Goal: Task Accomplishment & Management: Manage account settings

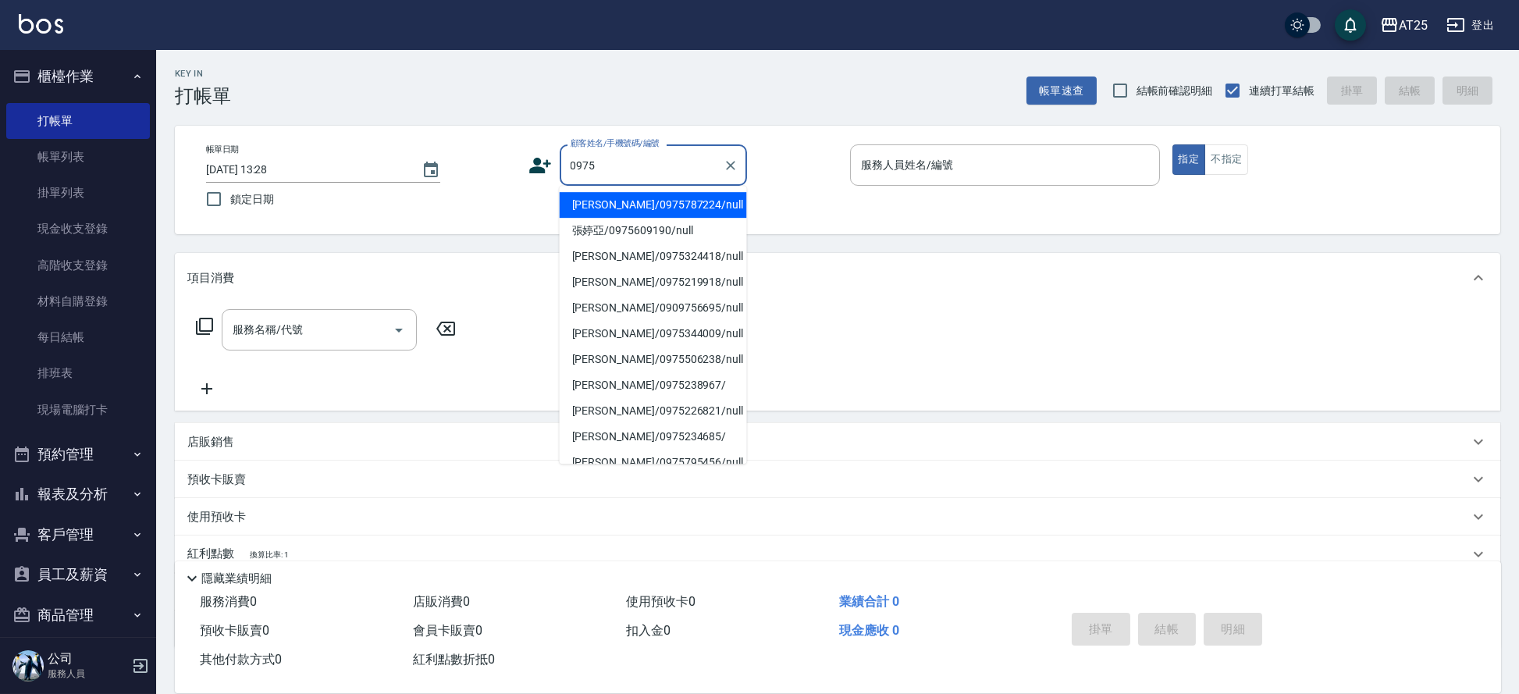
click at [629, 210] on li "賴呈彧/0975787224/null" at bounding box center [653, 205] width 187 height 26
type input "賴呈彧/0975787224/null"
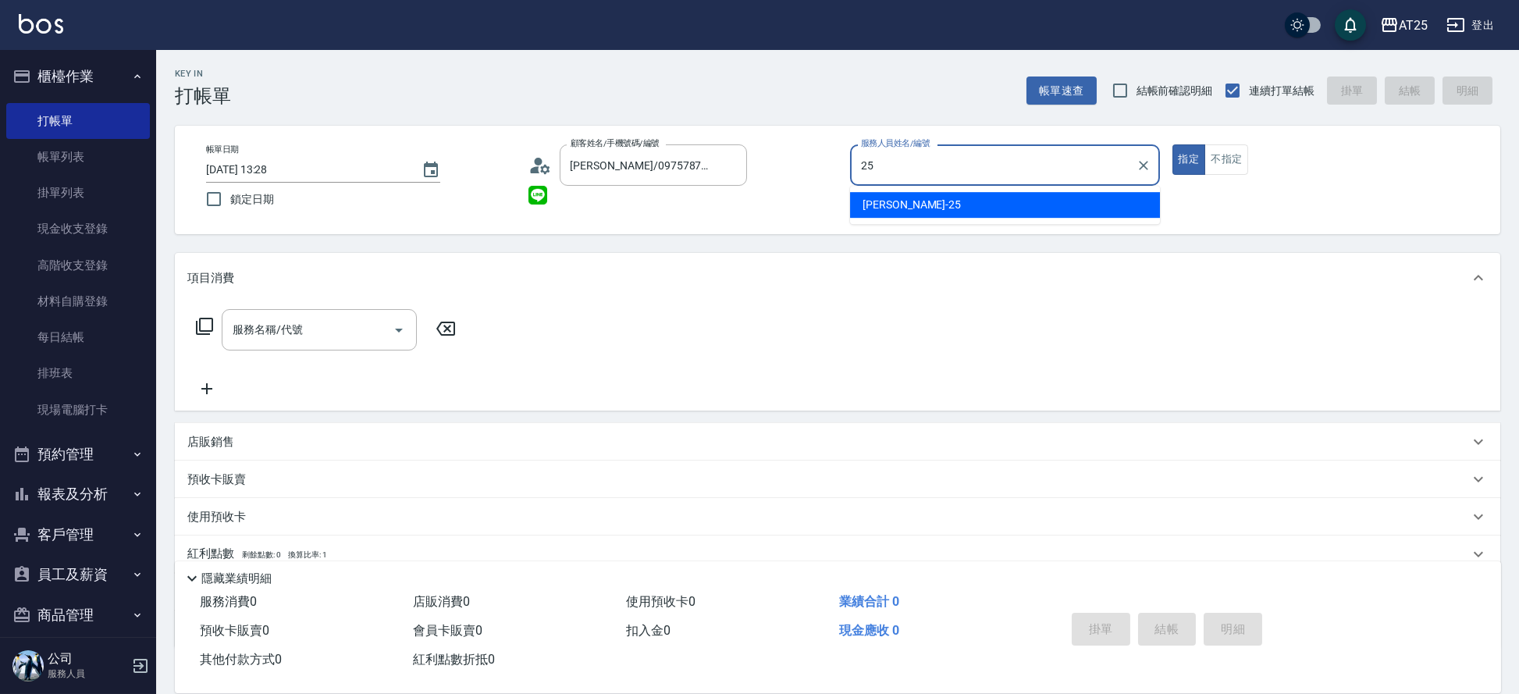
type input "Evan-25"
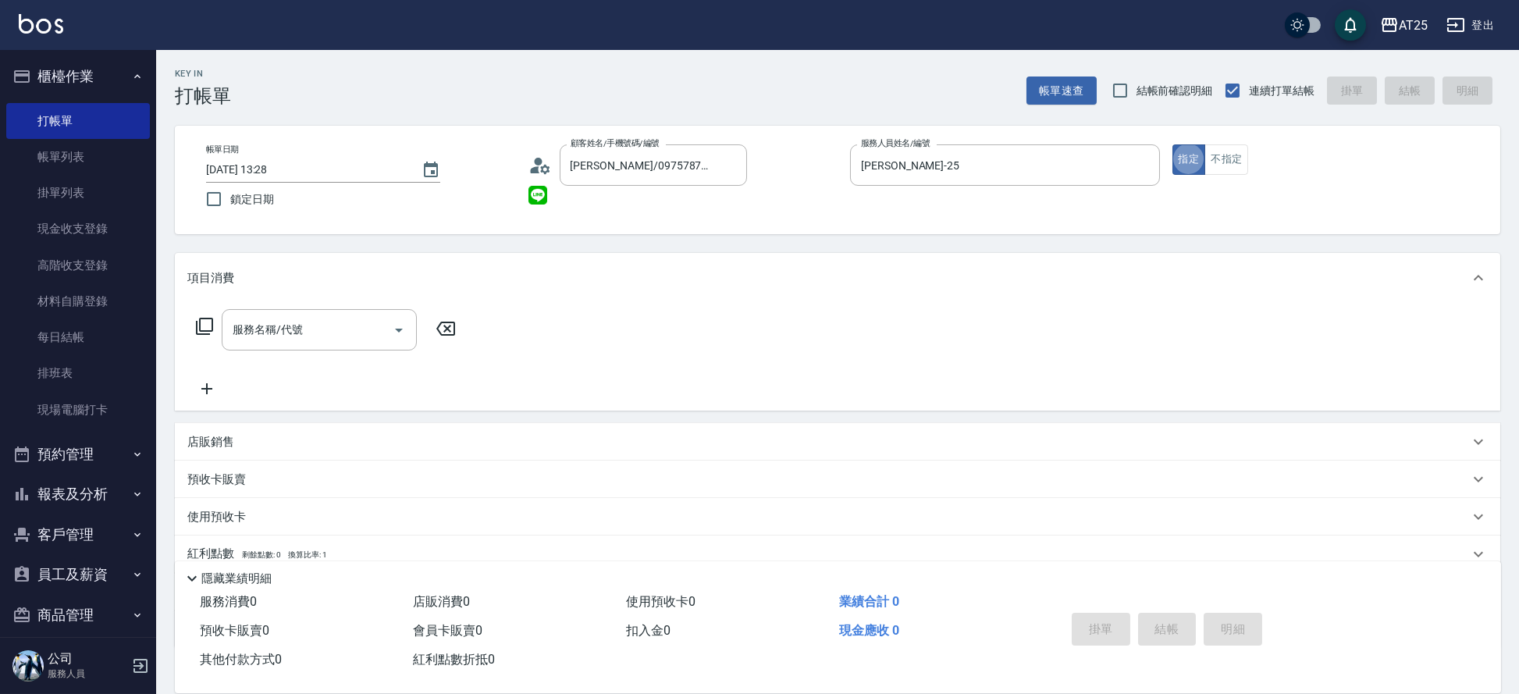
type button "true"
type input "301"
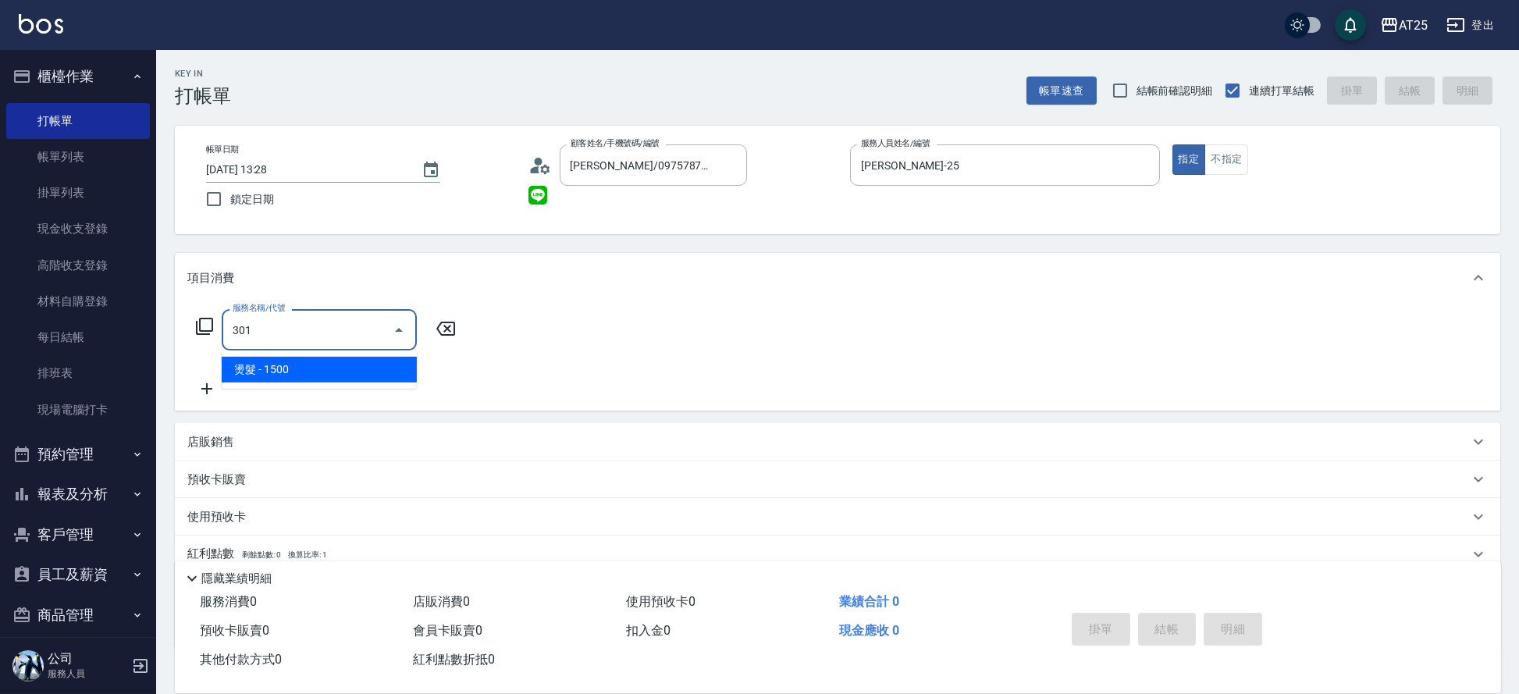
type input "150"
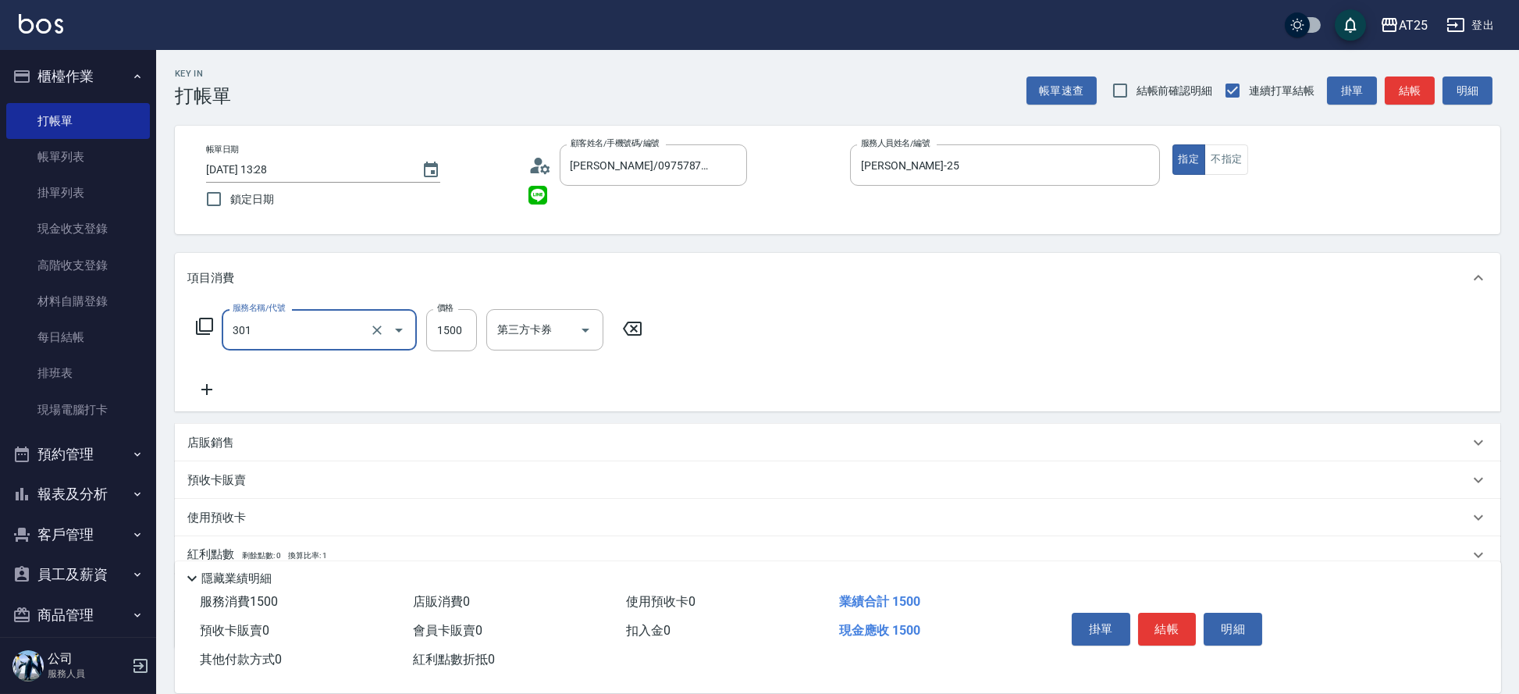
type input "燙髮(301)"
type input "0"
type input "30"
type input "300"
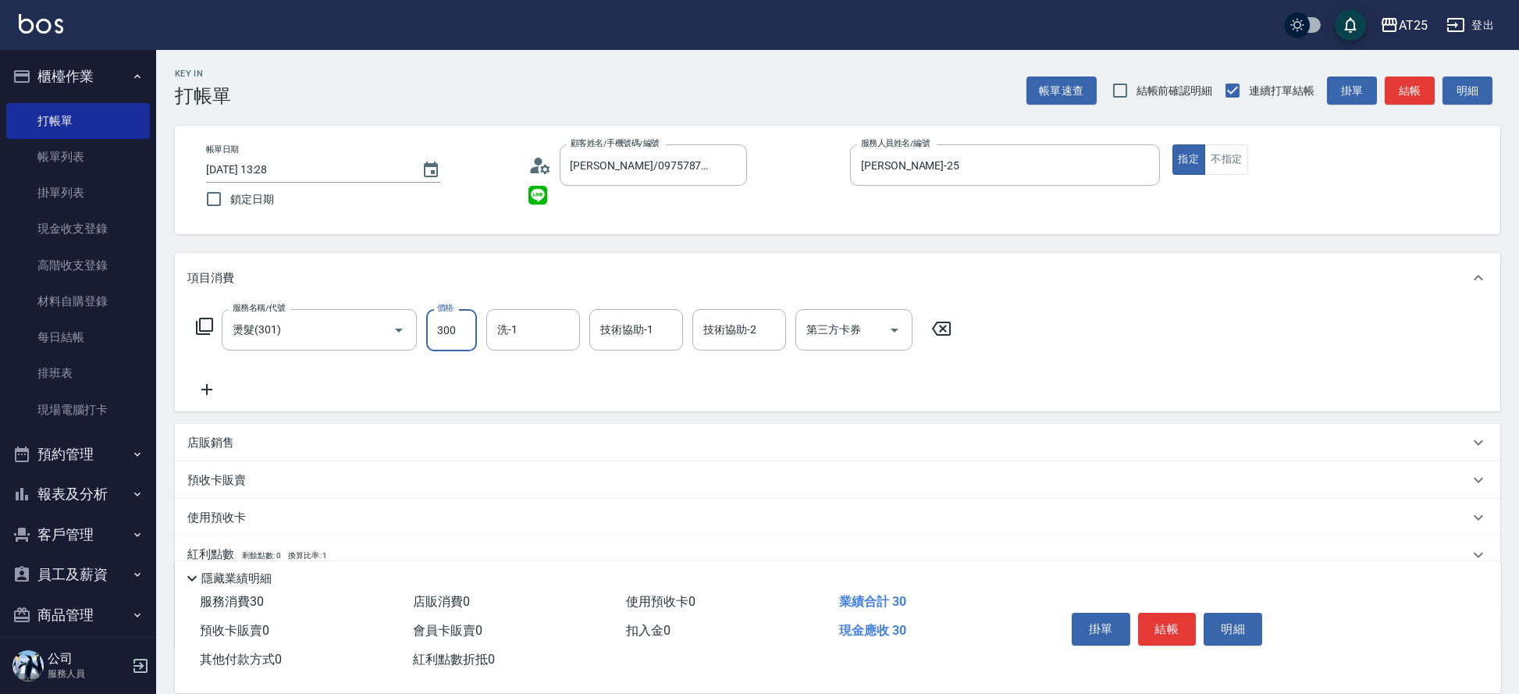
type input "300"
type input "3000"
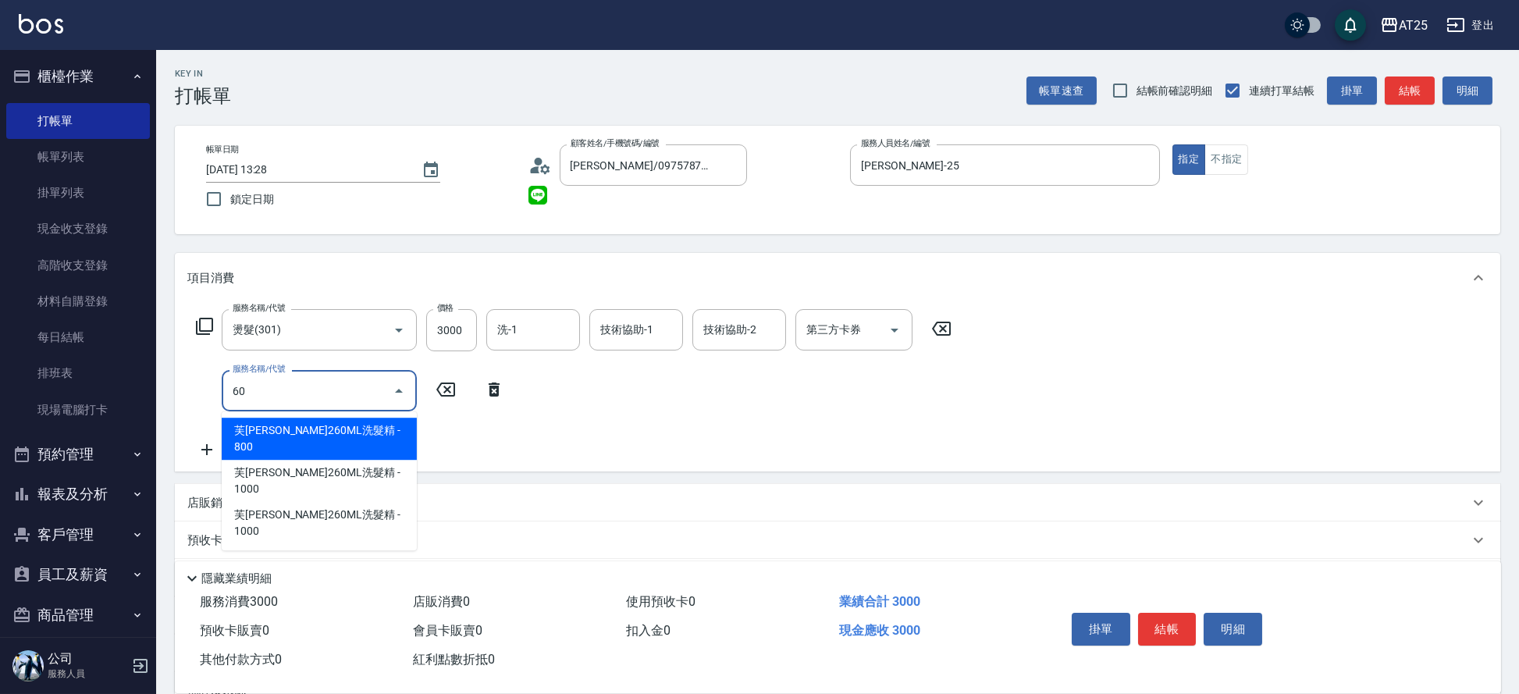
type input "601"
type input "400"
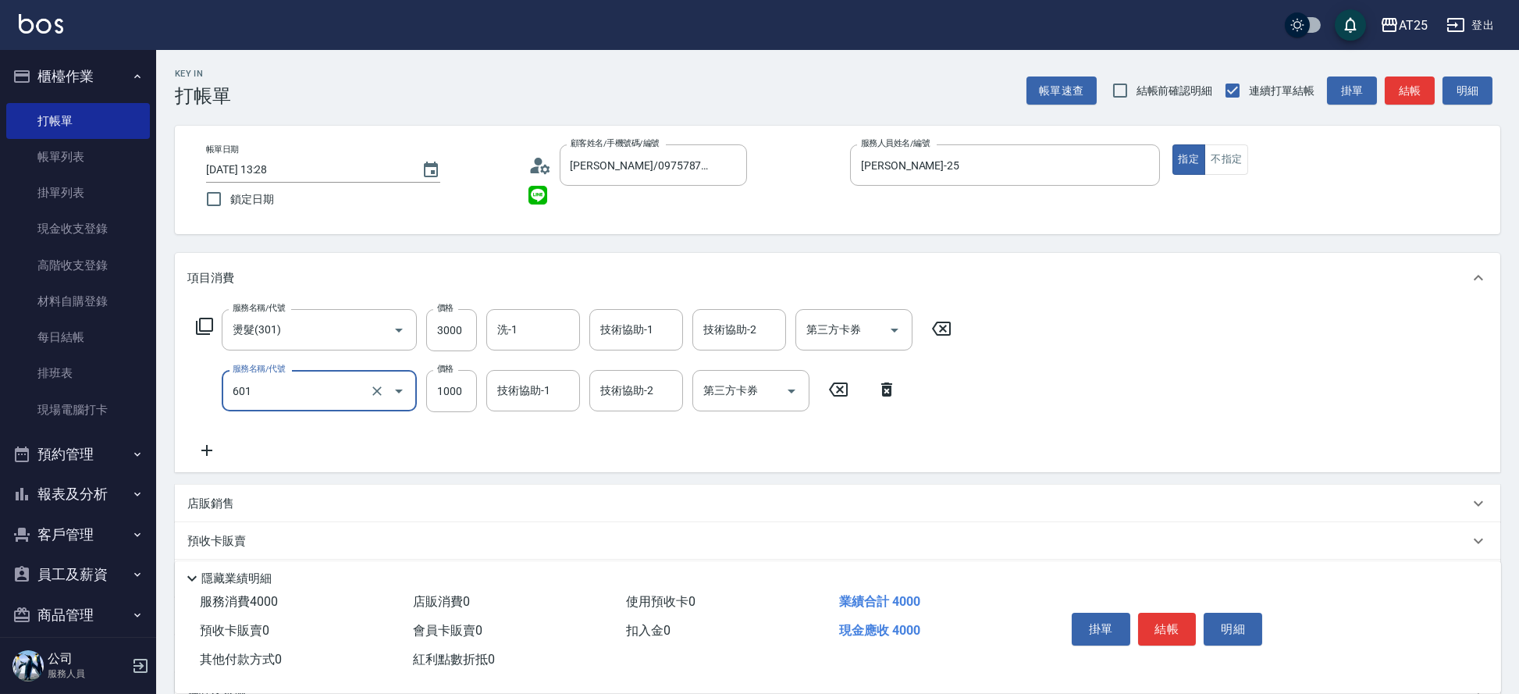
type input "自備護髮(1000上)(601)"
type input "2"
type input "300"
type input "20"
type input "320"
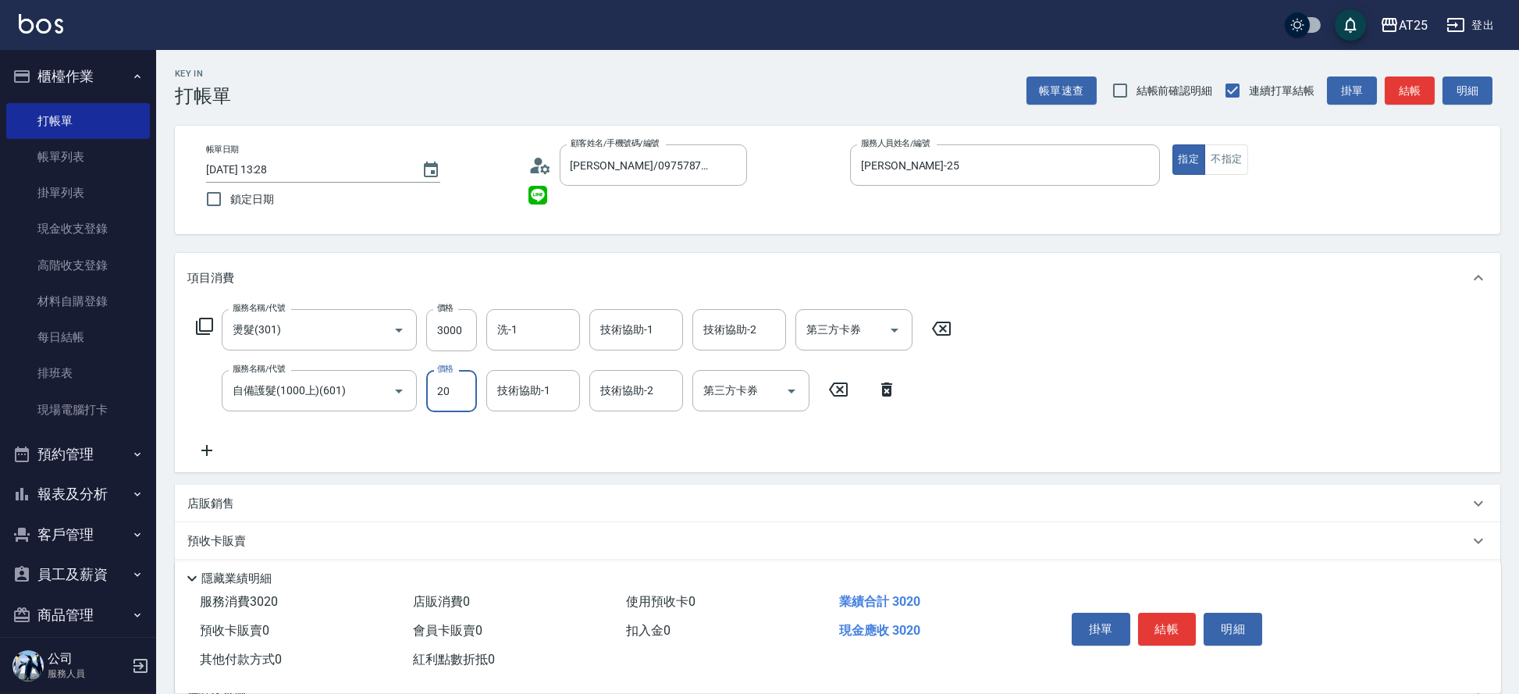
type input "200"
type input "500"
type input "2000"
click at [1174, 618] on button "結帳" at bounding box center [1167, 629] width 59 height 33
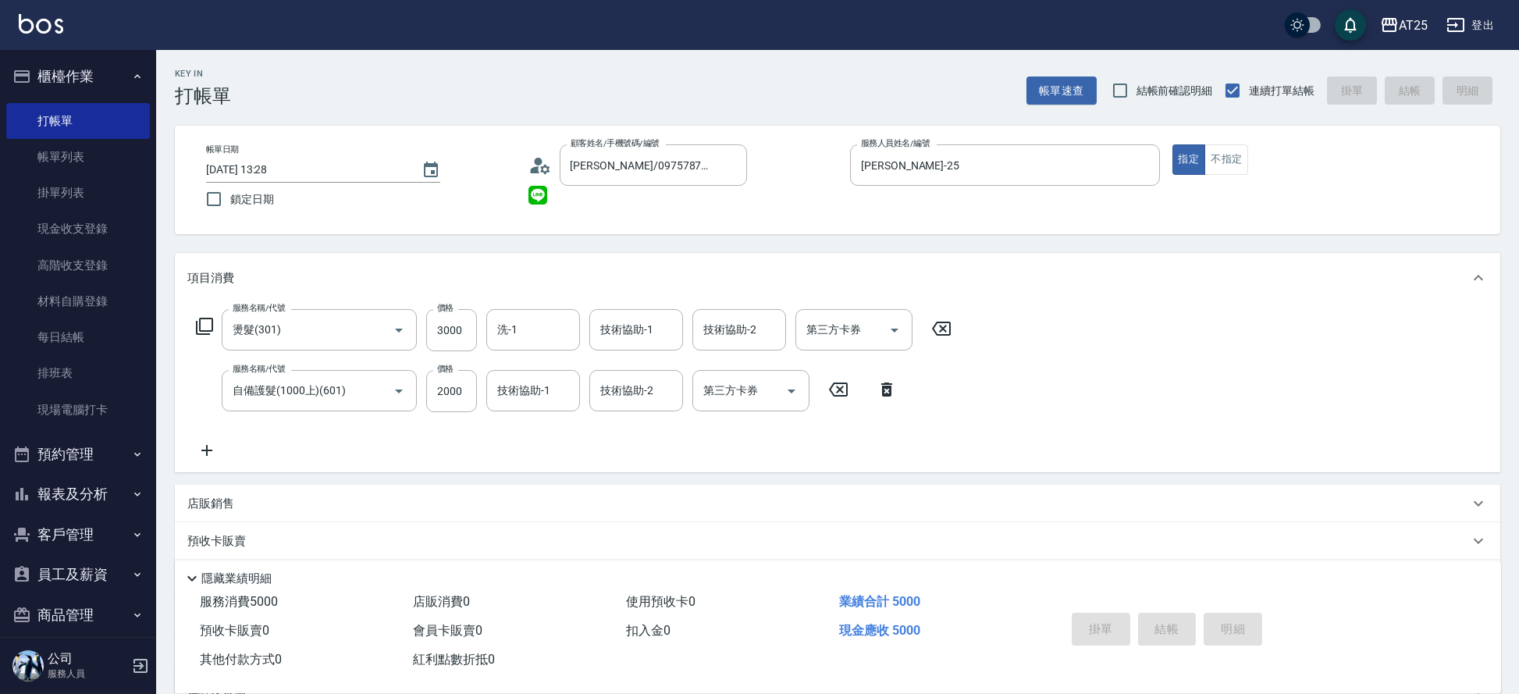
type input "2025/09/04 14:51"
type input "0"
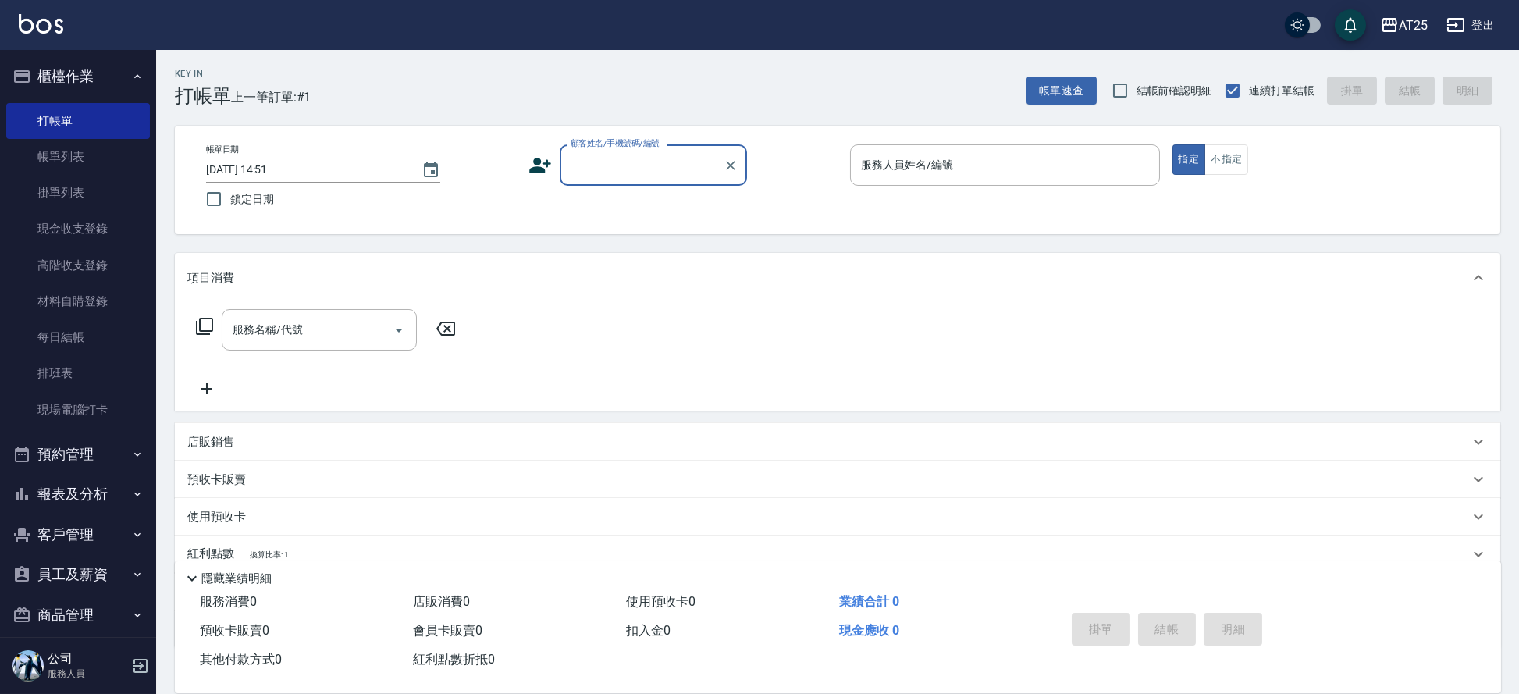
click at [1176, 621] on div "掛單 結帳 明細" at bounding box center [1167, 630] width 204 height 49
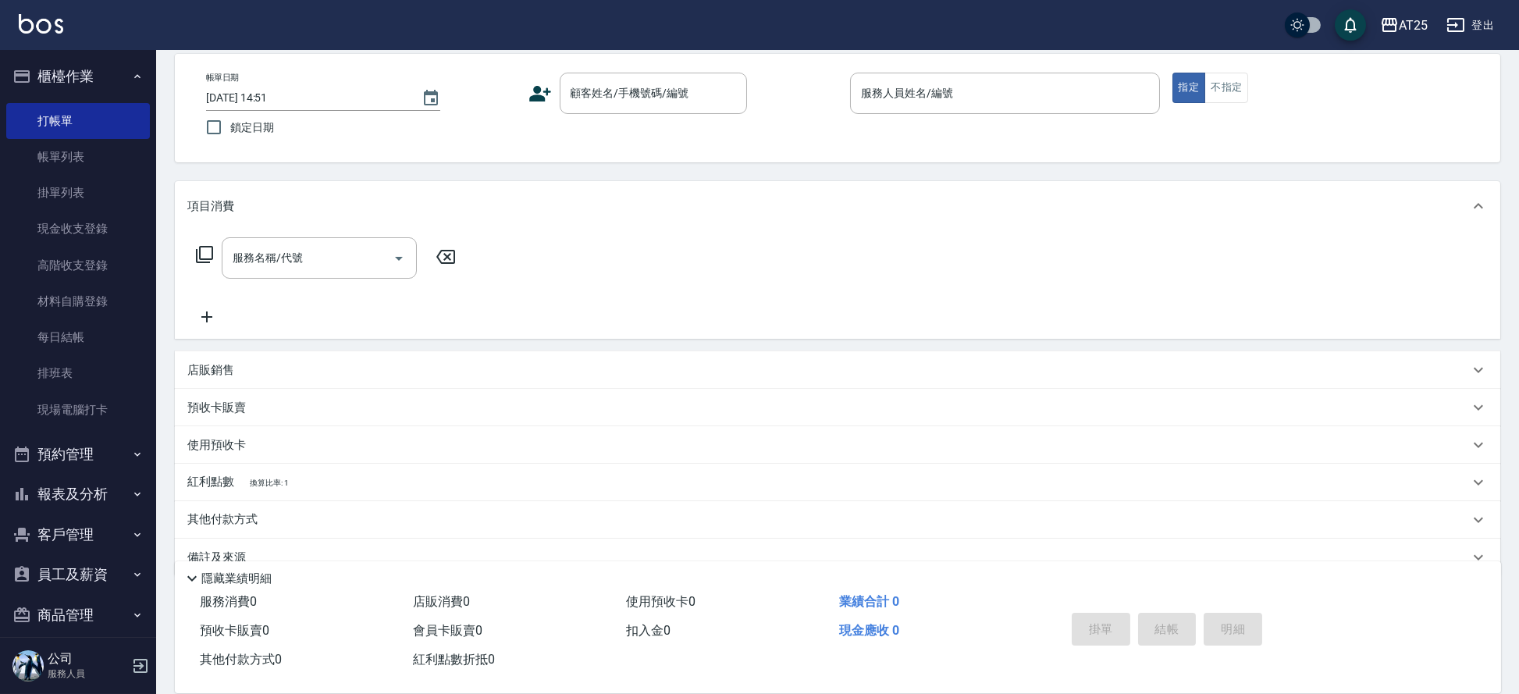
scroll to position [101, 0]
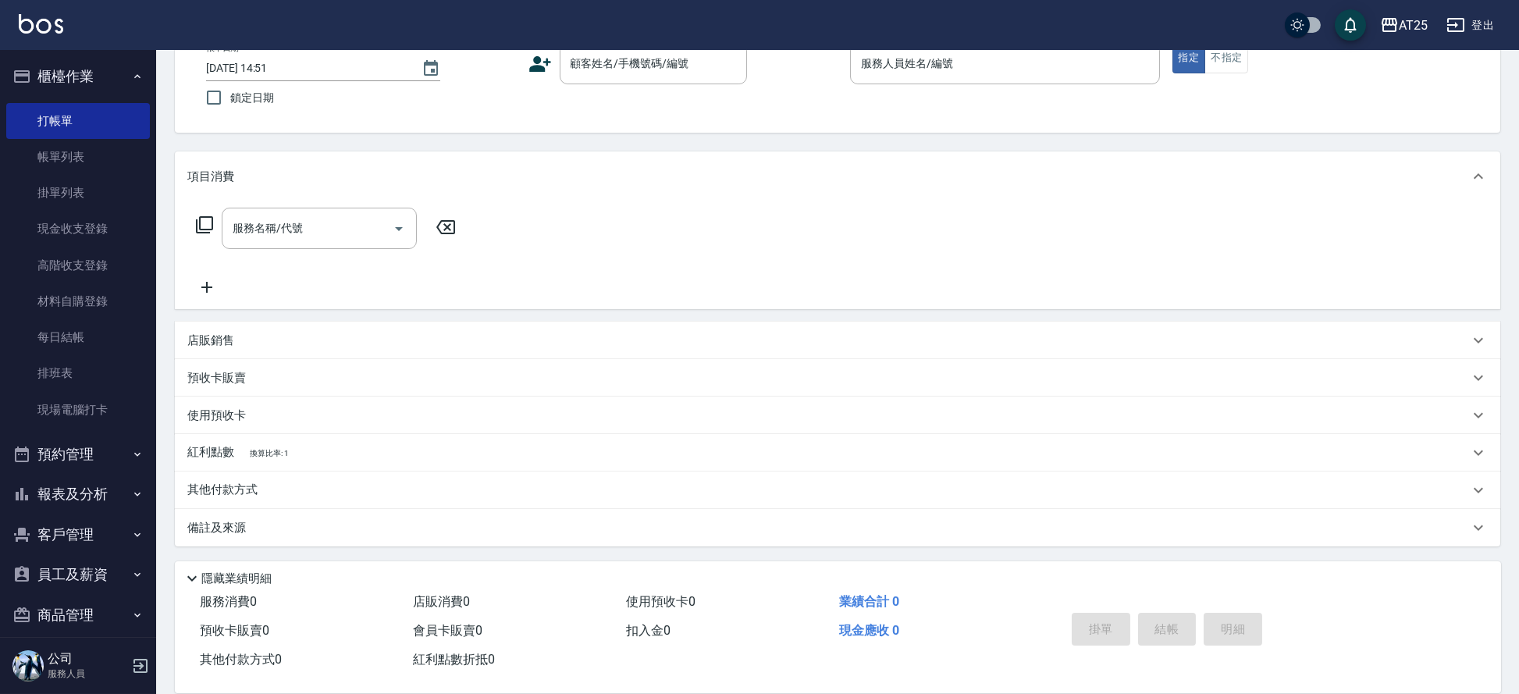
click at [98, 80] on button "櫃檯作業" at bounding box center [78, 76] width 144 height 41
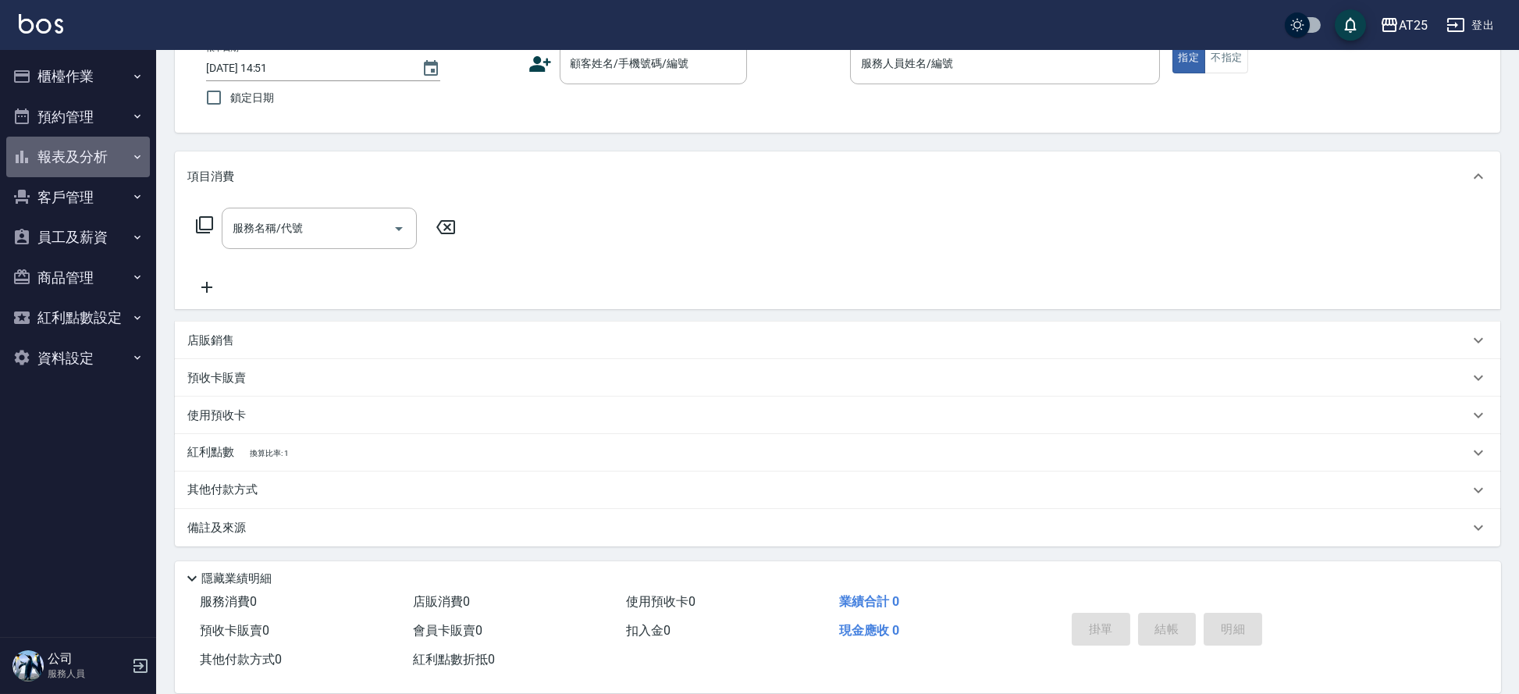
click at [112, 153] on button "報表及分析" at bounding box center [78, 157] width 144 height 41
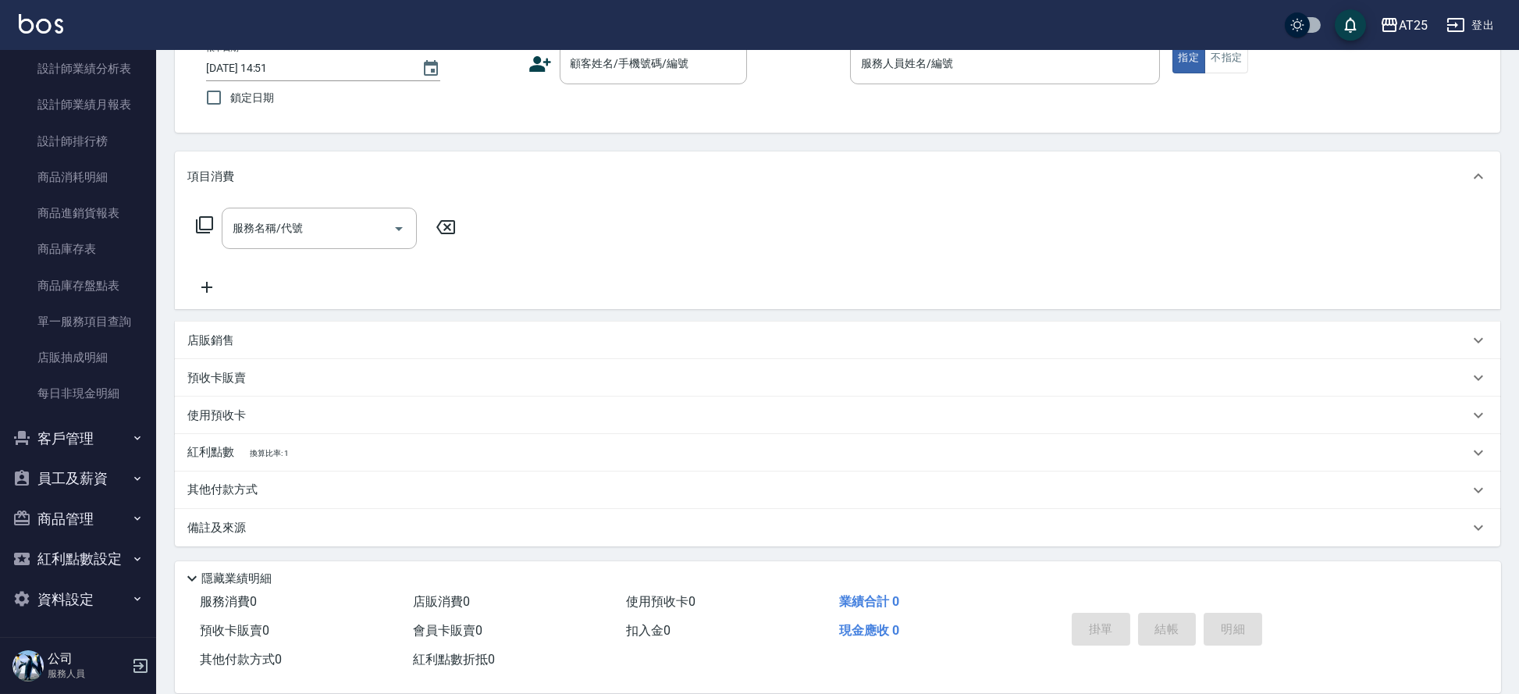
scroll to position [0, 0]
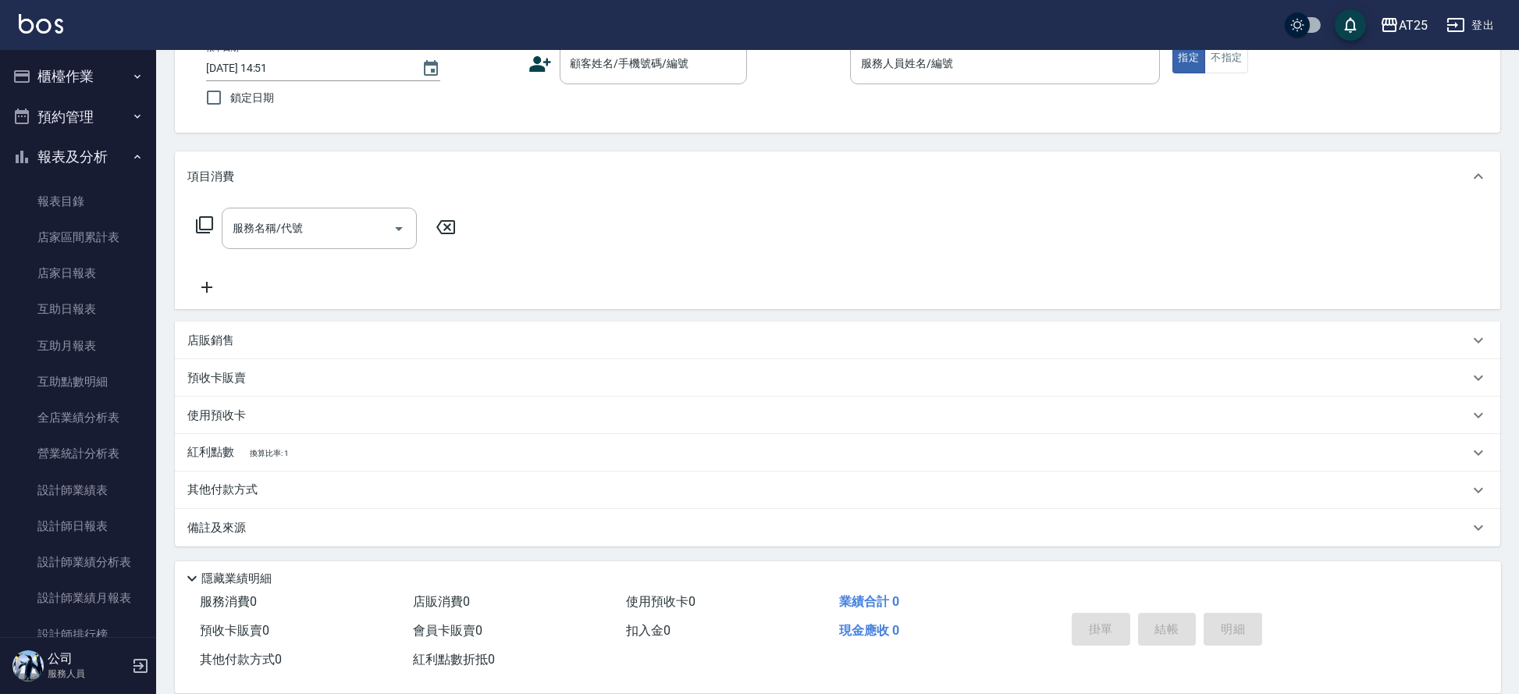
click at [100, 165] on button "報表及分析" at bounding box center [78, 157] width 144 height 41
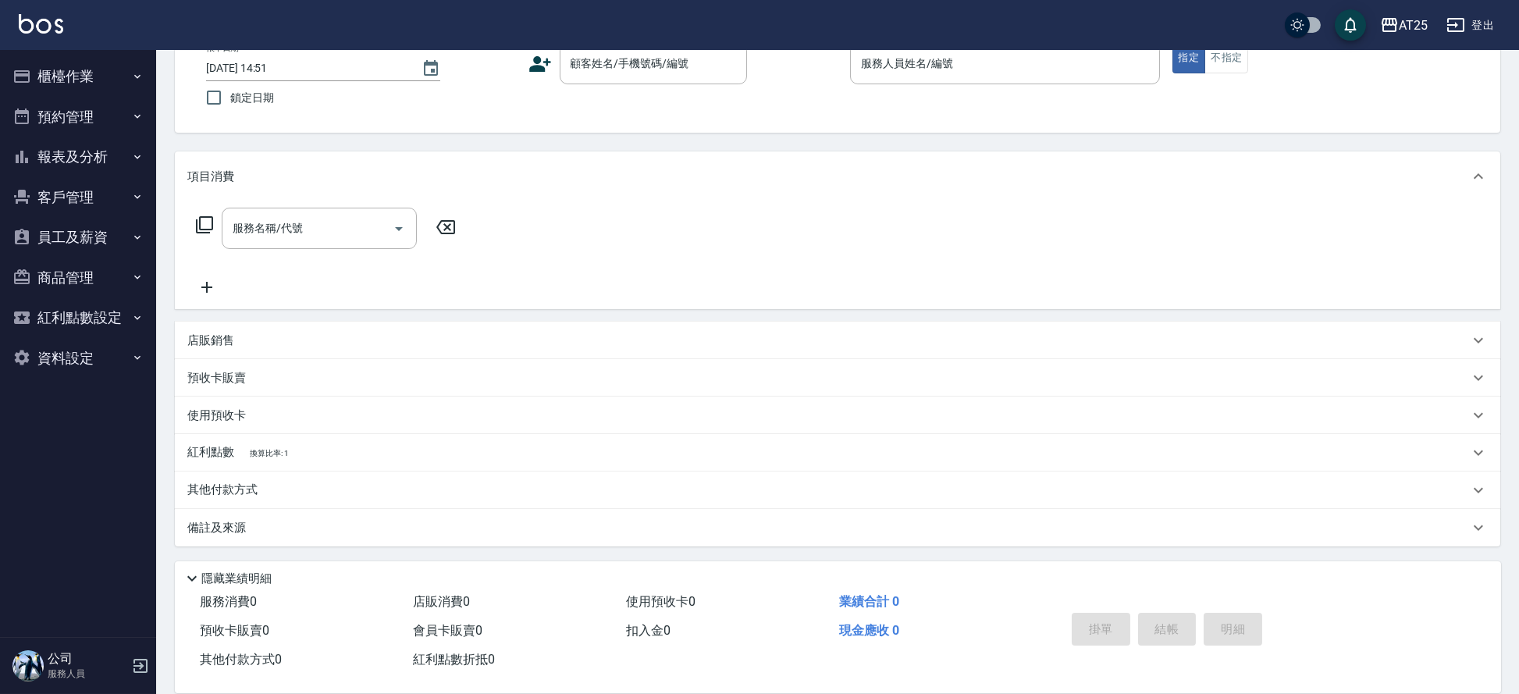
click at [100, 63] on button "櫃檯作業" at bounding box center [78, 76] width 144 height 41
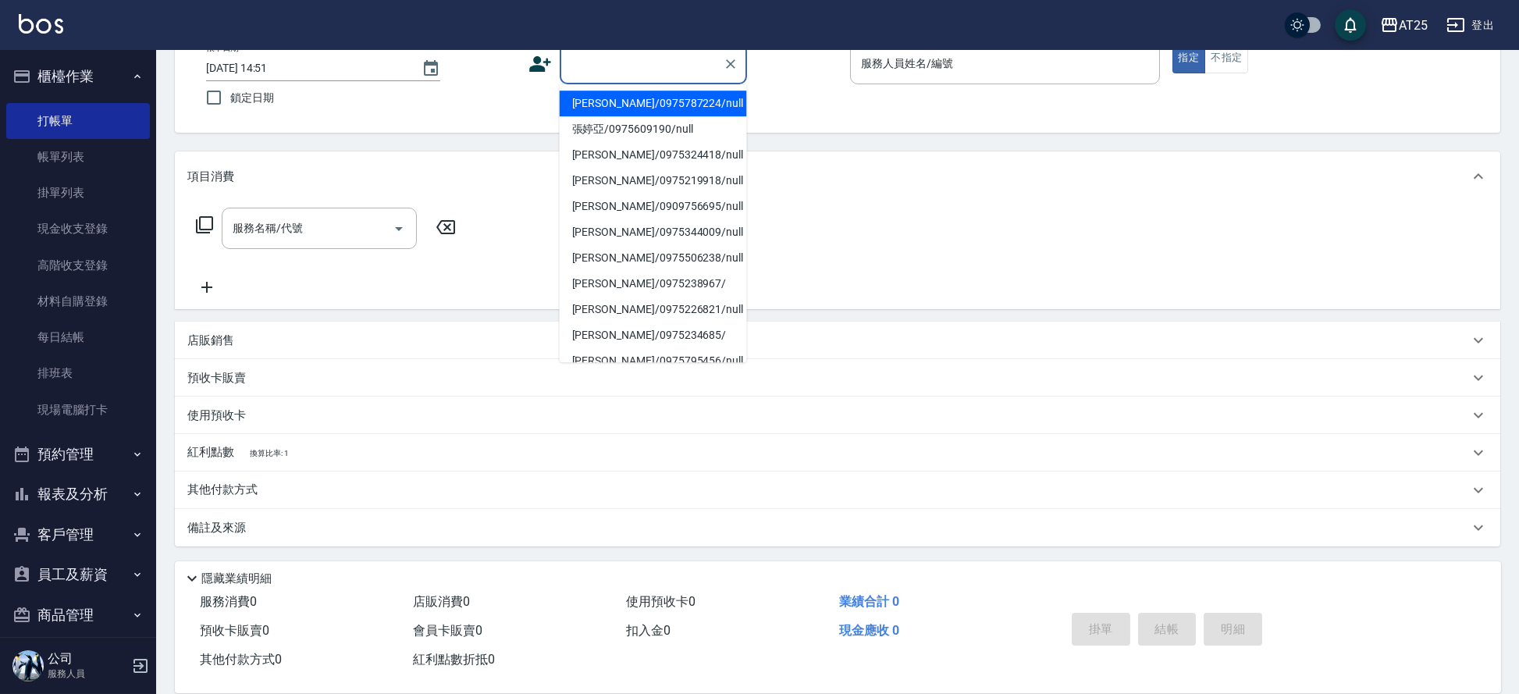
click at [621, 62] on input "顧客姓名/手機號碼/編號" at bounding box center [642, 63] width 150 height 27
click at [679, 108] on li "新客人 姓名未設定/11/null" at bounding box center [653, 104] width 187 height 26
type input "新客人 姓名未設定/11/null"
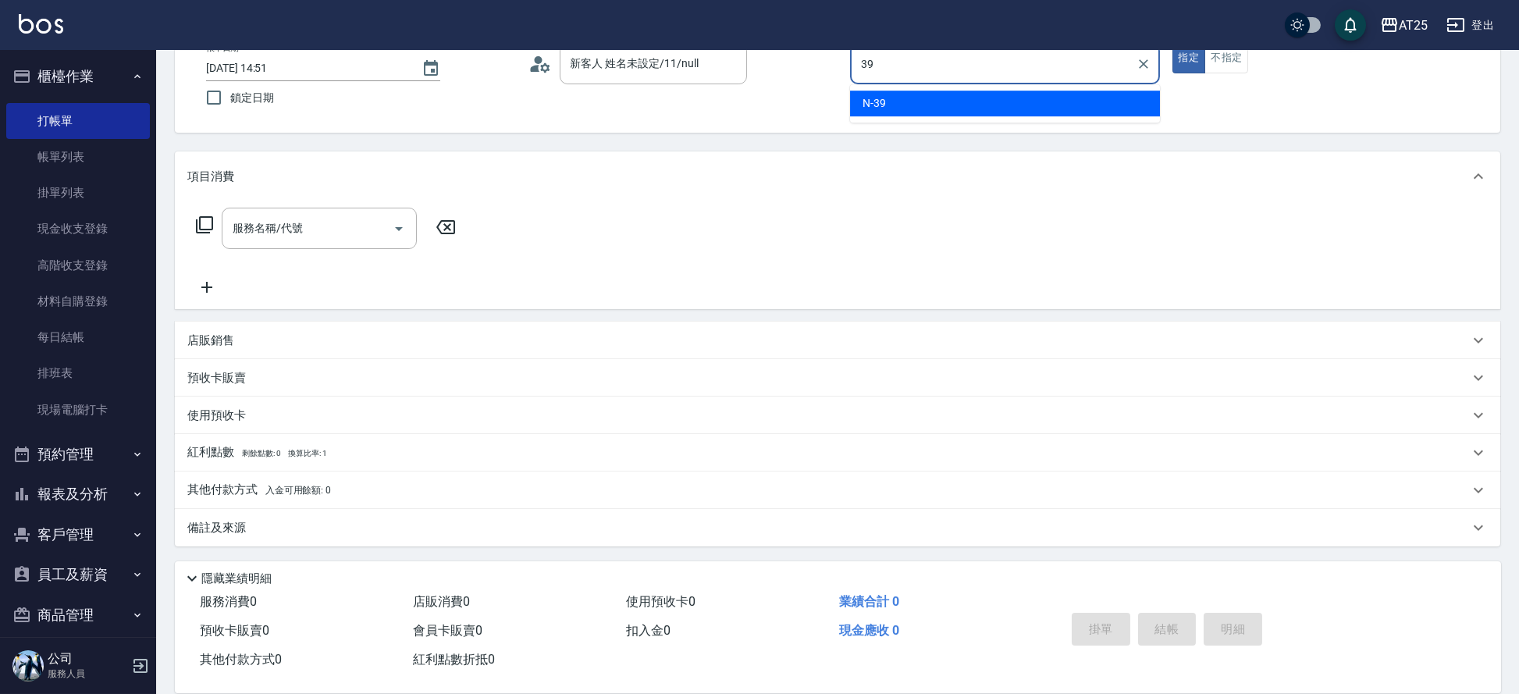
type input "N-39"
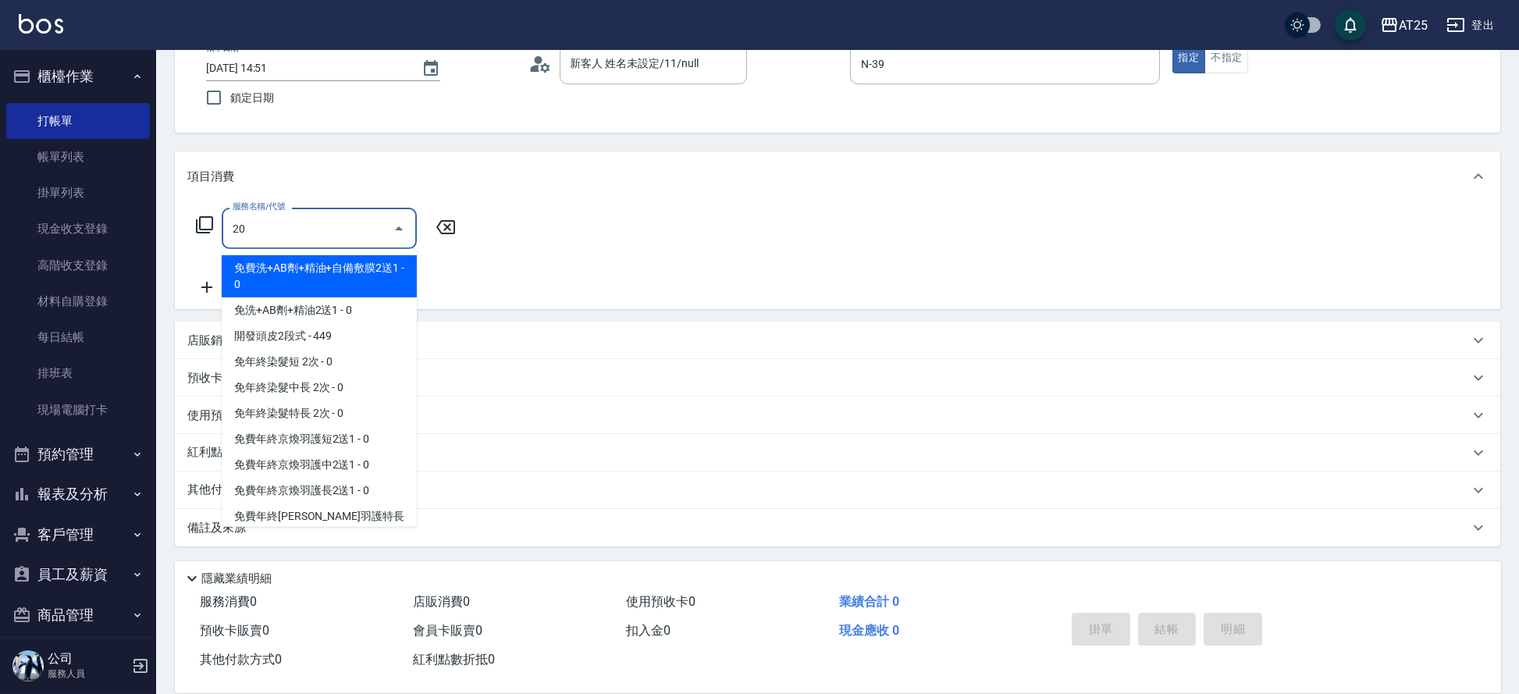
type input "201"
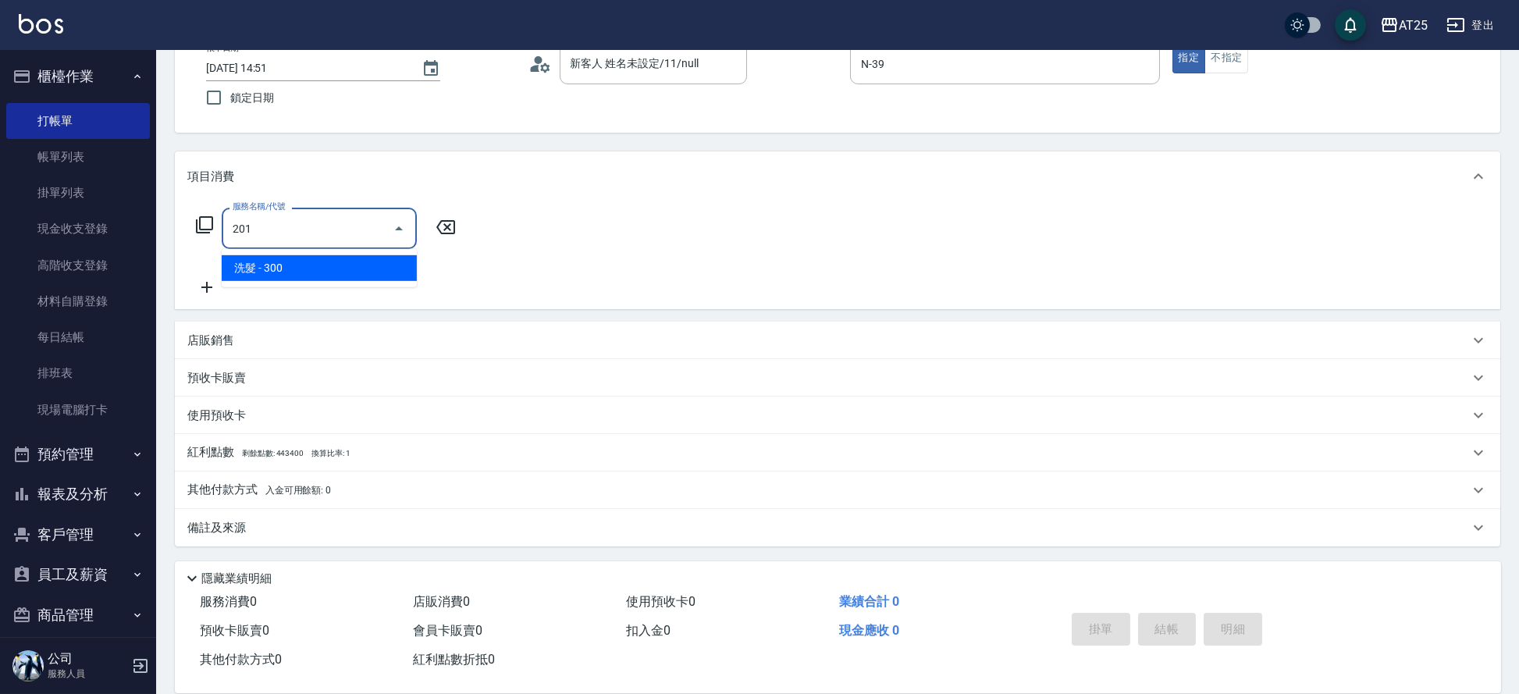
type input "30"
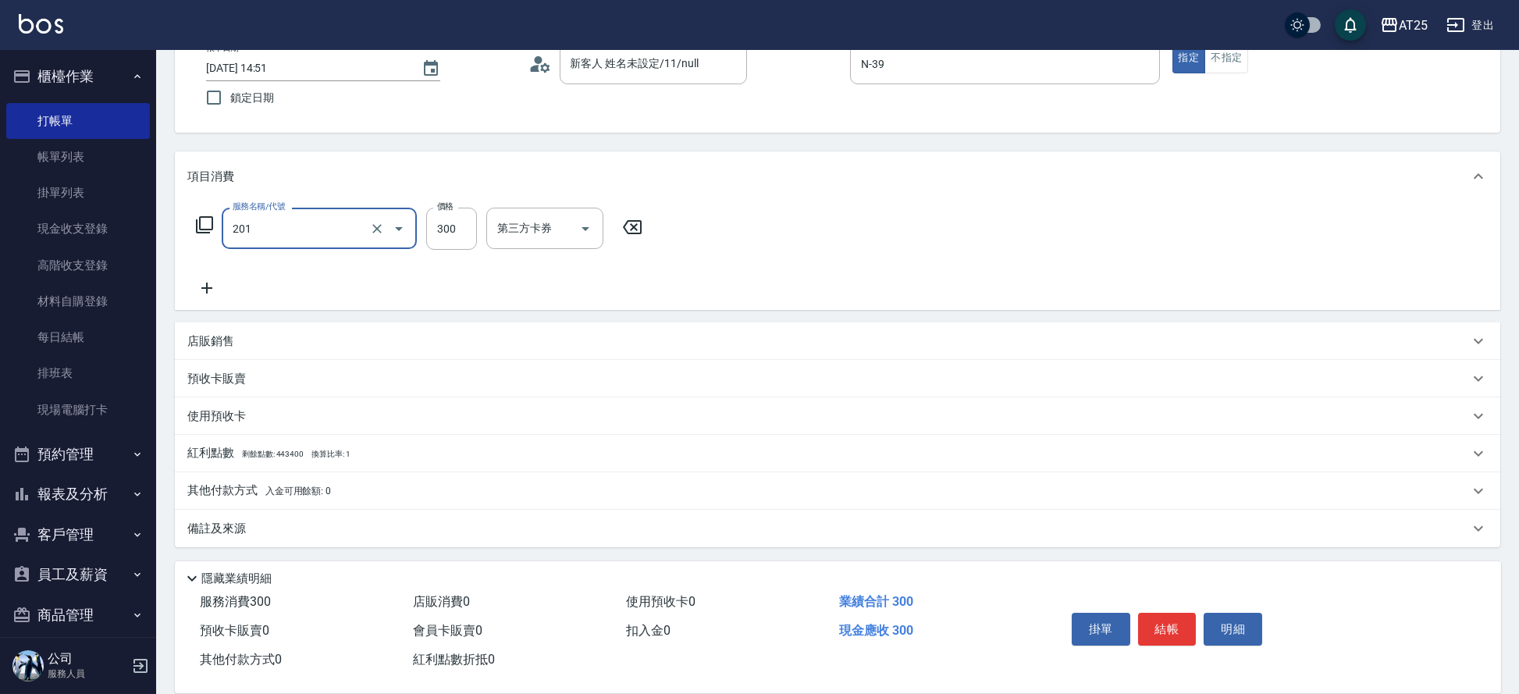
type input "洗髮(201)"
type input "40"
type input "400"
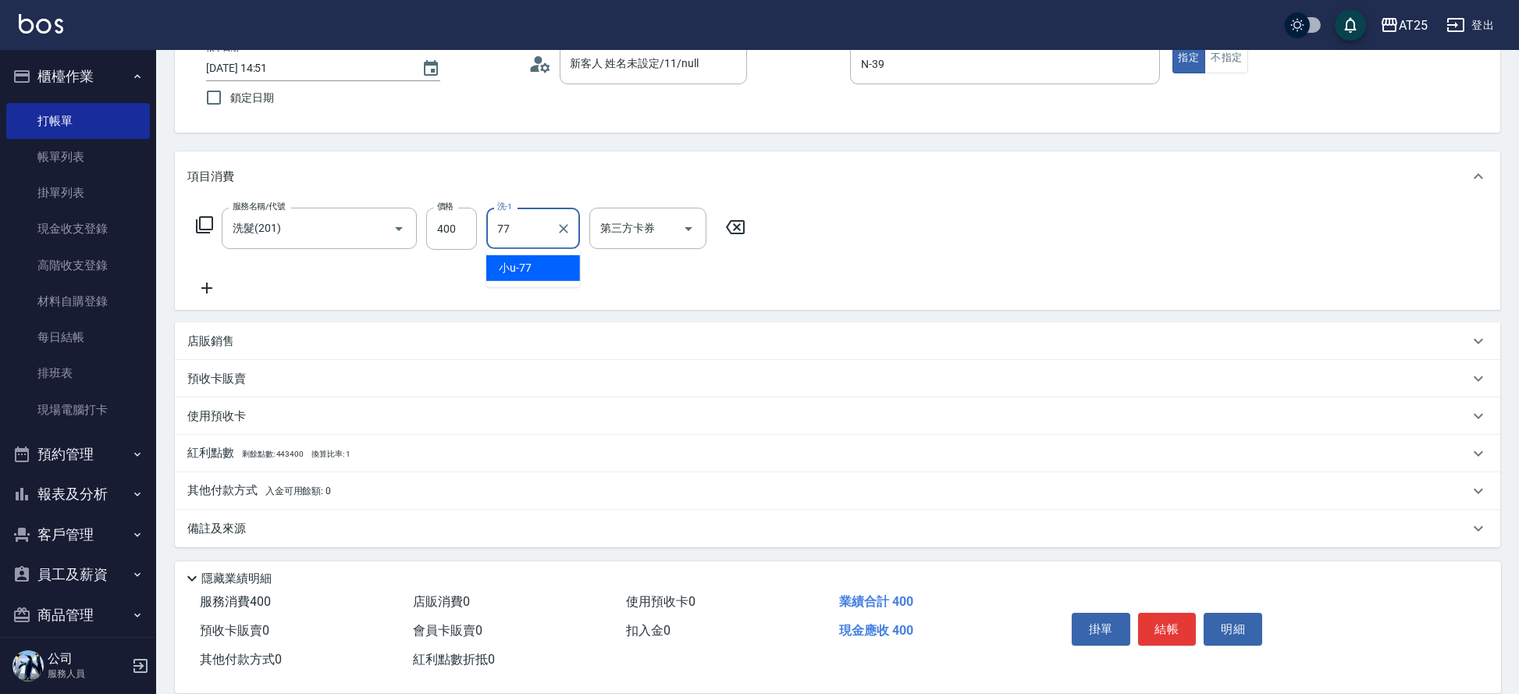
type input "小u-77"
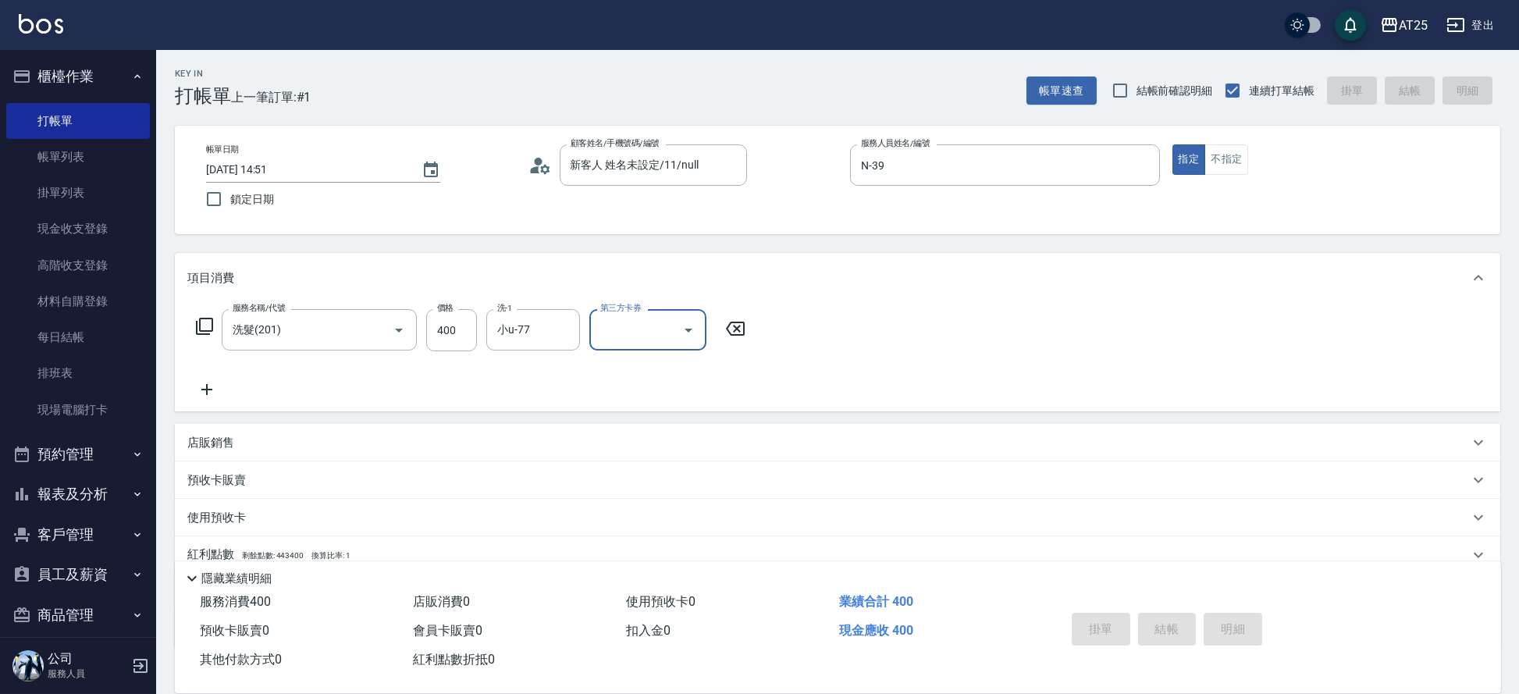
type input "2025/09/04 15:44"
type input "0"
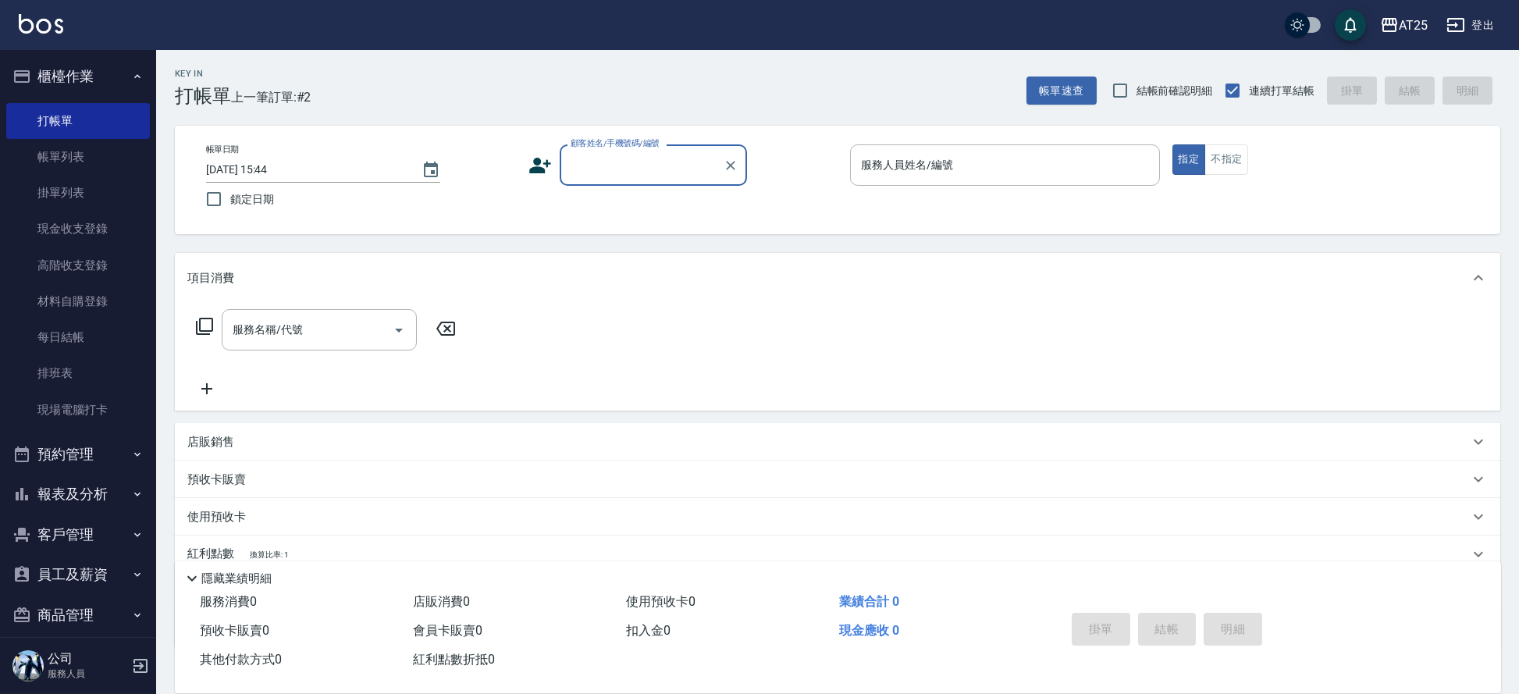
click at [641, 163] on input "顧客姓名/手機號碼/編號" at bounding box center [642, 164] width 150 height 27
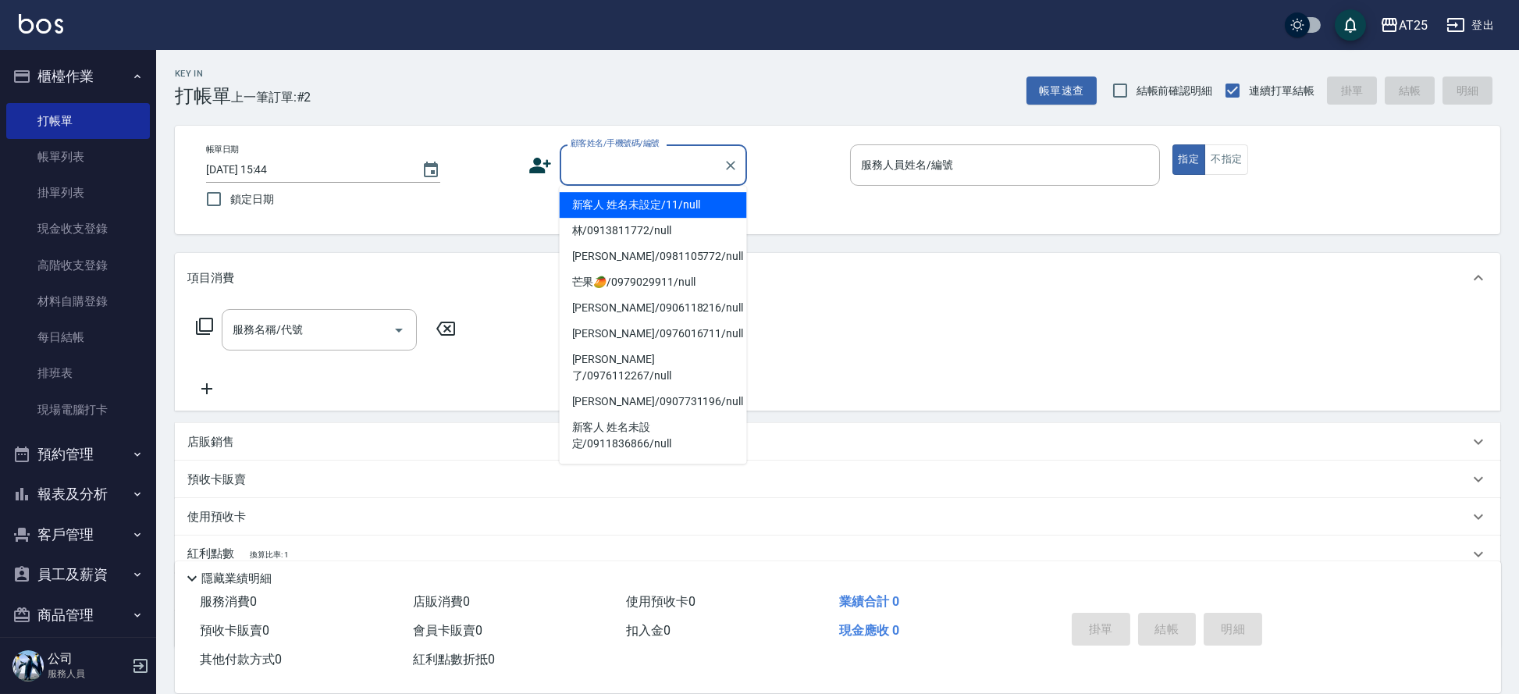
click at [668, 192] on li "新客人 姓名未設定/11/null" at bounding box center [653, 205] width 187 height 26
type input "新客人 姓名未設定/11/null"
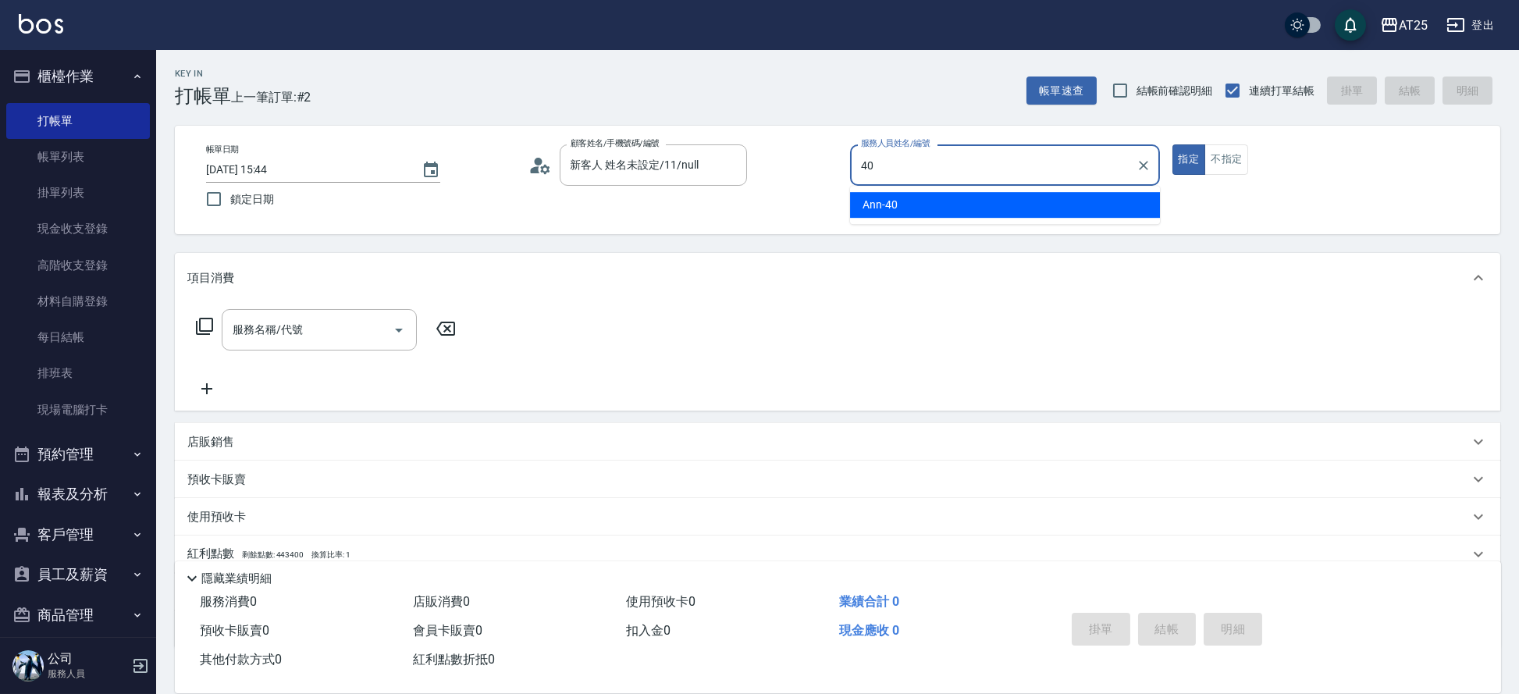
type input "Ann-40"
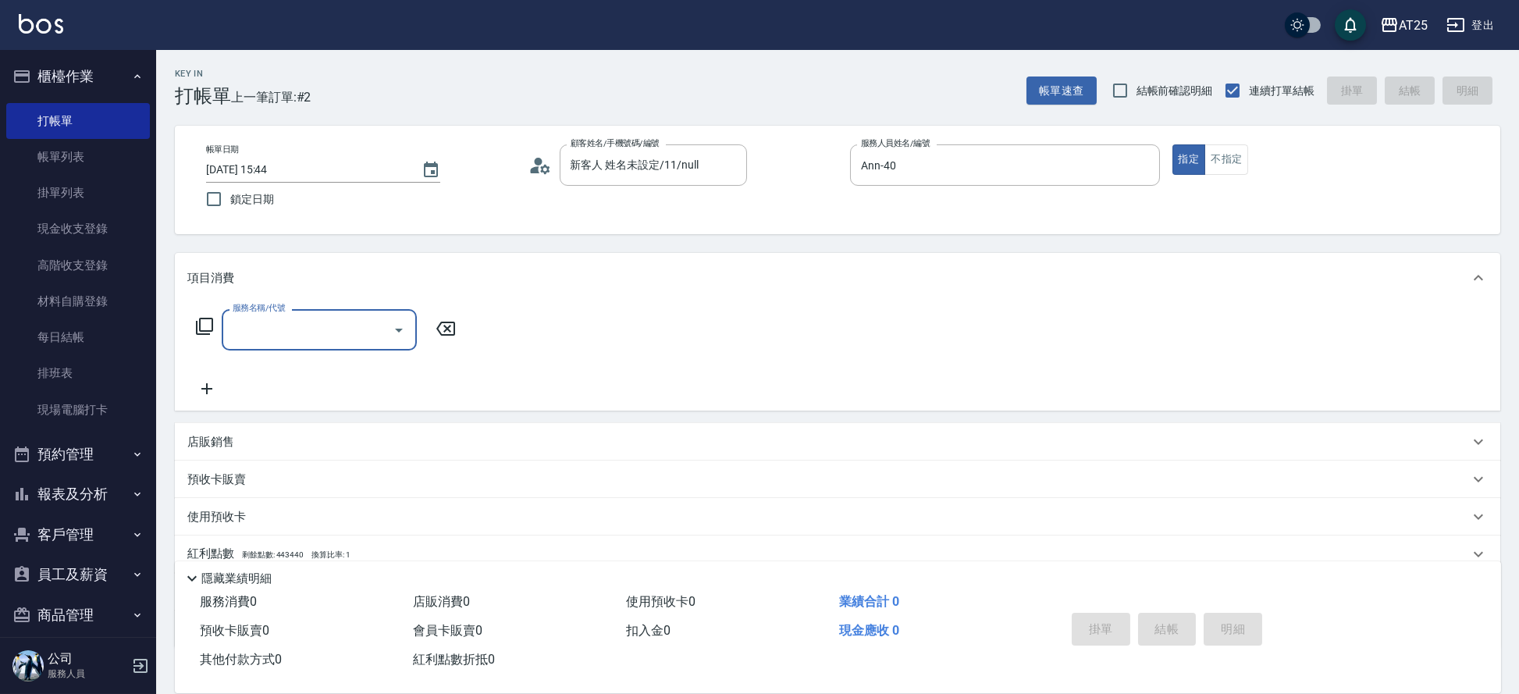
click at [336, 331] on input "服務名稱/代號" at bounding box center [308, 329] width 158 height 27
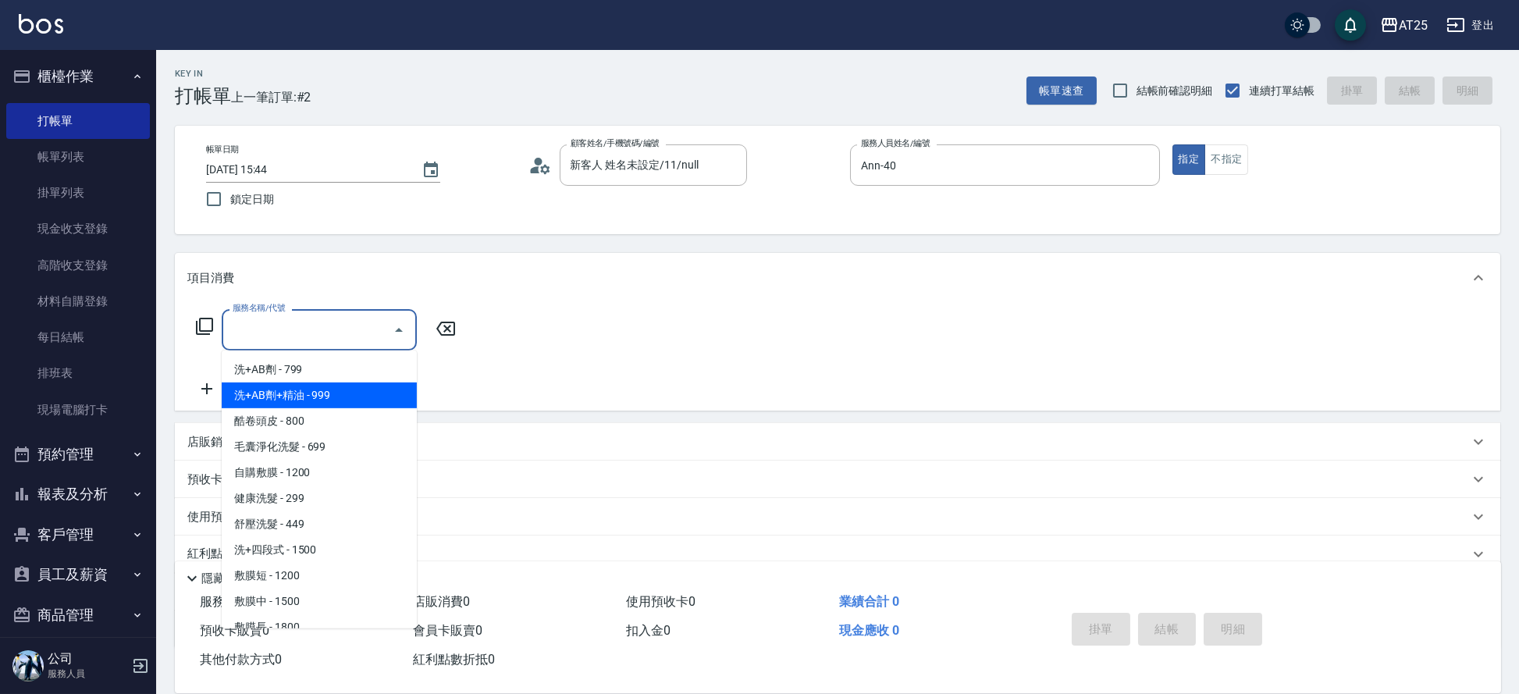
click at [336, 383] on span "洗+AB劑+精油 - 999" at bounding box center [319, 395] width 195 height 26
type input "洗+AB劑+精油(102)"
type input "90"
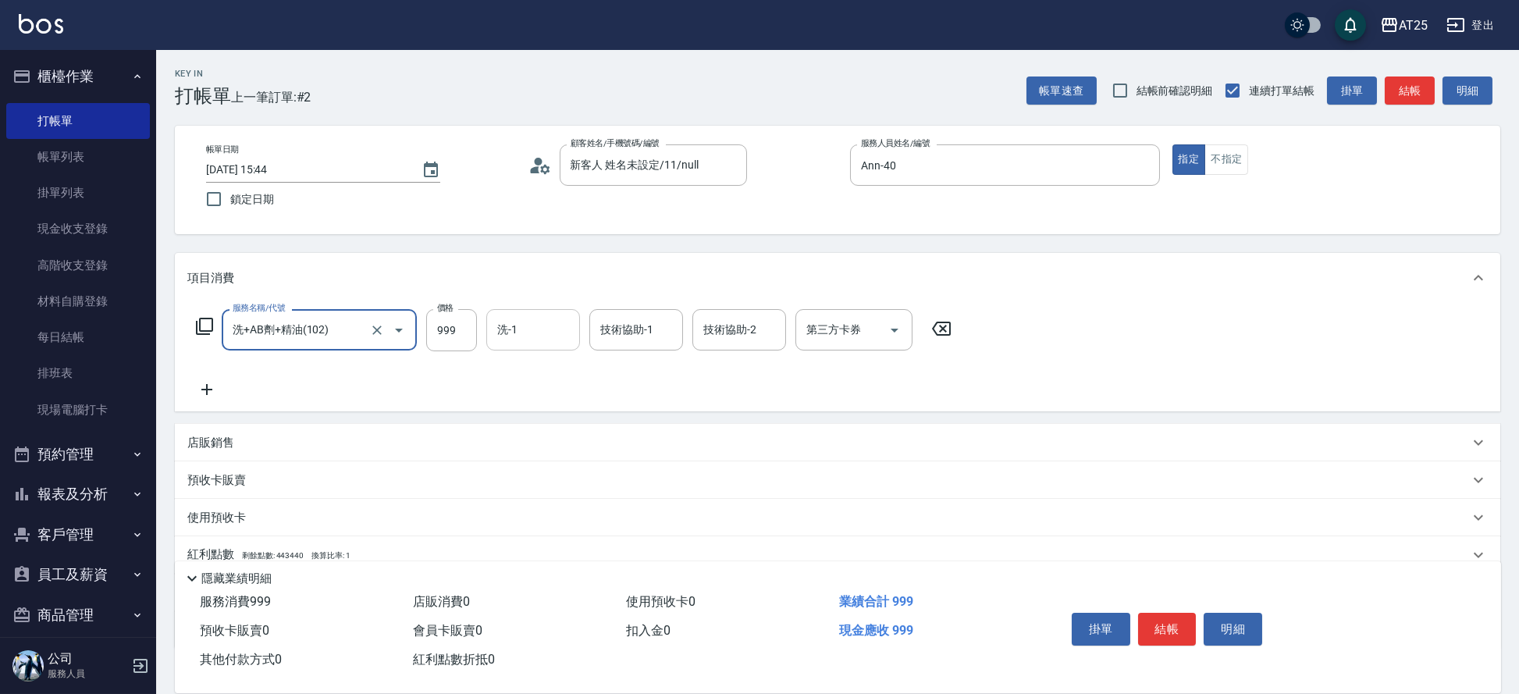
click at [543, 322] on input "洗-1" at bounding box center [533, 329] width 80 height 27
type input "Jessica-80"
type input "0"
type input "Jessica-80"
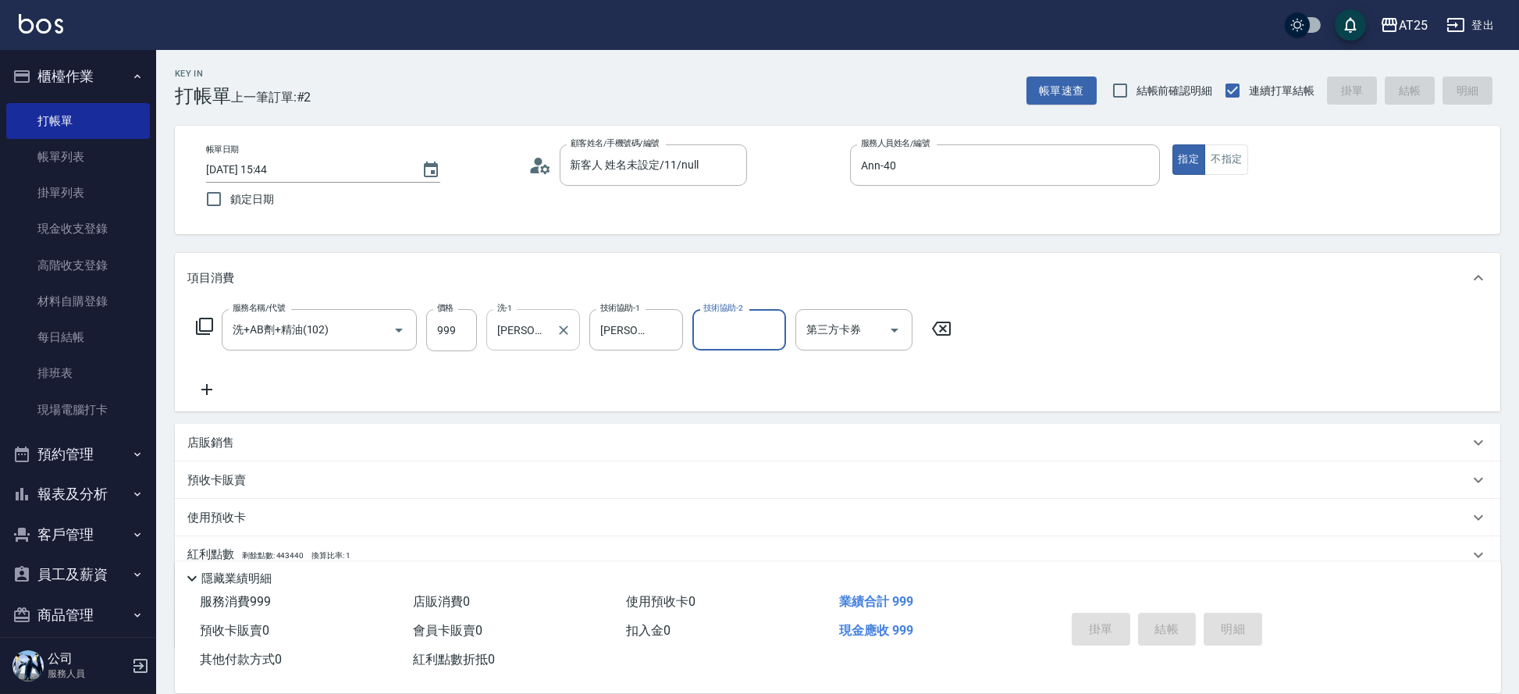
type input "2025/09/04 15:45"
type input "0"
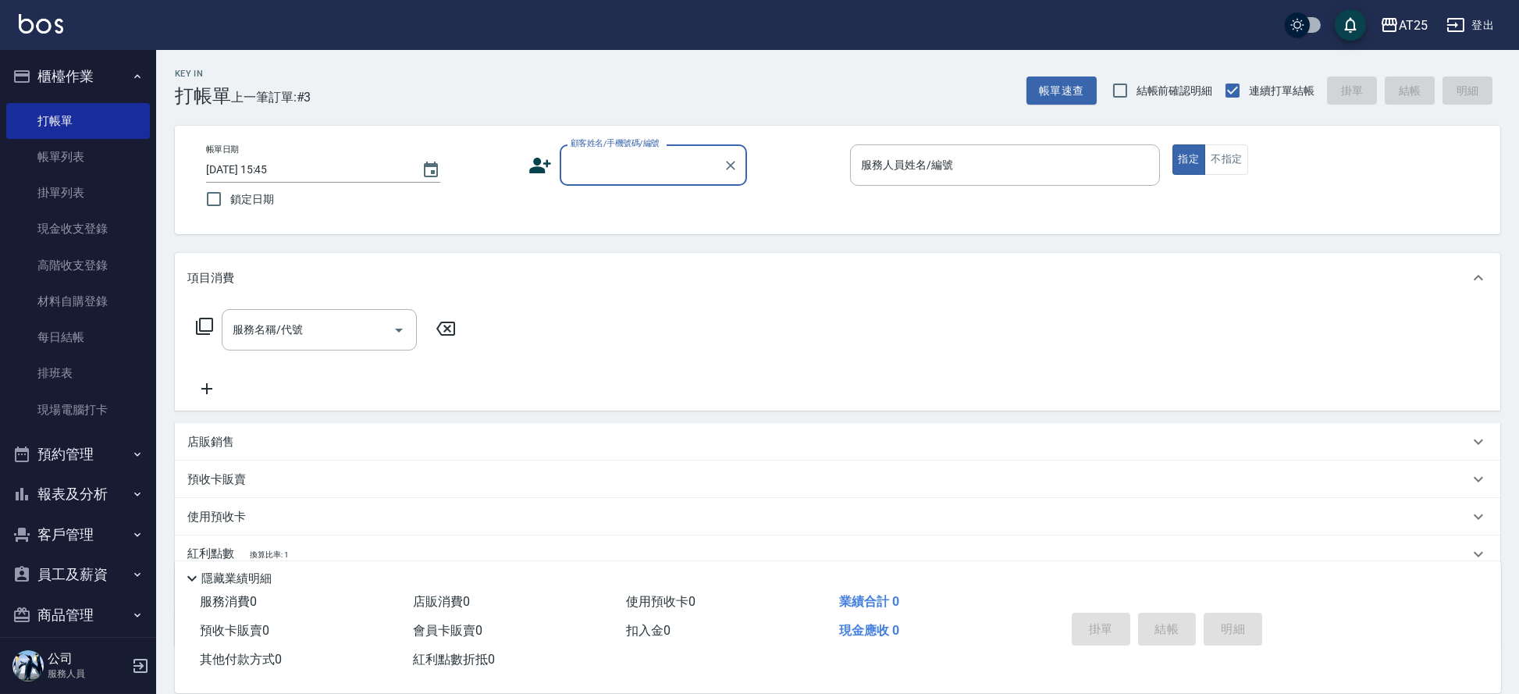
click at [54, 85] on button "櫃檯作業" at bounding box center [78, 76] width 144 height 41
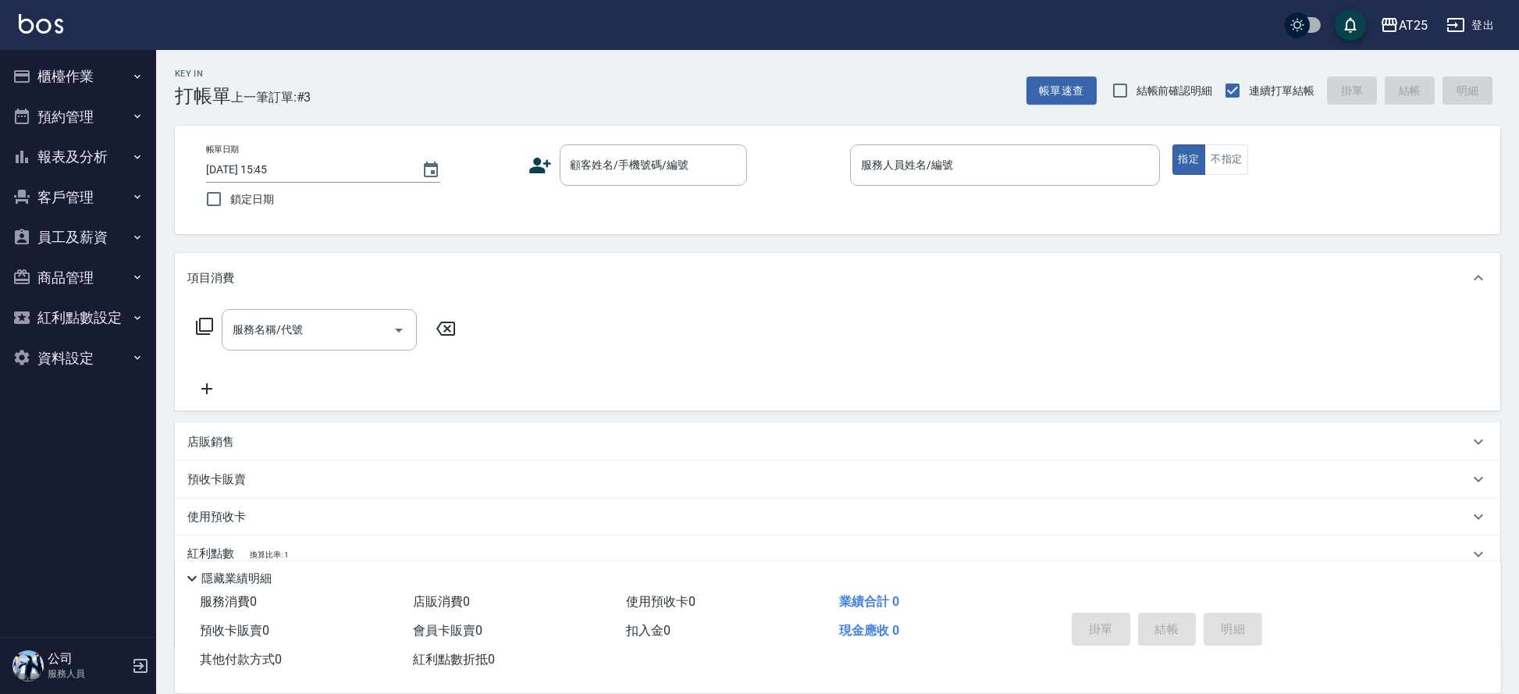
click at [128, 169] on button "報表及分析" at bounding box center [78, 157] width 144 height 41
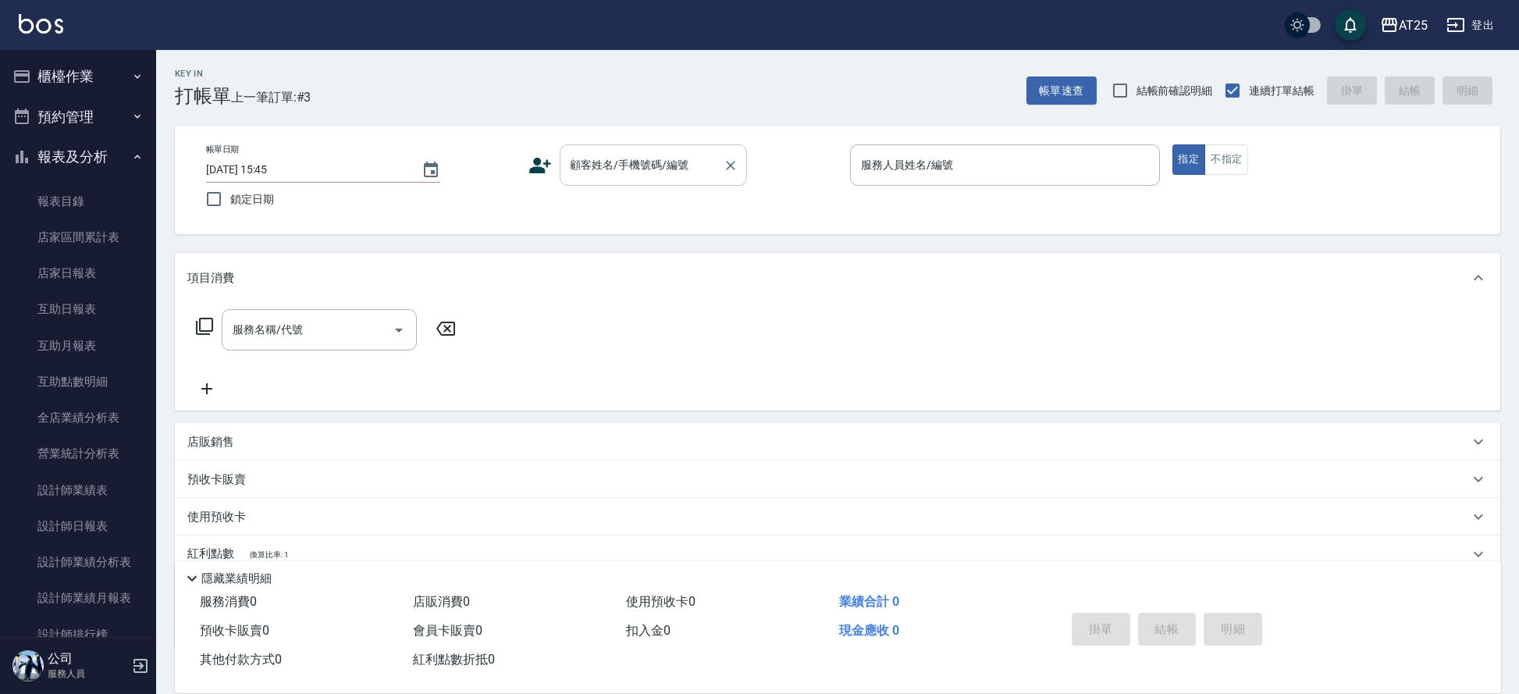
click at [643, 174] on input "顧客姓名/手機號碼/編號" at bounding box center [642, 164] width 150 height 27
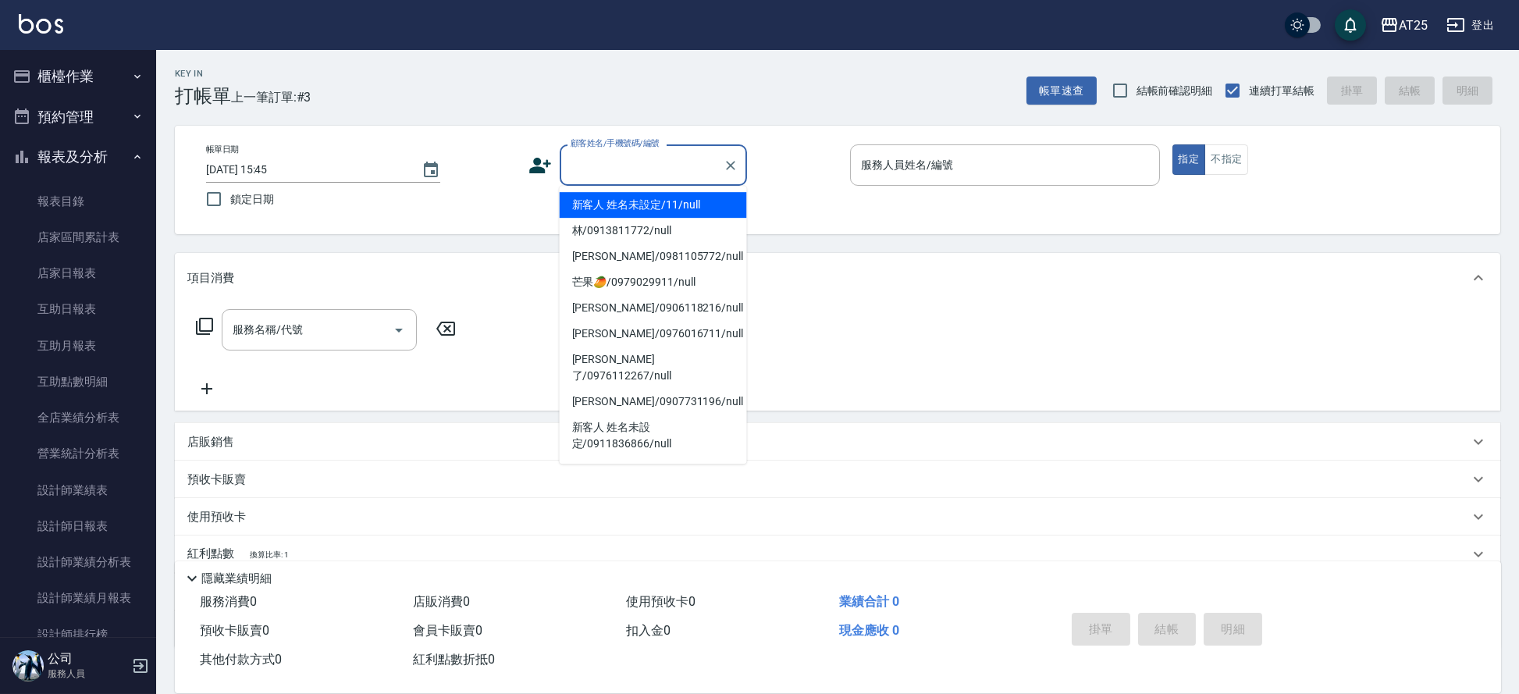
click at [682, 202] on li "新客人 姓名未設定/11/null" at bounding box center [653, 205] width 187 height 26
type input "新客人 姓名未設定/11/null"
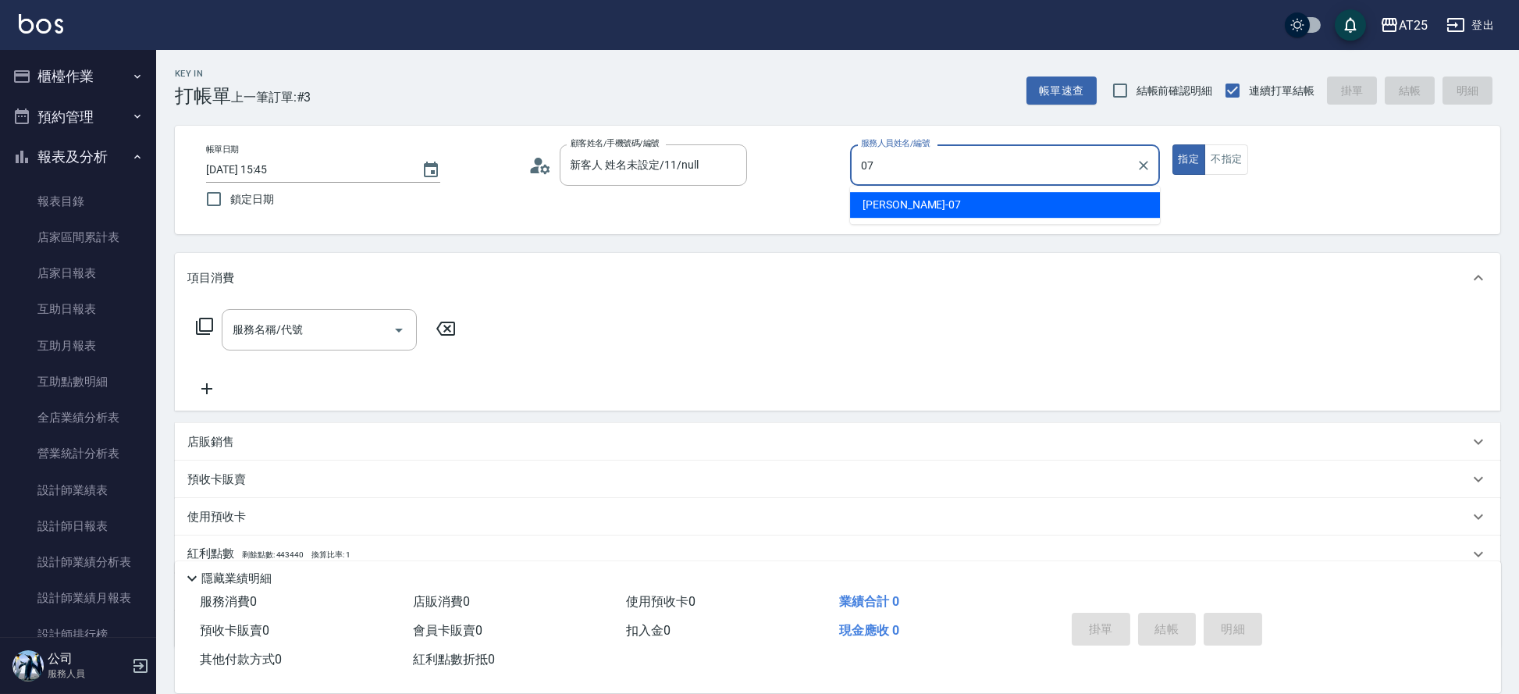
type input "Cooper-07"
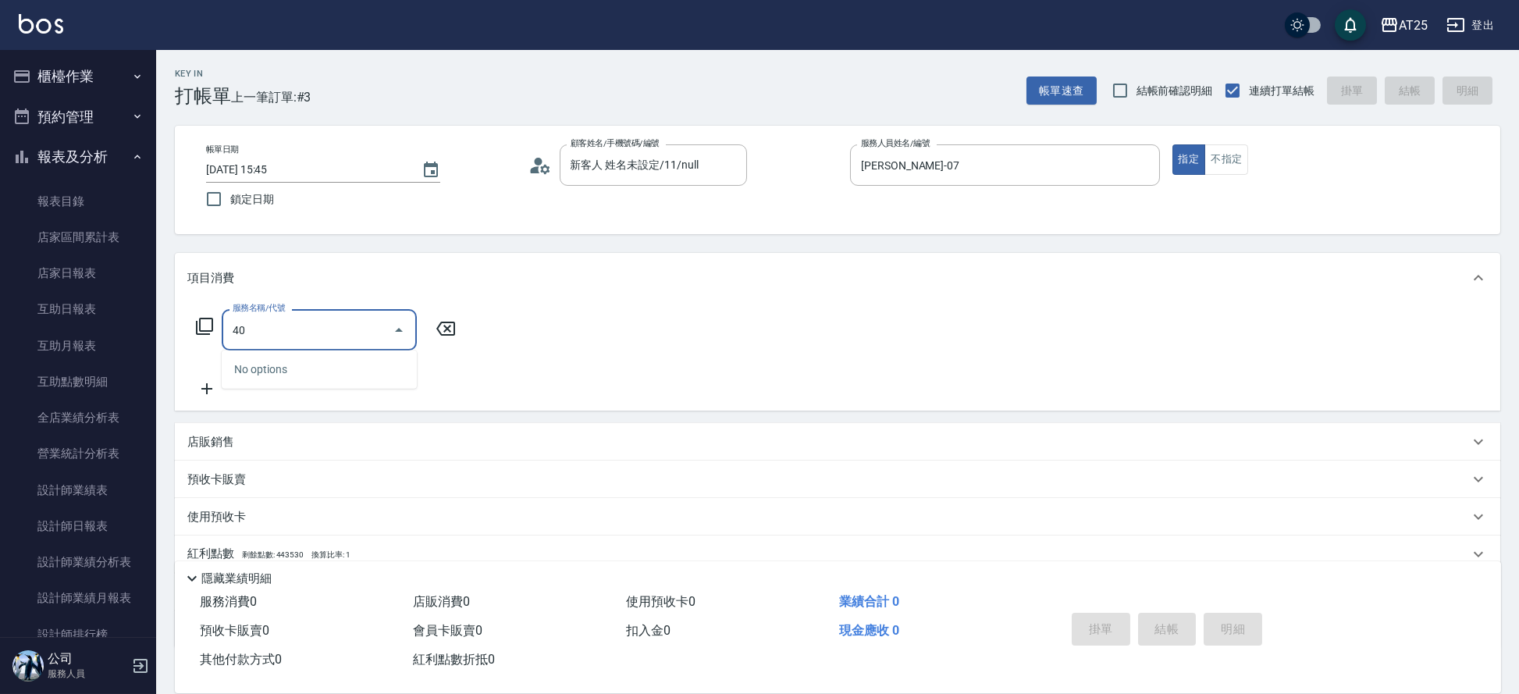
type input "401"
type input "30"
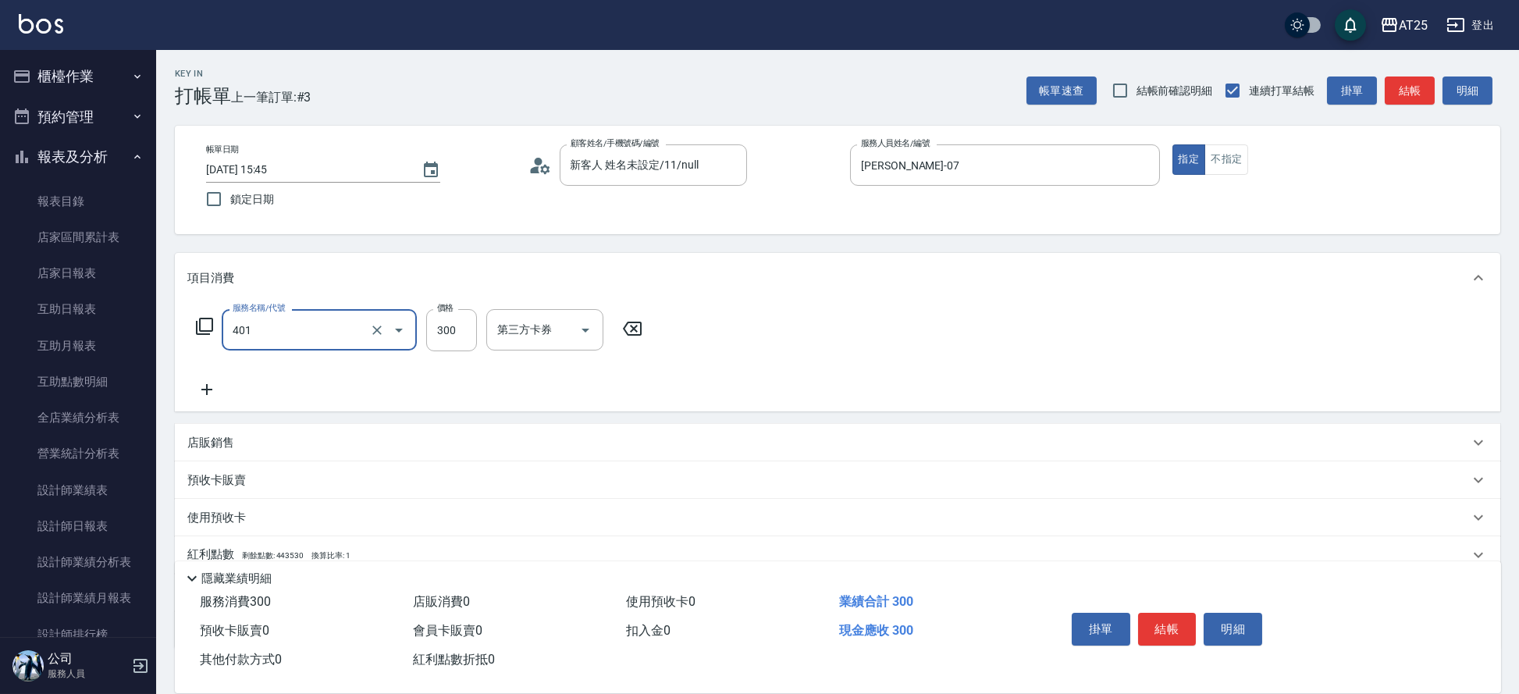
type input "剪髮(401)"
type input "0"
type input "60"
type input "600"
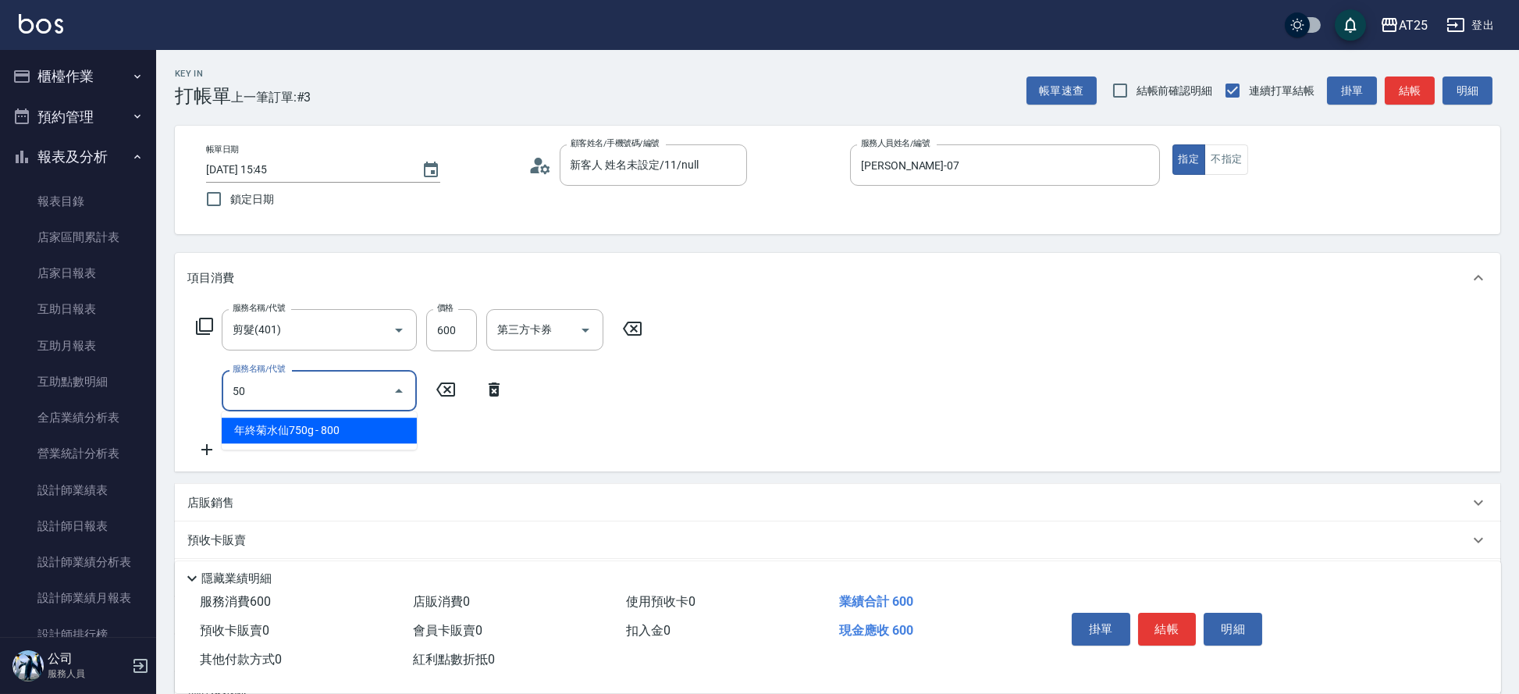
type input "501"
type input "160"
type input "染髮(501)"
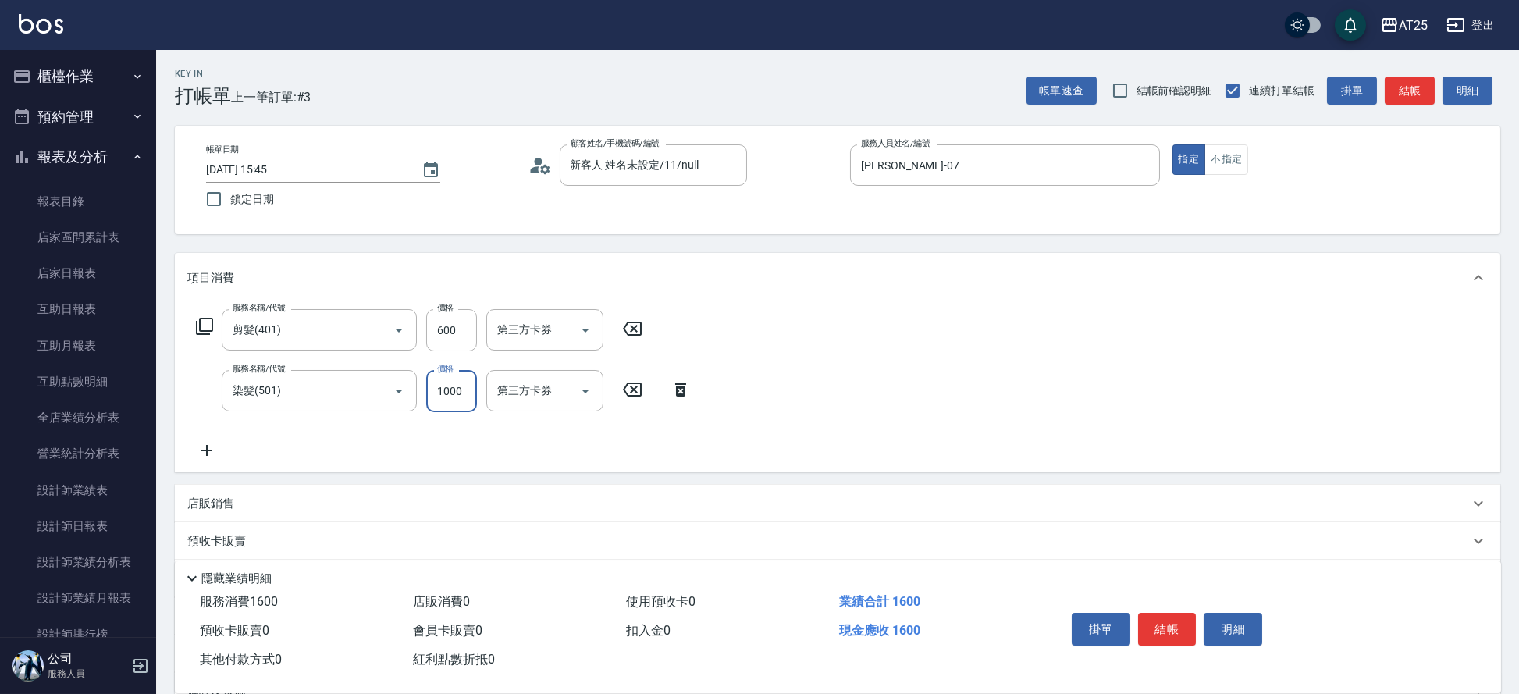
type input "60"
type input "16"
type input "70"
type input "168"
type input "220"
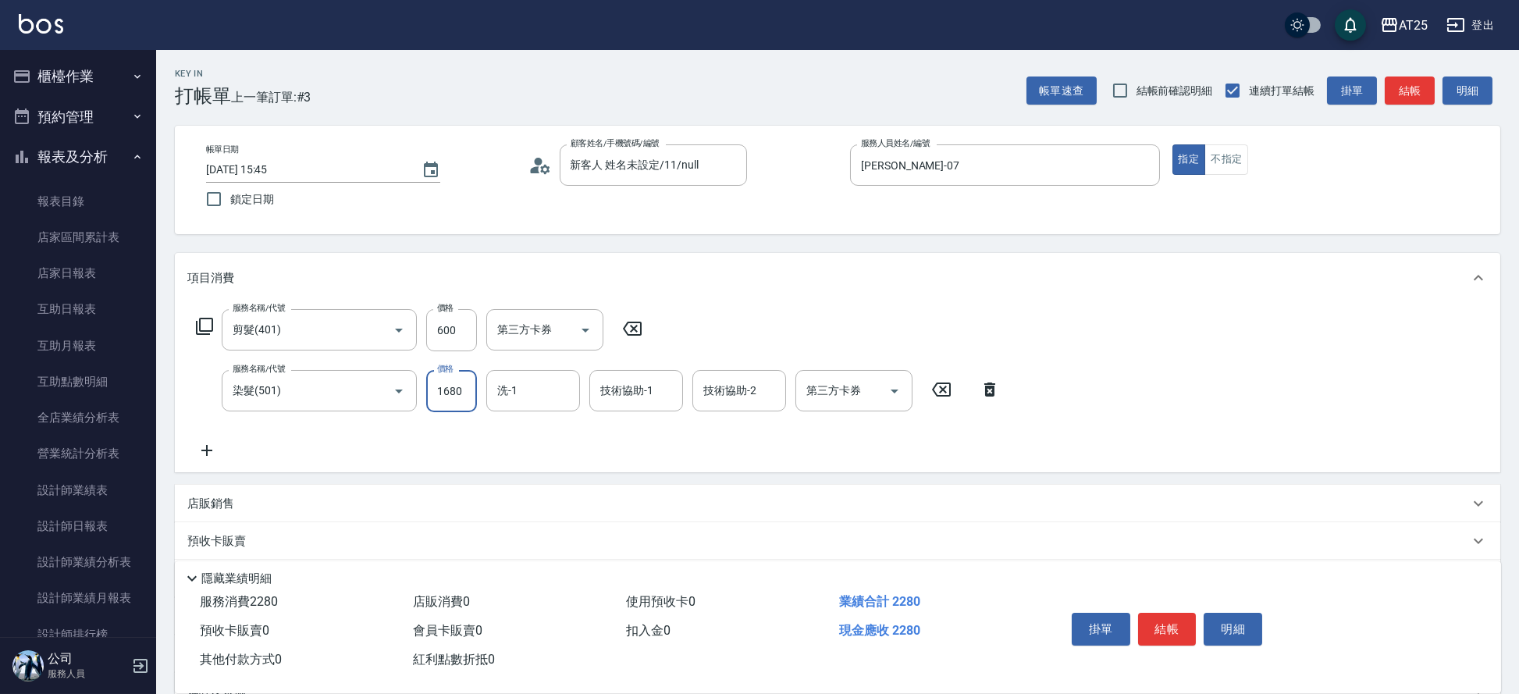
type input "1680"
type input "小祐-117"
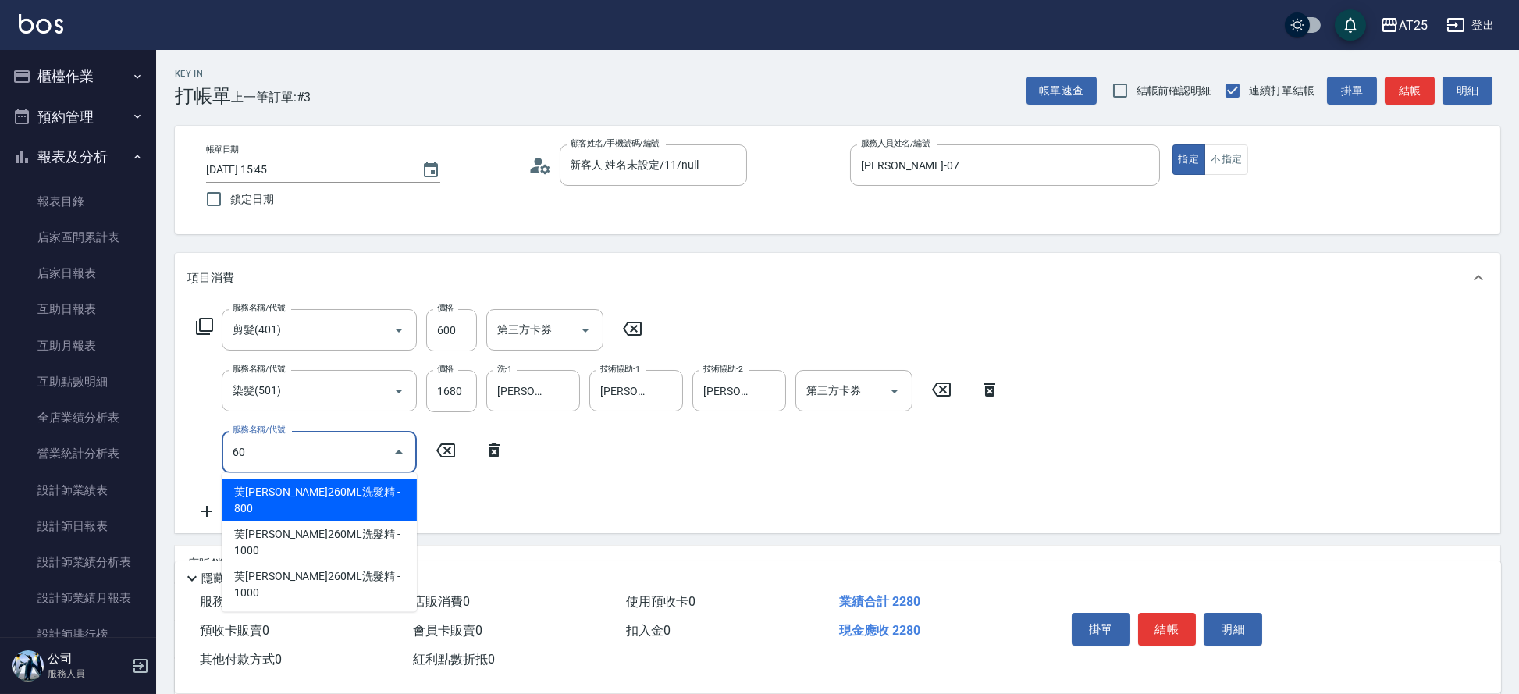
type input "601"
type input "320"
type input "自備護髮(1000上)(601)"
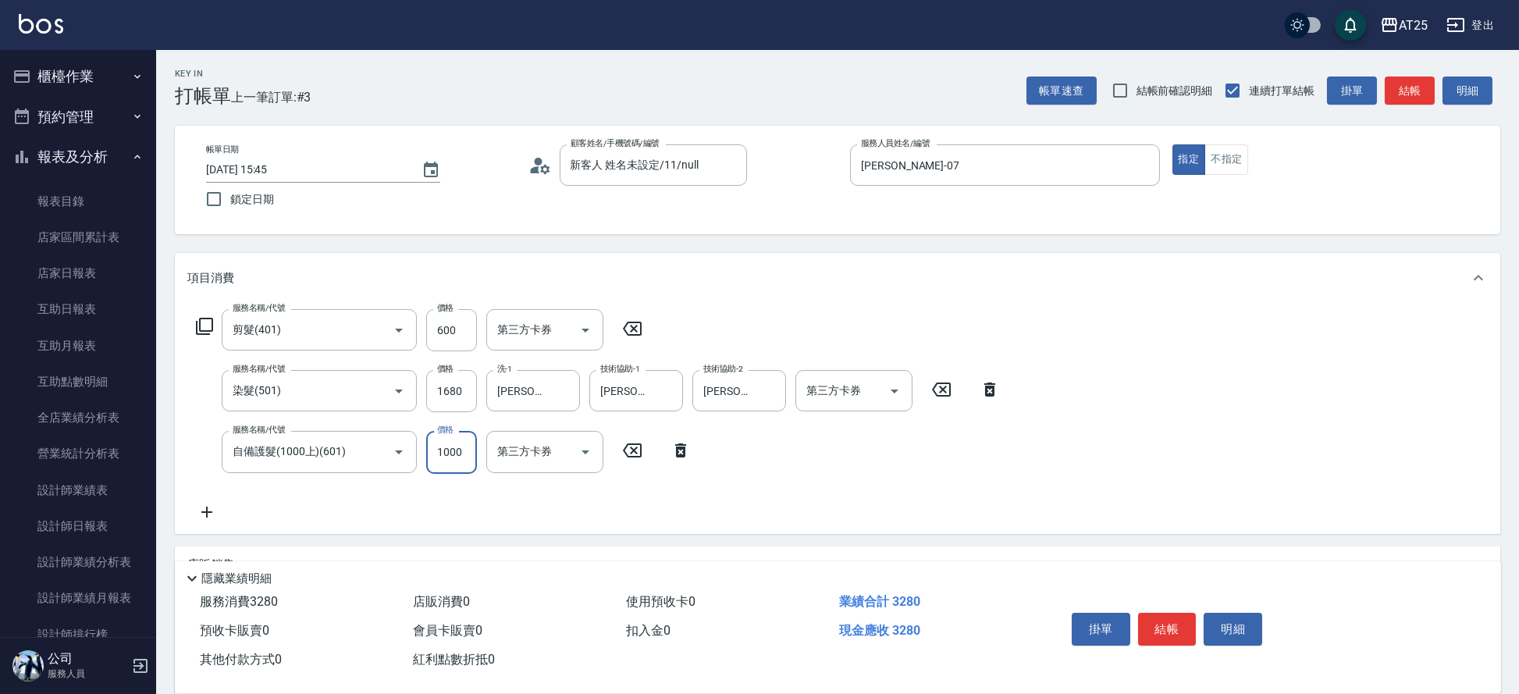
type input "220"
type input "180"
type input "400"
type input "1800"
type input "小祐-117"
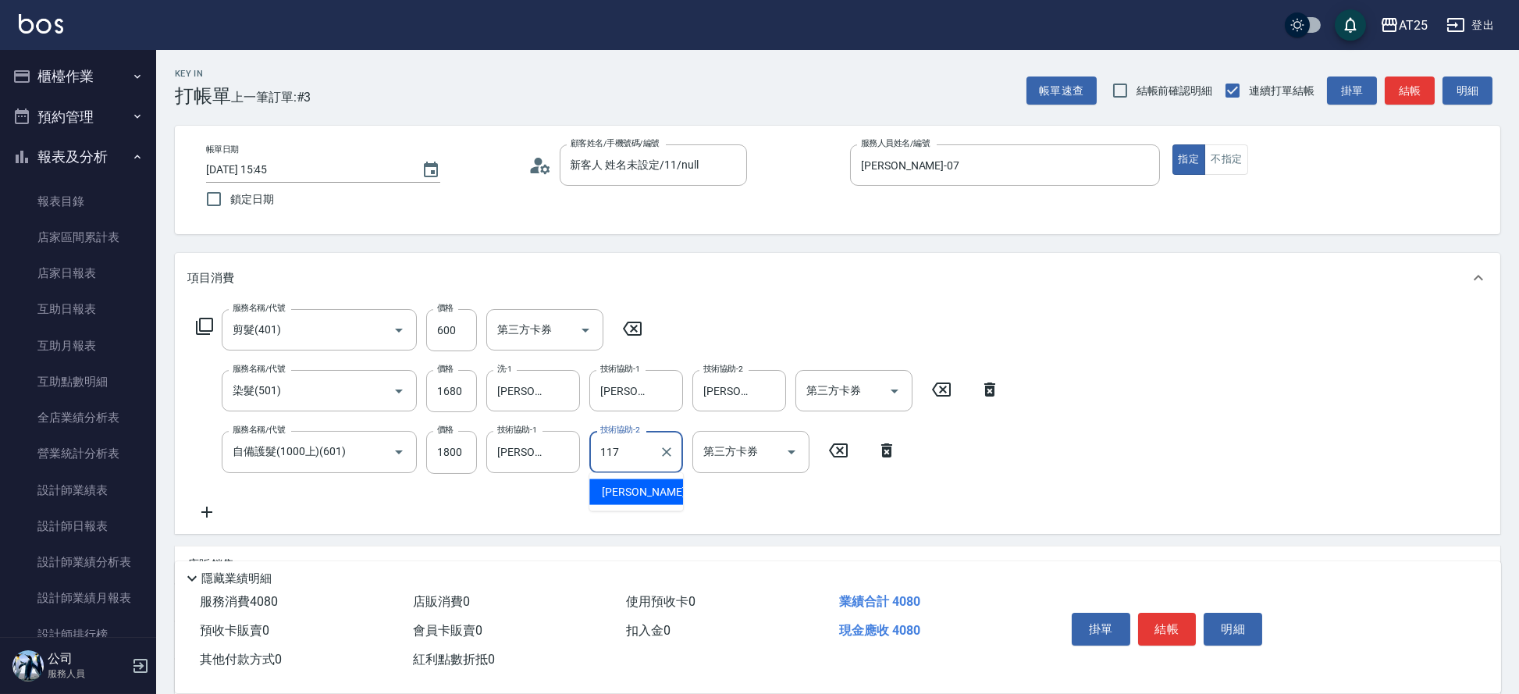
type input "小祐-117"
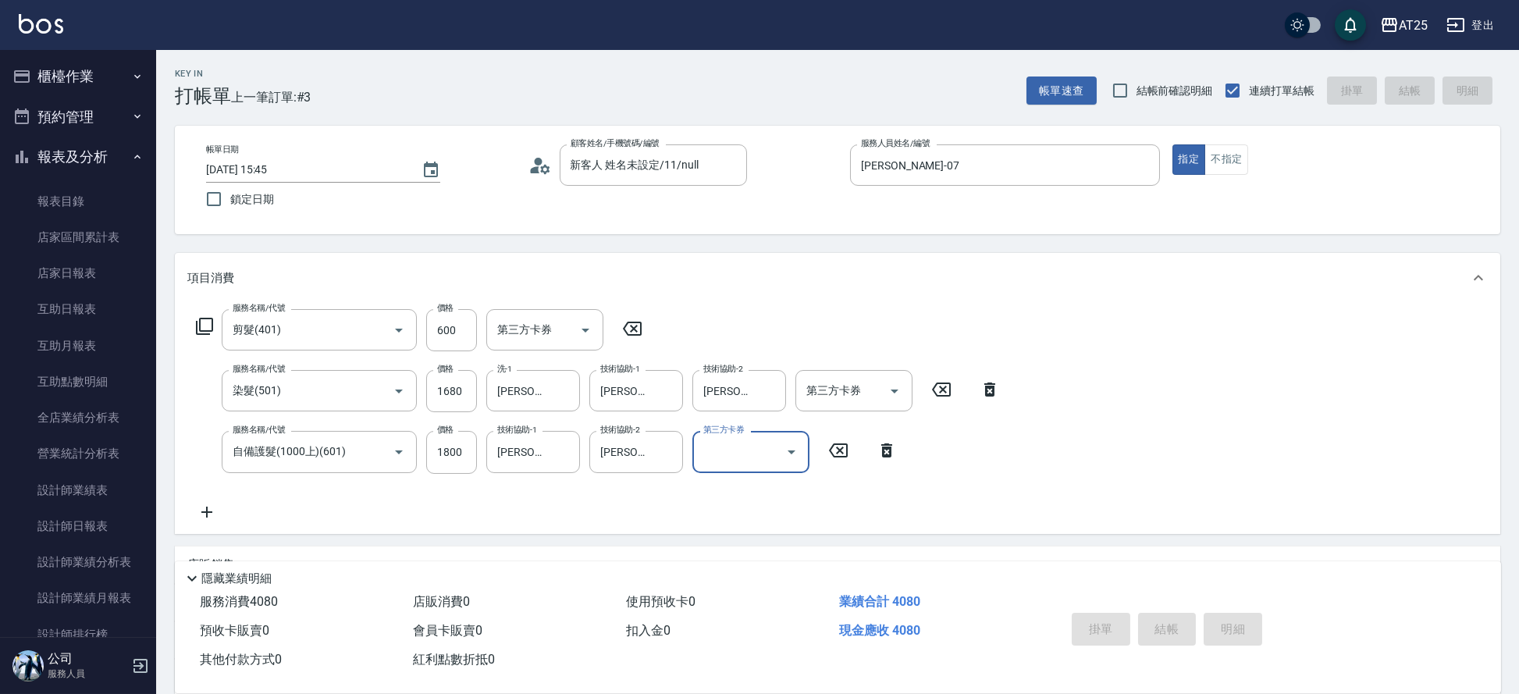
type input "2025/09/04 16:05"
type input "0"
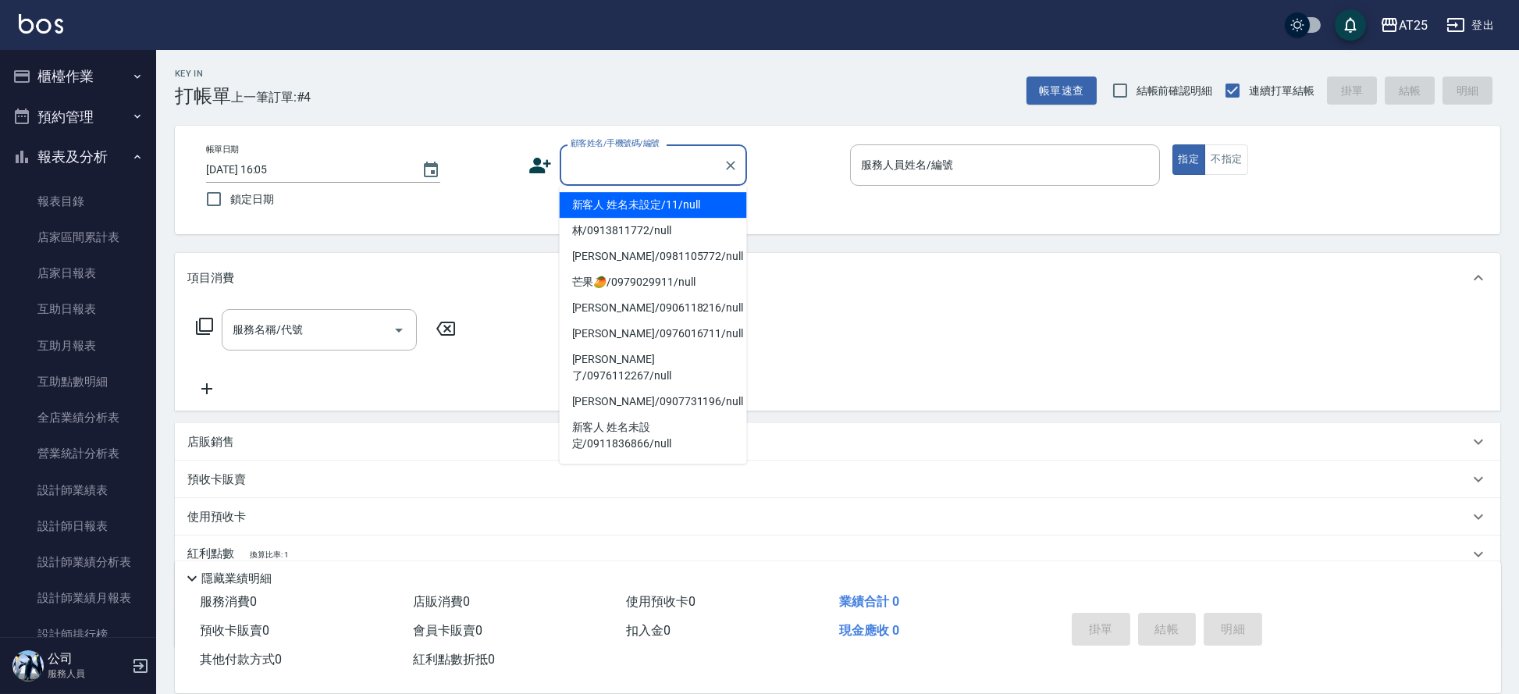
click at [599, 158] on input "顧客姓名/手機號碼/編號" at bounding box center [642, 164] width 150 height 27
click at [703, 207] on li "新客人 姓名未設定/11/null" at bounding box center [653, 205] width 187 height 26
type input "新客人 姓名未設定/11/null"
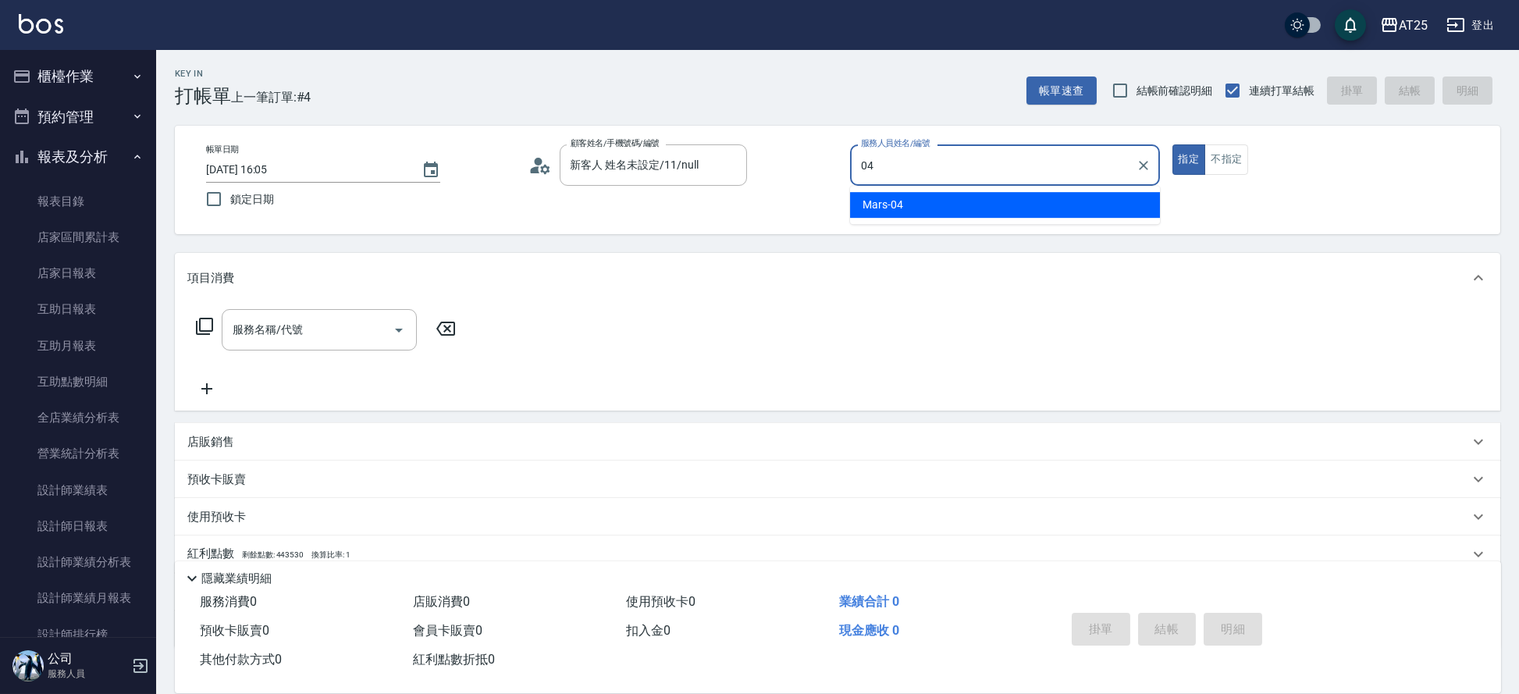
type input "Mars-04"
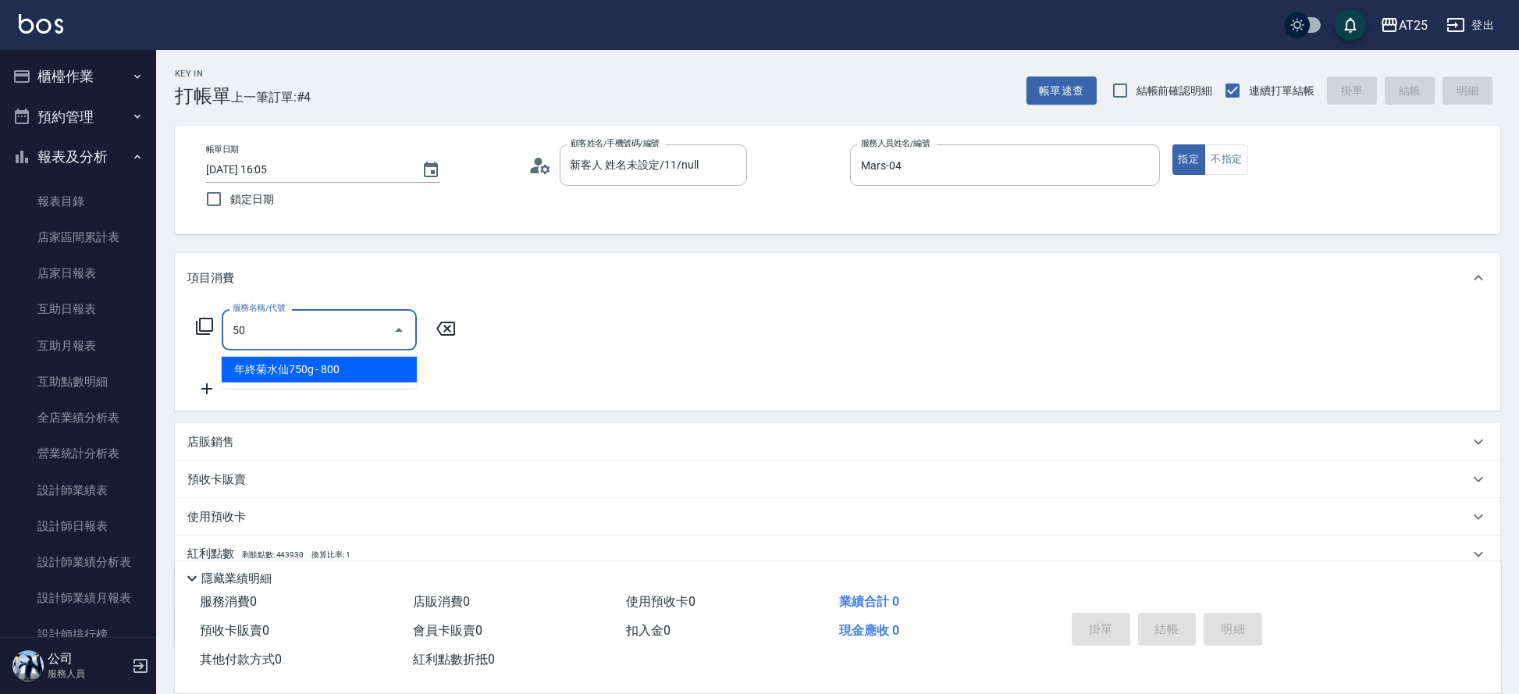
type input "501"
type input "100"
type input "染髮(501)"
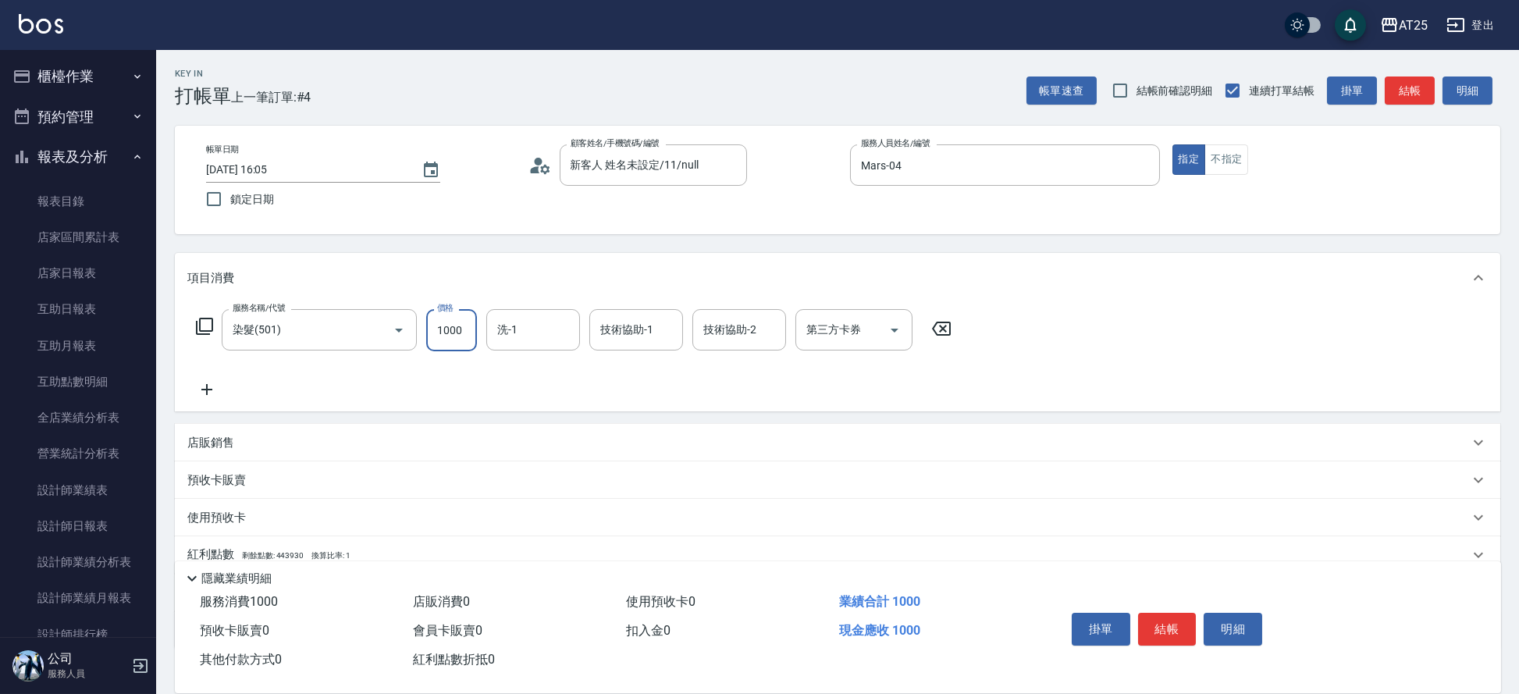
type input "0"
type input "sandy-83"
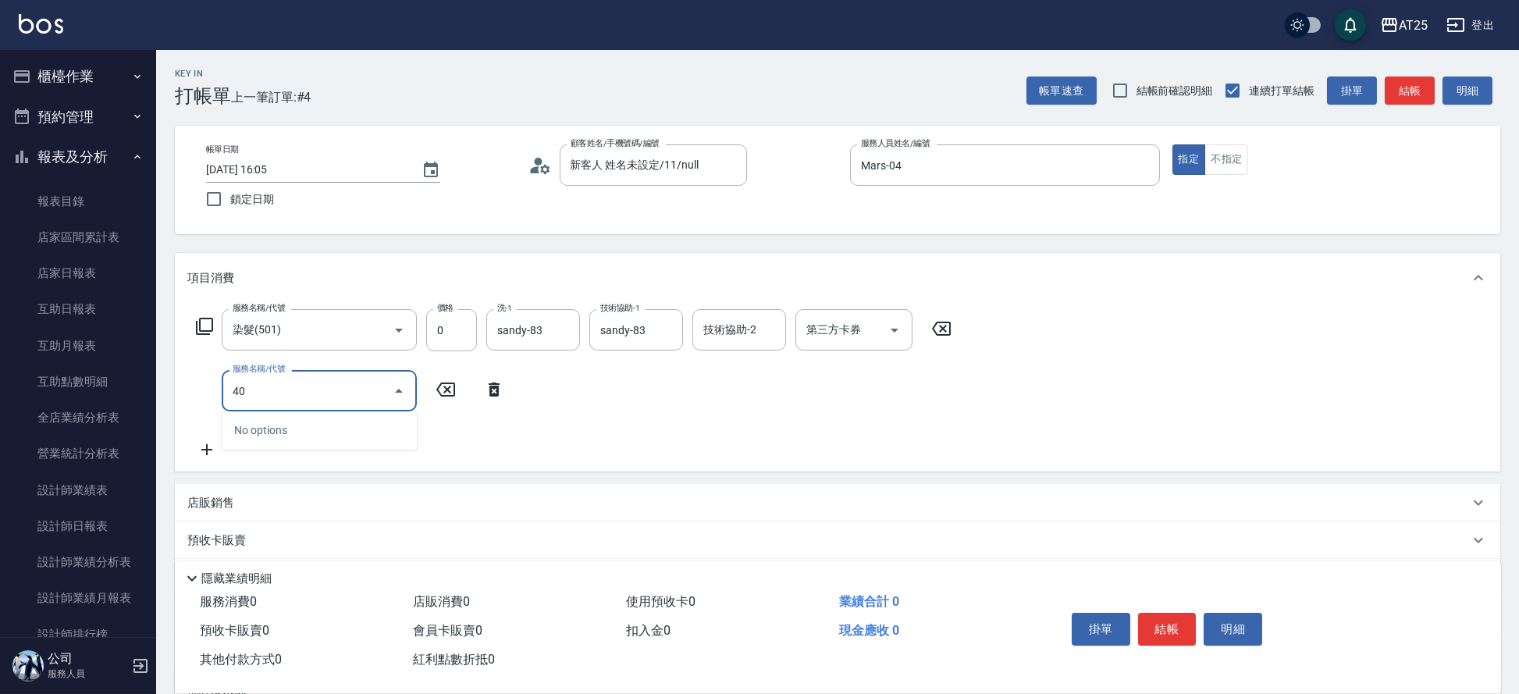
type input "4"
type input "705"
type input "500"
type input "新羽毛鉑金接髮調整(705)"
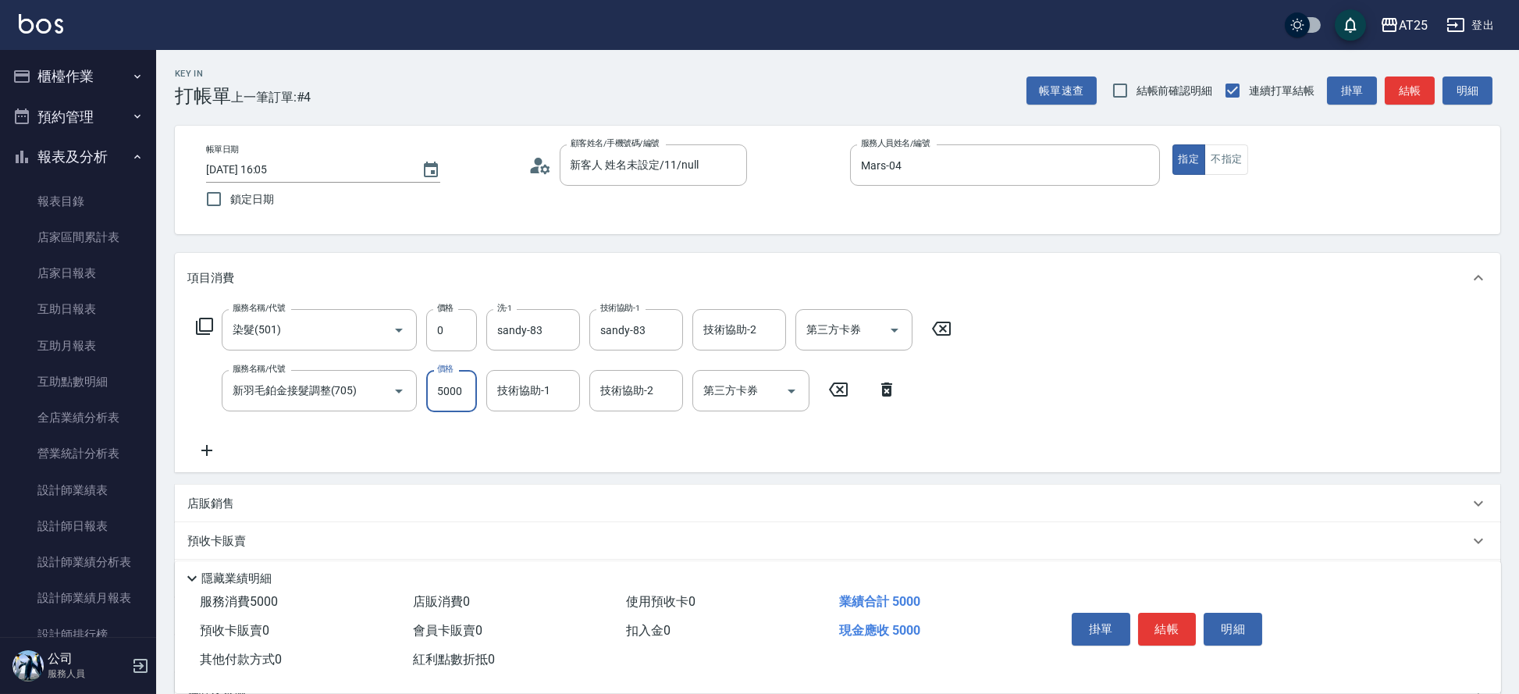
type input "0"
type input "sandy-83"
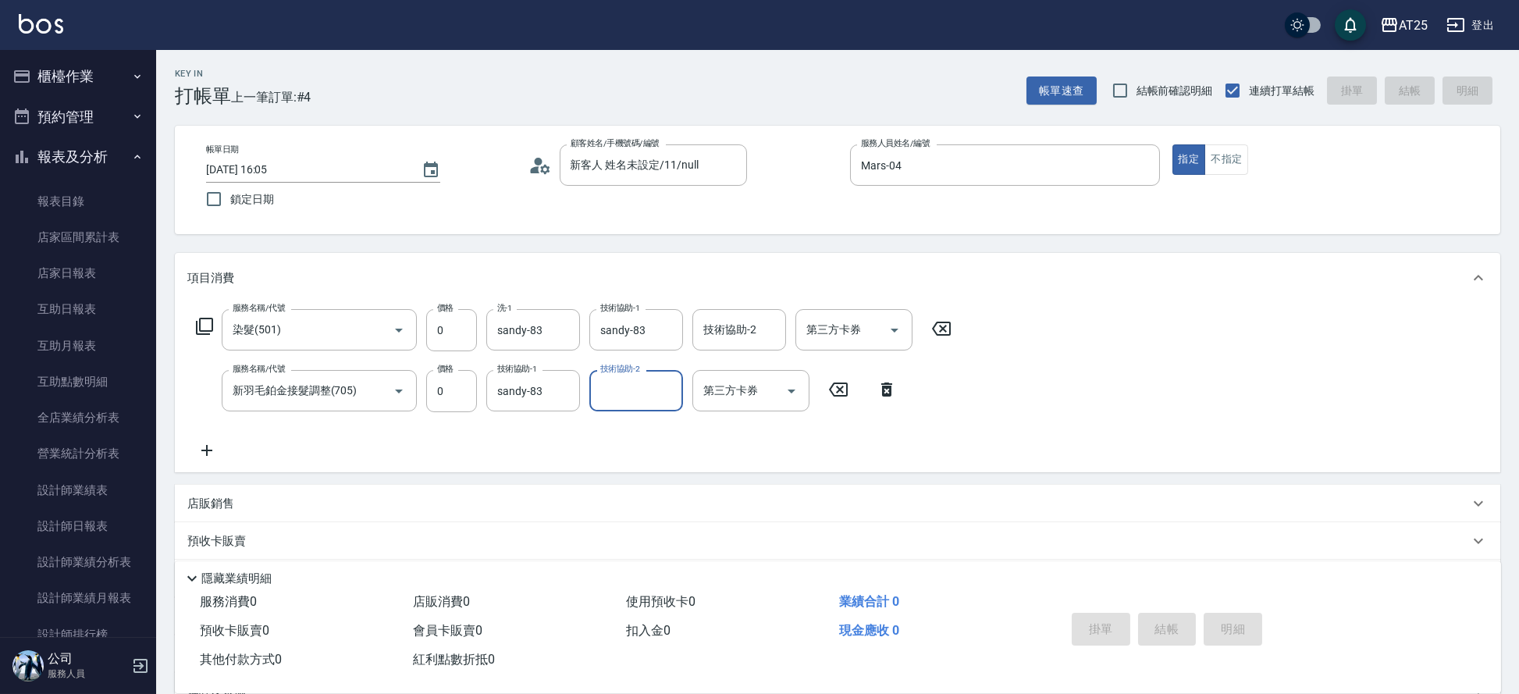
type input "2025/09/04 16:24"
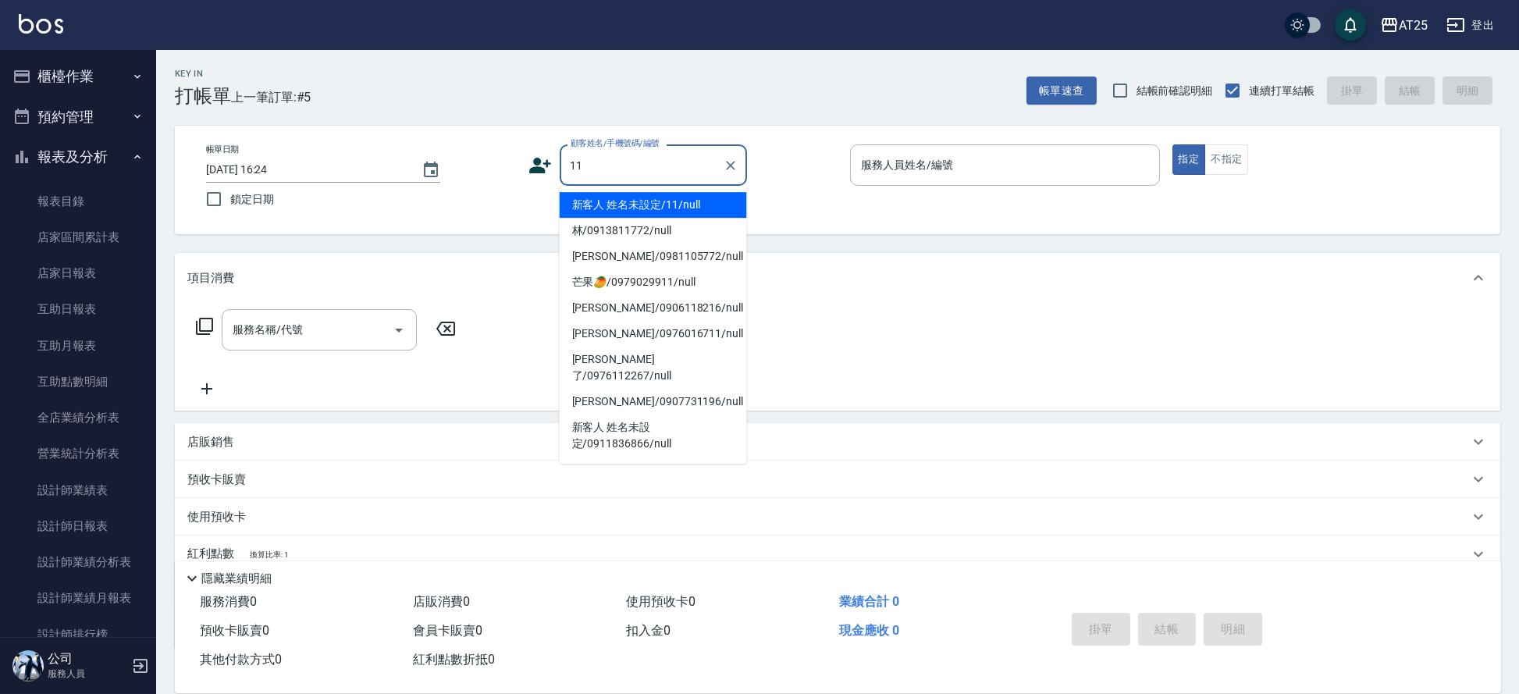
type input "新客人 姓名未設定/11/null"
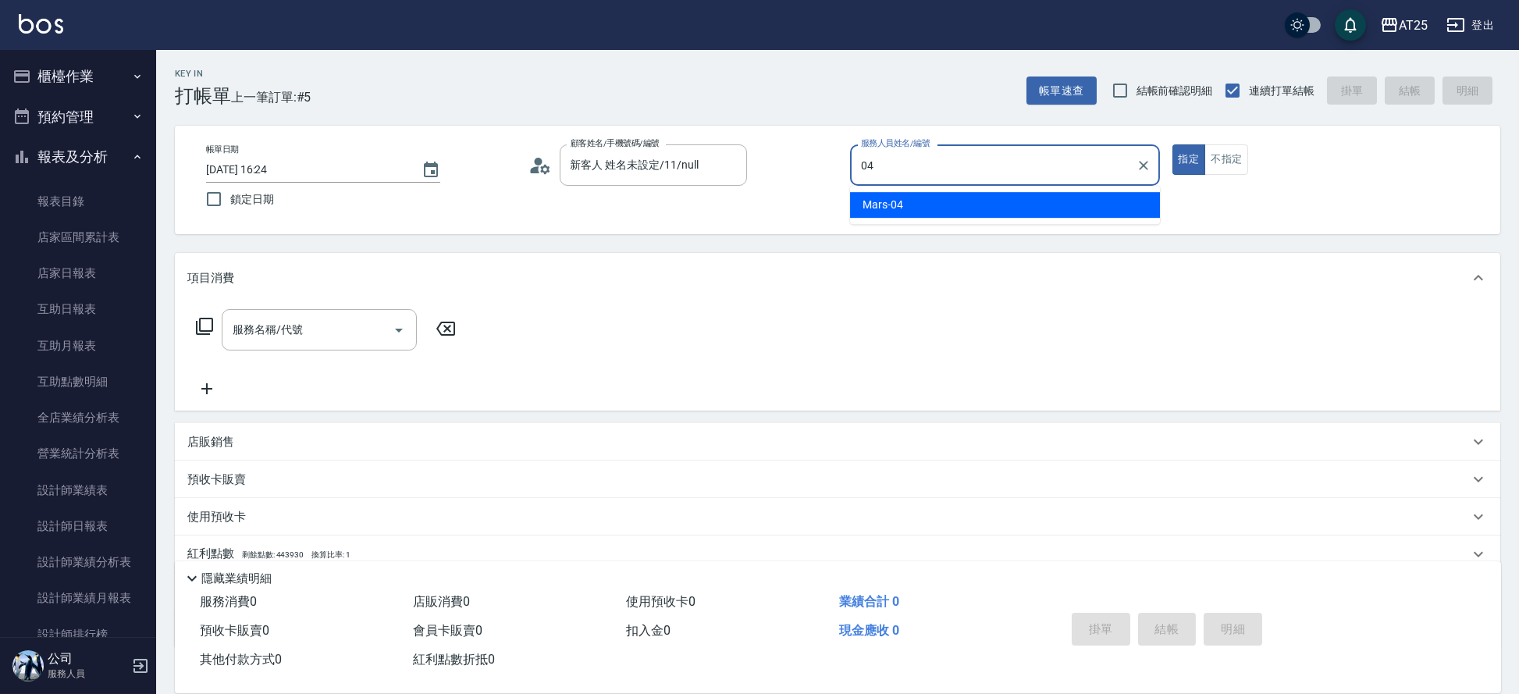
type input "Mars-04"
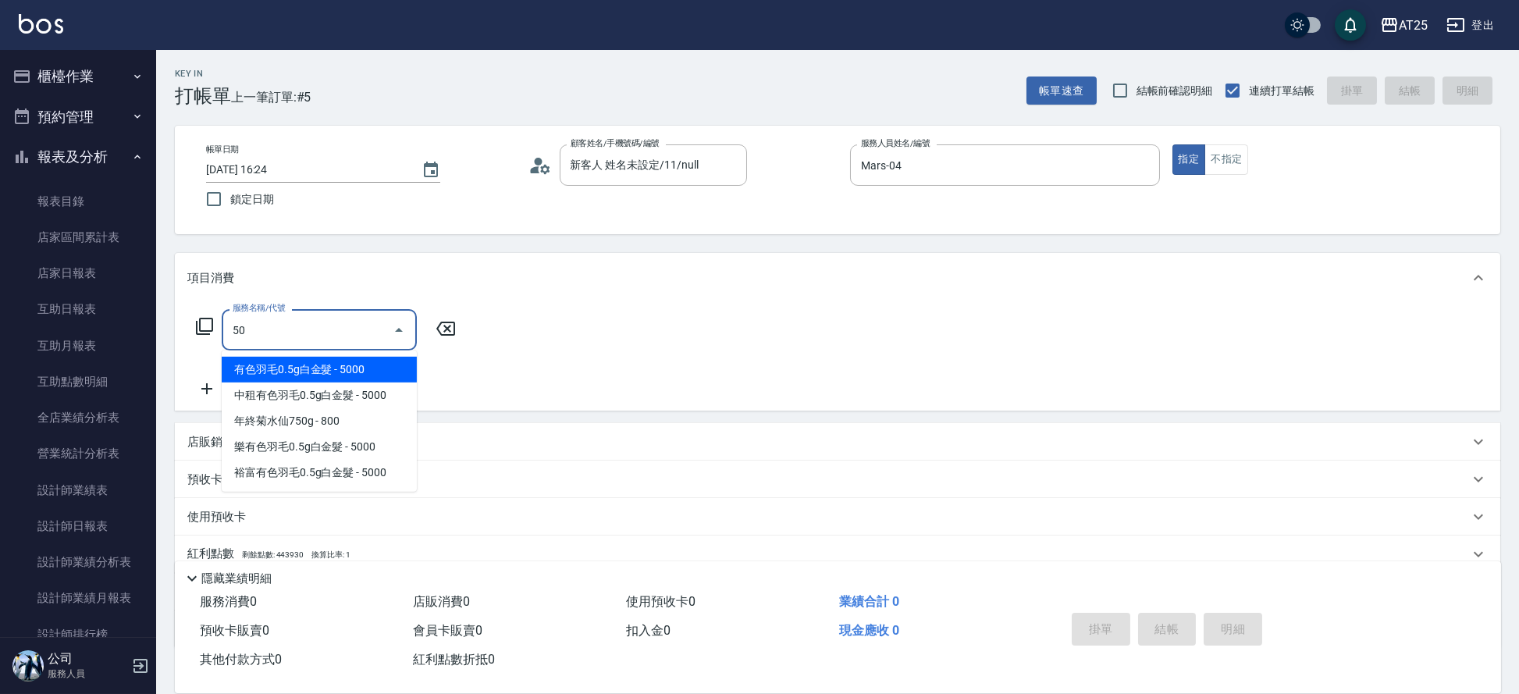
type input "501"
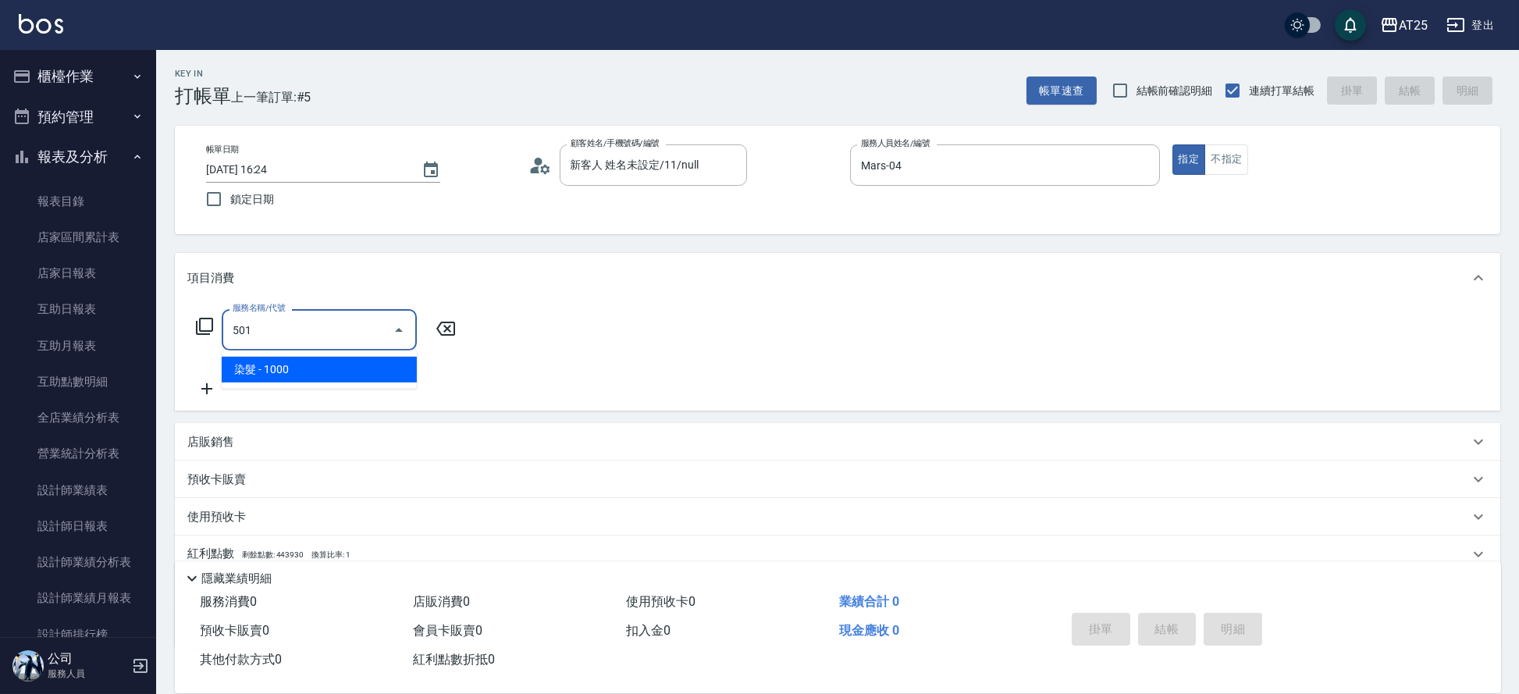
type input "100"
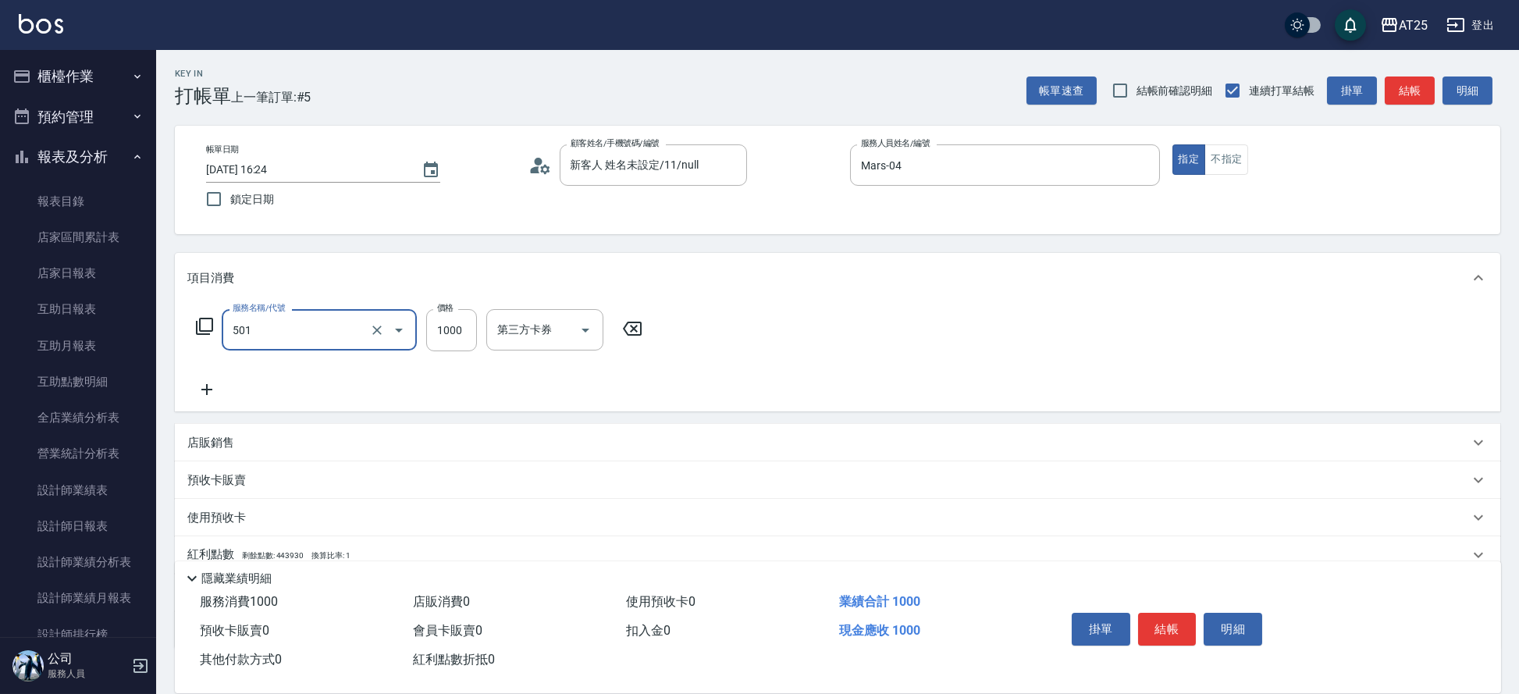
type input "染髮(501)"
type input "0"
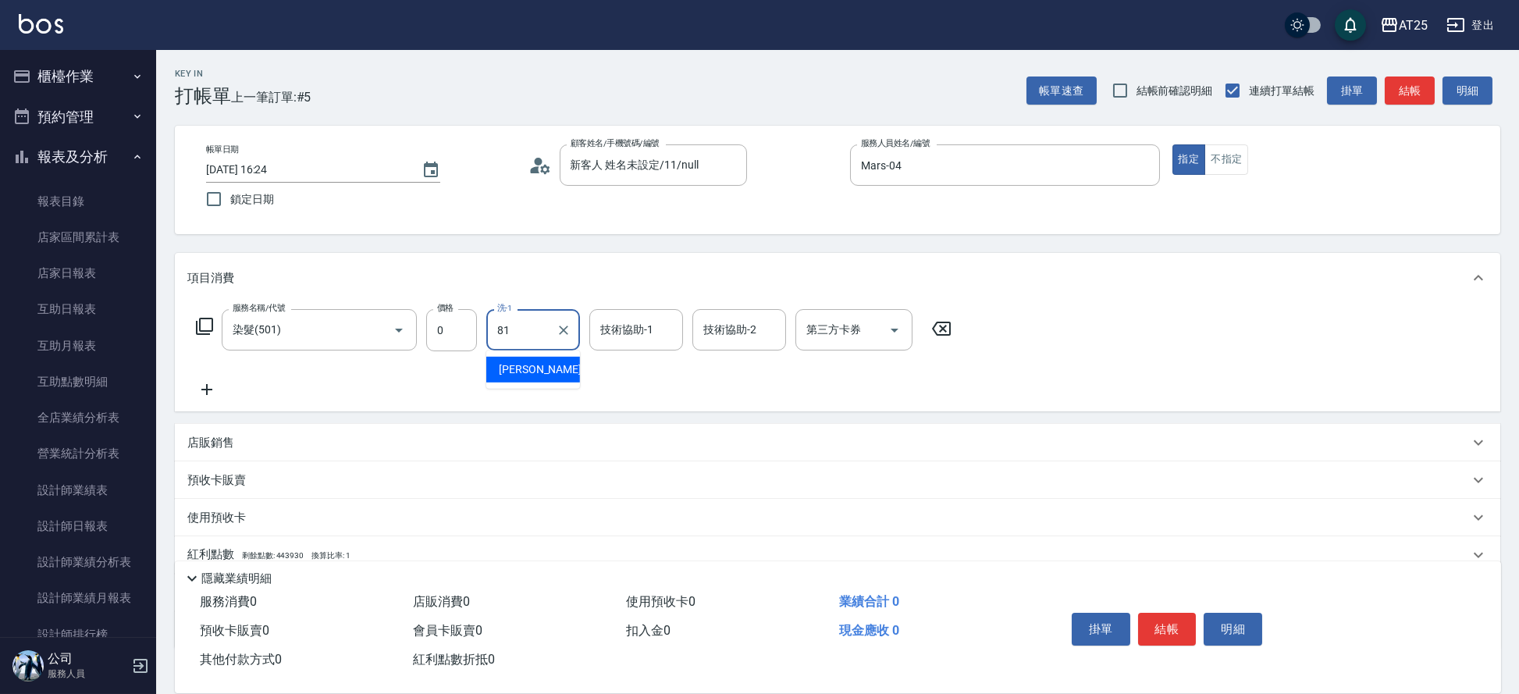
type input "小伶-81"
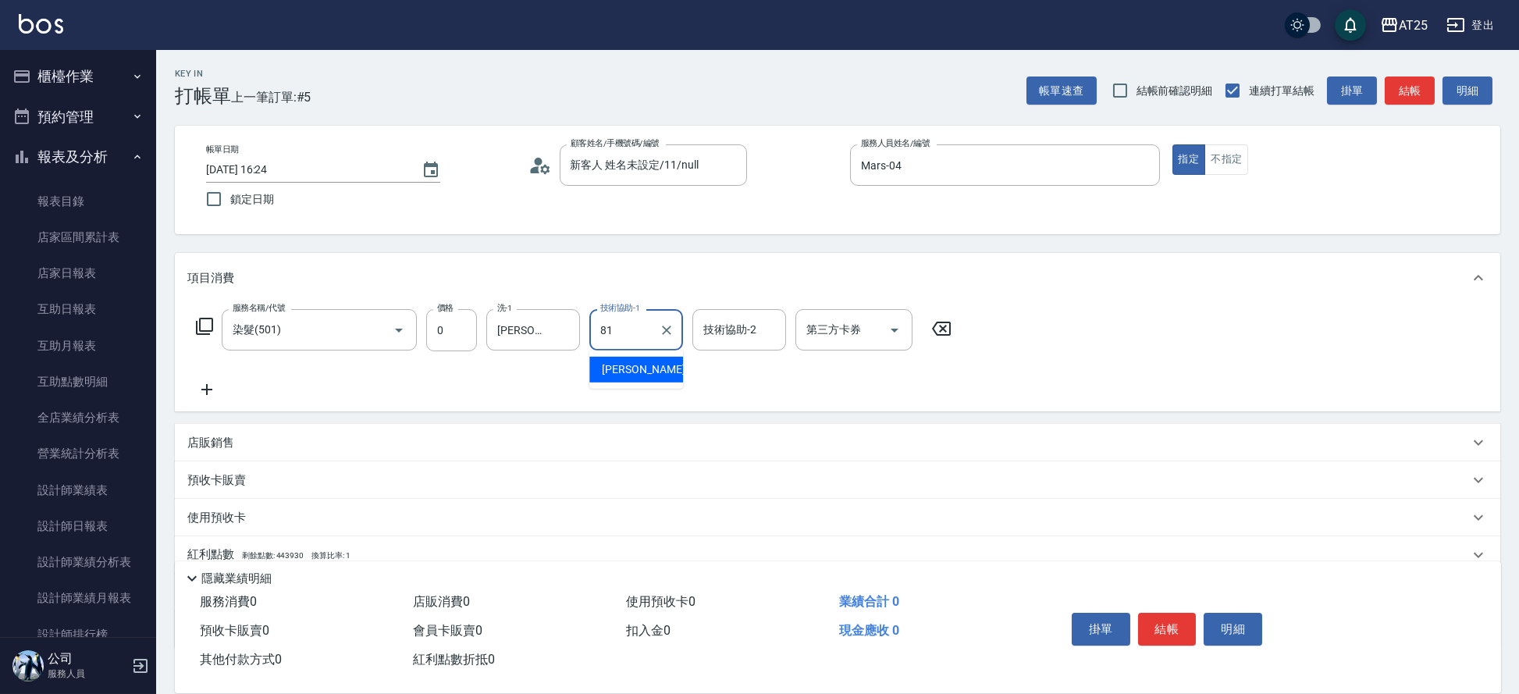
type input "小伶-81"
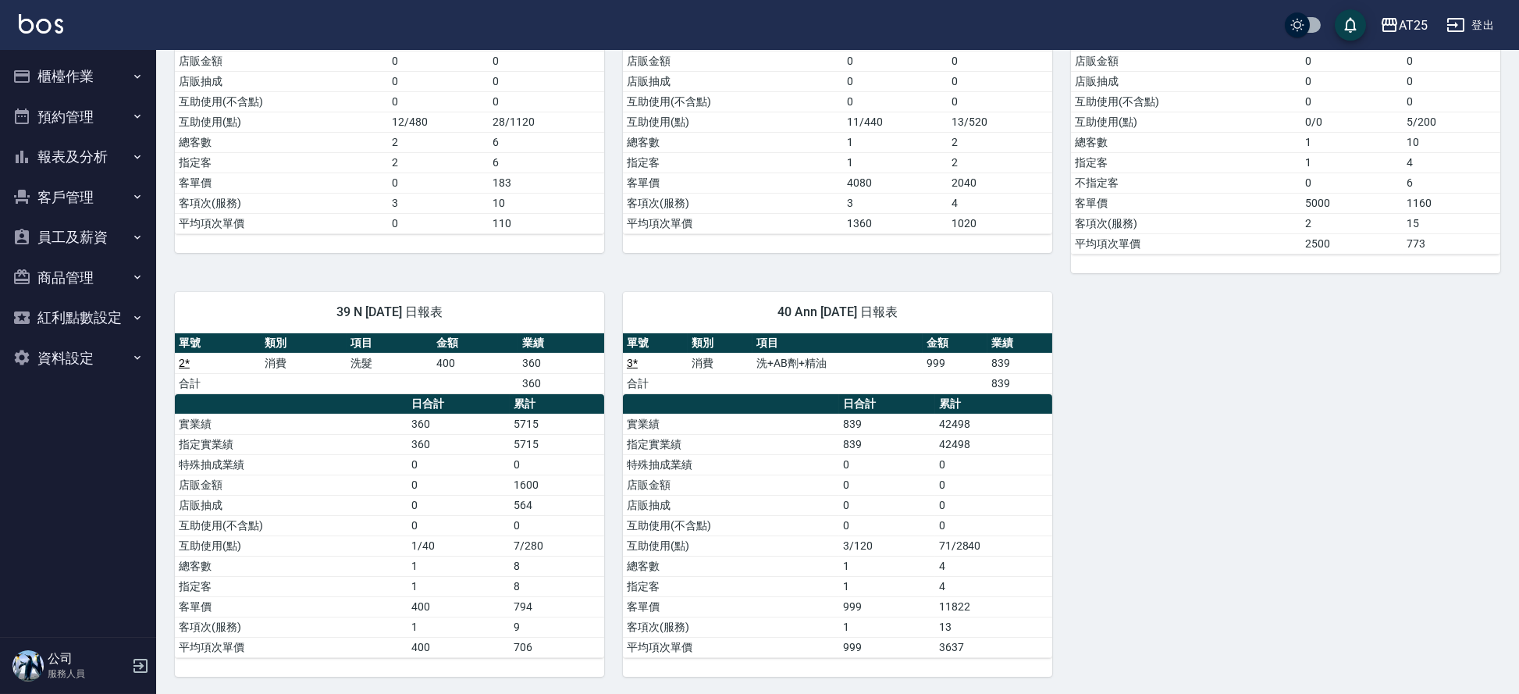
scroll to position [37, 0]
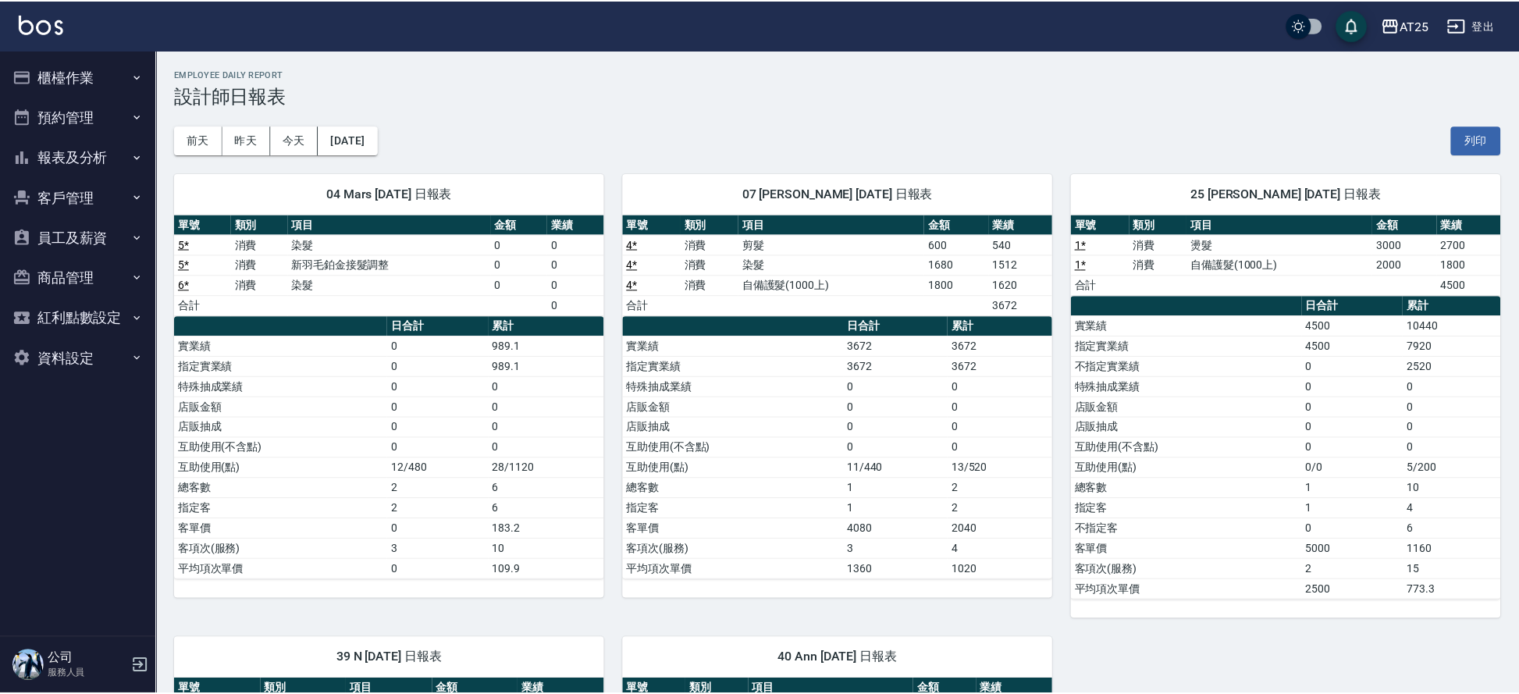
scroll to position [37, 0]
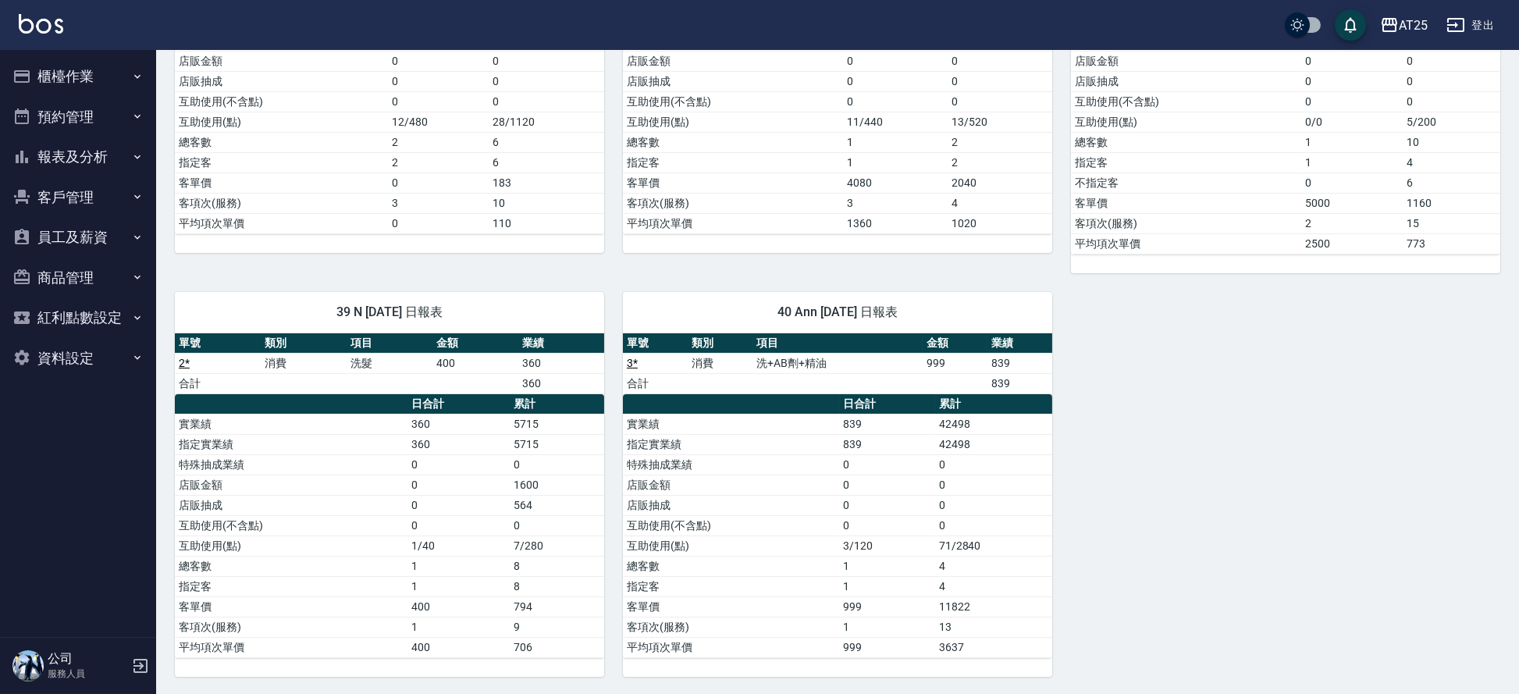
scroll to position [7, 0]
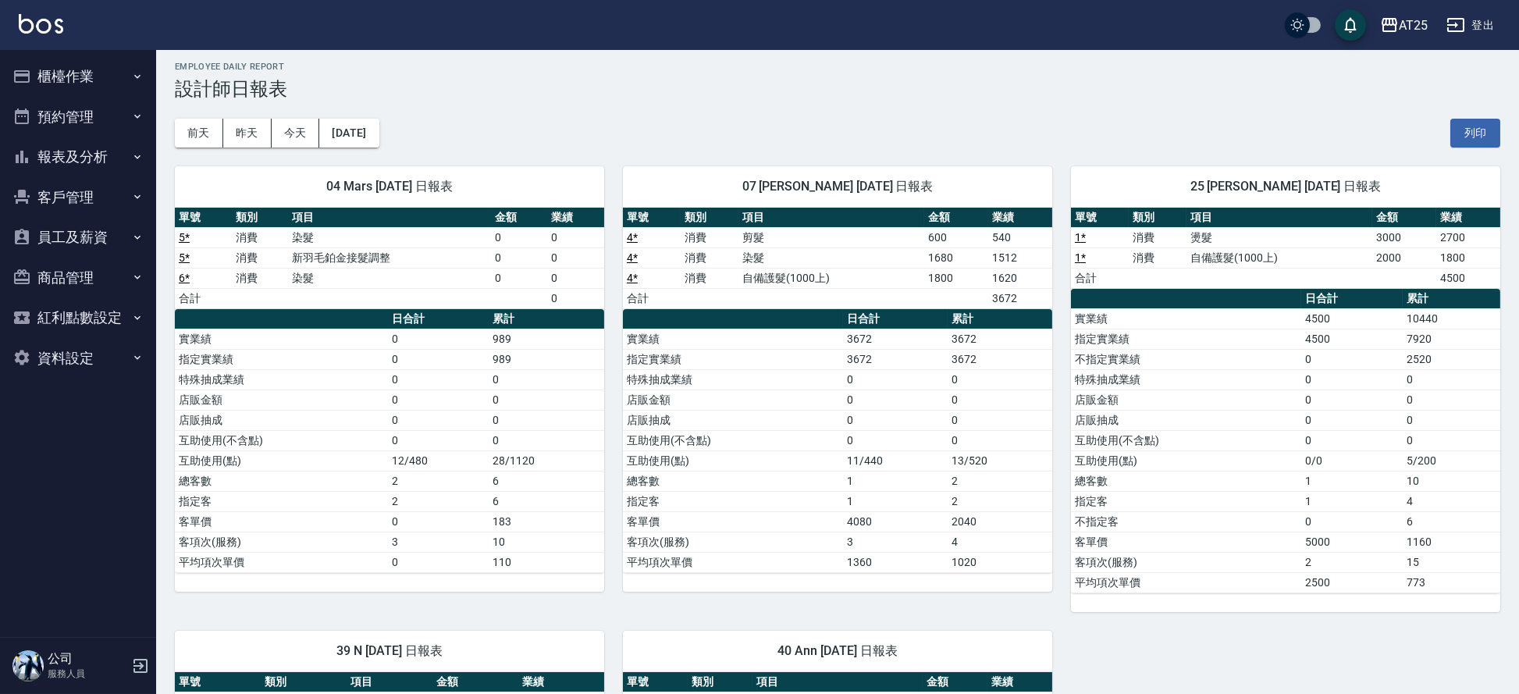
drag, startPoint x: 1524, startPoint y: 4, endPoint x: 112, endPoint y: 70, distance: 1413.6
click at [112, 70] on button "櫃檯作業" at bounding box center [78, 76] width 144 height 41
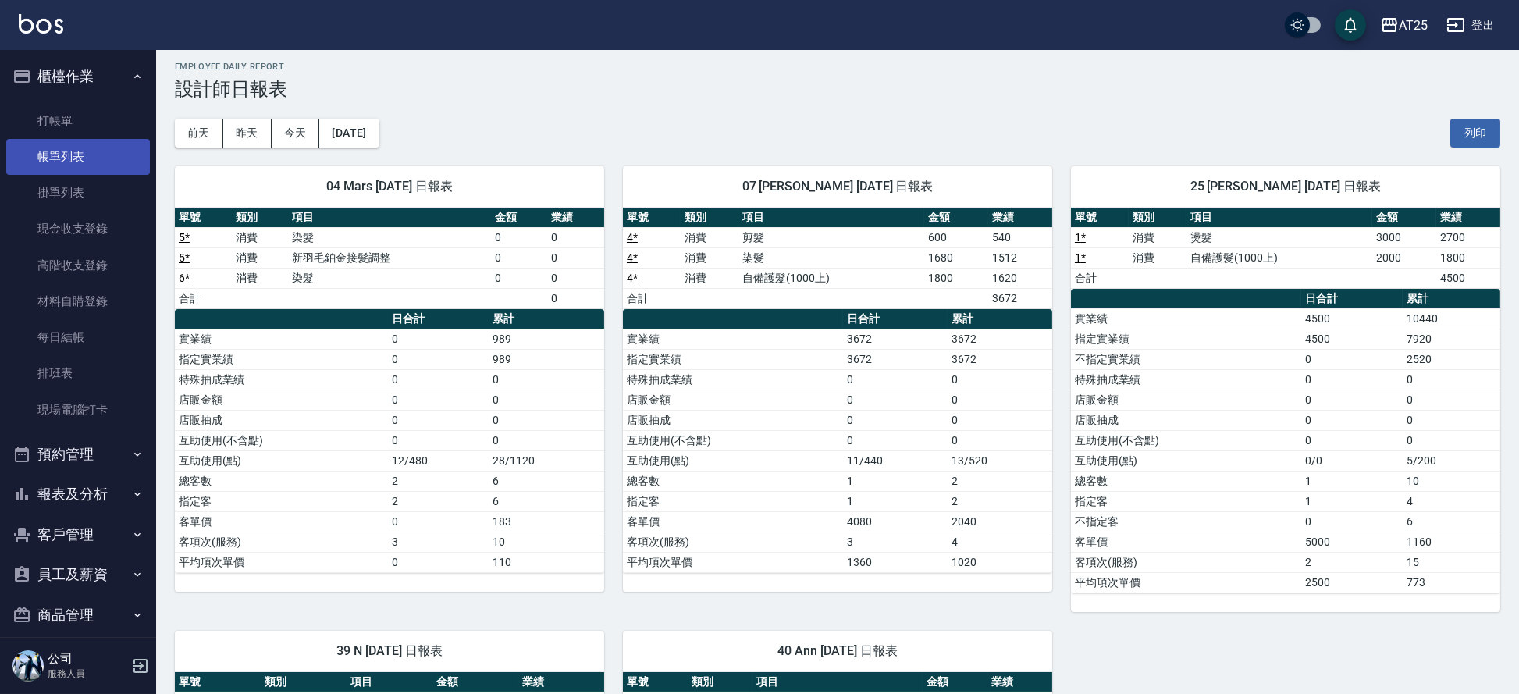
click at [69, 150] on link "帳單列表" at bounding box center [78, 157] width 144 height 36
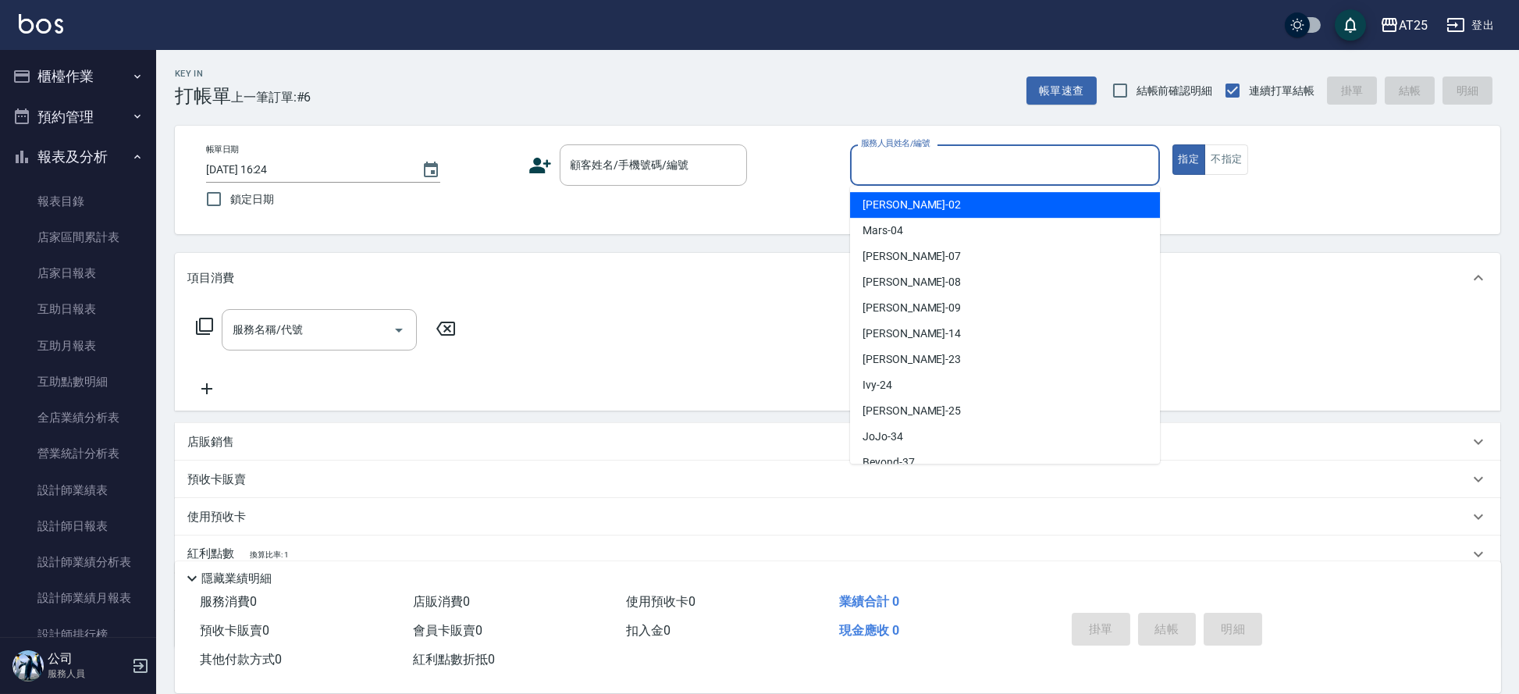
click at [923, 153] on div "服務人員姓名/編號 服務人員姓名/編號" at bounding box center [1005, 164] width 310 height 41
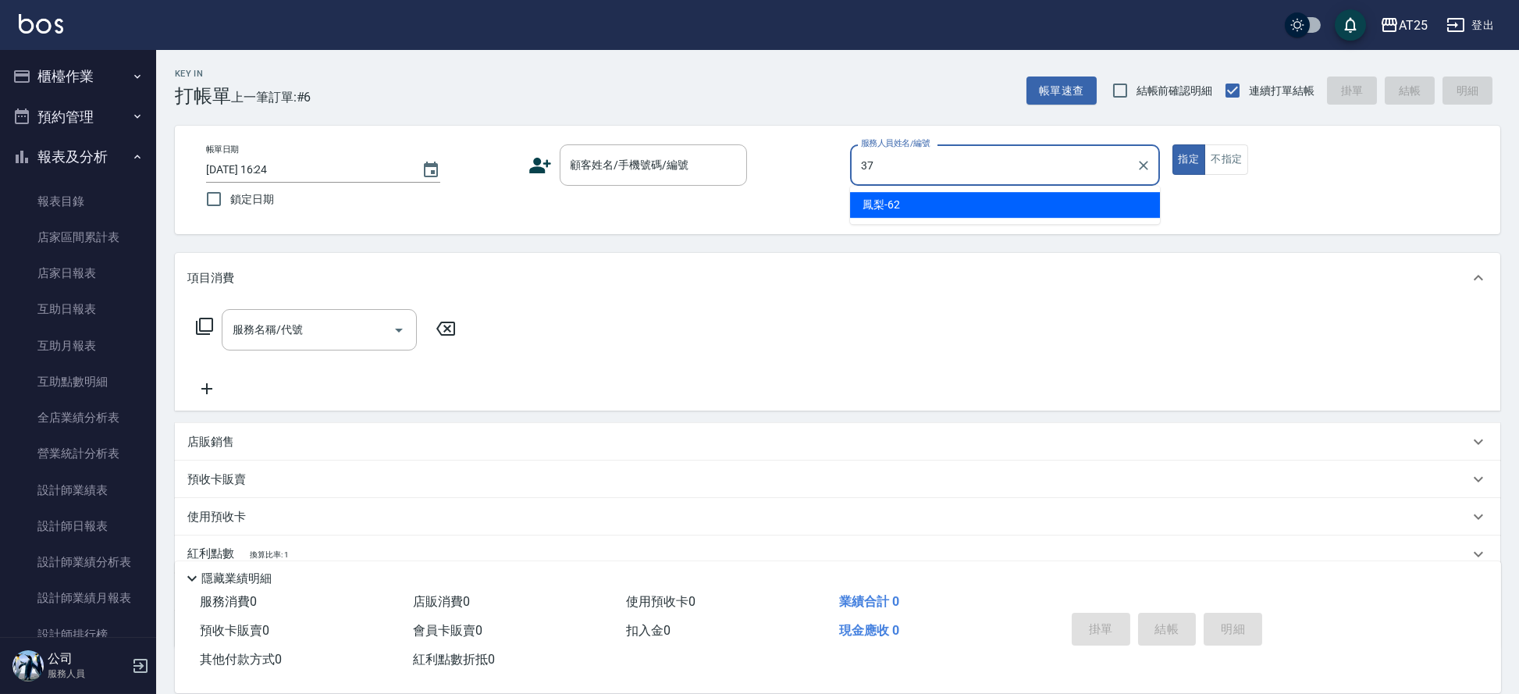
type input "Beyond-37"
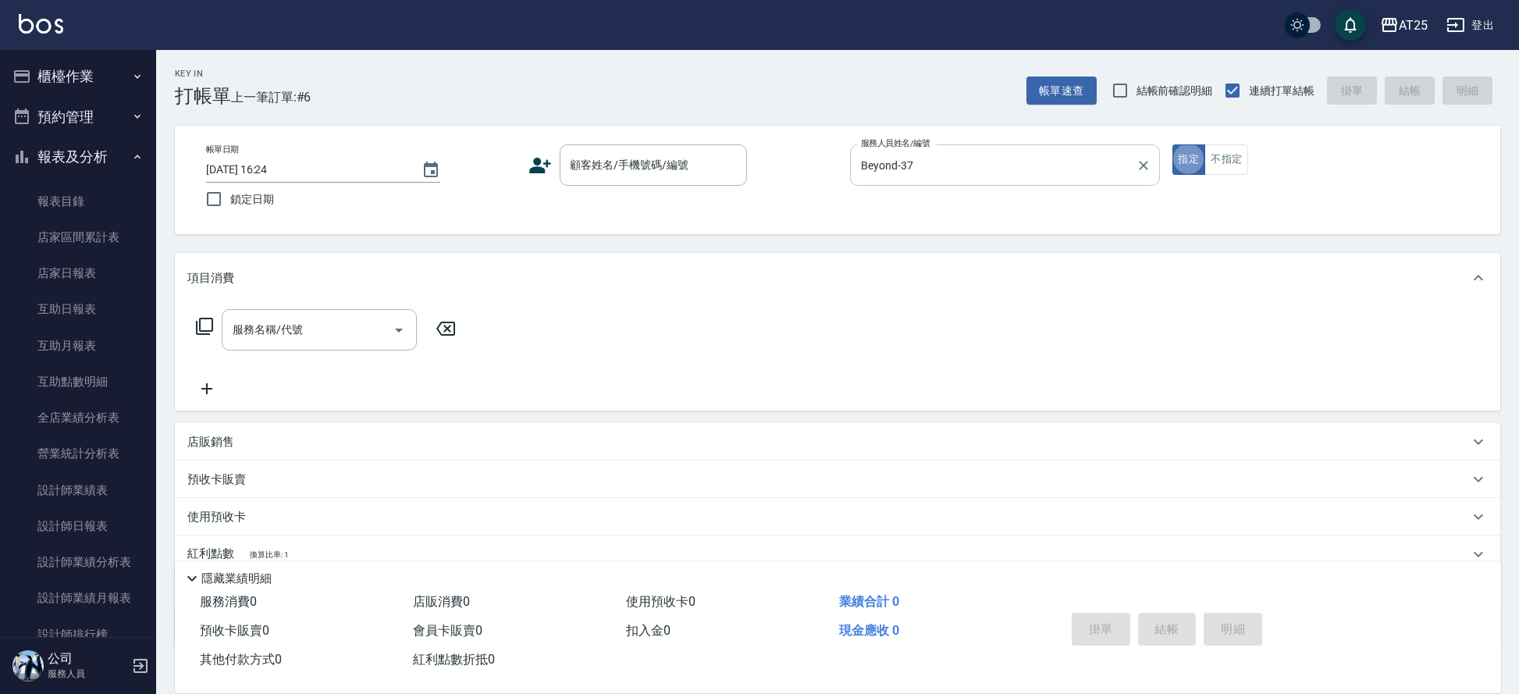
type button "true"
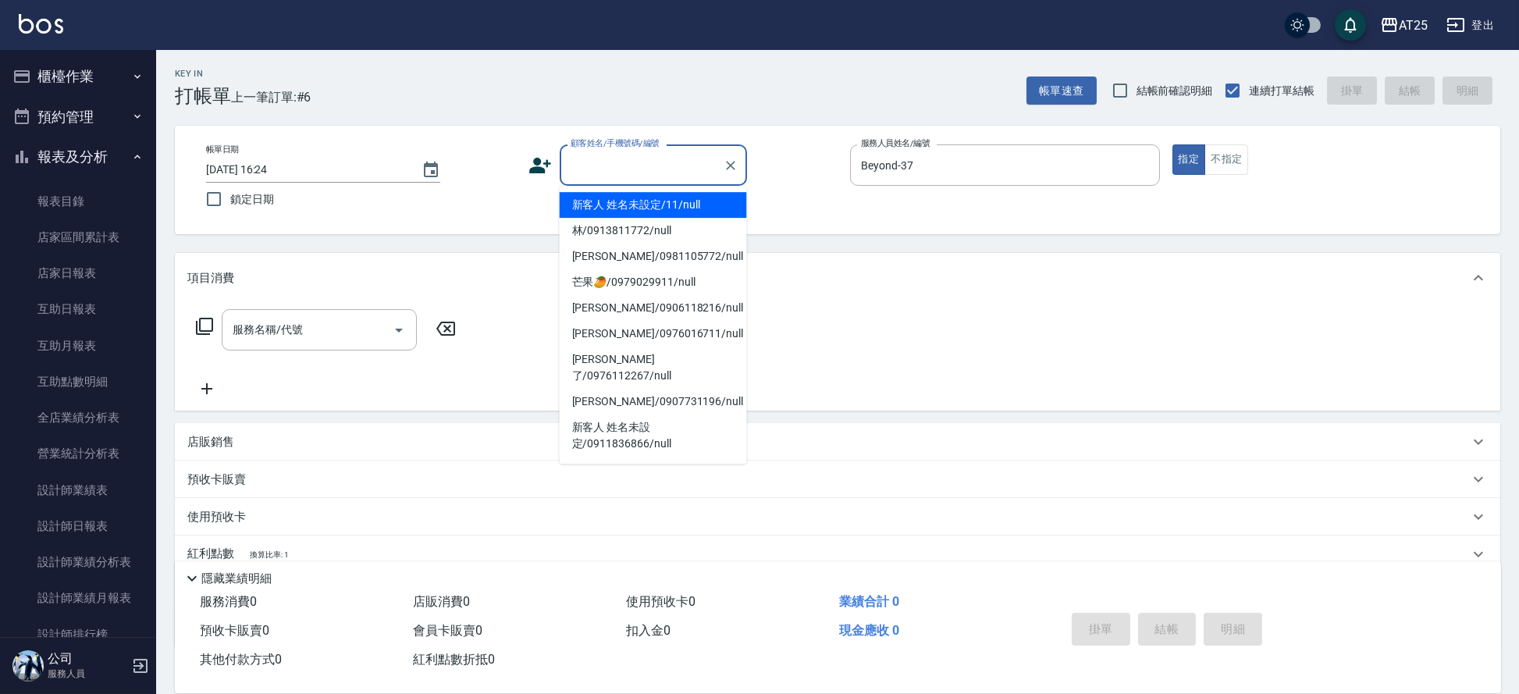
click at [649, 169] on input "顧客姓名/手機號碼/編號" at bounding box center [642, 164] width 150 height 27
click at [638, 209] on li "新客人 姓名未設定/11/null" at bounding box center [653, 205] width 187 height 26
type input "新客人 姓名未設定/11/null"
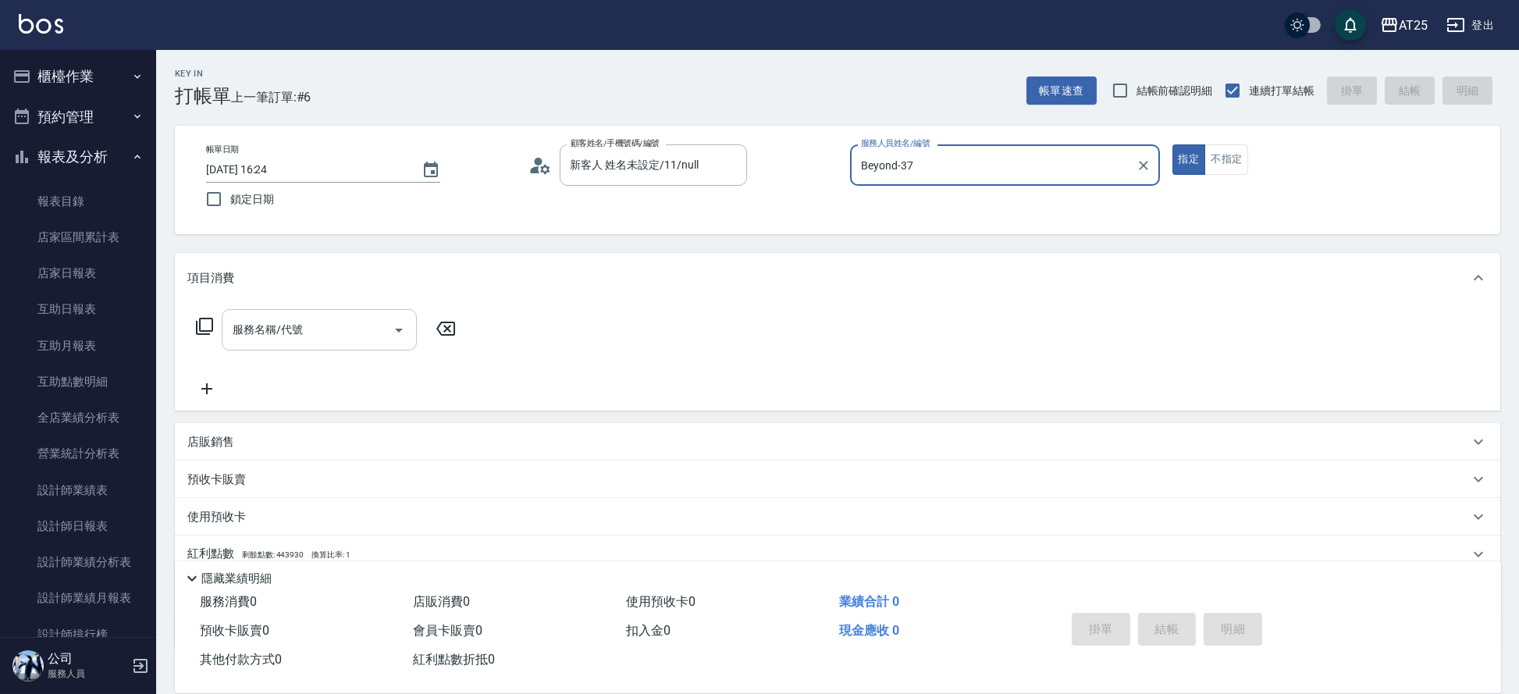
click at [306, 343] on div "服務名稱/代號" at bounding box center [319, 329] width 195 height 41
click at [306, 341] on input "服務名稱/代號" at bounding box center [308, 329] width 158 height 27
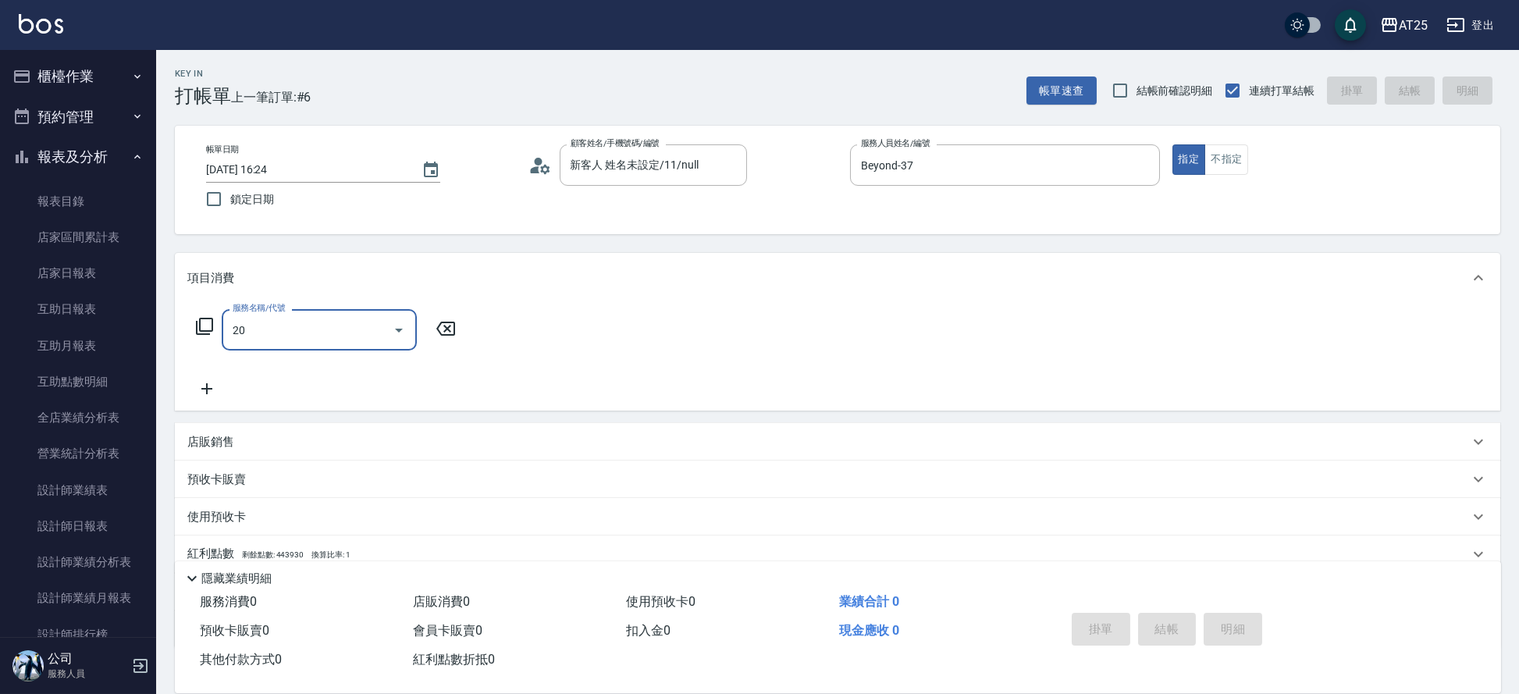
type input "201"
click at [232, 375] on span "洗髮 - 300" at bounding box center [319, 370] width 195 height 26
type input "30"
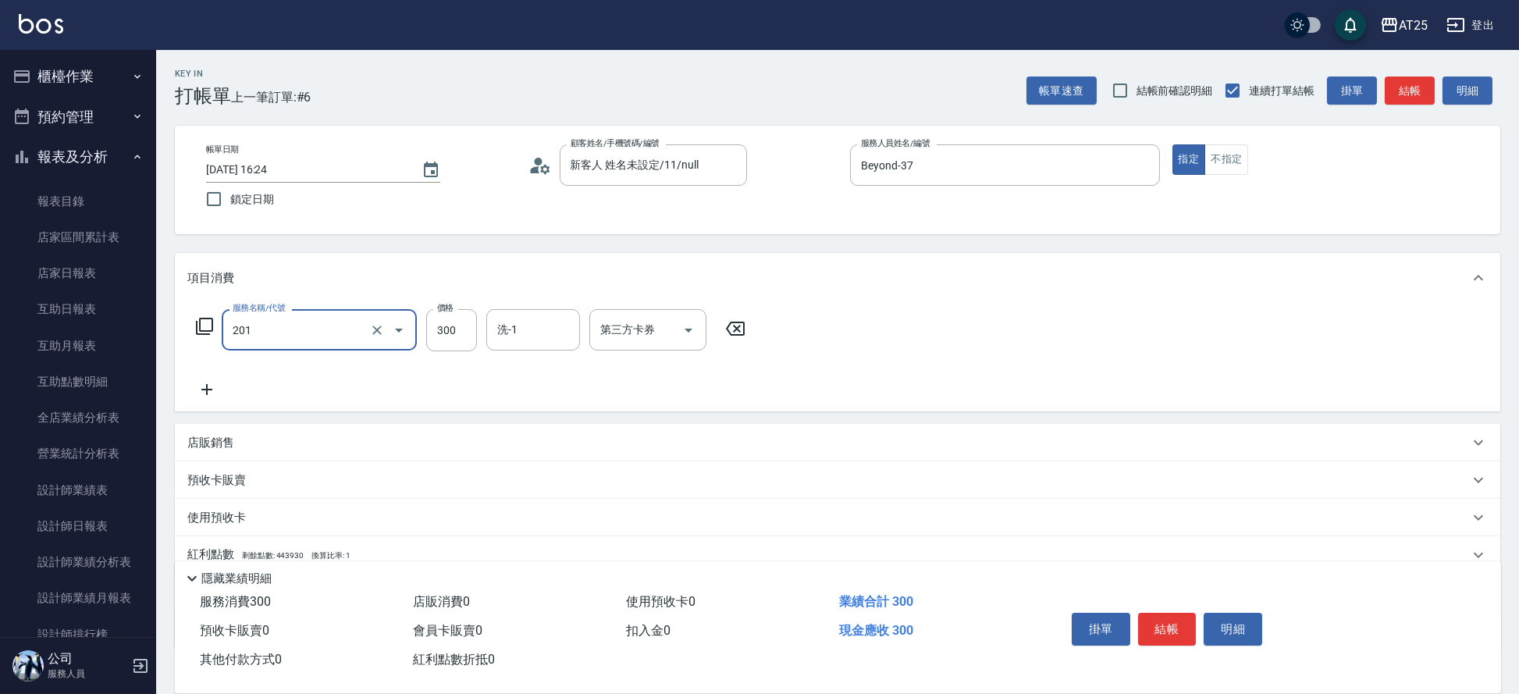
type input "洗髮(201)"
click at [196, 389] on icon at bounding box center [206, 389] width 39 height 19
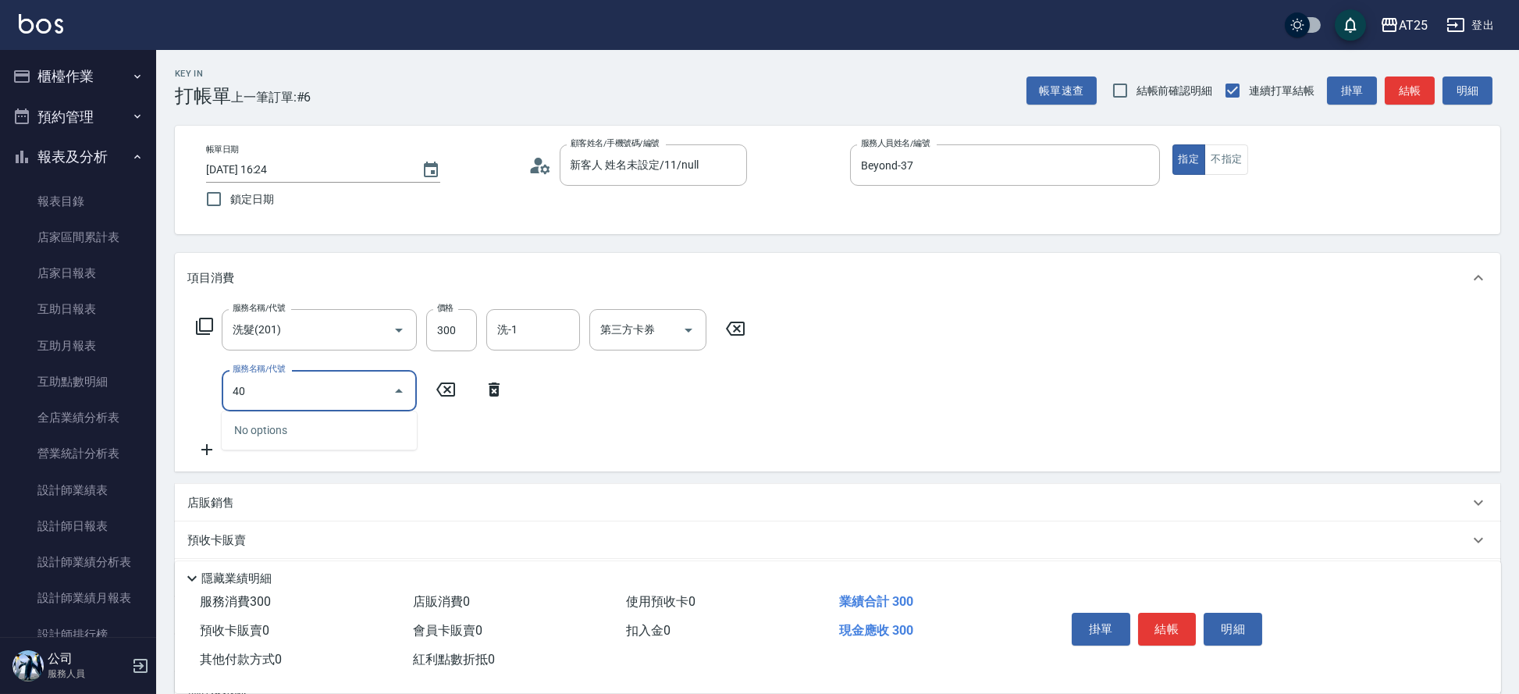
type input "401"
click at [289, 439] on span "剪髮 - 300" at bounding box center [319, 431] width 195 height 26
type input "60"
type input "剪髮(401)"
click at [525, 333] on input "洗-1" at bounding box center [533, 329] width 80 height 27
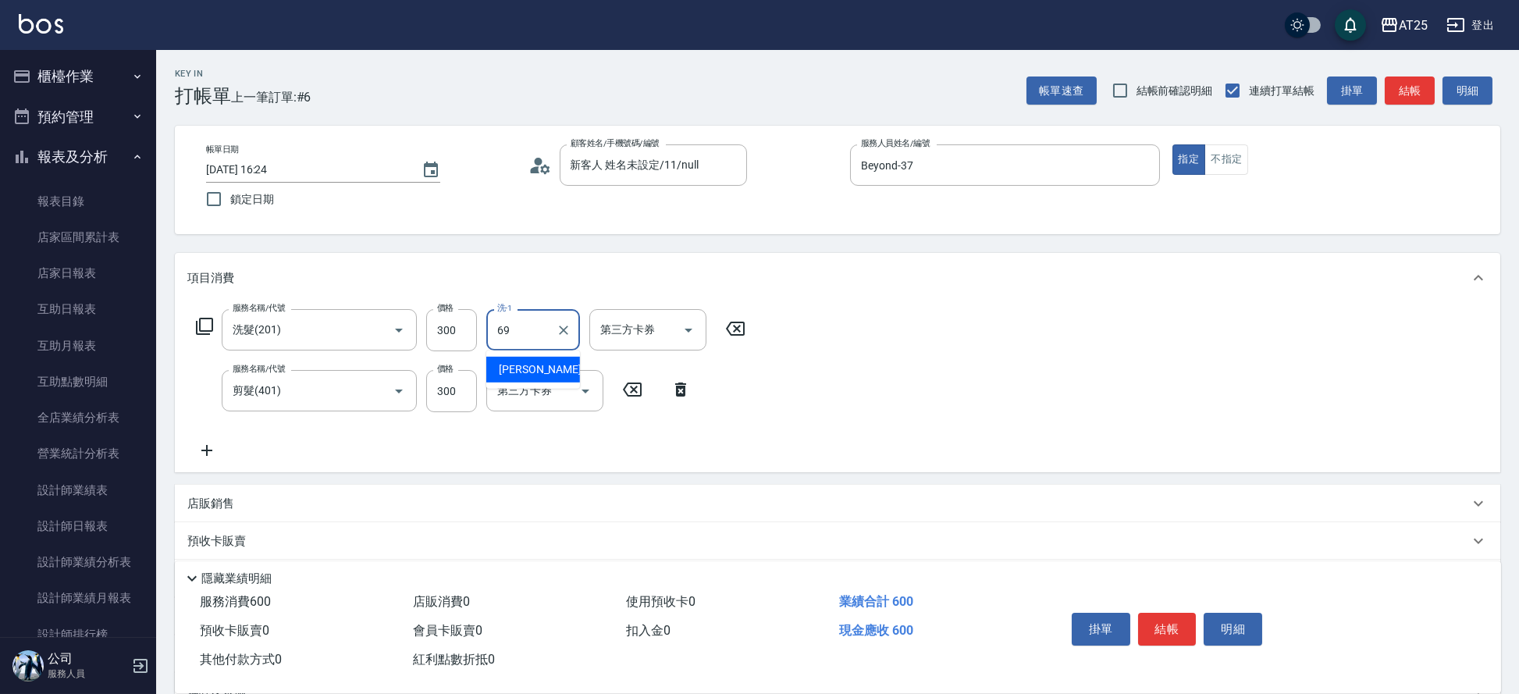
click at [528, 362] on span "小恩 -69" at bounding box center [548, 369] width 98 height 16
type input "小恩-69"
drag, startPoint x: 1149, startPoint y: 640, endPoint x: 1151, endPoint y: 624, distance: 16.5
click at [1151, 626] on div "掛單 結帳 明細" at bounding box center [1167, 630] width 204 height 49
click at [1151, 623] on button "結帳" at bounding box center [1167, 629] width 59 height 33
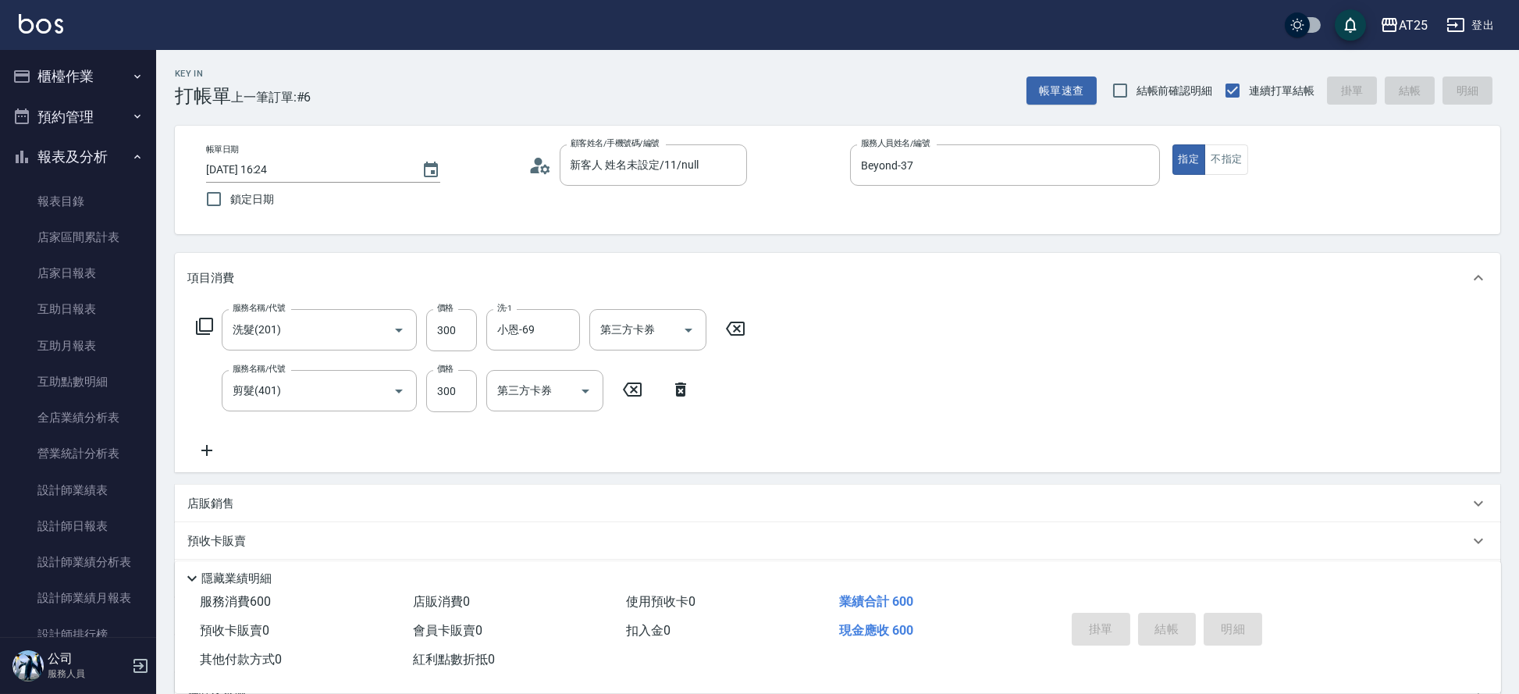
type input "2025/09/04 17:15"
type input "0"
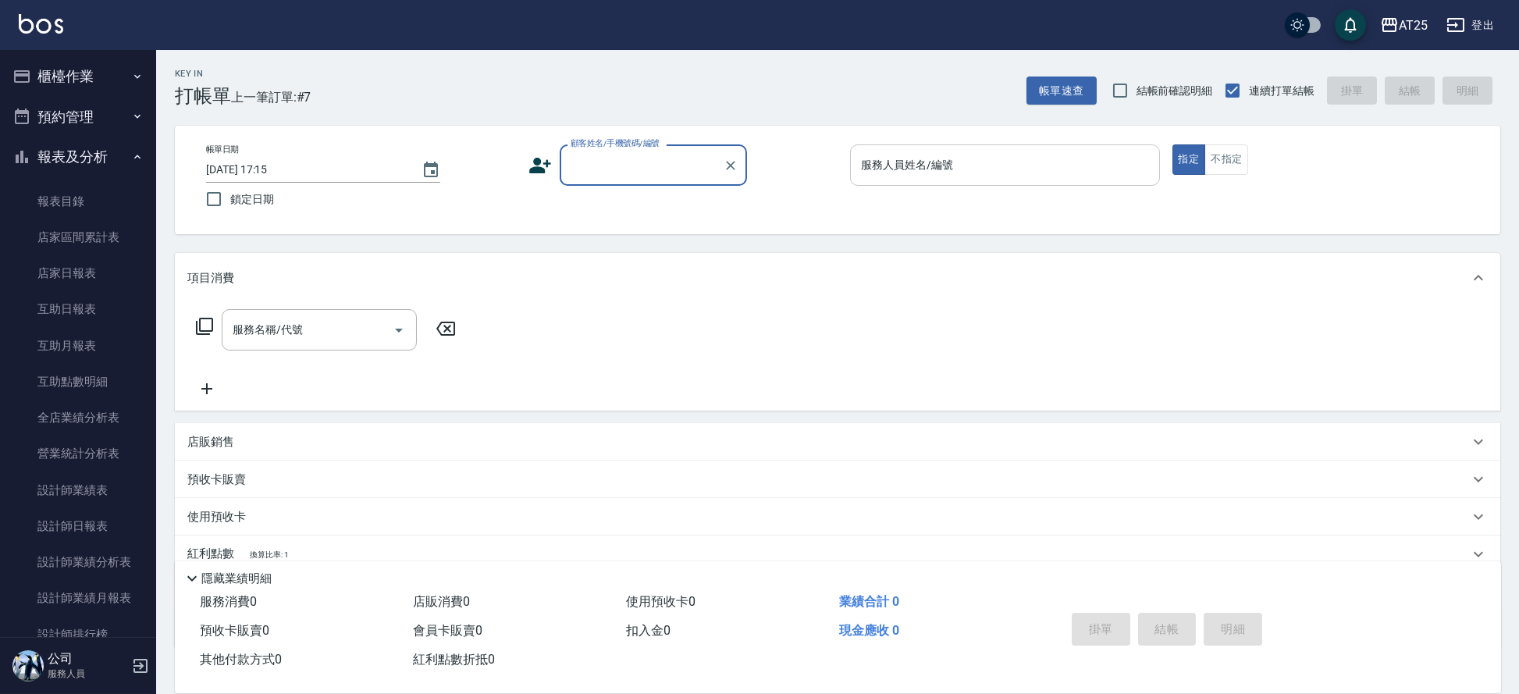
click at [978, 173] on input "服務人員姓名/編號" at bounding box center [1005, 164] width 296 height 27
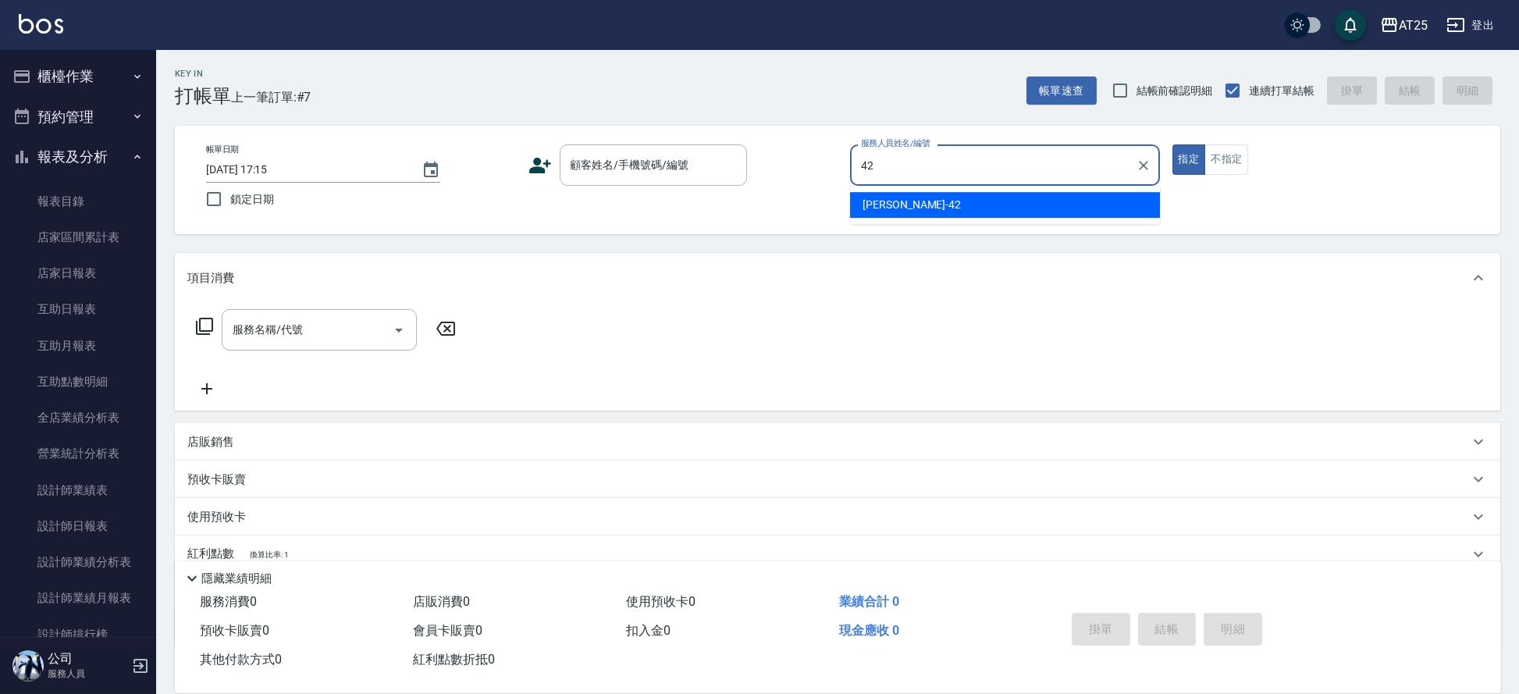
type input "韓Han-42"
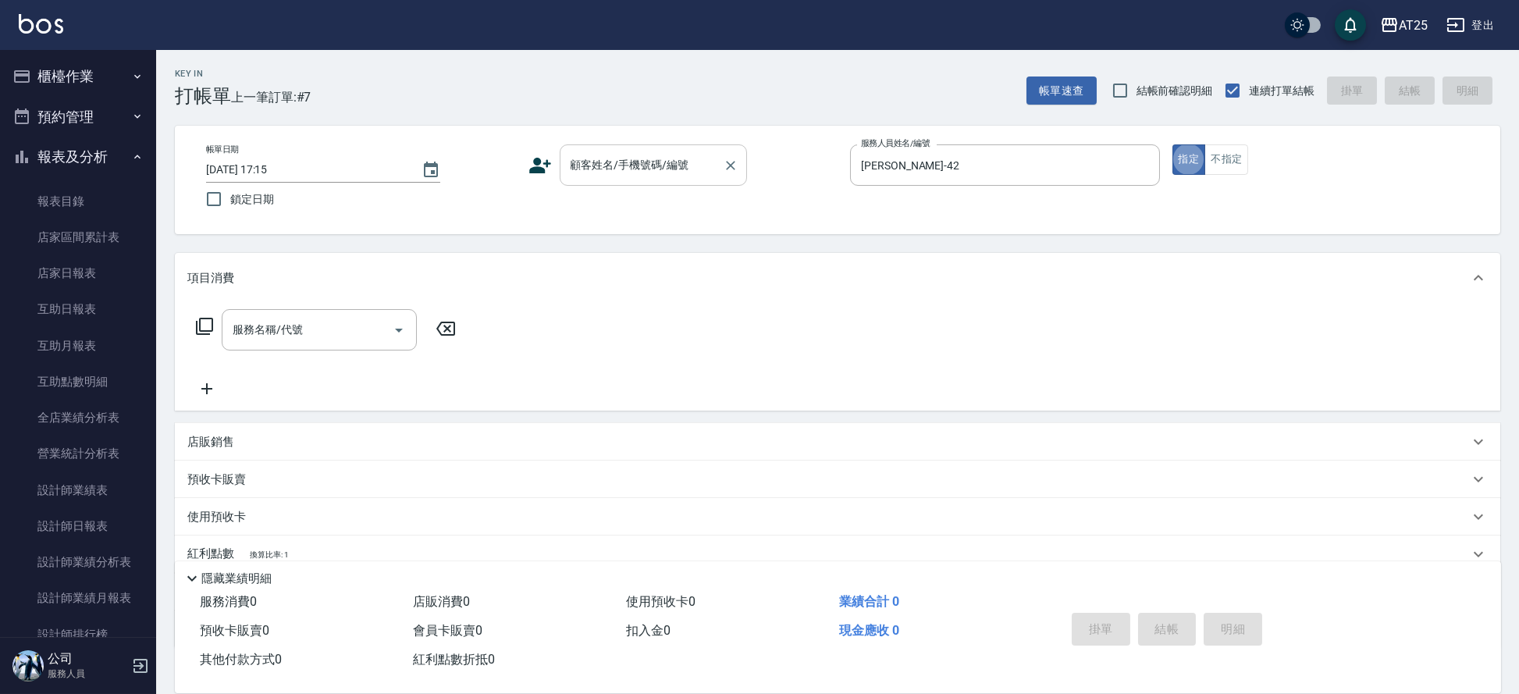
click at [676, 164] on input "顧客姓名/手機號碼/編號" at bounding box center [642, 164] width 150 height 27
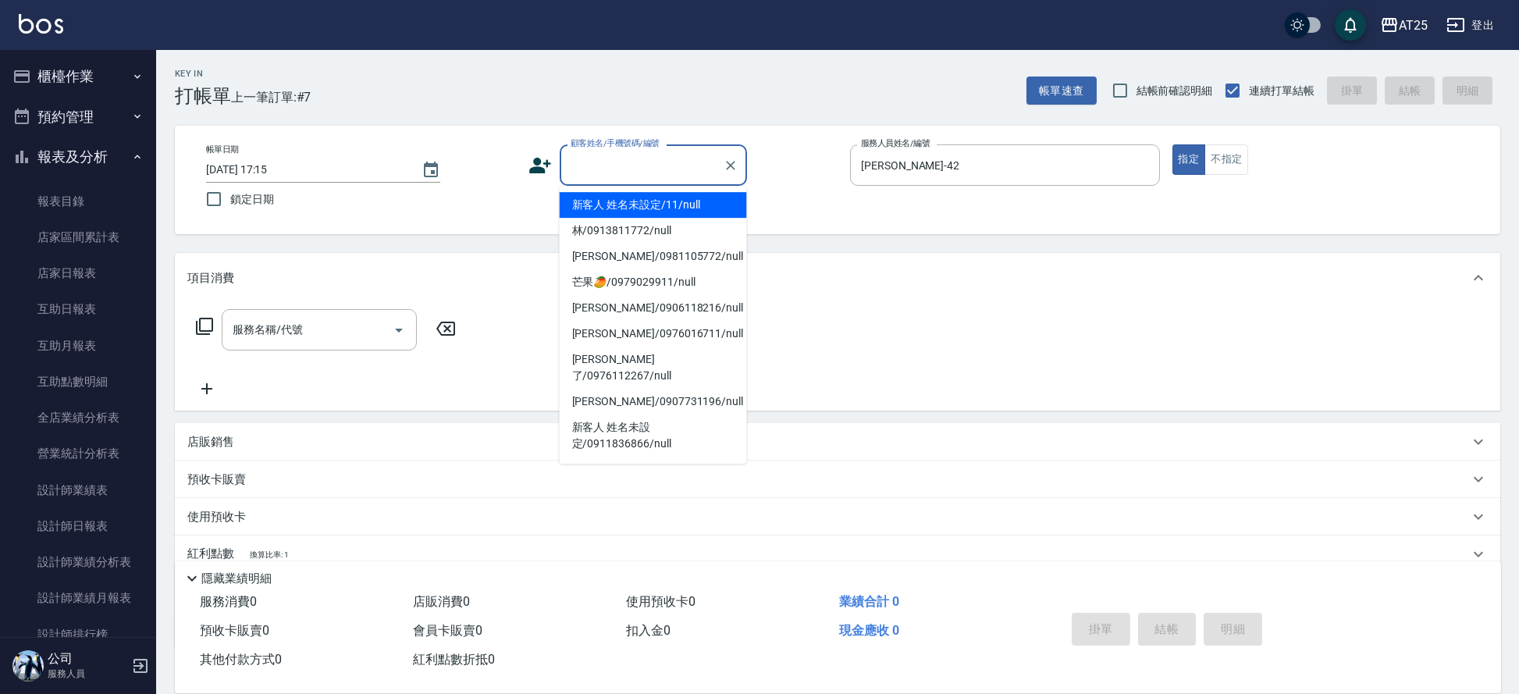
click at [589, 204] on li "新客人 姓名未設定/11/null" at bounding box center [653, 205] width 187 height 26
type input "新客人 姓名未設定/11/null"
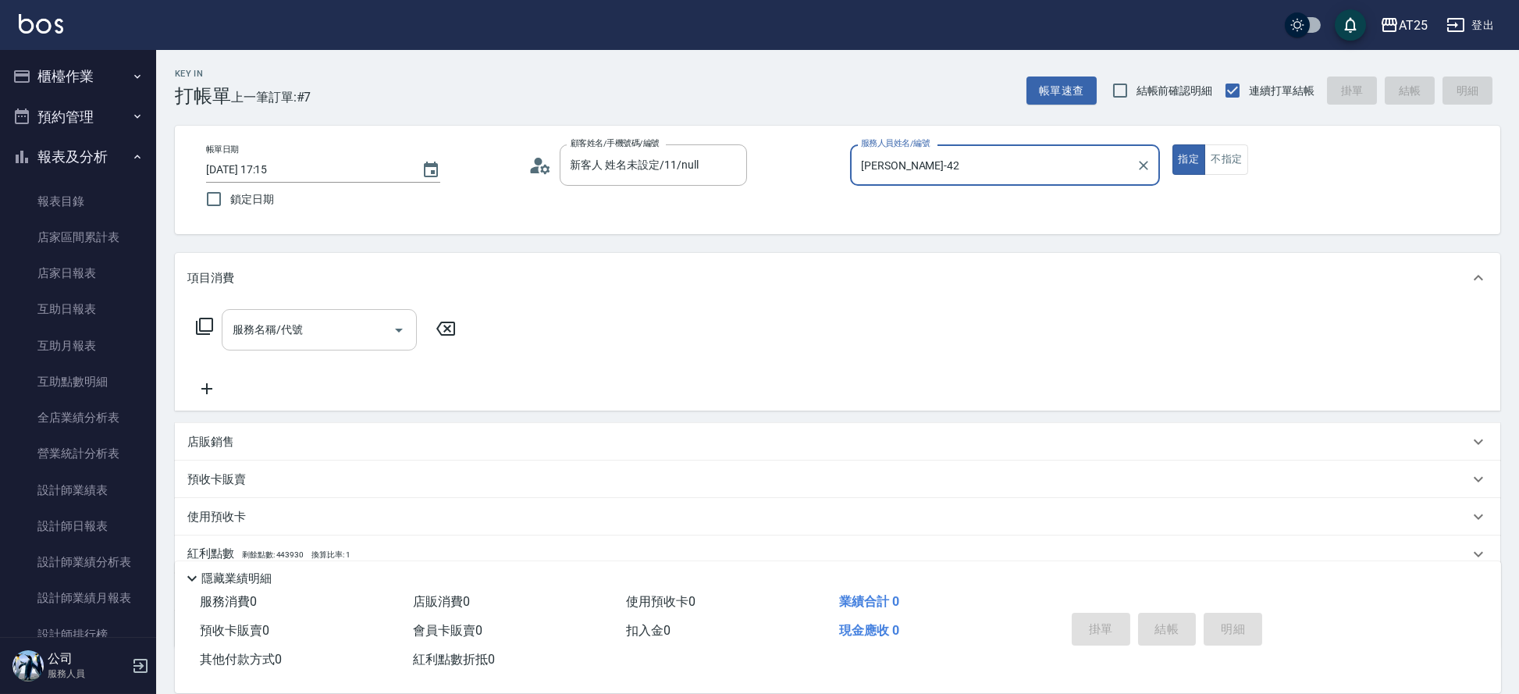
click at [293, 325] on div "服務名稱/代號 服務名稱/代號" at bounding box center [319, 329] width 195 height 41
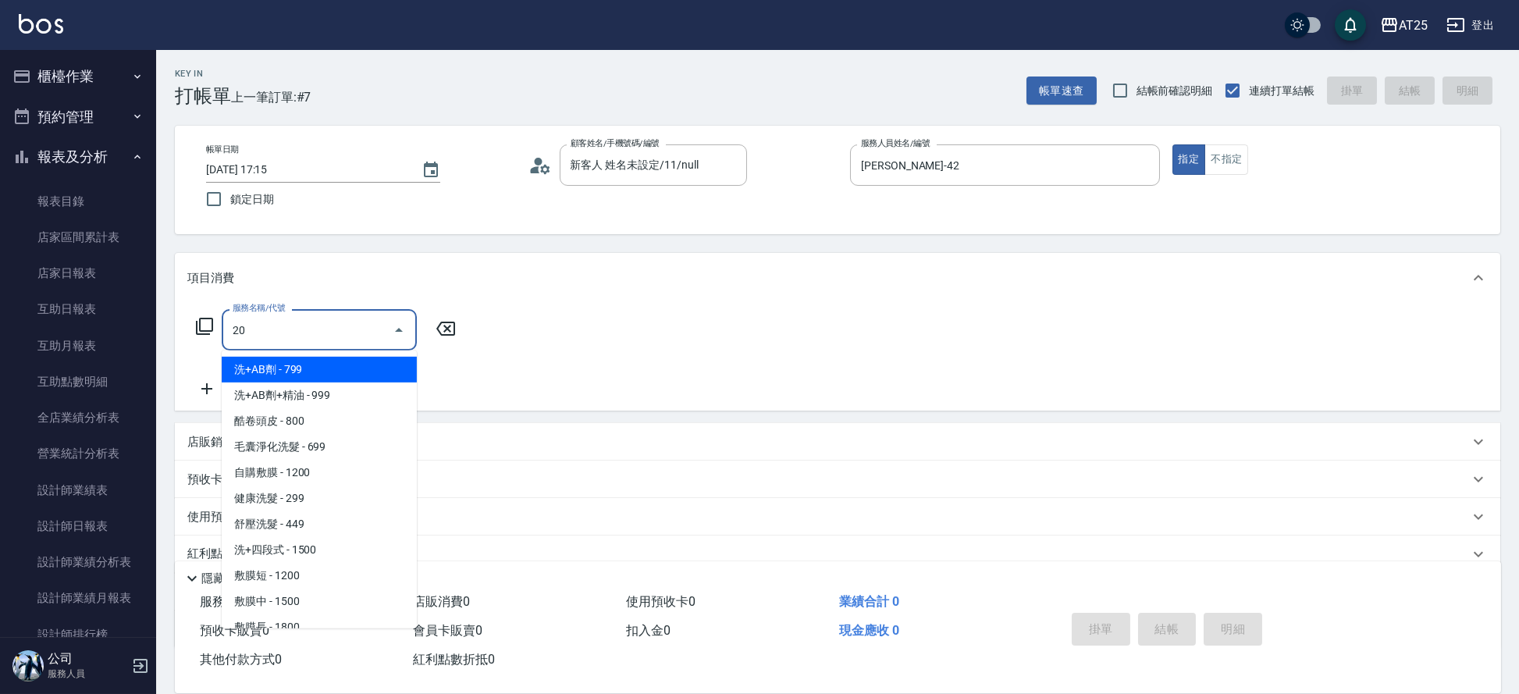
type input "201"
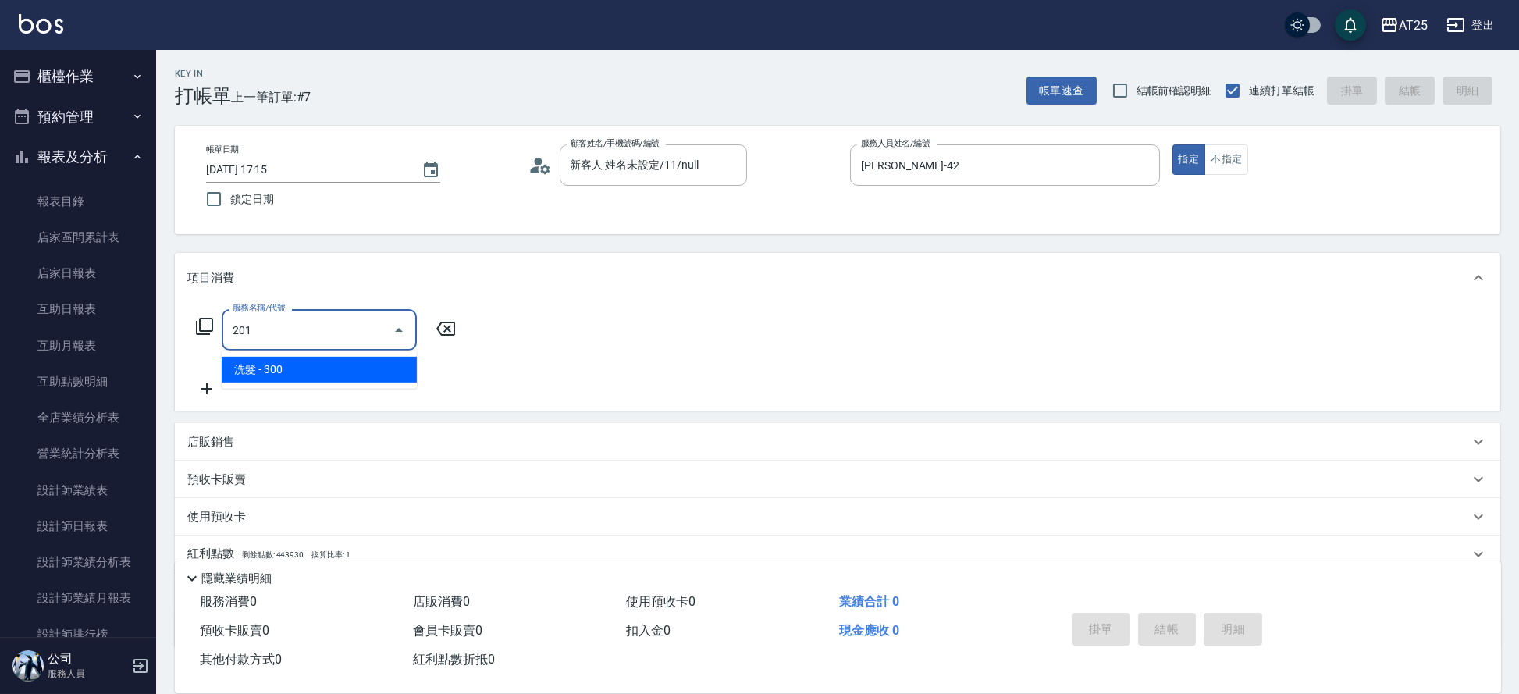
click at [241, 384] on ul "洗髮 - 300" at bounding box center [319, 369] width 195 height 38
click at [226, 369] on span "洗髮 - 300" at bounding box center [319, 370] width 195 height 26
type input "30"
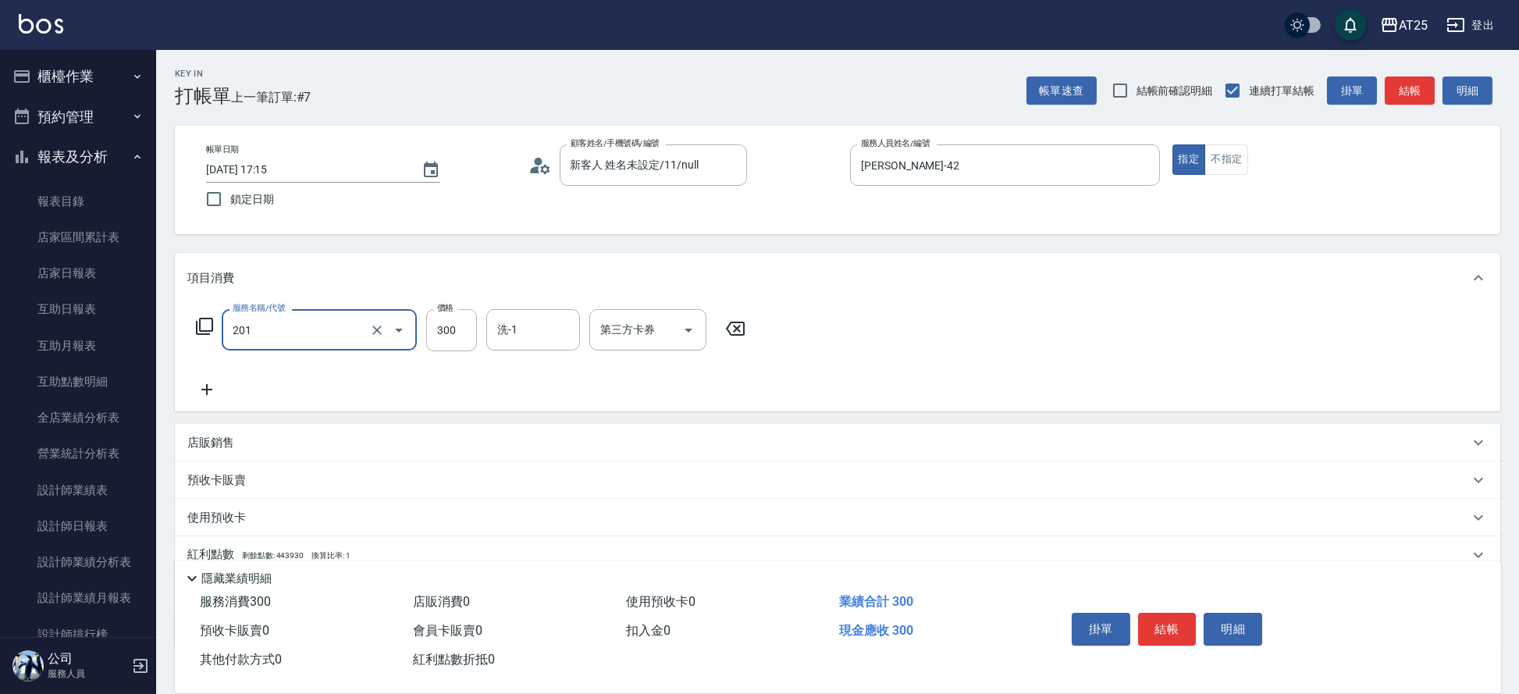
type input "洗髮(201)"
click at [201, 385] on icon at bounding box center [206, 389] width 39 height 19
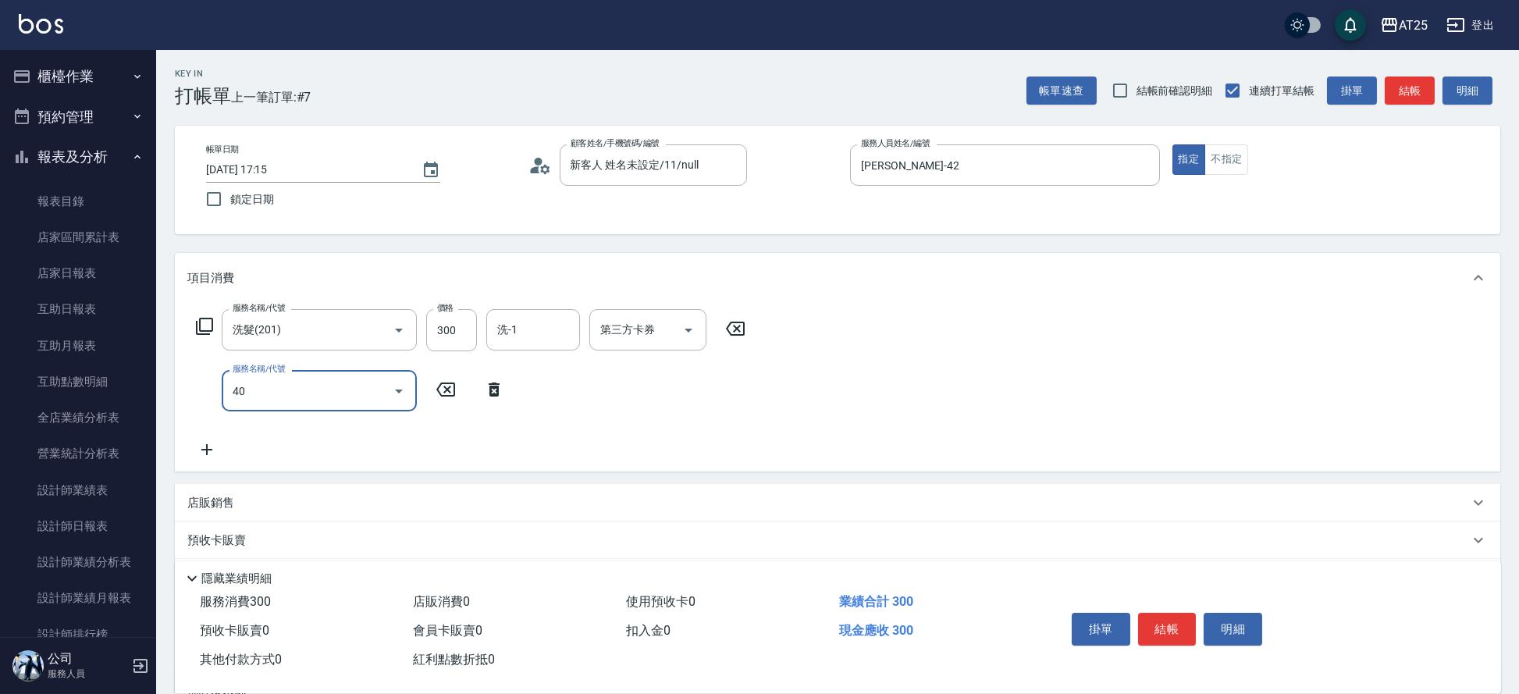
type input "401"
click at [254, 436] on span "剪髮 - 300" at bounding box center [319, 431] width 195 height 26
type input "60"
type input "剪髮(401)"
click at [458, 391] on input "300" at bounding box center [451, 391] width 51 height 42
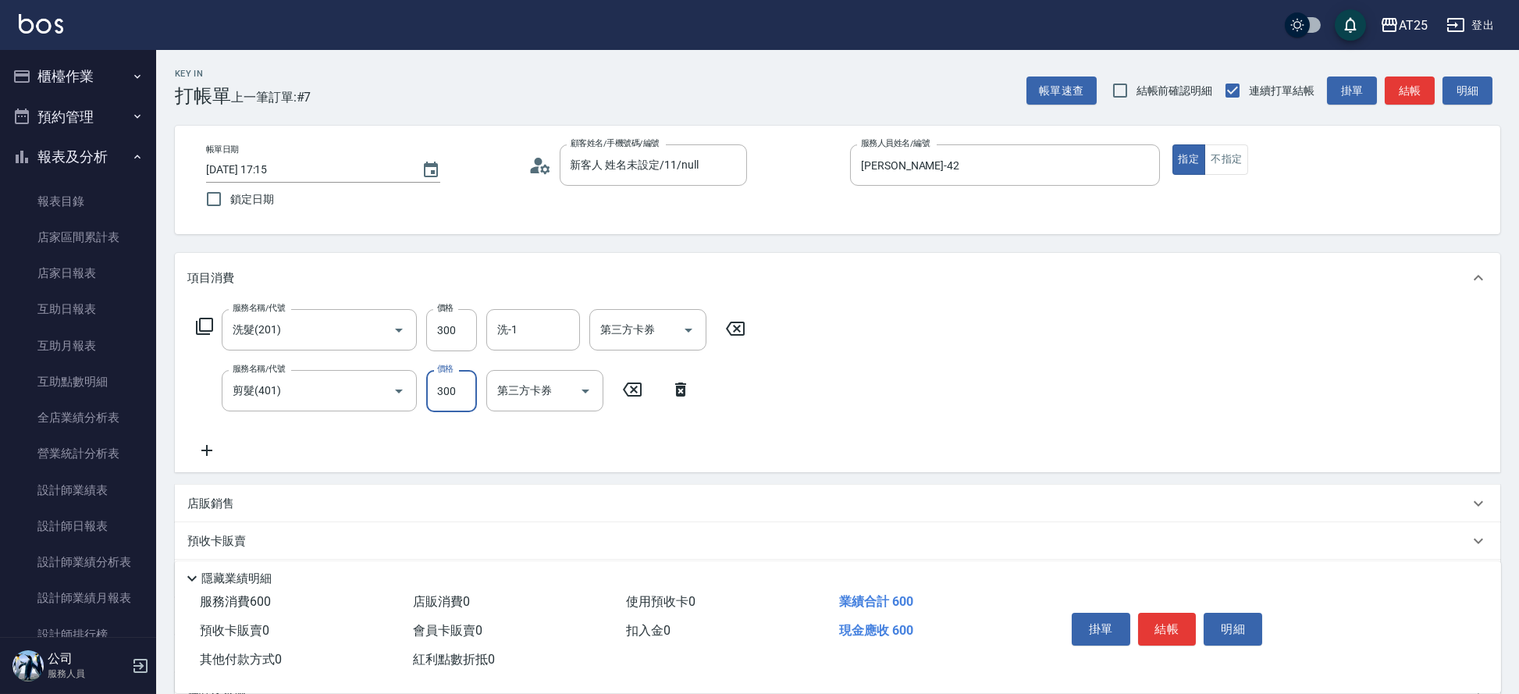
type input "30"
type input "20"
type input "50"
type input "200"
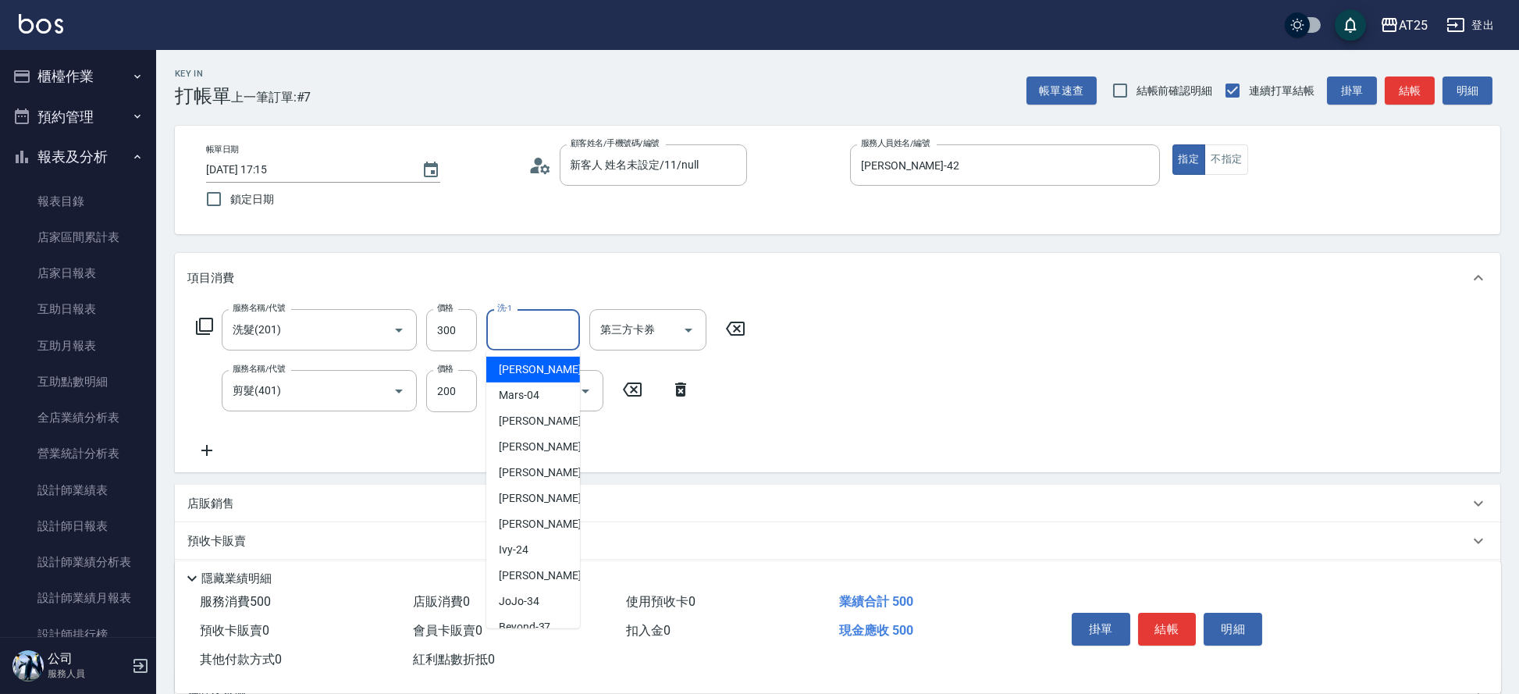
click at [523, 334] on input "洗-1" at bounding box center [533, 329] width 80 height 27
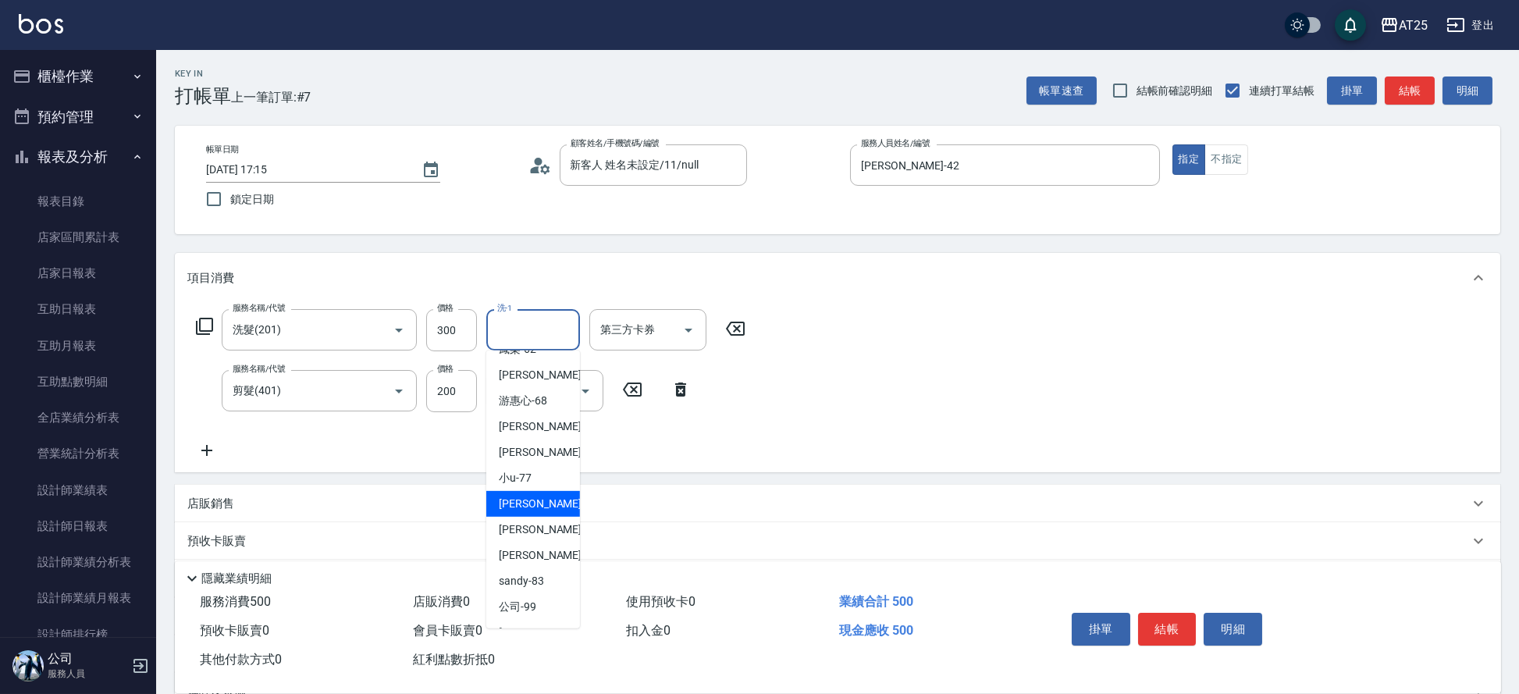
click at [553, 498] on div "Jessica -80" at bounding box center [533, 504] width 94 height 26
type input "Jessica-80"
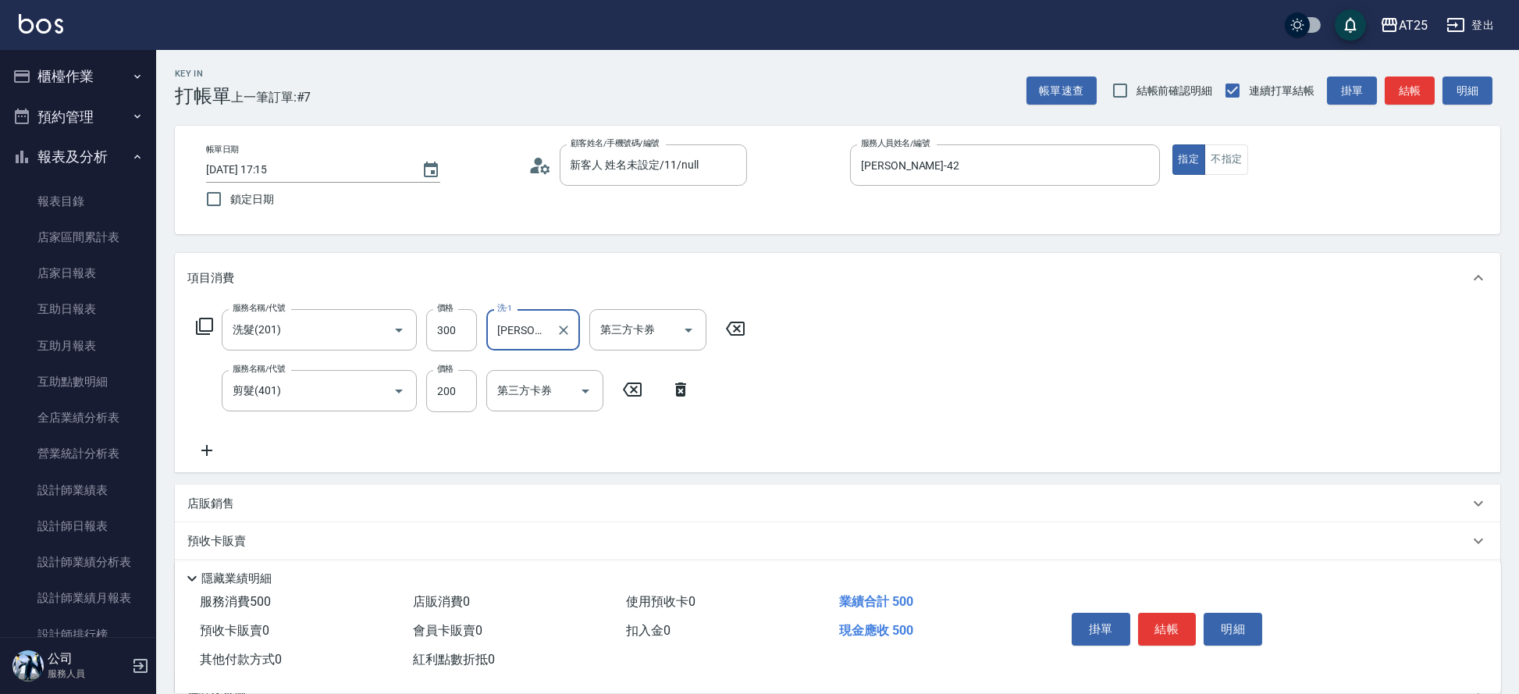
click at [1154, 627] on button "結帳" at bounding box center [1167, 629] width 59 height 33
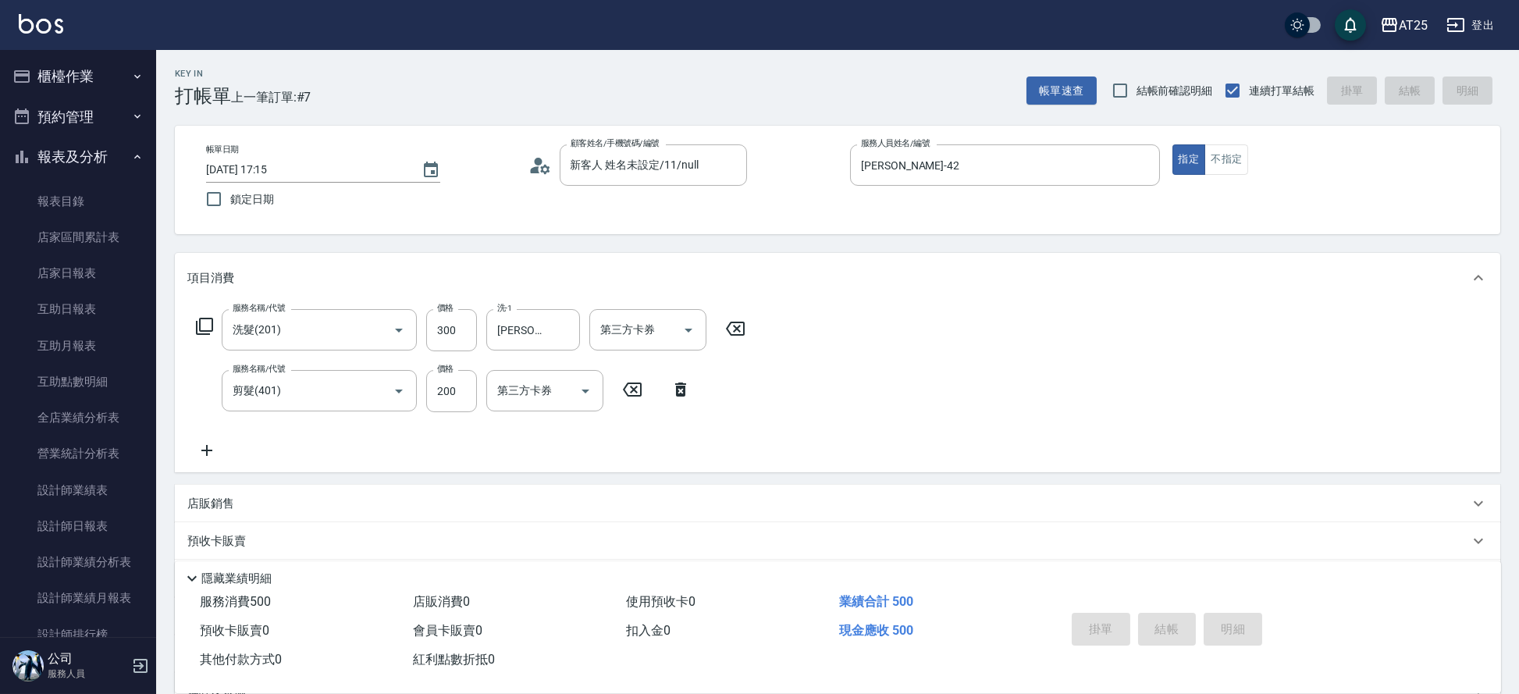
type input "2025/09/04 17:25"
type input "0"
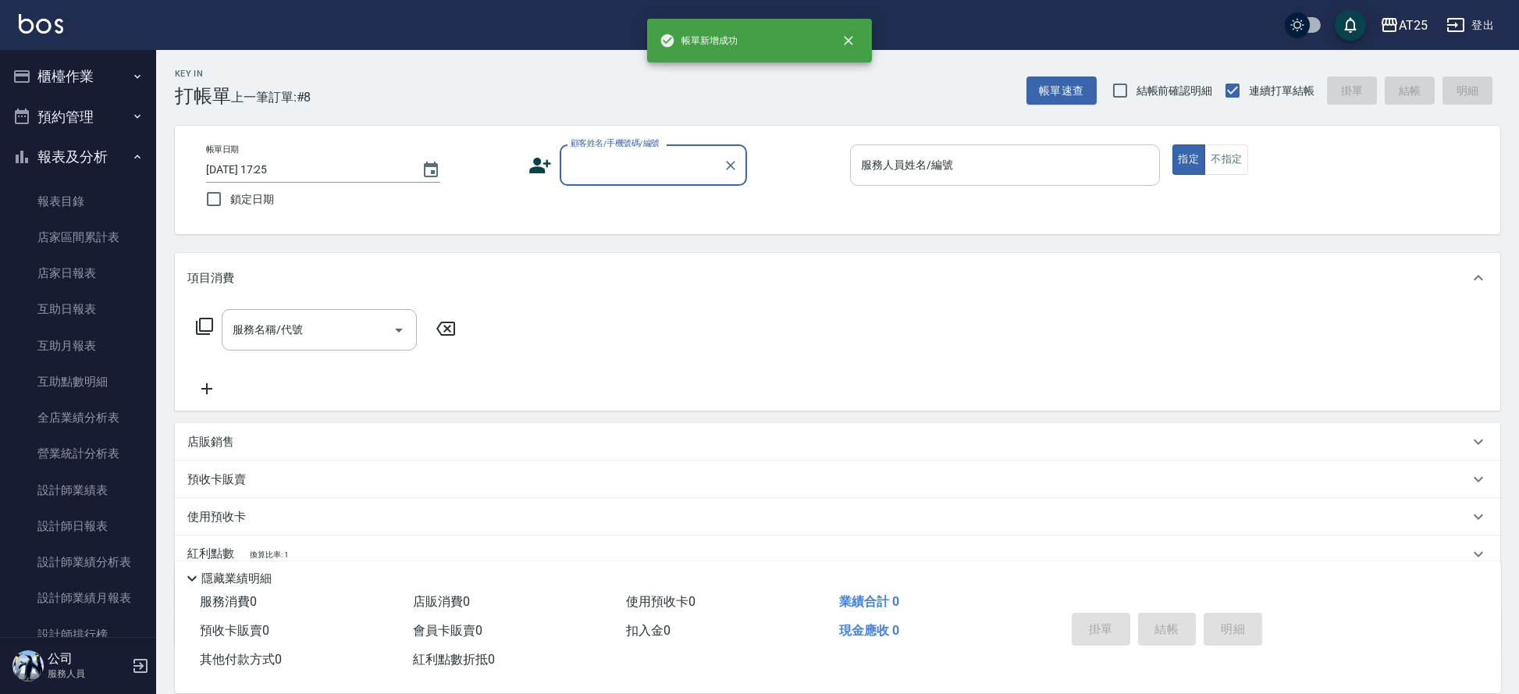
click at [951, 155] on input "服務人員姓名/編號" at bounding box center [1005, 164] width 296 height 27
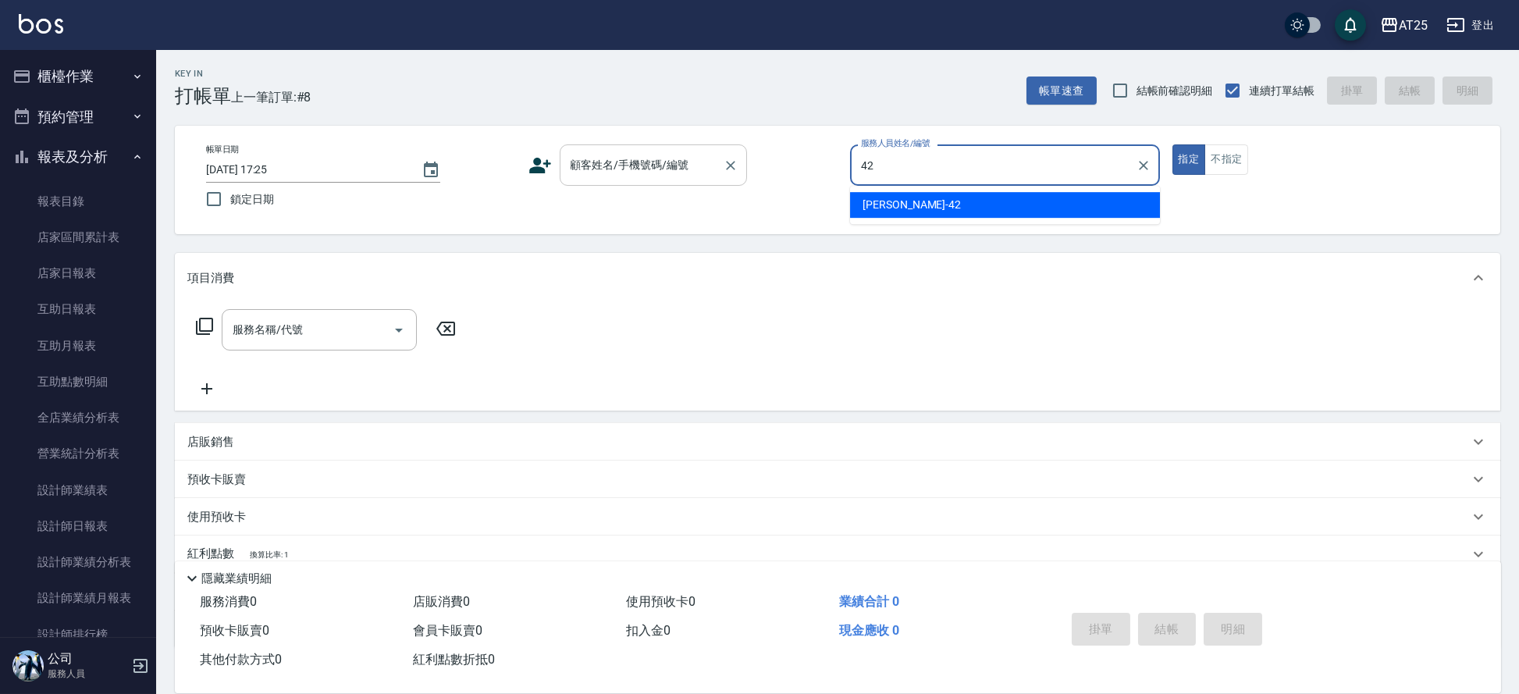
type input "韓Han-42"
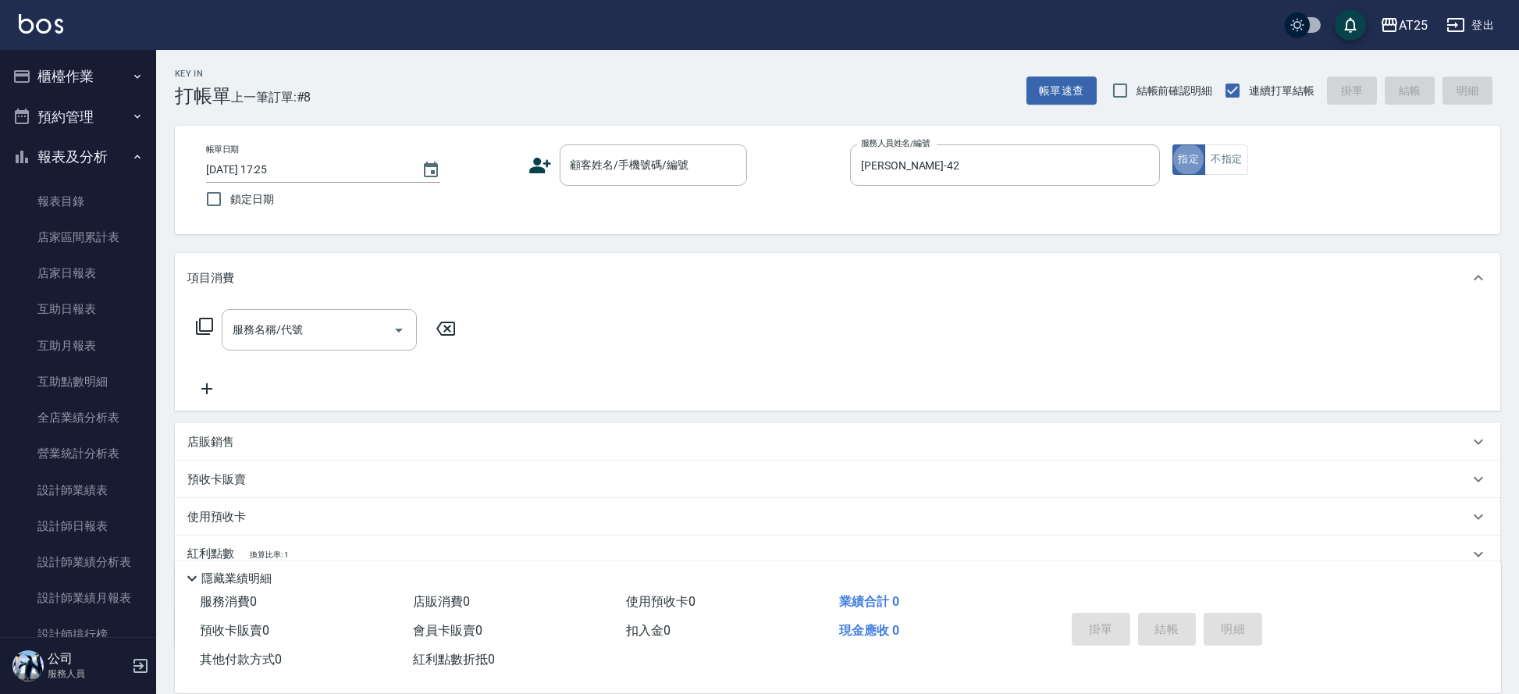
click at [617, 119] on div "Key In 打帳單 上一筆訂單:#8 帳單速查 結帳前確認明細 連續打單結帳 掛單 結帳 明細 帳單日期 2025/09/04 17:25 鎖定日期 顧客姓…" at bounding box center [837, 423] width 1363 height 746
click at [606, 162] on div "顧客姓名/手機號碼/編號 顧客姓名/手機號碼/編號" at bounding box center [653, 164] width 187 height 41
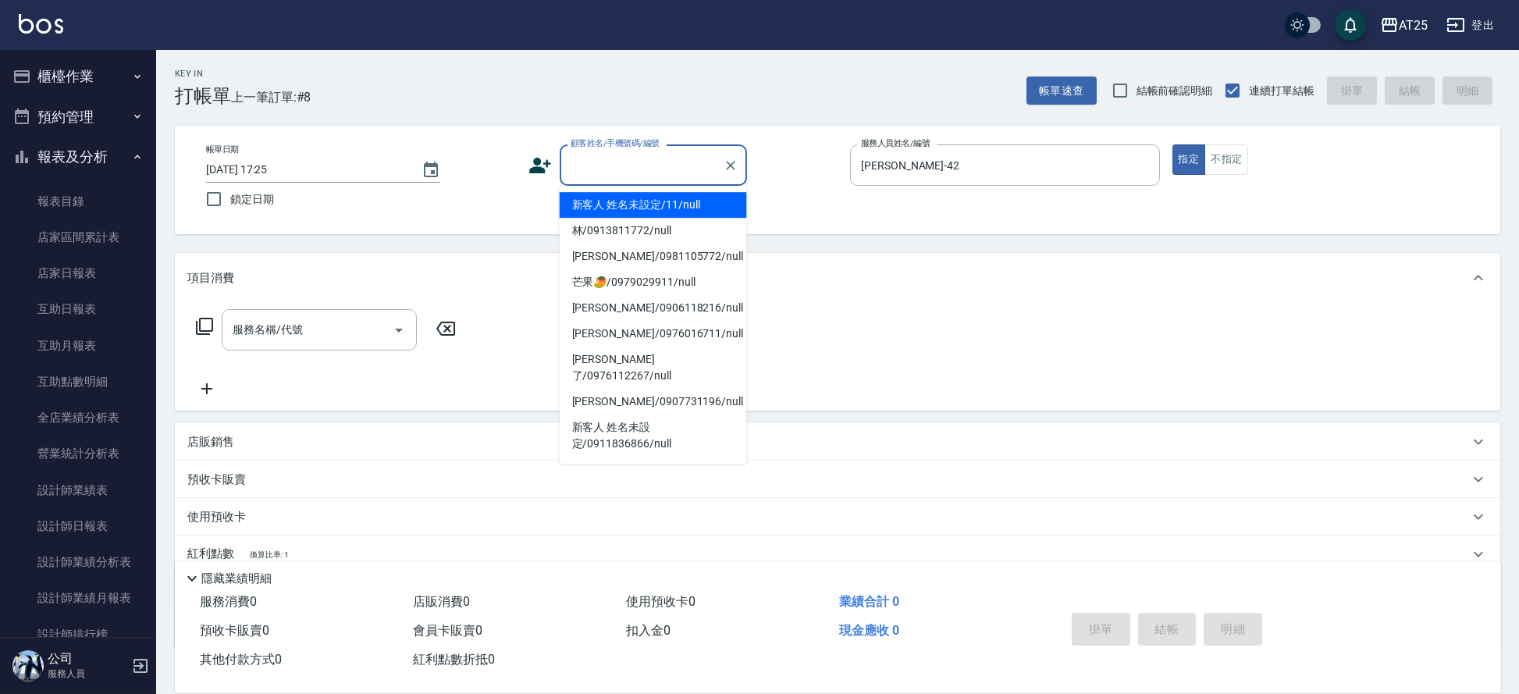
click at [606, 208] on li "新客人 姓名未設定/11/null" at bounding box center [653, 205] width 187 height 26
type input "新客人 姓名未設定/11/null"
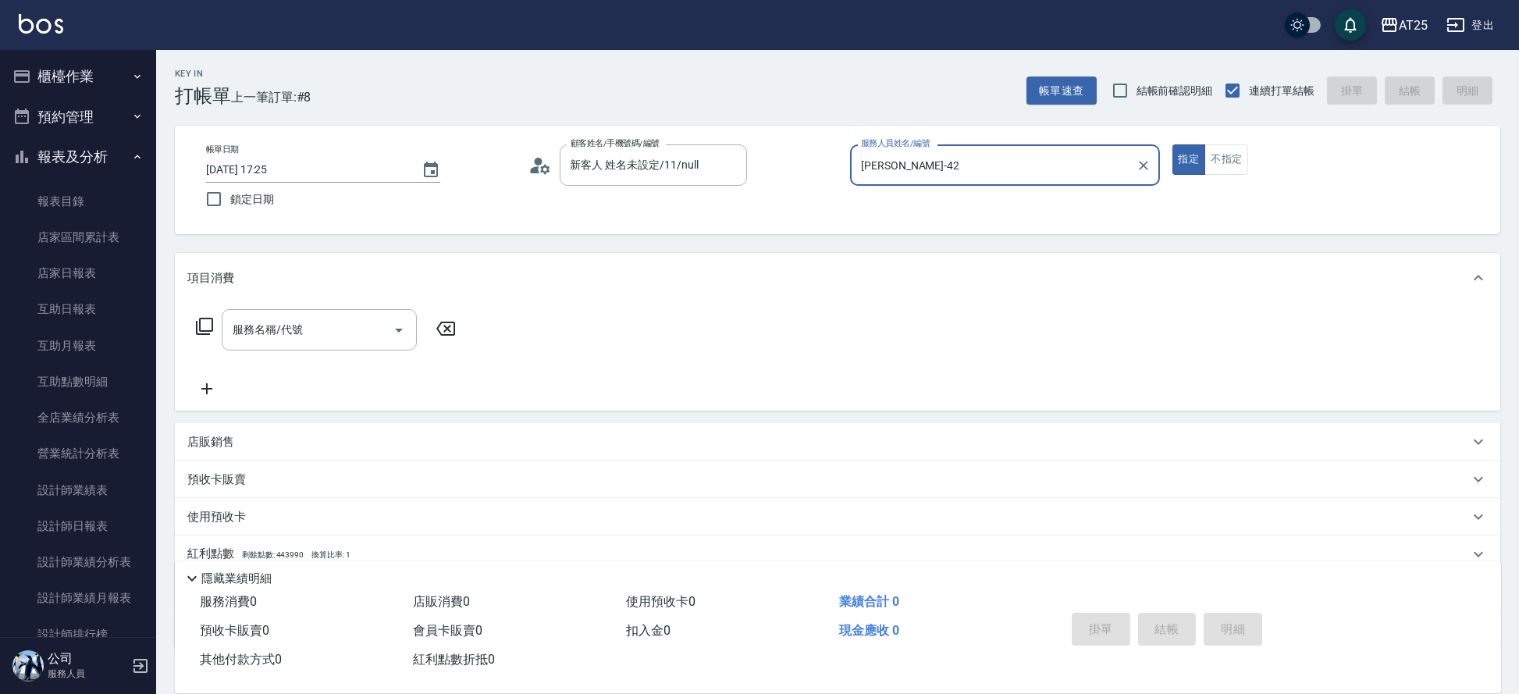
click at [290, 304] on div "項目消費 服務名稱/代號 服務名稱/代號" at bounding box center [837, 332] width 1325 height 158
click at [289, 313] on div "服務名稱/代號" at bounding box center [319, 329] width 195 height 41
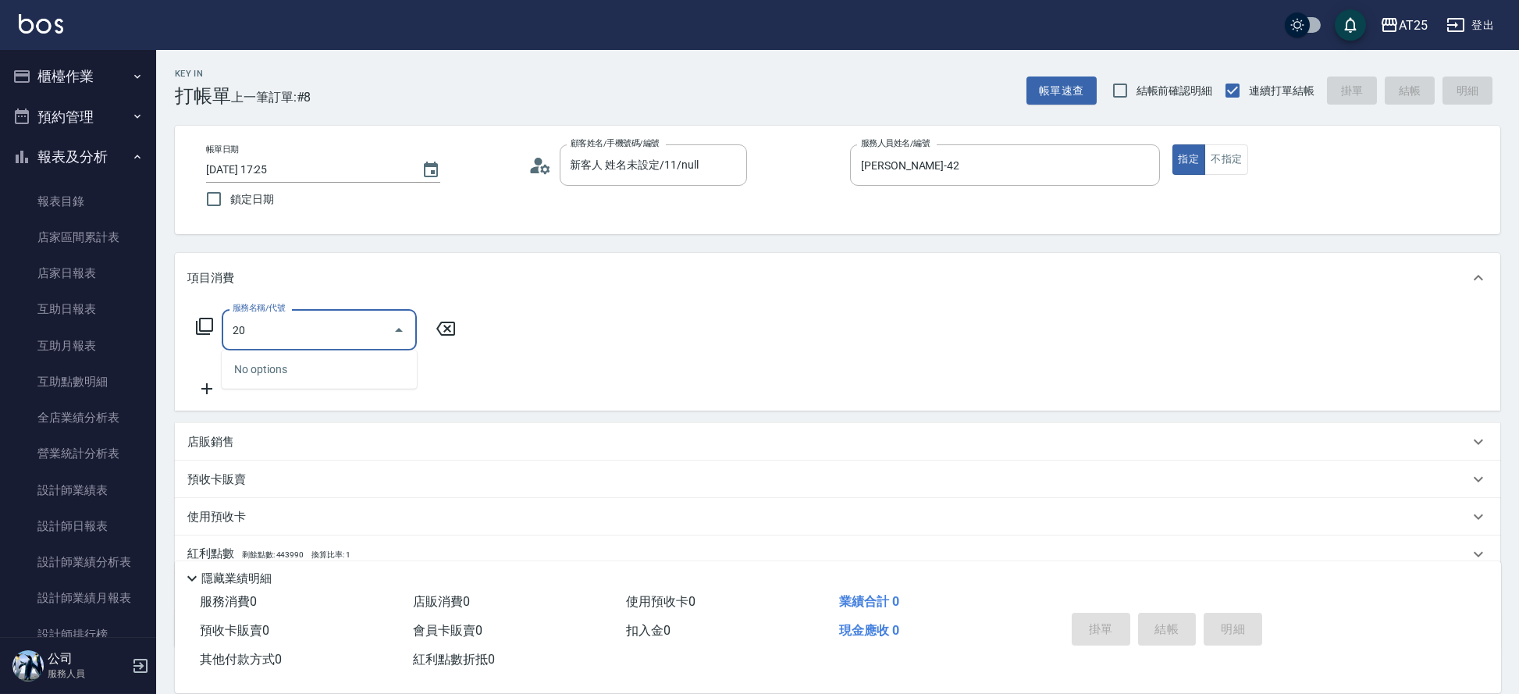
type input "201"
type input "30"
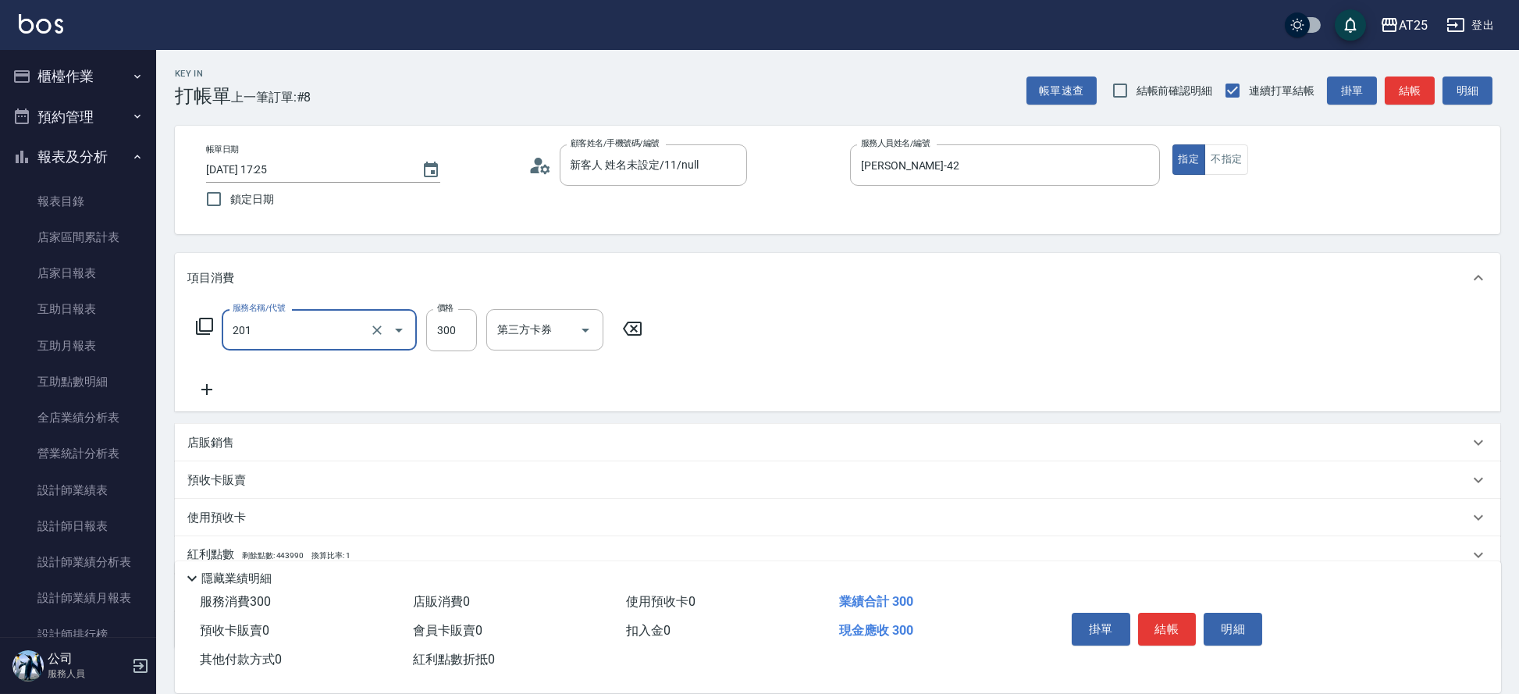
type input "洗髮(201)"
click at [214, 390] on icon at bounding box center [206, 389] width 39 height 19
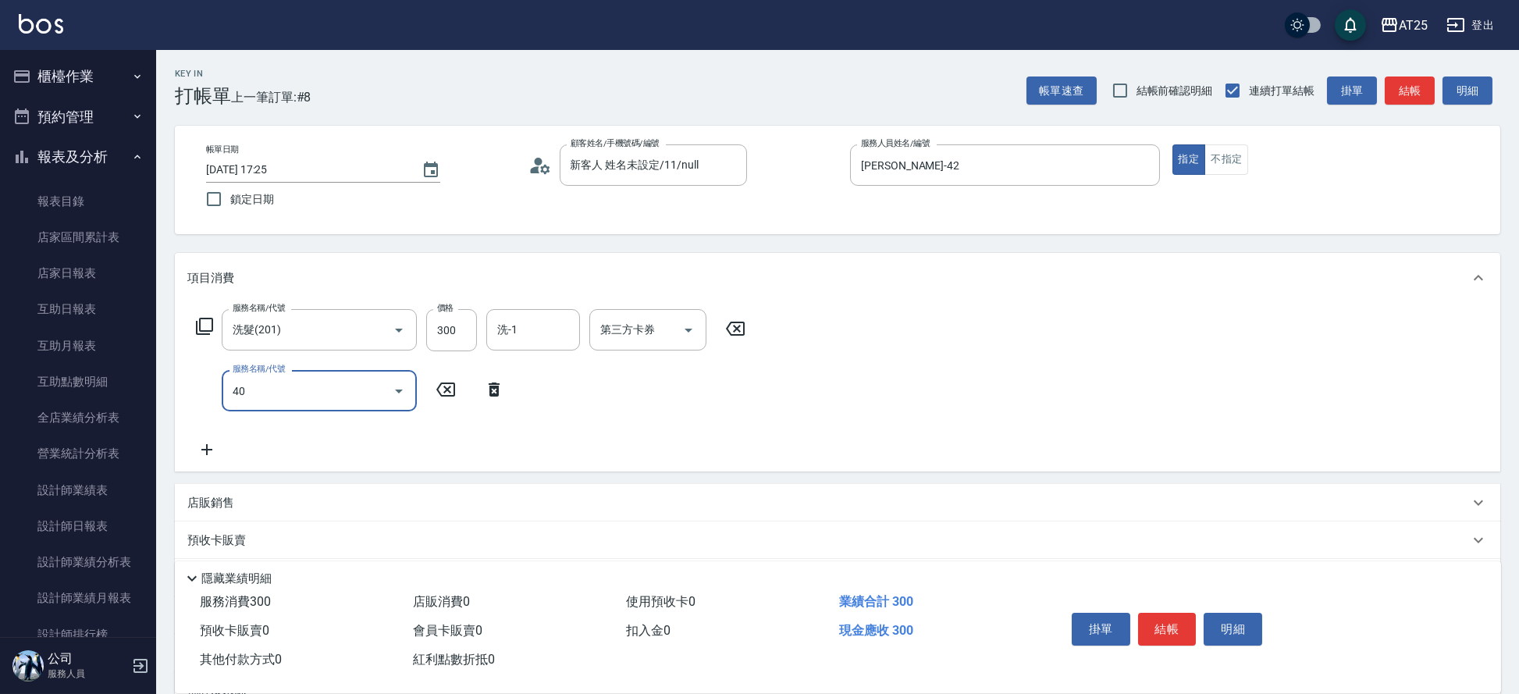
type input "401"
click at [382, 438] on span "剪髮 - 300" at bounding box center [319, 431] width 195 height 26
type input "60"
type input "剪髮(401)"
click at [1177, 629] on button "結帳" at bounding box center [1167, 629] width 59 height 33
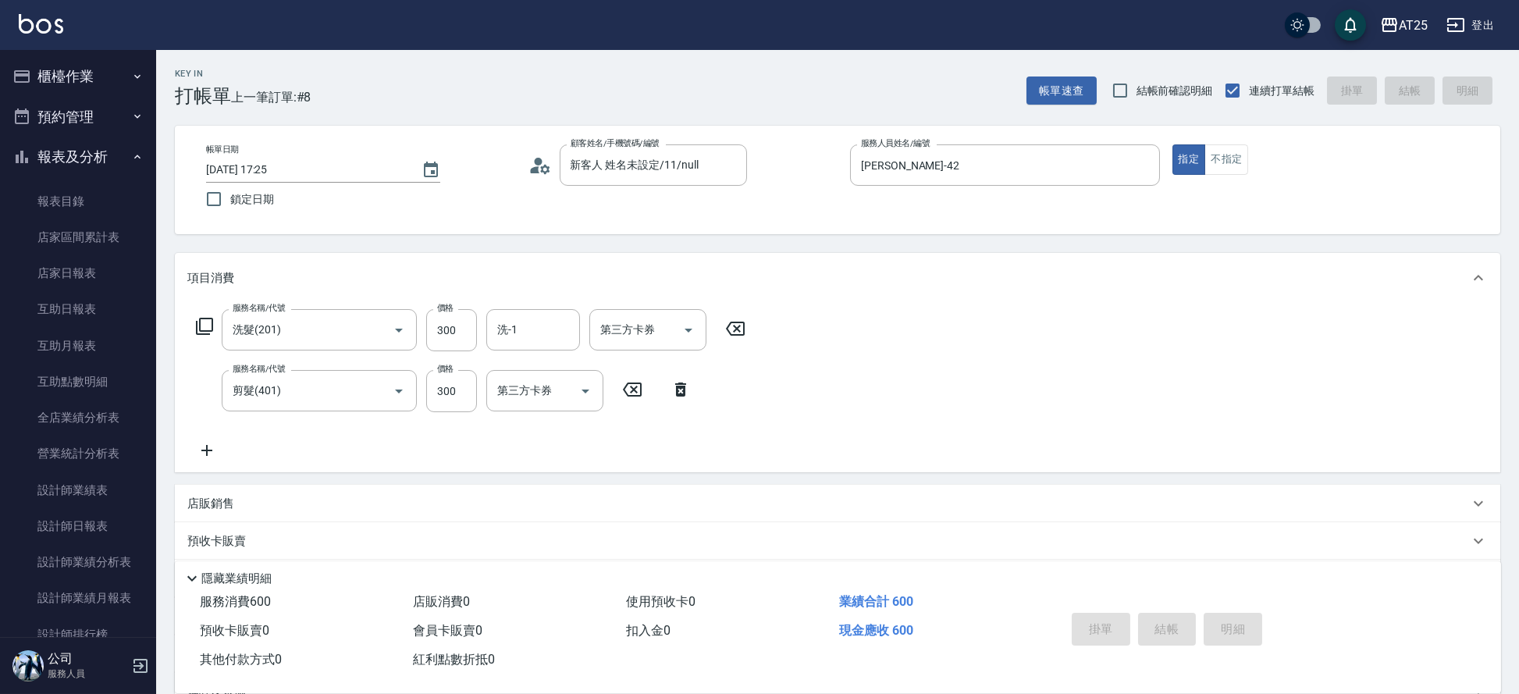
type input "0"
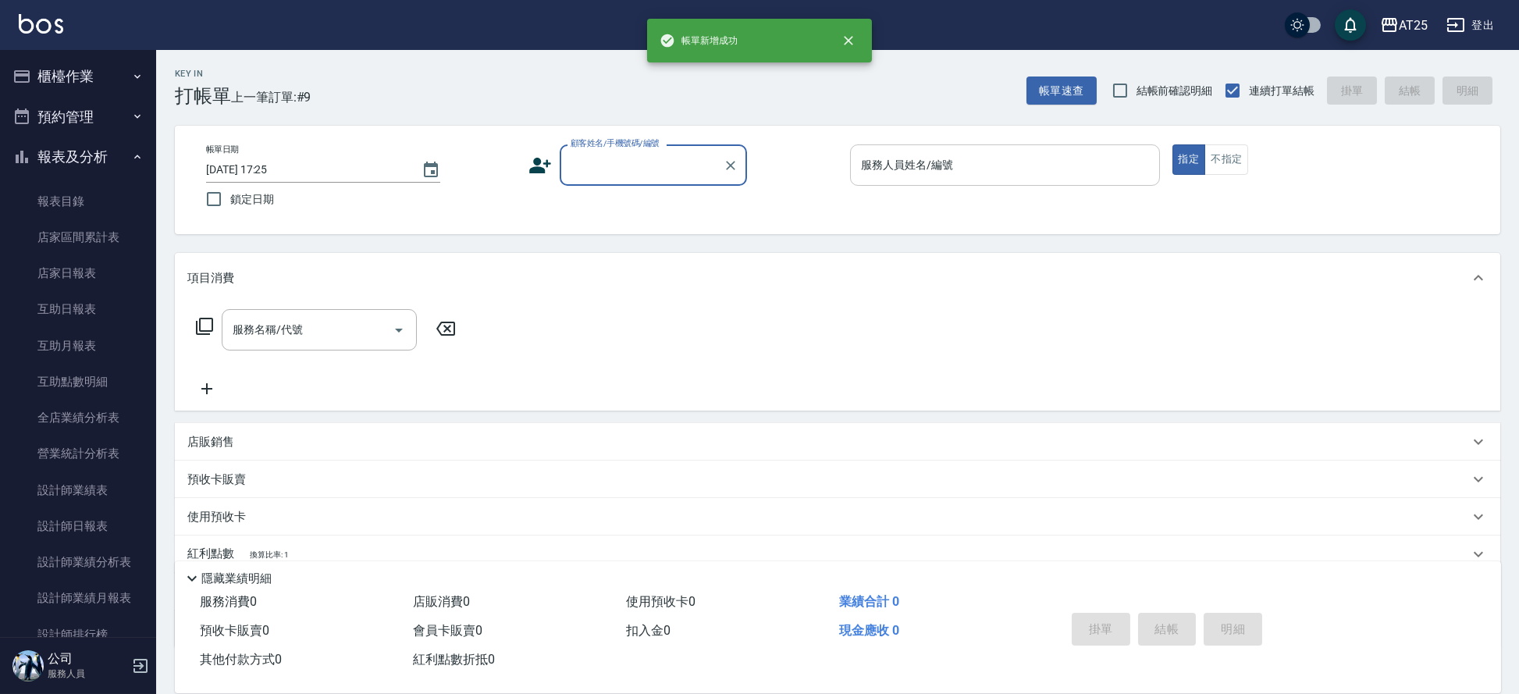
click at [919, 165] on input "服務人員姓名/編號" at bounding box center [1005, 164] width 296 height 27
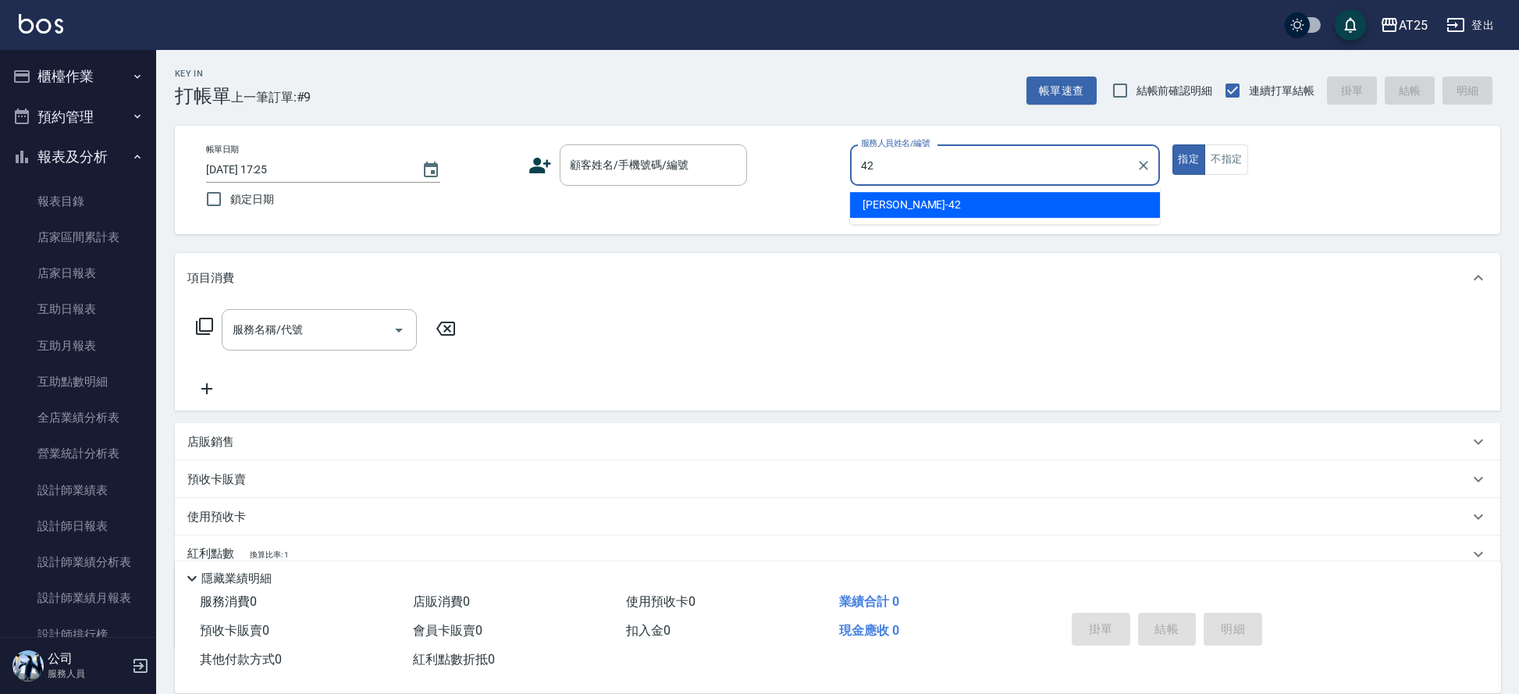
type input "韓Han-42"
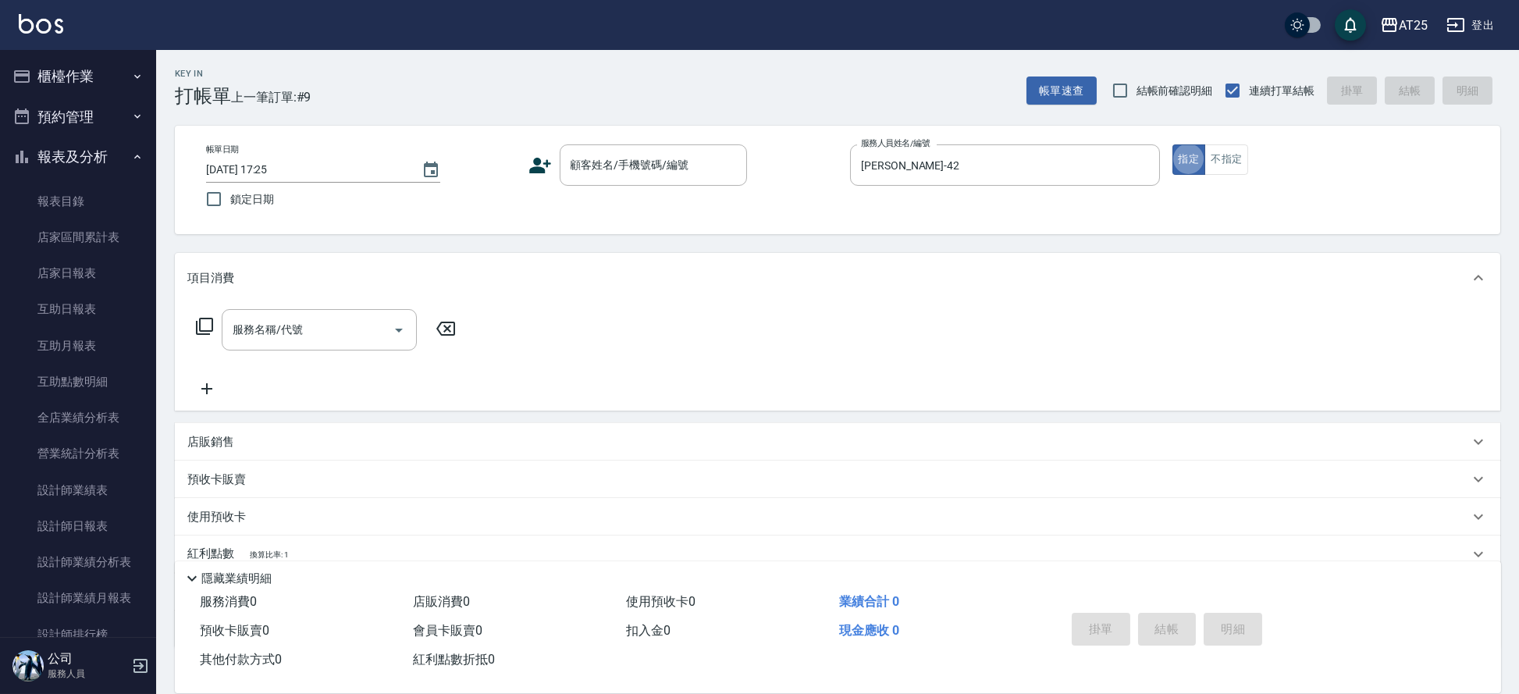
click at [610, 136] on div "帳單日期 2025/09/04 17:25 鎖定日期 顧客姓名/手機號碼/編號 顧客姓名/手機號碼/編號 服務人員姓名/編號 韓Han-42 服務人員姓名/編…" at bounding box center [837, 180] width 1325 height 108
click at [613, 162] on div "顧客姓名/手機號碼/編號 顧客姓名/手機號碼/編號" at bounding box center [653, 164] width 187 height 41
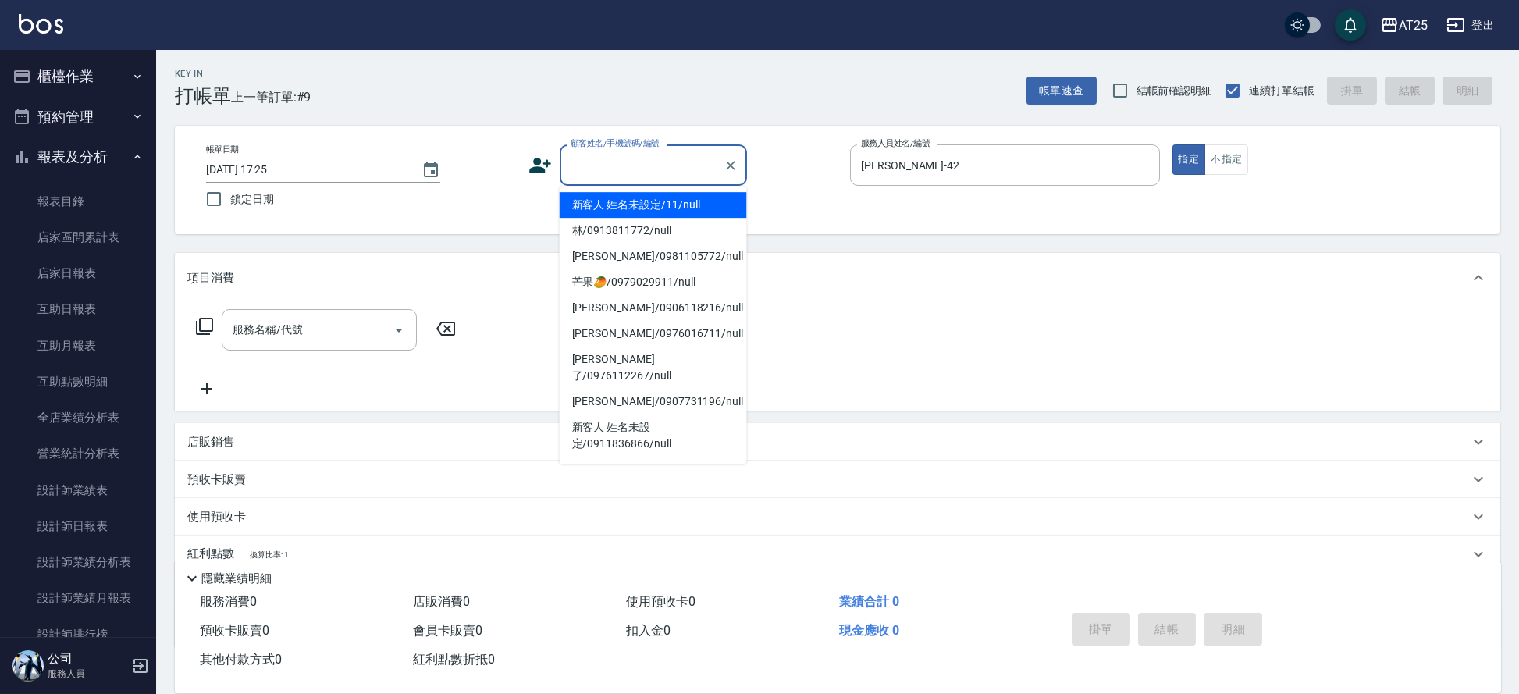
click at [614, 205] on li "新客人 姓名未設定/11/null" at bounding box center [653, 205] width 187 height 26
type input "新客人 姓名未設定/11/null"
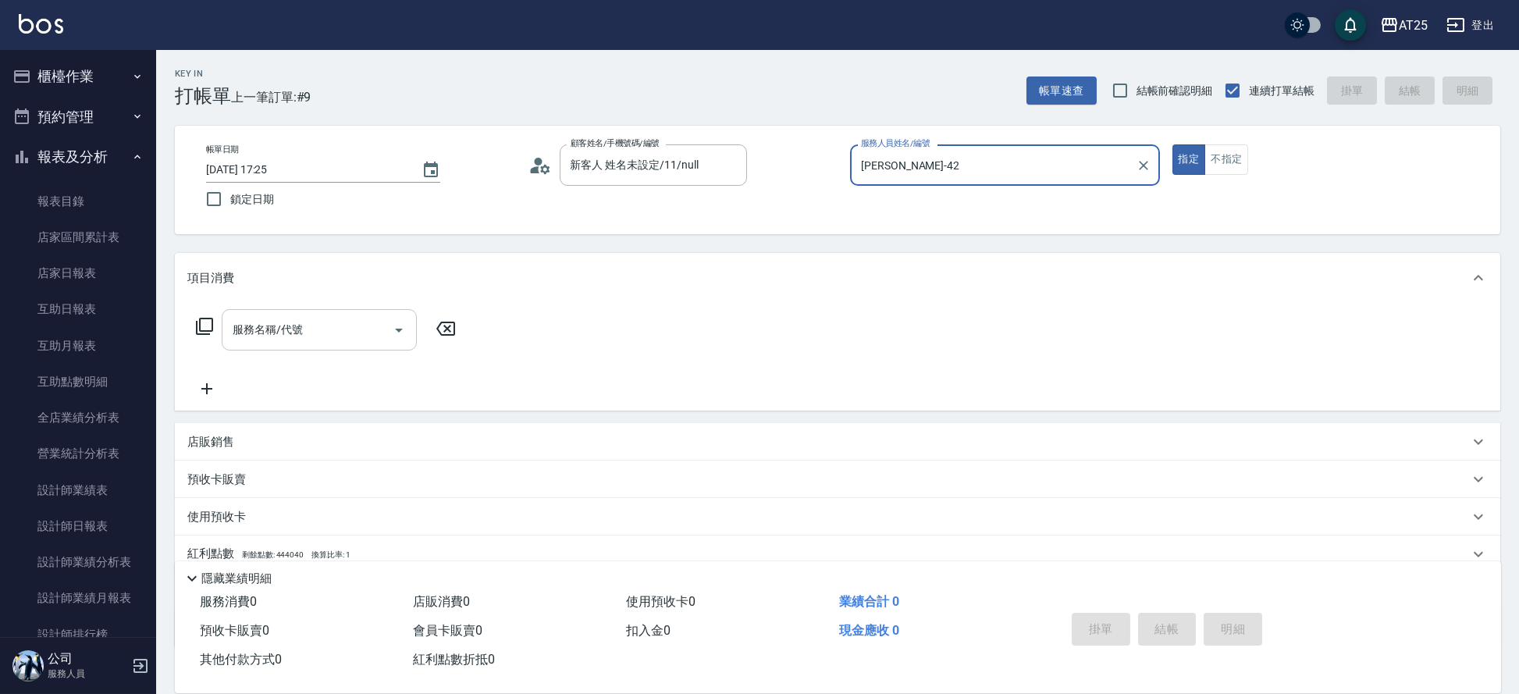
click at [305, 318] on input "服務名稱/代號" at bounding box center [308, 329] width 158 height 27
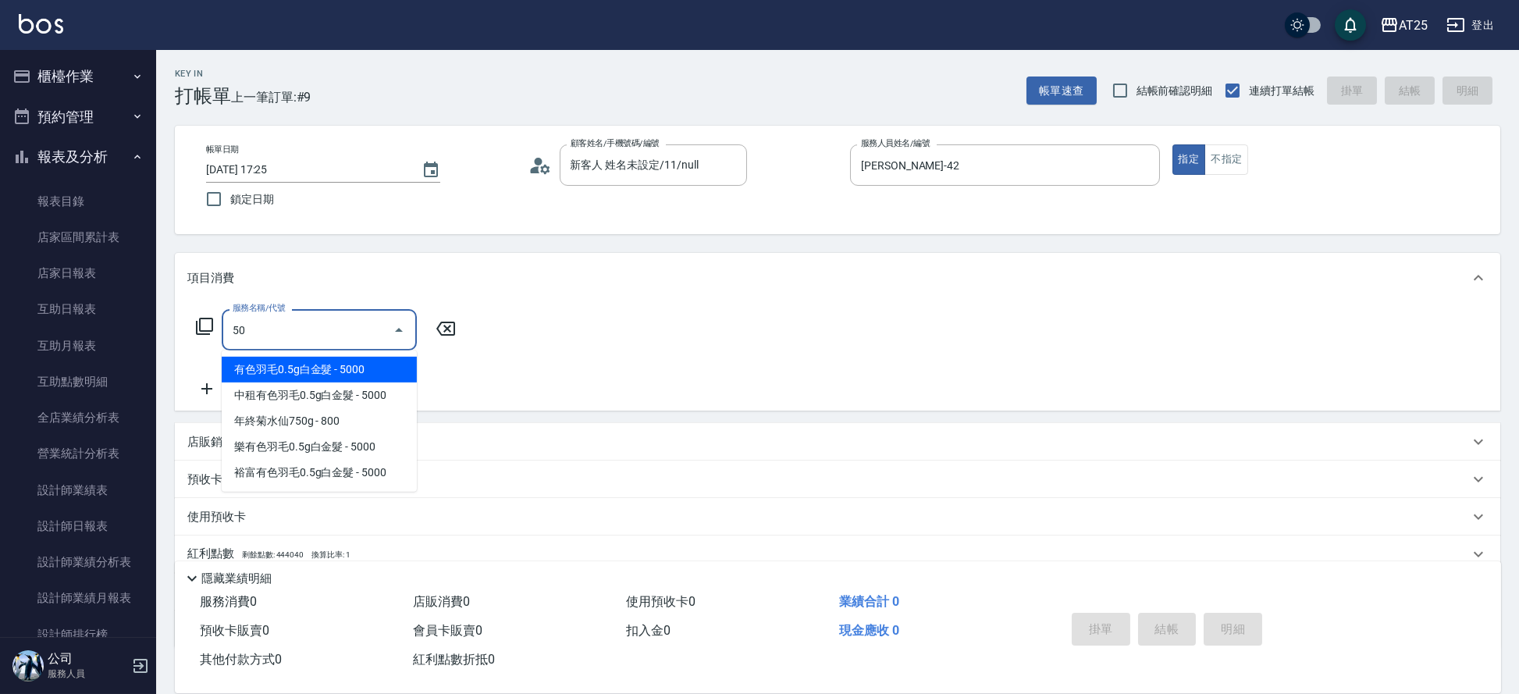
type input "501"
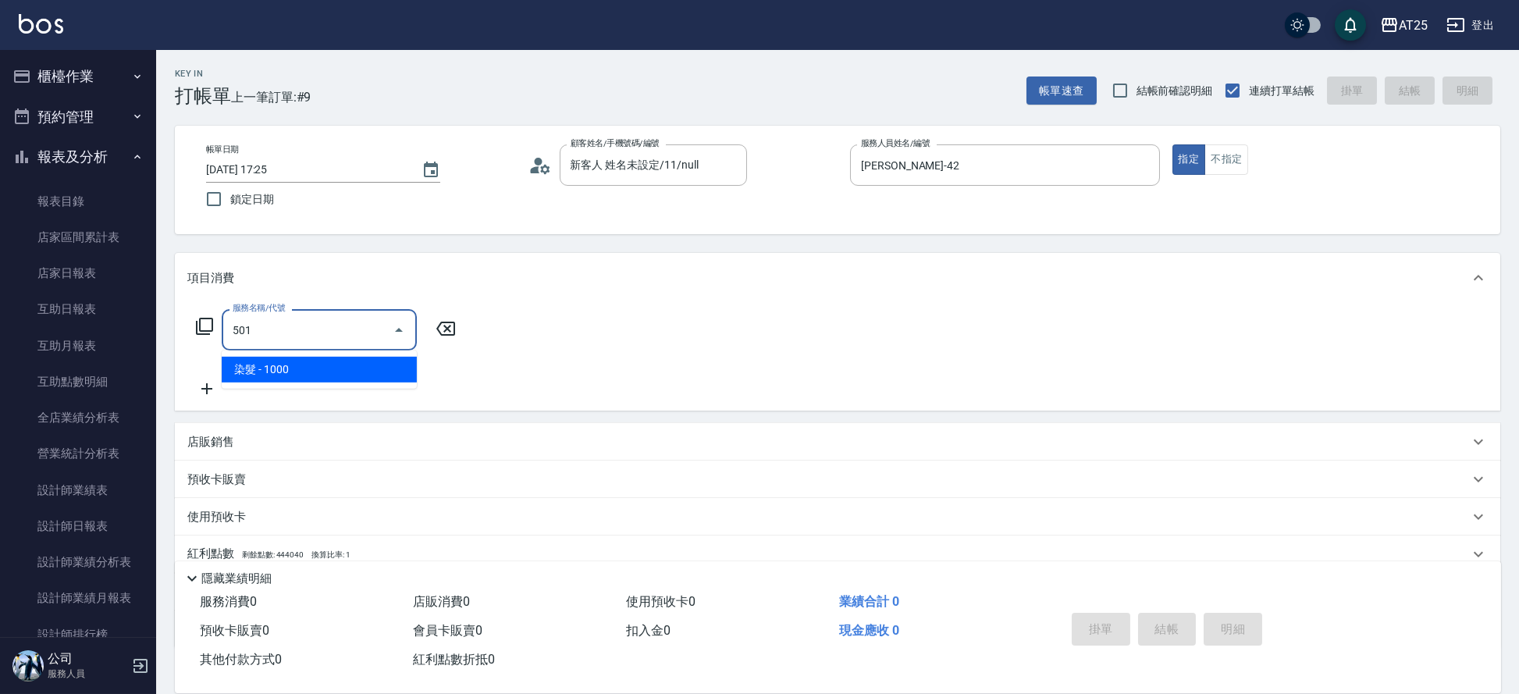
click at [325, 373] on span "染髮 - 1000" at bounding box center [319, 370] width 195 height 26
type input "100"
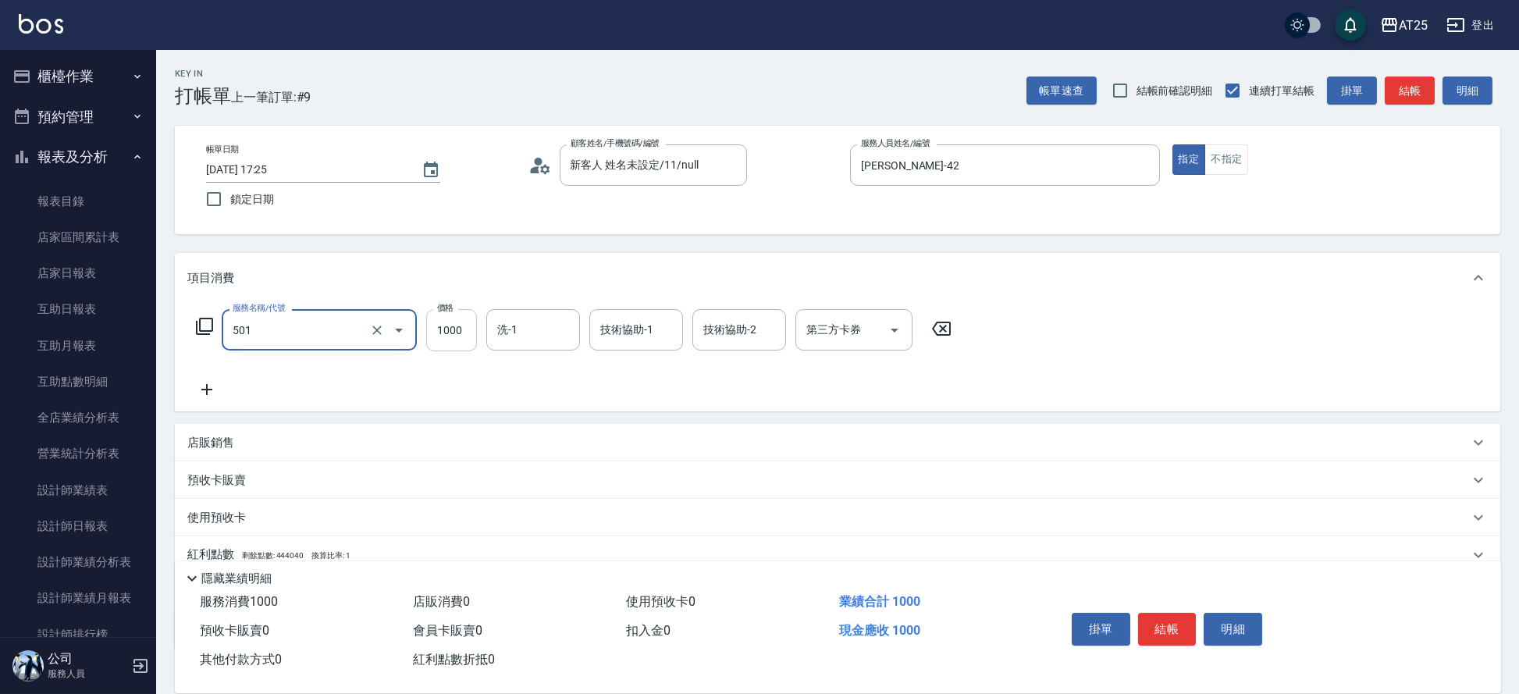
type input "染髮(501)"
click at [432, 340] on input "1000" at bounding box center [451, 330] width 51 height 42
type input "0"
type input "250"
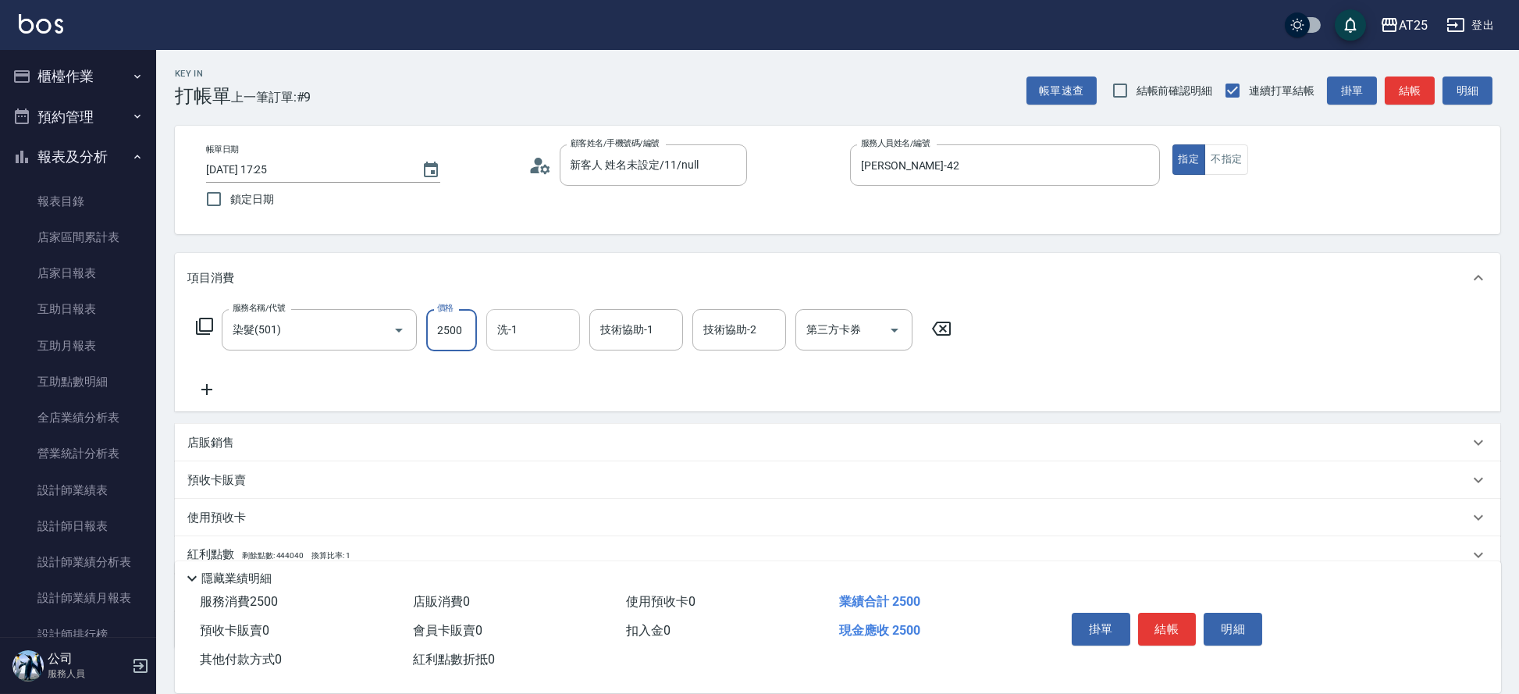
click at [550, 344] on div "洗-1" at bounding box center [533, 329] width 94 height 41
type input "2500"
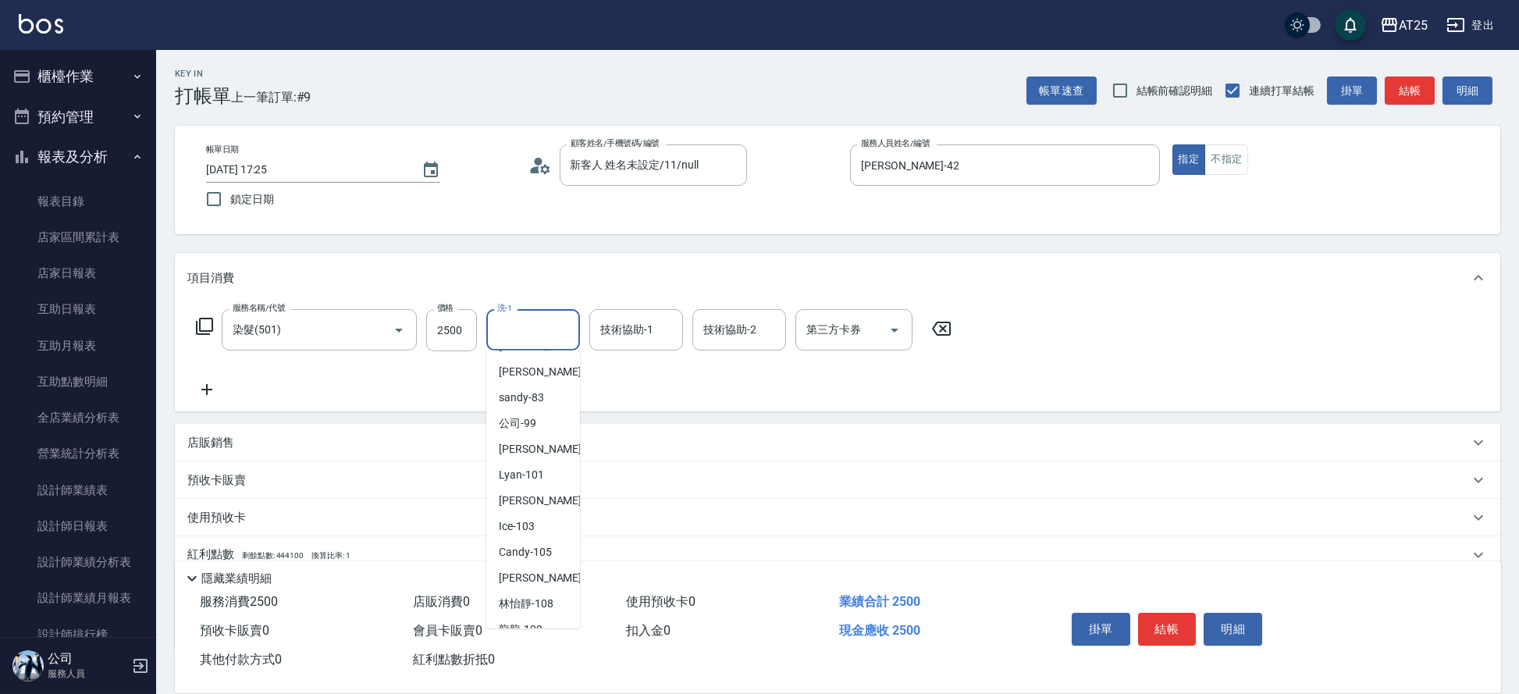
scroll to position [582, 0]
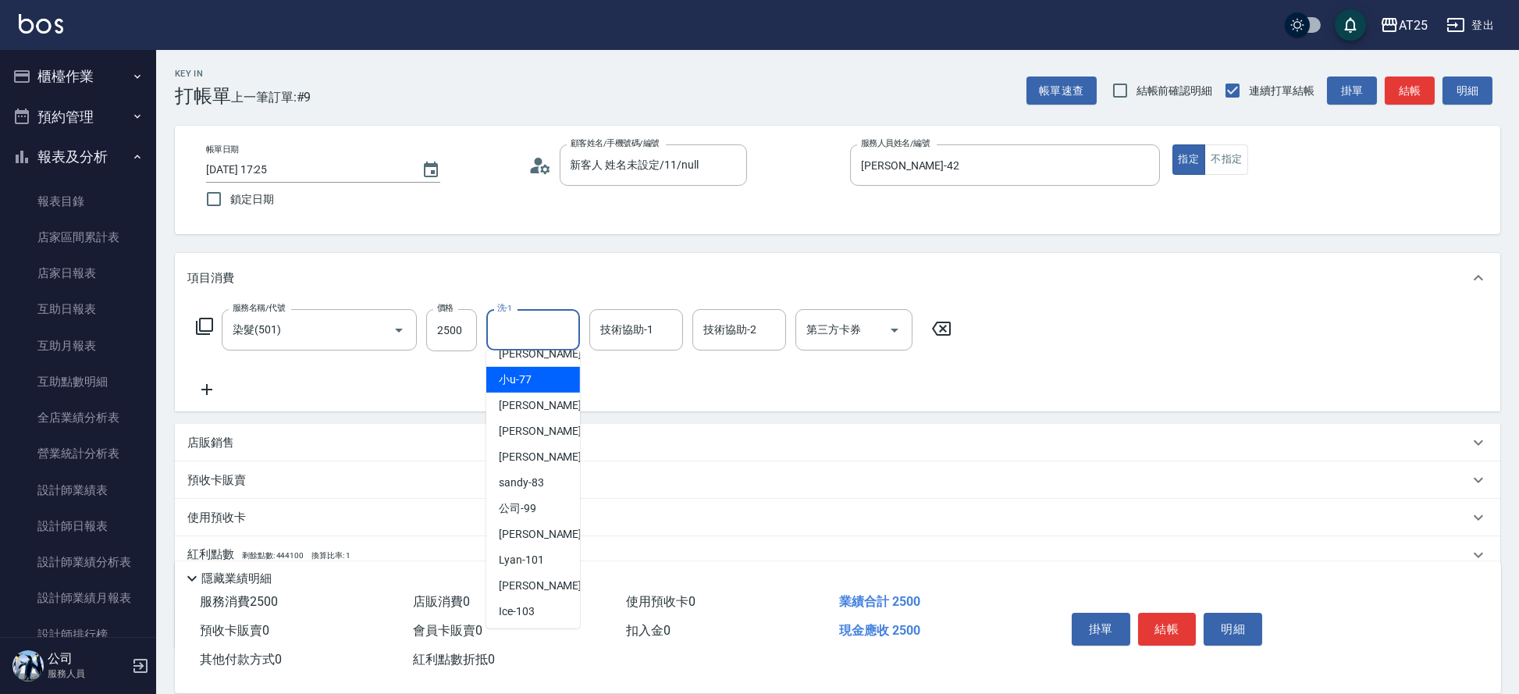
drag, startPoint x: 555, startPoint y: 350, endPoint x: 548, endPoint y: 374, distance: 25.2
click at [548, 374] on ul "Vivian -02 Mars -04 Cooper -07 Tony -08 Kevin -09 Ken -14 Emma -23 Ivy -24 Evan…" at bounding box center [533, 489] width 94 height 278
click at [548, 374] on div "小u -77" at bounding box center [533, 380] width 94 height 26
type input "小u-77"
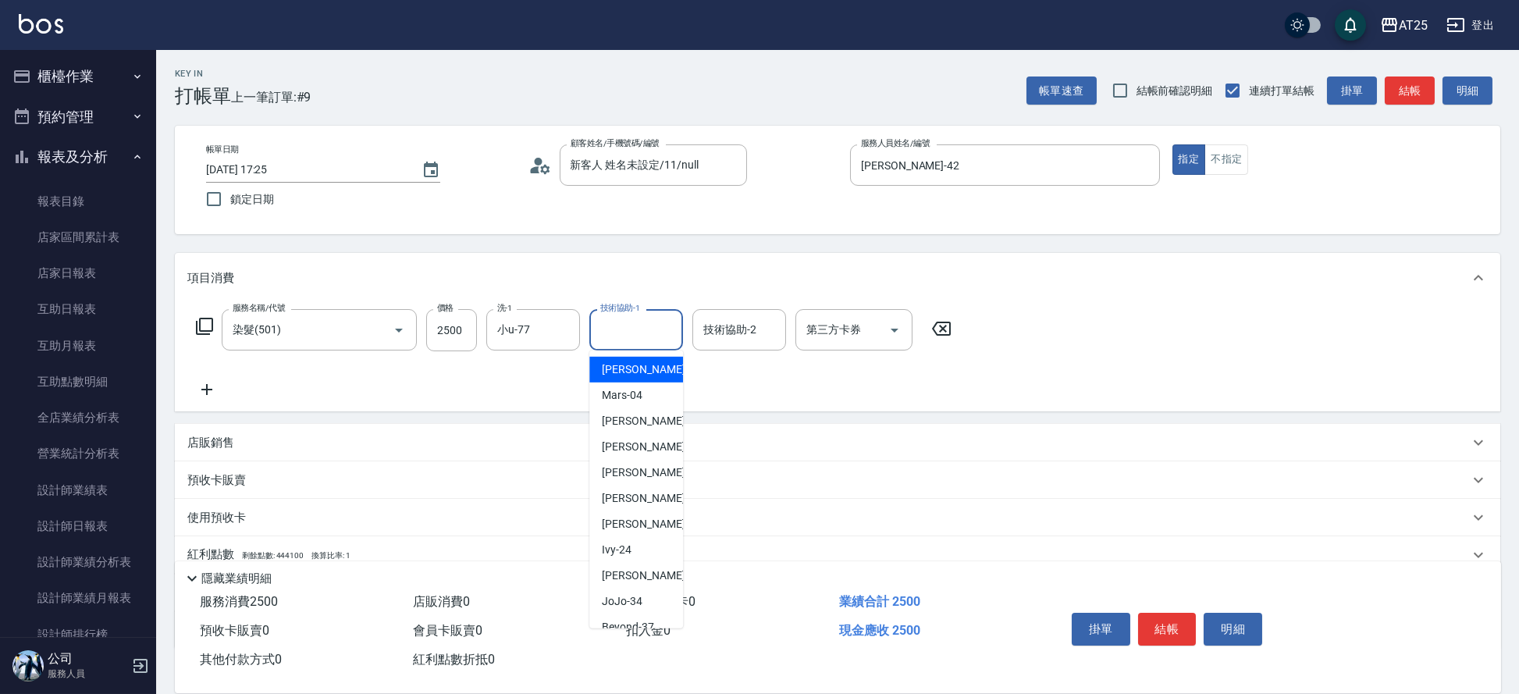
click at [597, 325] on input "技術協助-1" at bounding box center [636, 329] width 80 height 27
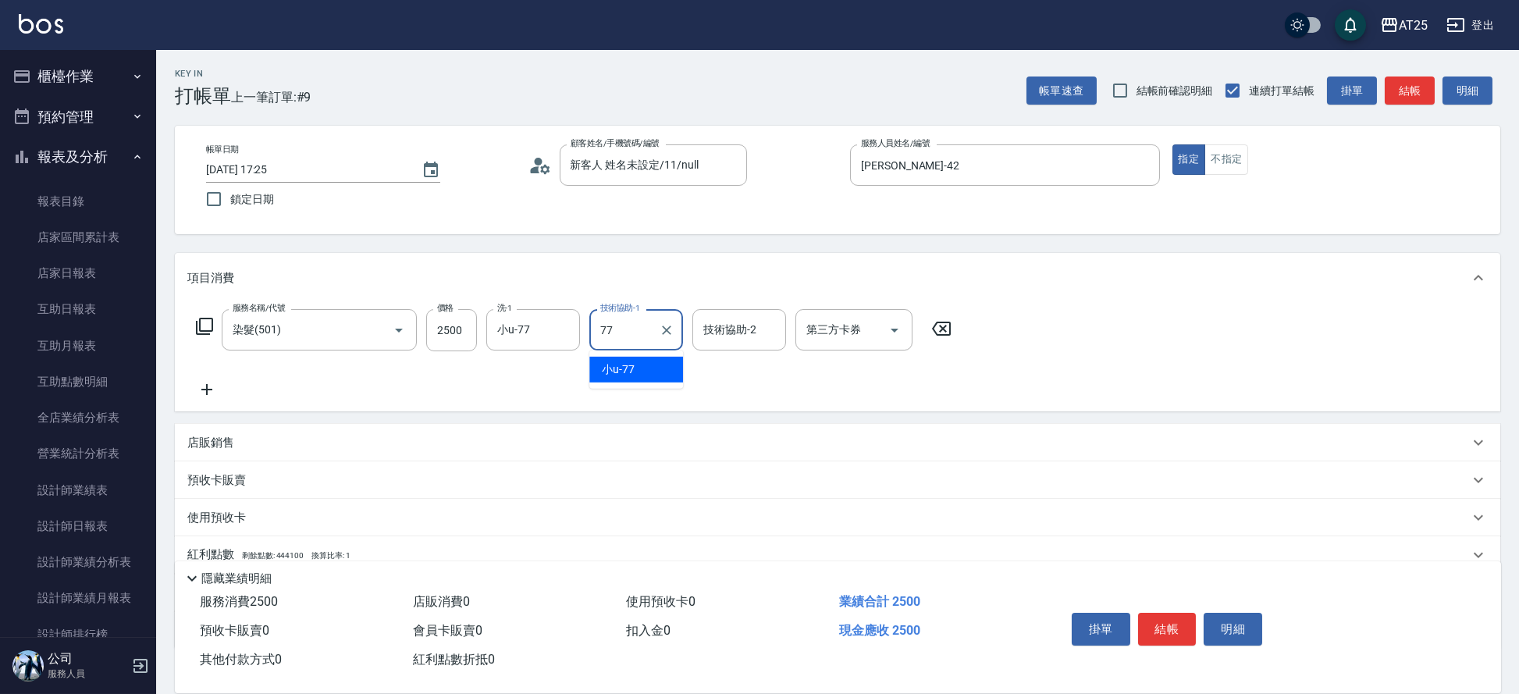
click at [611, 376] on span "小u -77" at bounding box center [618, 369] width 33 height 16
type input "小u-77"
click at [1165, 626] on button "結帳" at bounding box center [1167, 629] width 59 height 33
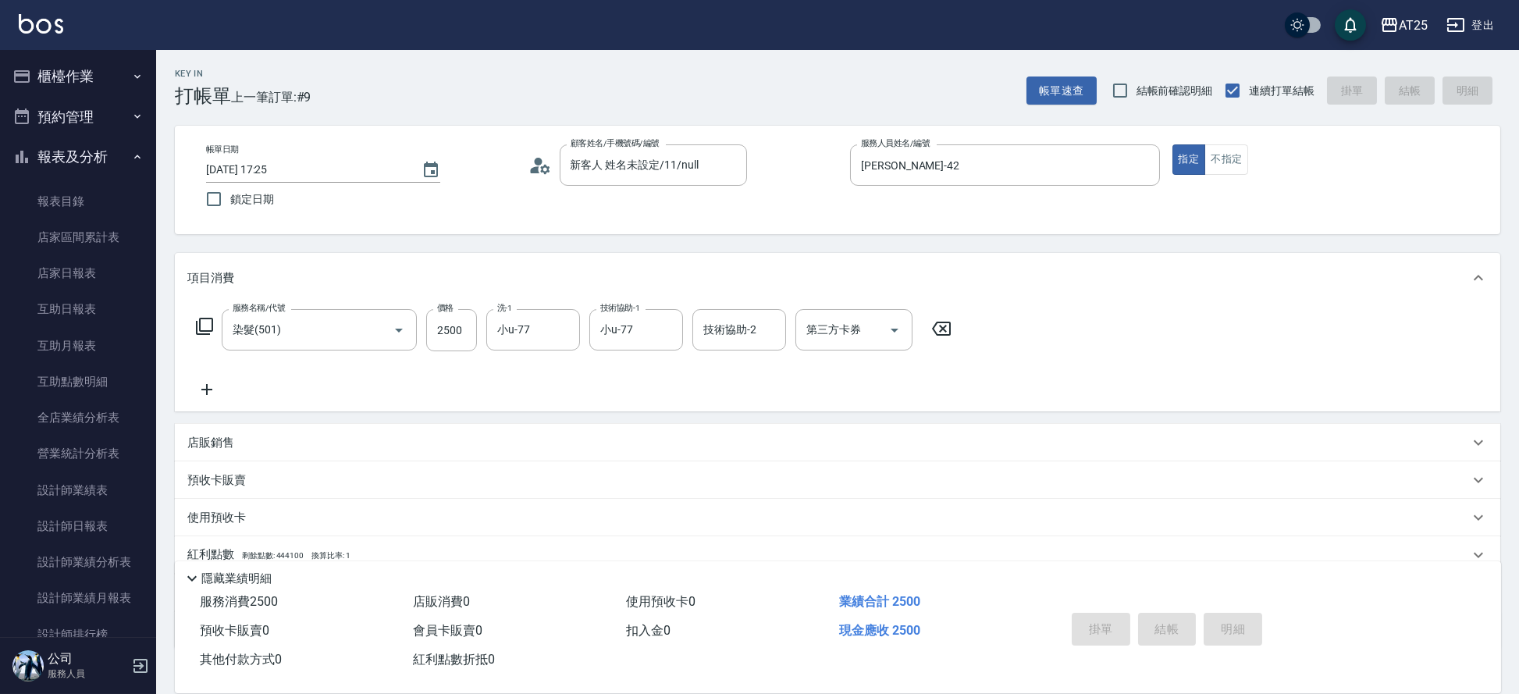
type input "2025/09/04 17:26"
type input "0"
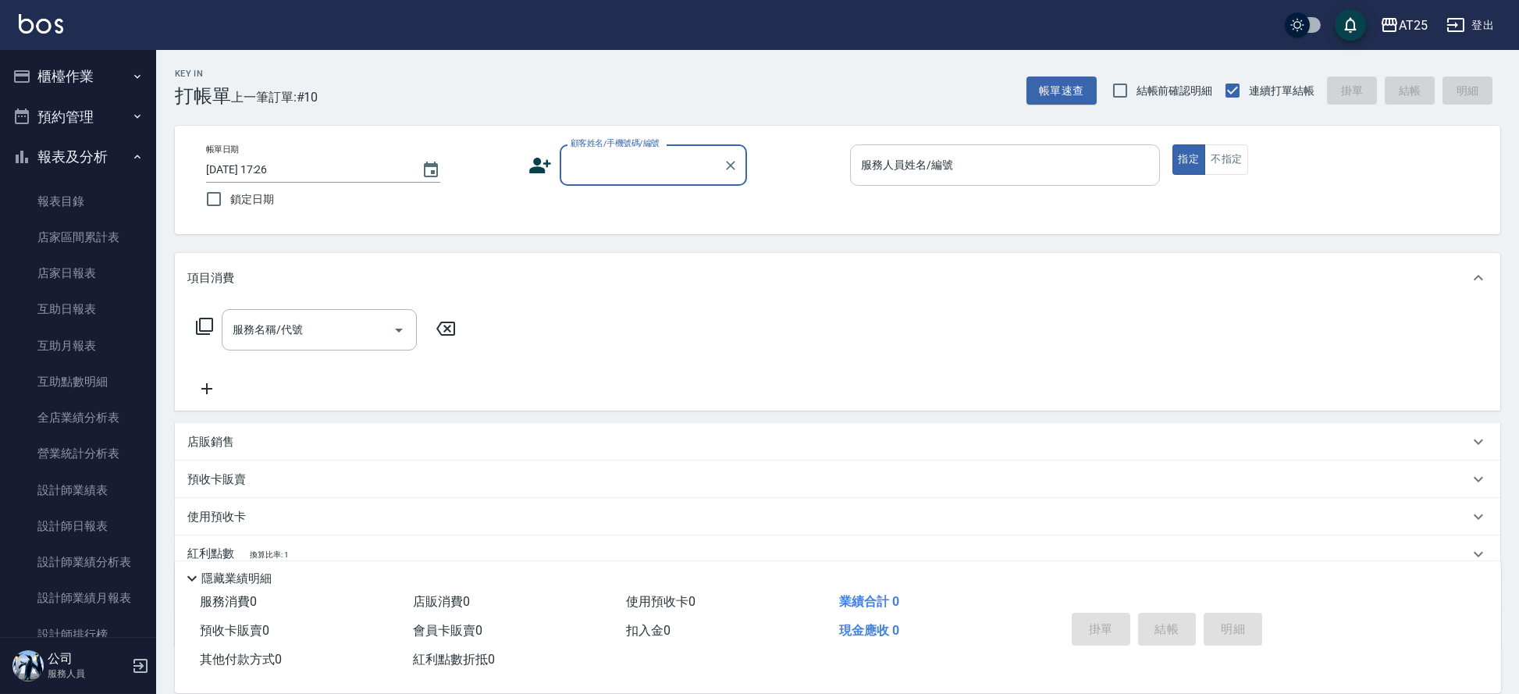
click at [987, 166] on input "服務人員姓名/編號" at bounding box center [1005, 164] width 296 height 27
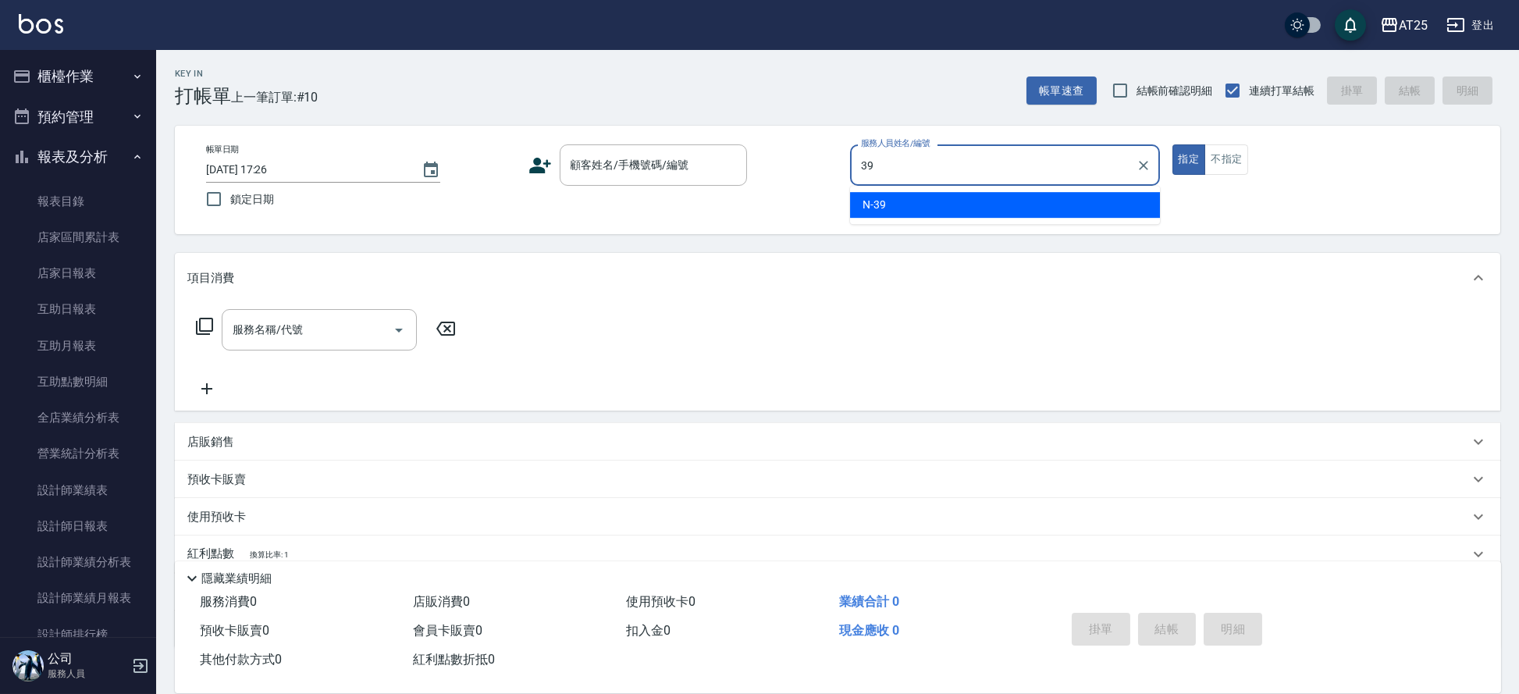
type input "N-39"
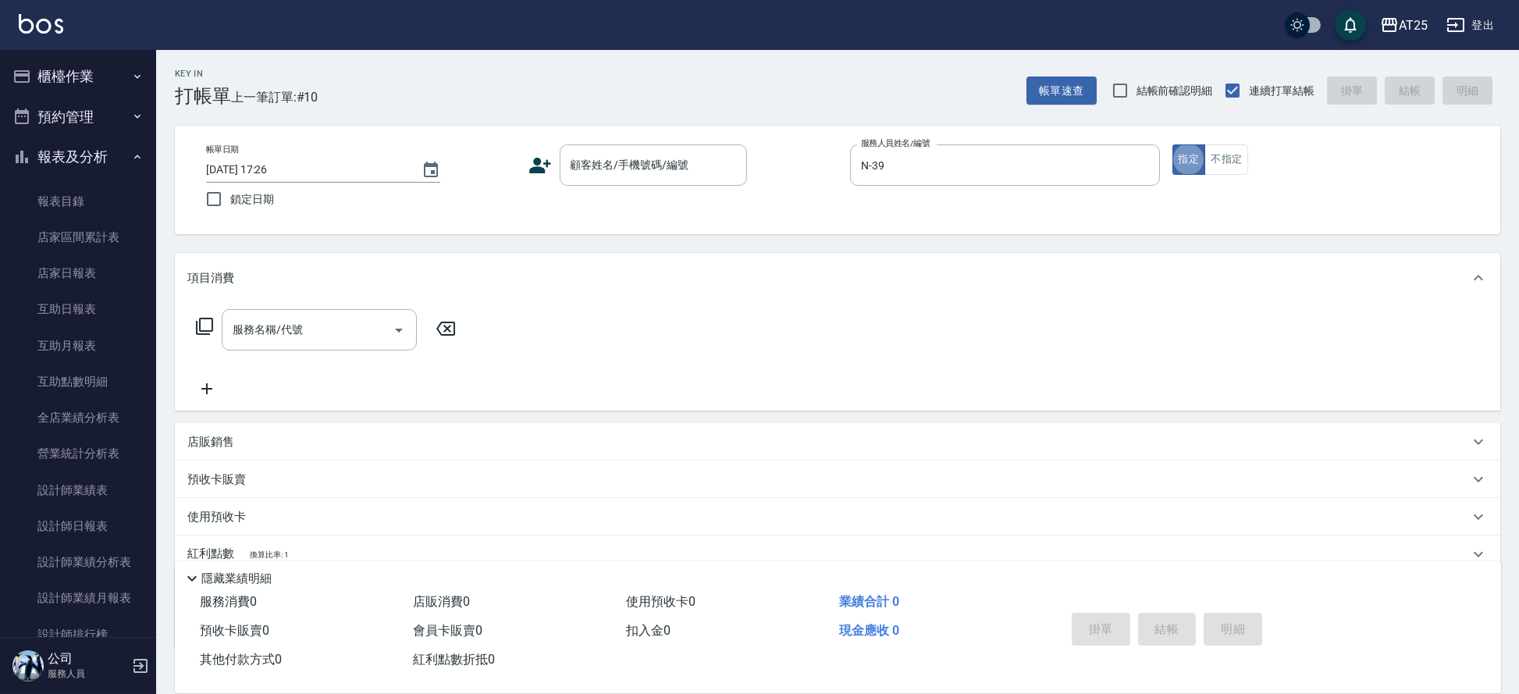
click at [678, 141] on div "帳單日期 2025/09/04 17:26 鎖定日期 顧客姓名/手機號碼/編號 顧客姓名/手機號碼/編號 服務人員姓名/編號 N-39 服務人員姓名/編號 指…" at bounding box center [837, 180] width 1325 height 108
click at [665, 162] on input "顧客姓名/手機號碼/編號" at bounding box center [642, 164] width 150 height 27
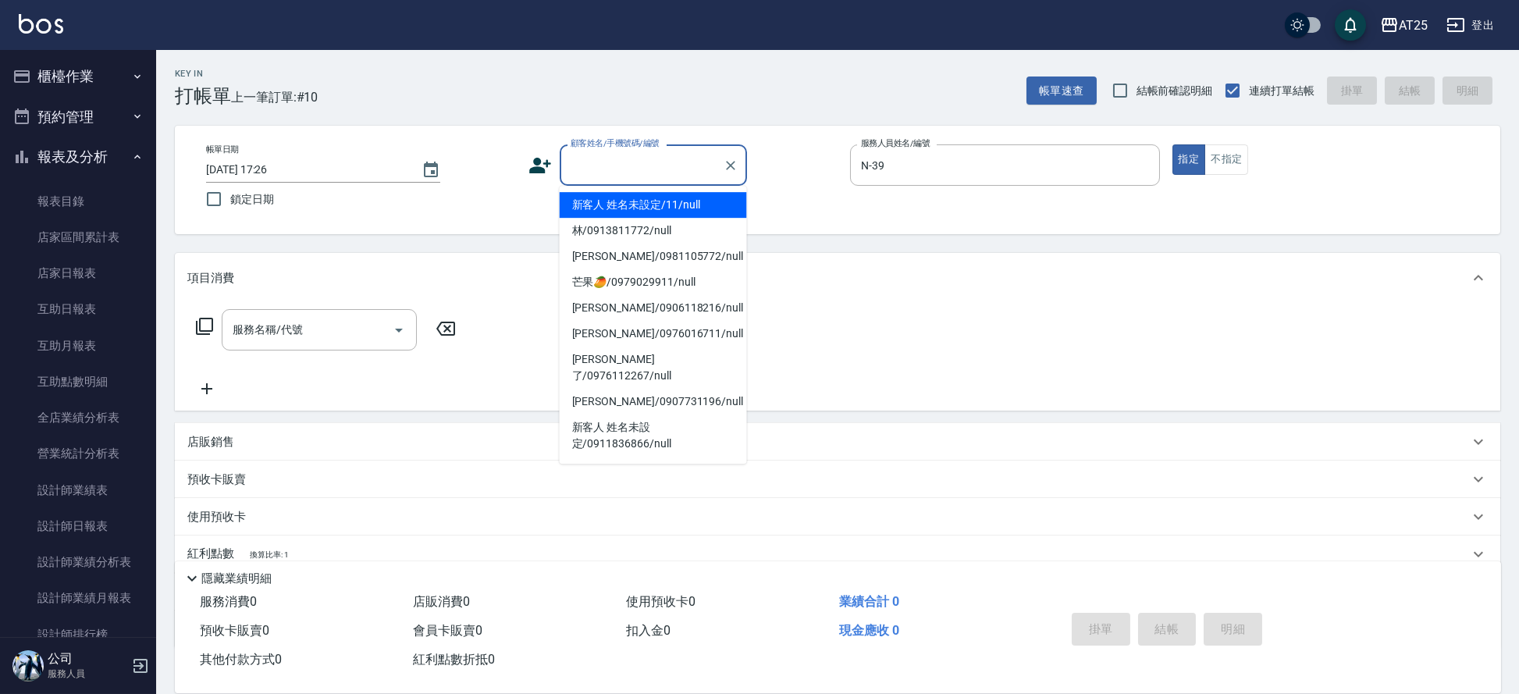
type input "0"
click at [629, 199] on li "新客人 姓名未設定/11/null" at bounding box center [653, 205] width 187 height 26
type input "新客人 姓名未設定/11/null"
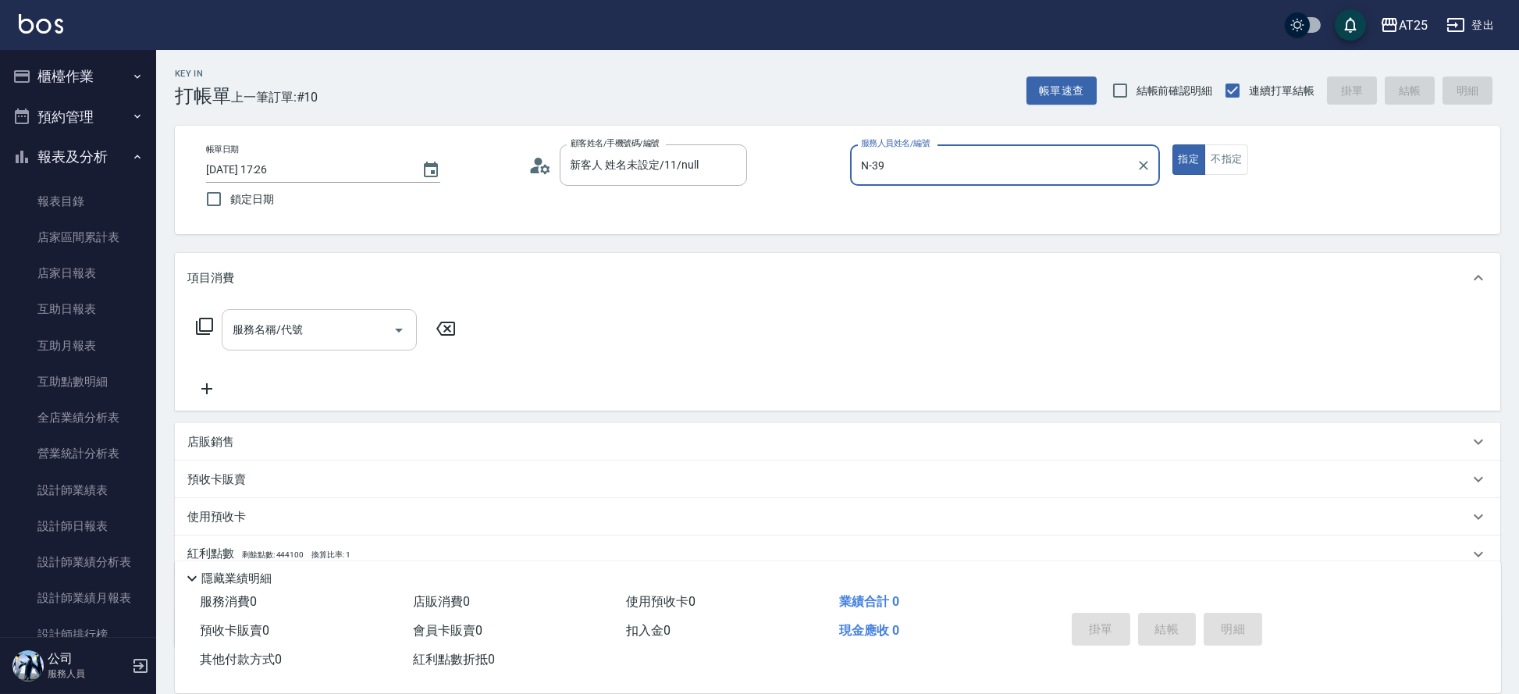
click at [329, 324] on input "服務名稱/代號" at bounding box center [308, 329] width 158 height 27
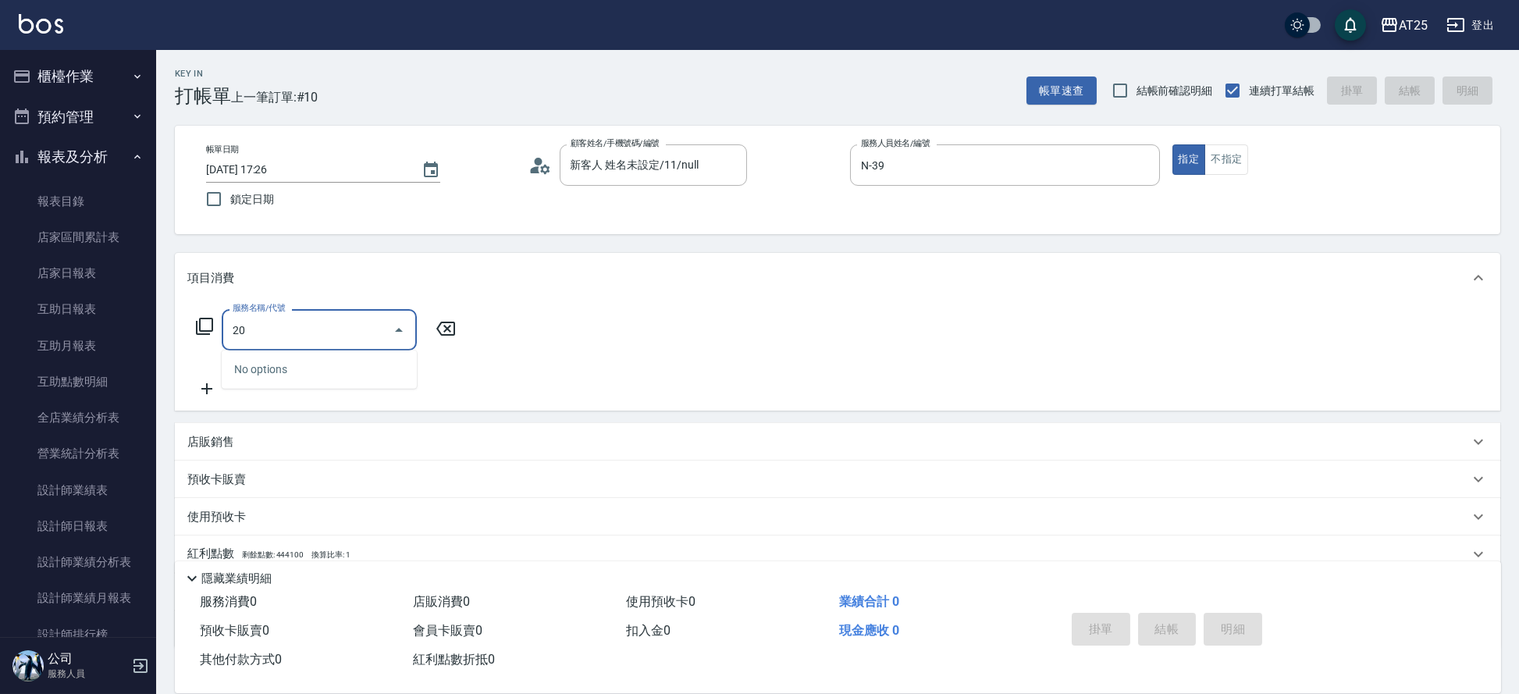
type input "201"
type input "30"
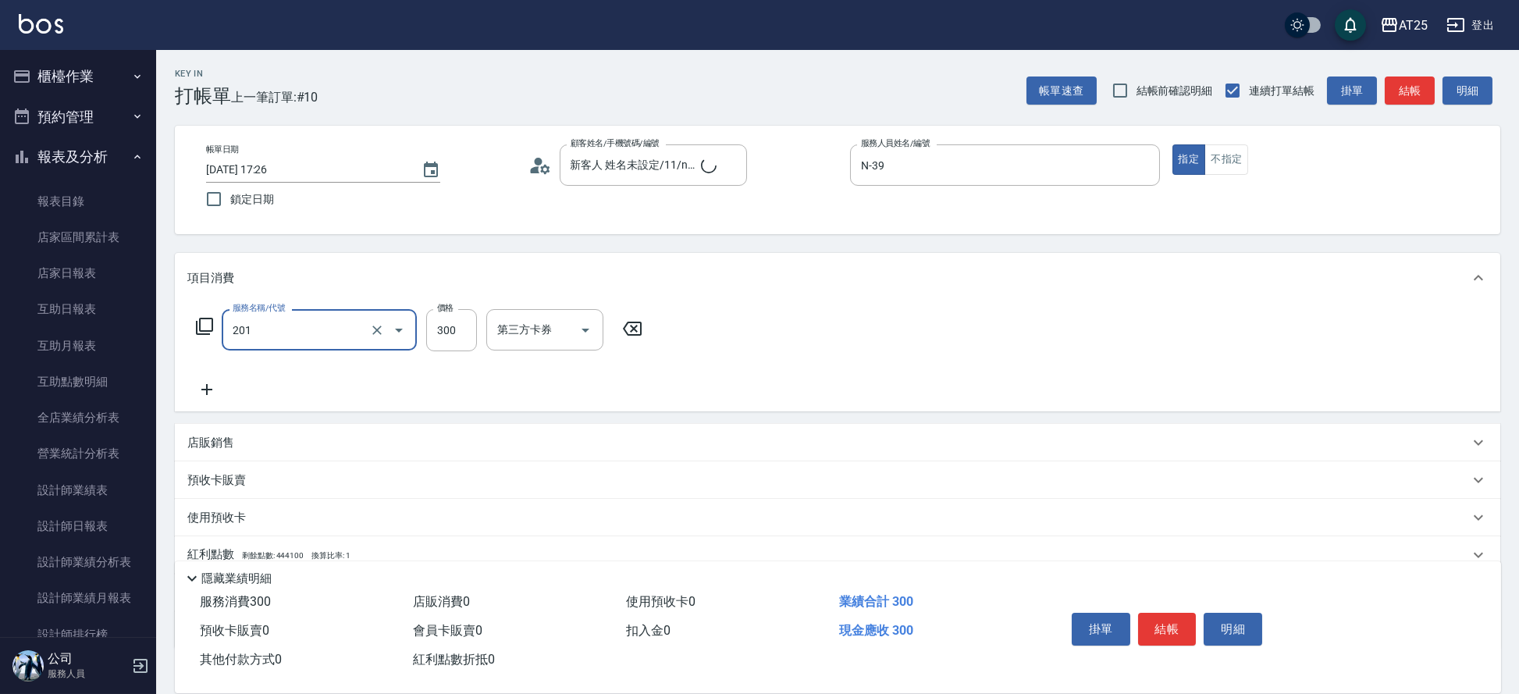
type input "洗髮(201)"
click at [212, 386] on icon at bounding box center [206, 389] width 39 height 19
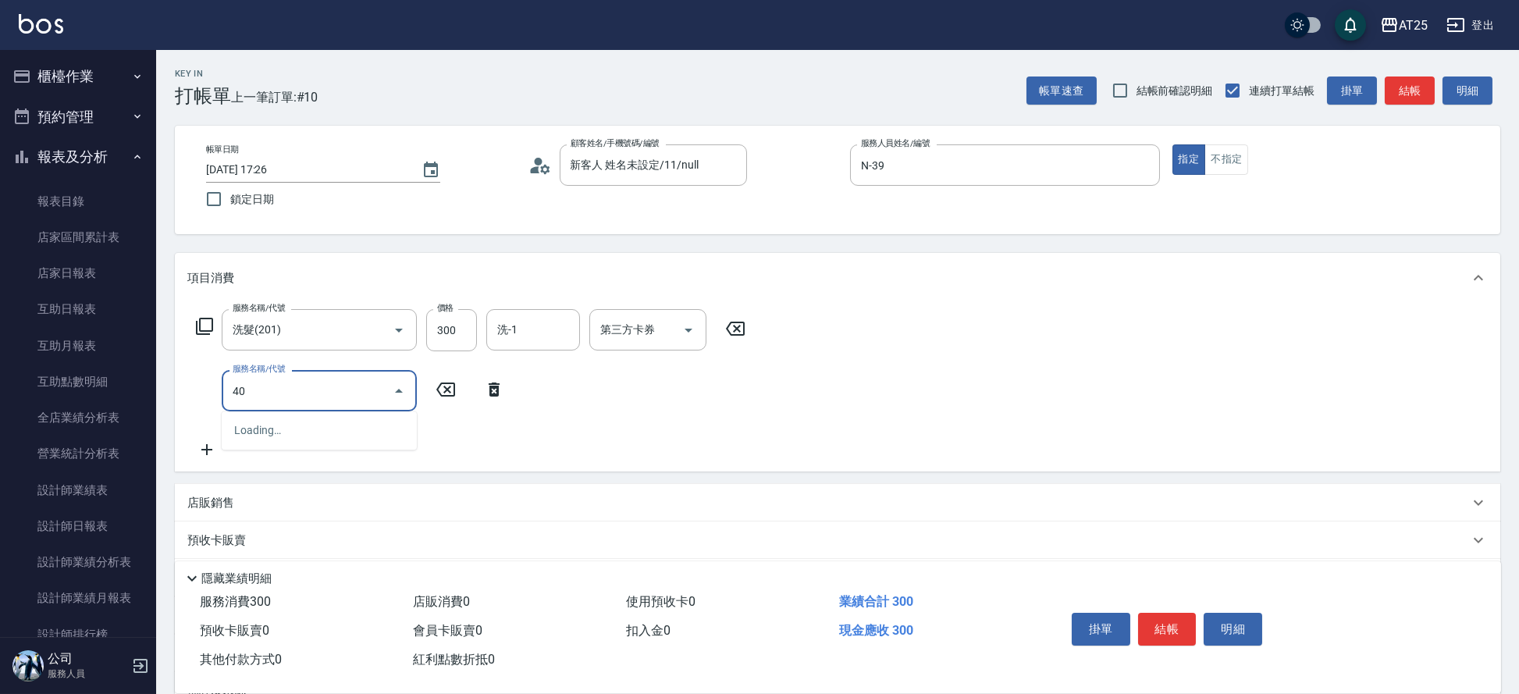
type input "401"
click at [294, 438] on span "剪髮 - 300" at bounding box center [319, 431] width 195 height 26
type input "60"
type input "剪髮(401)"
click at [557, 321] on input "洗-1" at bounding box center [533, 329] width 80 height 27
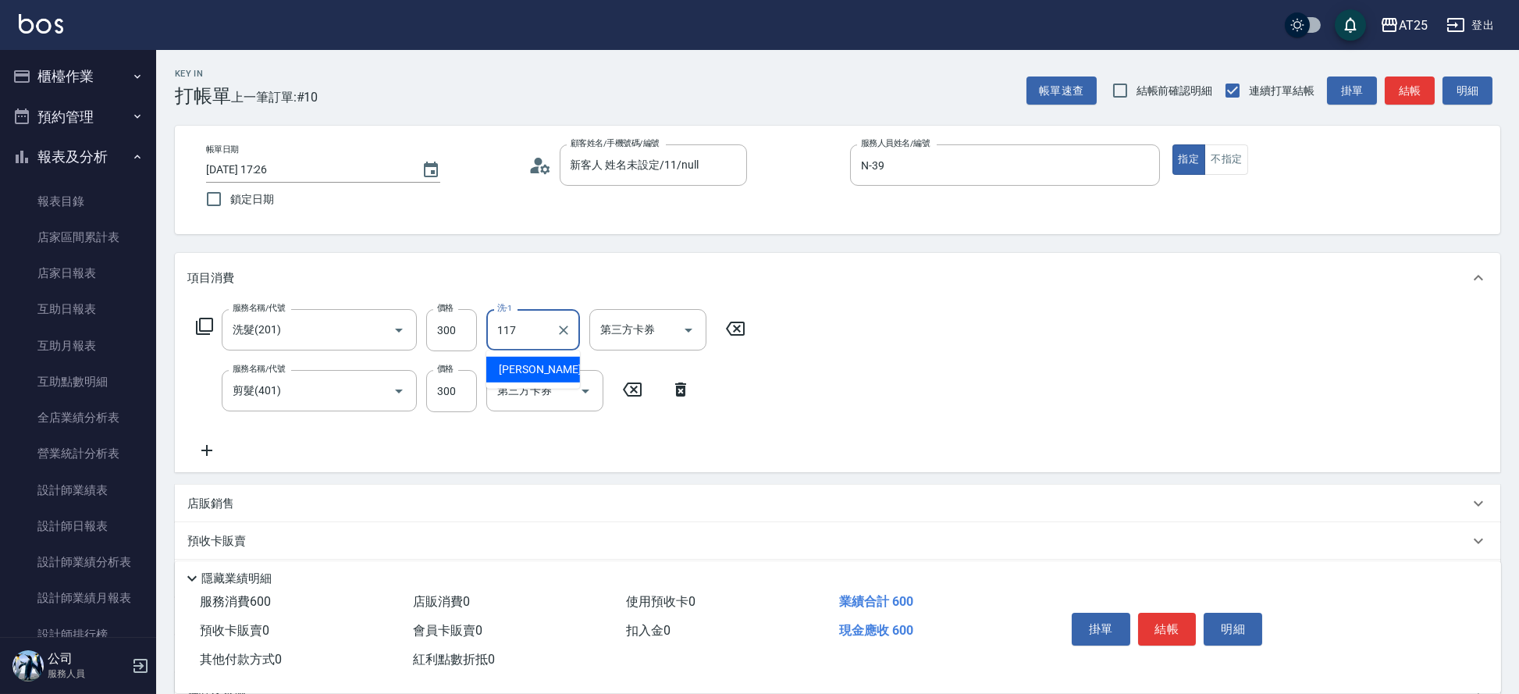
click at [554, 372] on div "小祐 -117" at bounding box center [533, 370] width 94 height 26
type input "小祐-117"
click at [1160, 618] on button "結帳" at bounding box center [1167, 629] width 59 height 33
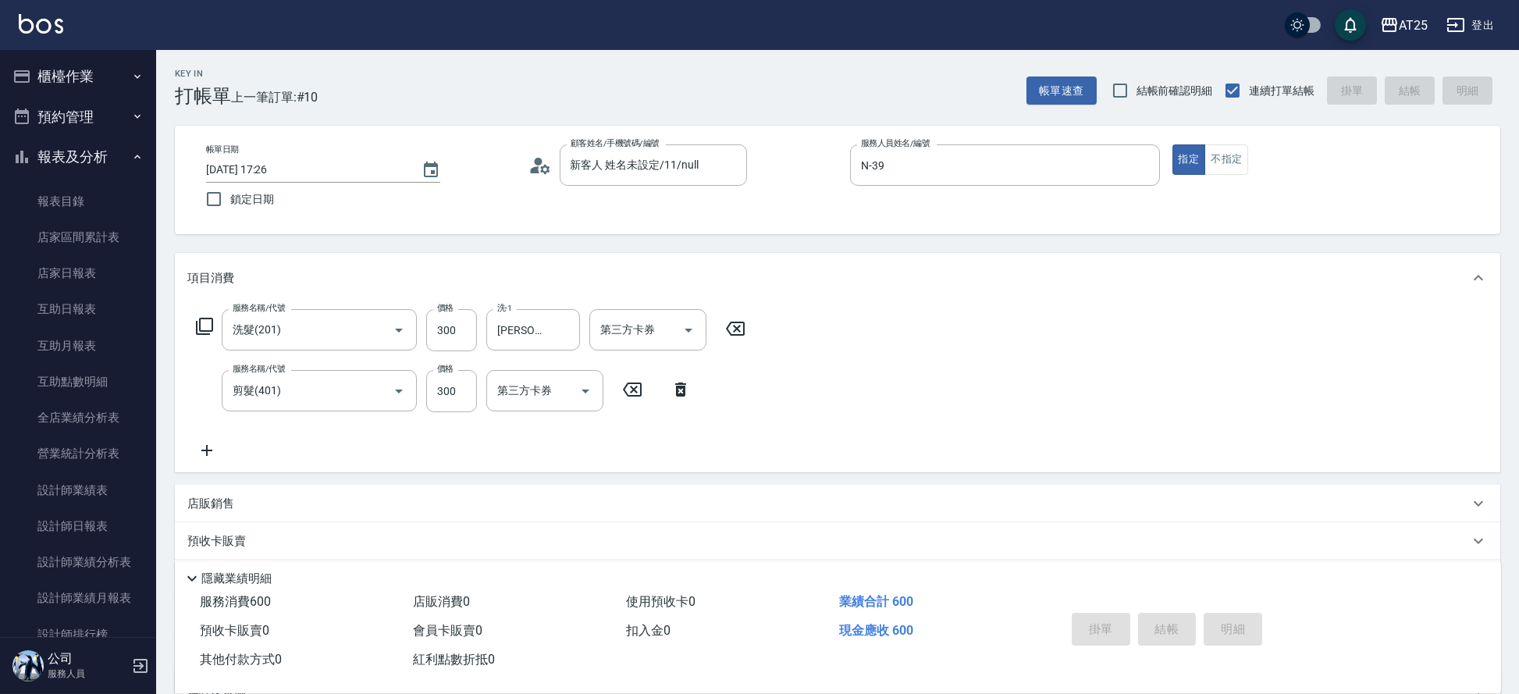
type input "2025/09/04 17:45"
type input "0"
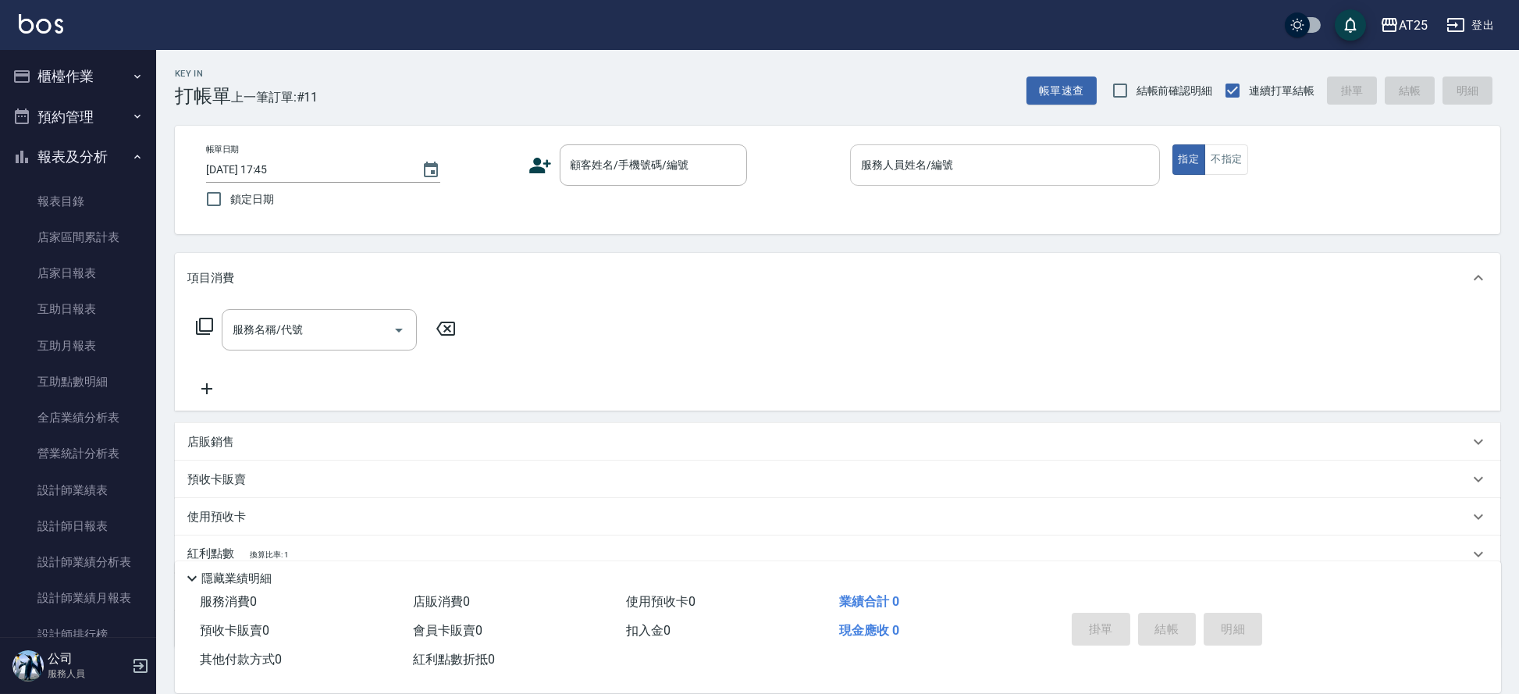
drag, startPoint x: 950, startPoint y: 201, endPoint x: 937, endPoint y: 180, distance: 24.9
click at [949, 201] on p at bounding box center [1005, 194] width 310 height 16
click at [934, 180] on div "服務人員姓名/編號" at bounding box center [1005, 164] width 310 height 41
type input "Kevin-09"
click at [617, 158] on div "顧客姓名/手機號碼/編號 顧客姓名/手機號碼/編號" at bounding box center [653, 164] width 187 height 41
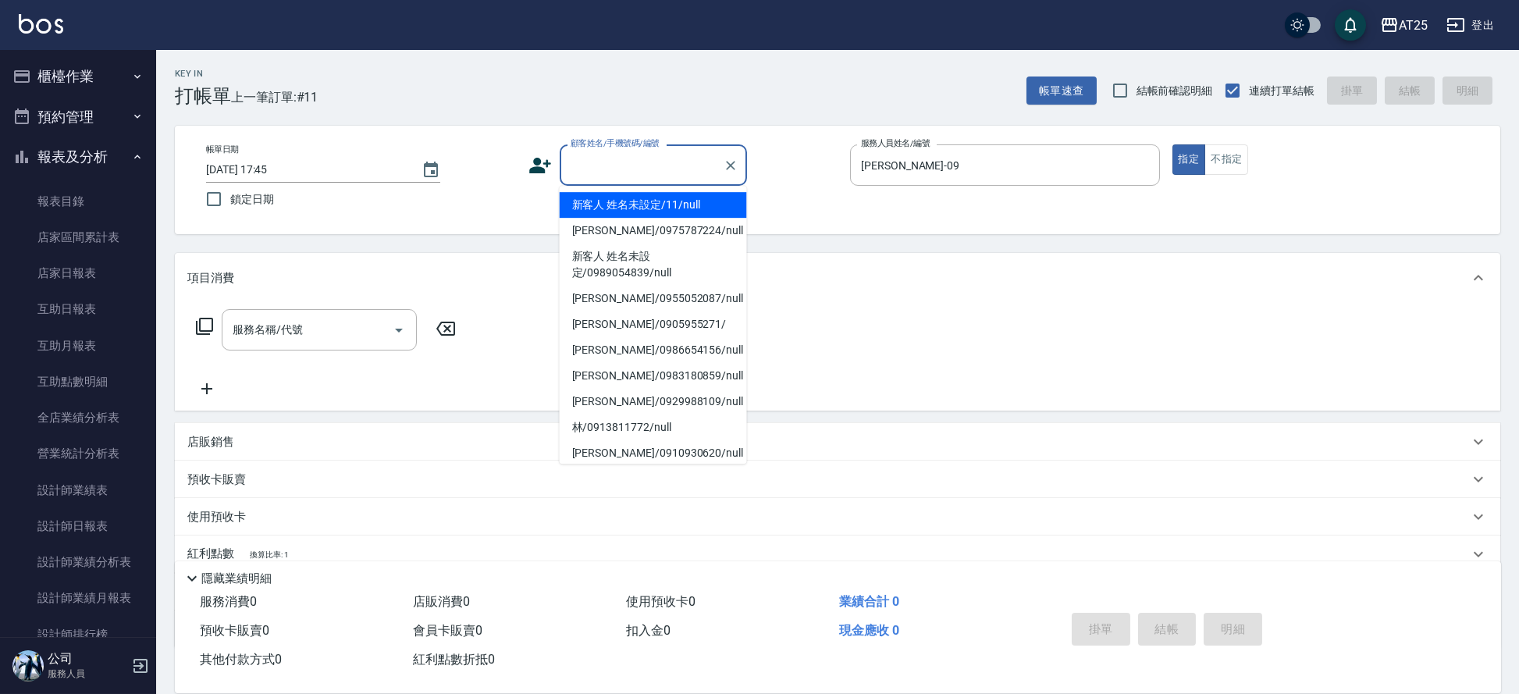
click at [609, 196] on li "新客人 姓名未設定/11/null" at bounding box center [653, 205] width 187 height 26
type input "新客人 姓名未設定/11/null"
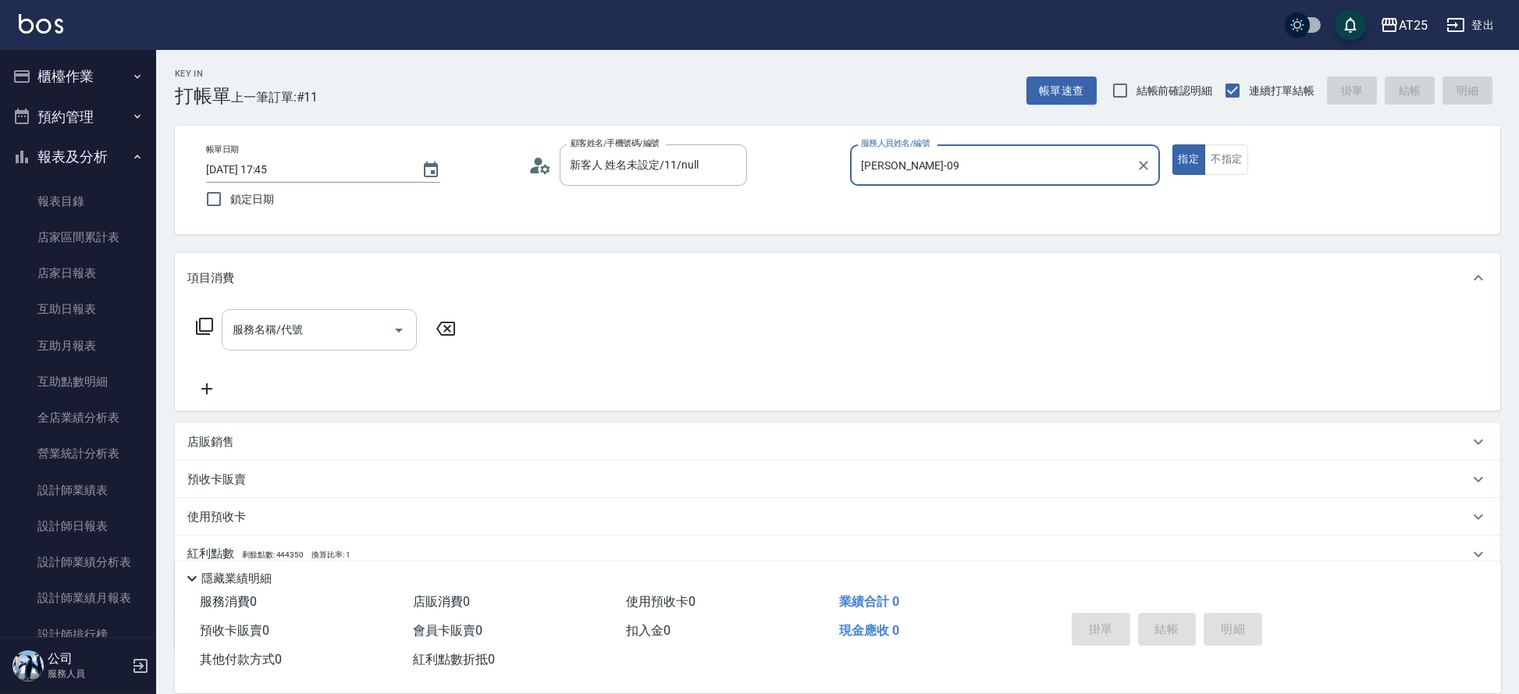
click at [326, 321] on input "服務名稱/代號" at bounding box center [308, 329] width 158 height 27
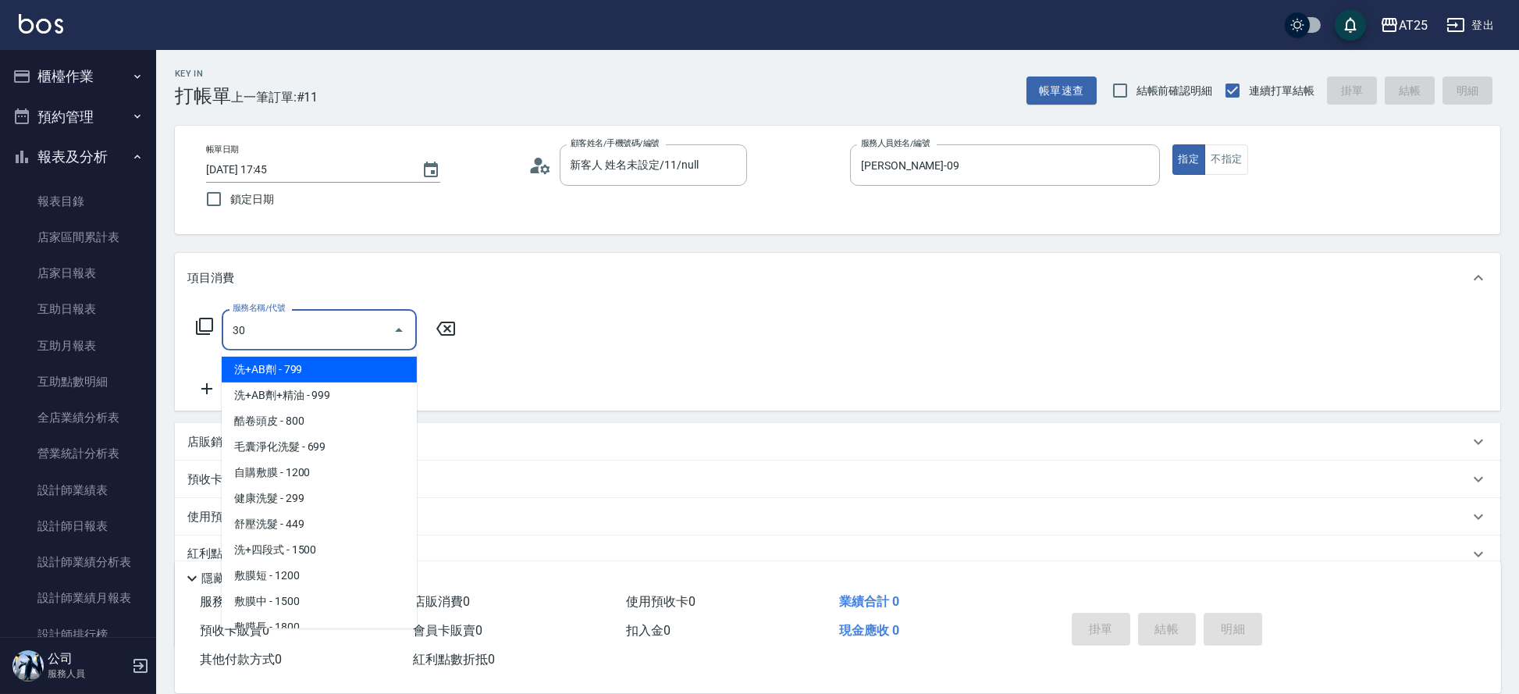
type input "301"
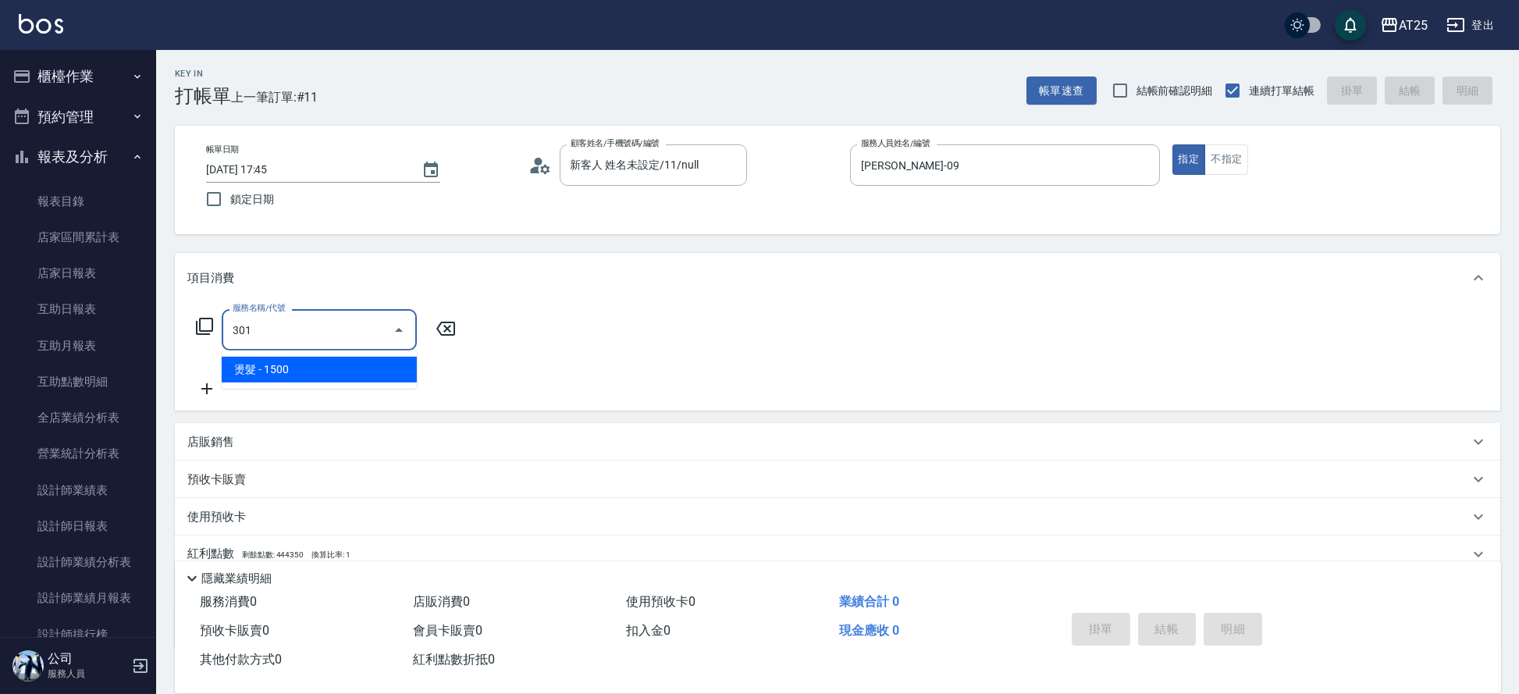
click at [312, 364] on span "燙髮 - 1500" at bounding box center [319, 370] width 195 height 26
type input "150"
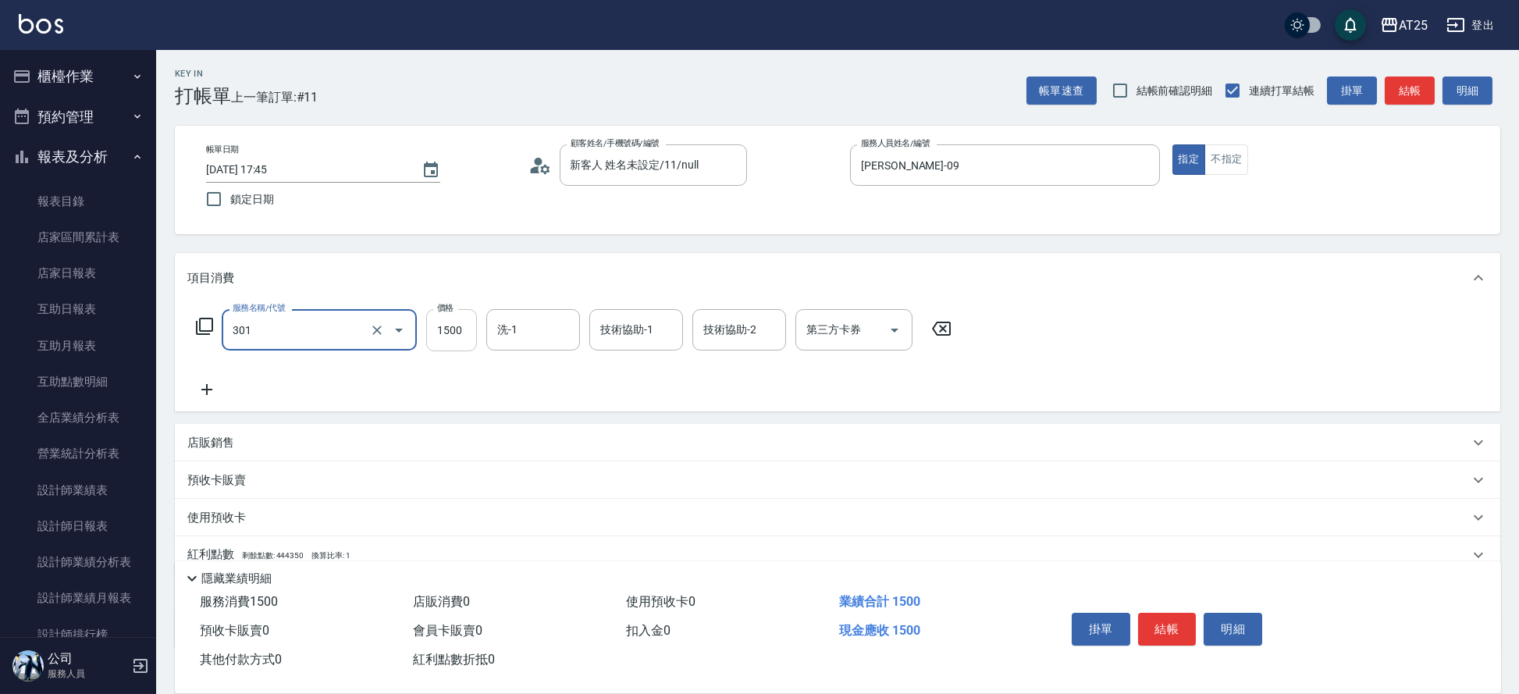
click at [455, 332] on input "1500" at bounding box center [451, 330] width 51 height 42
type input "燙髮(301)"
type input "0"
type input "11"
type input "10"
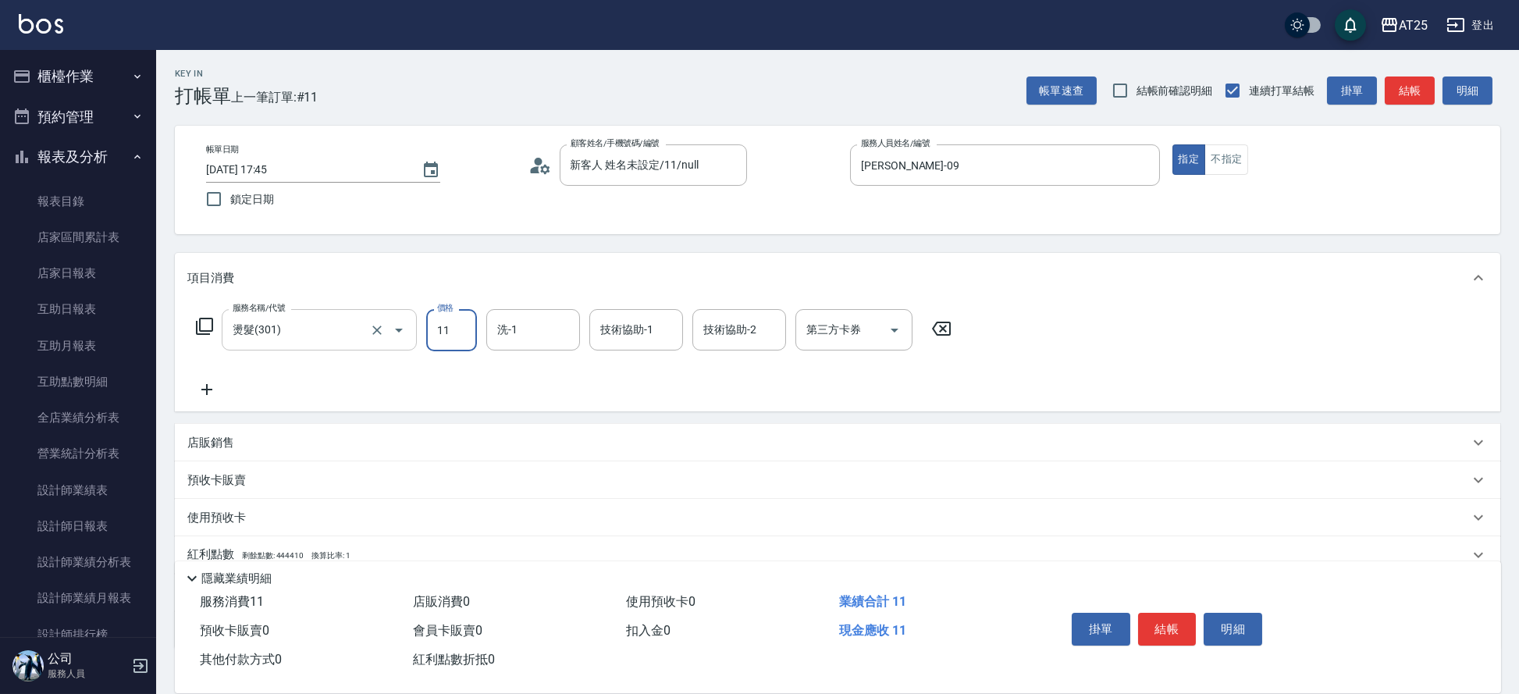
type input "119"
type input "110"
type input "1199"
click at [206, 383] on icon at bounding box center [206, 389] width 39 height 19
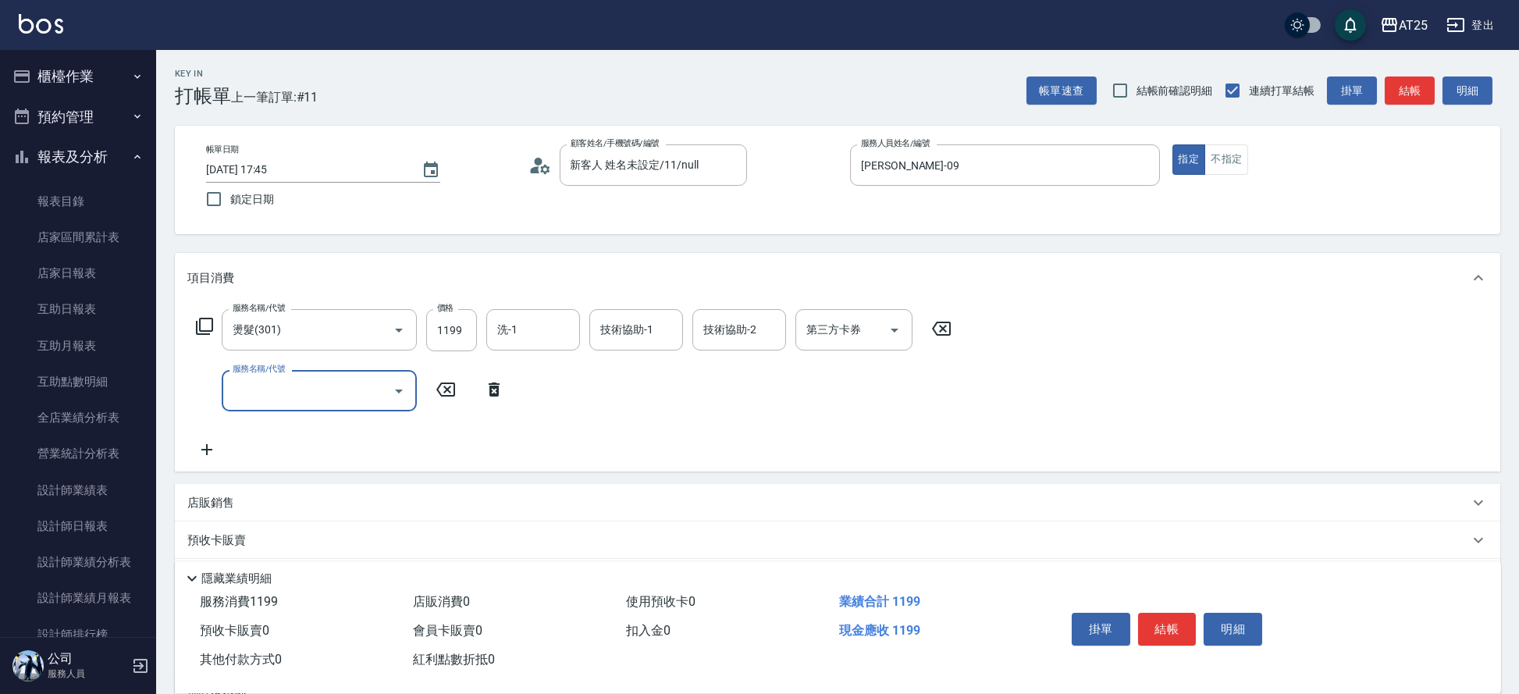
click at [305, 397] on input "服務名稱/代號" at bounding box center [308, 390] width 158 height 27
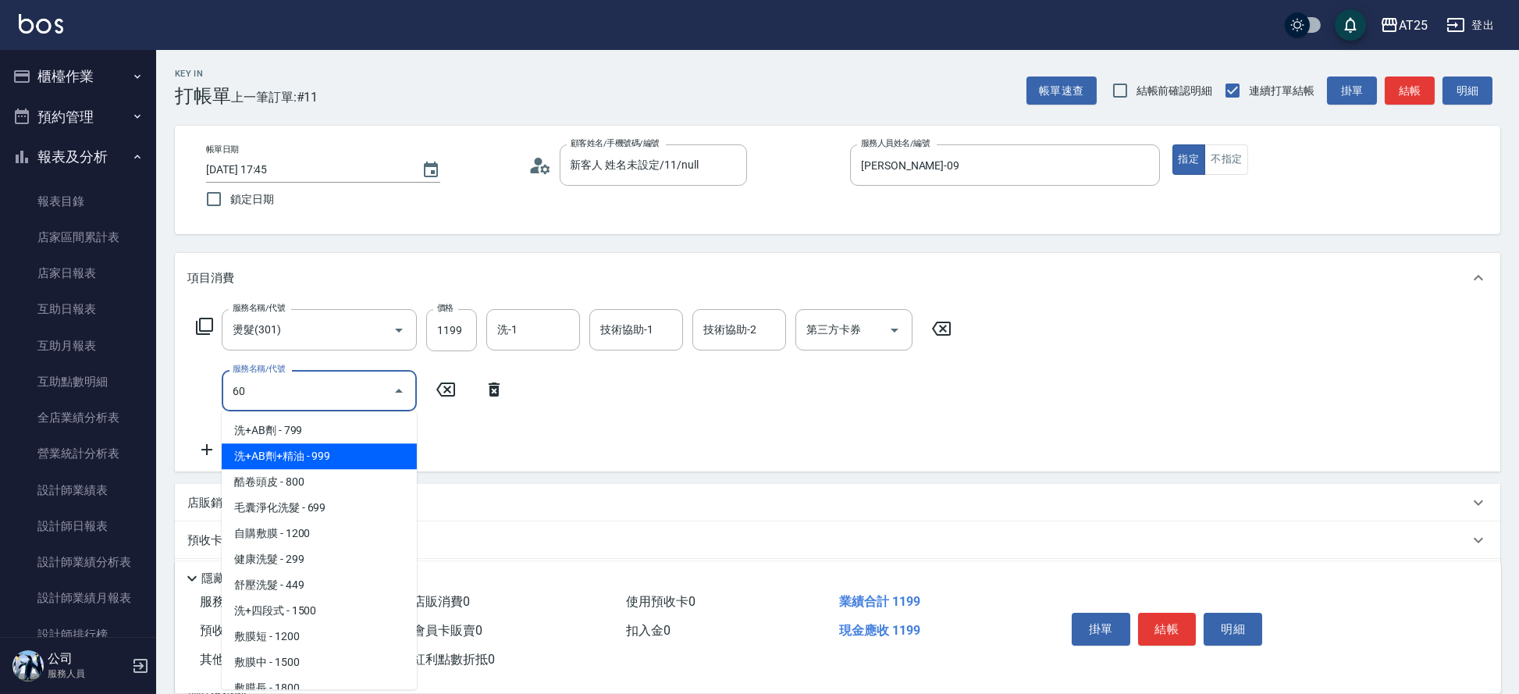
type input "601"
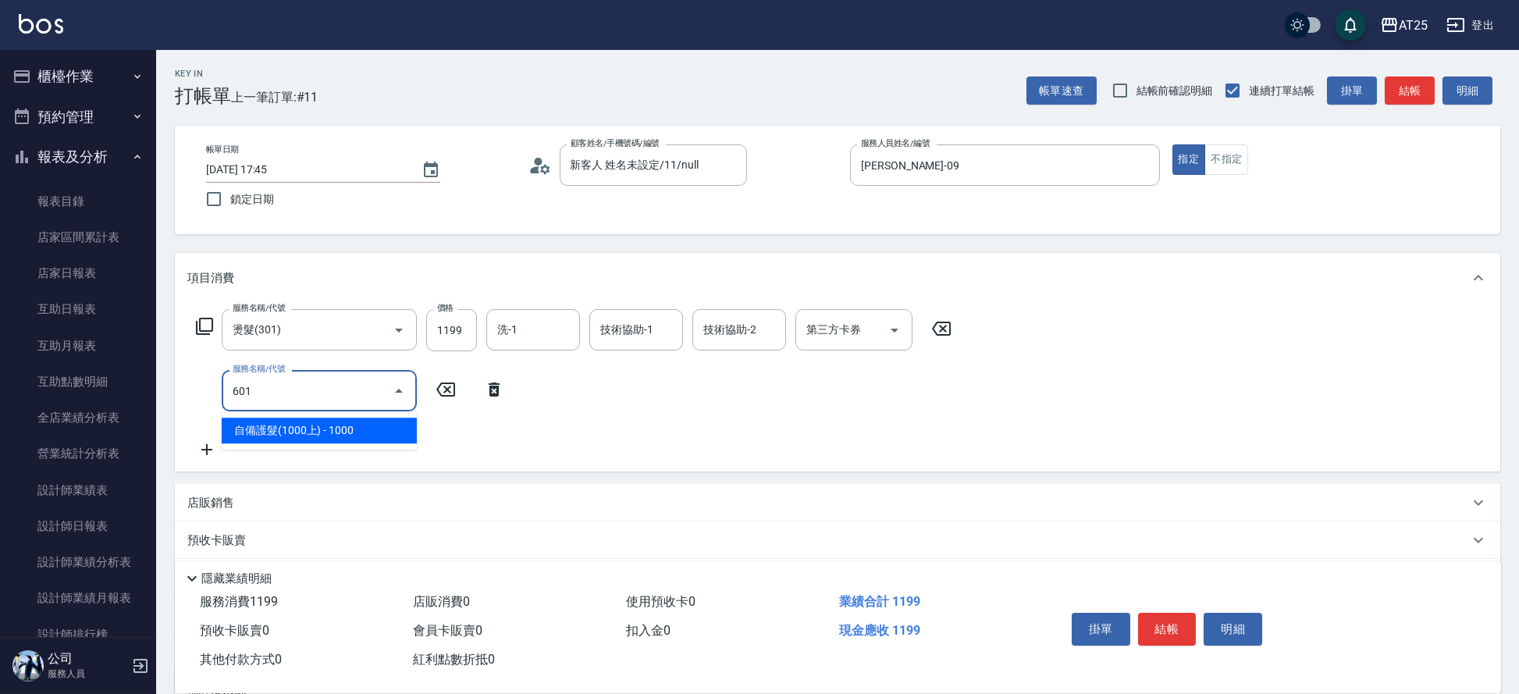
click at [407, 409] on div at bounding box center [397, 390] width 23 height 41
click at [372, 422] on span "自備護髮(1000上) - 1000" at bounding box center [319, 431] width 195 height 26
type input "210"
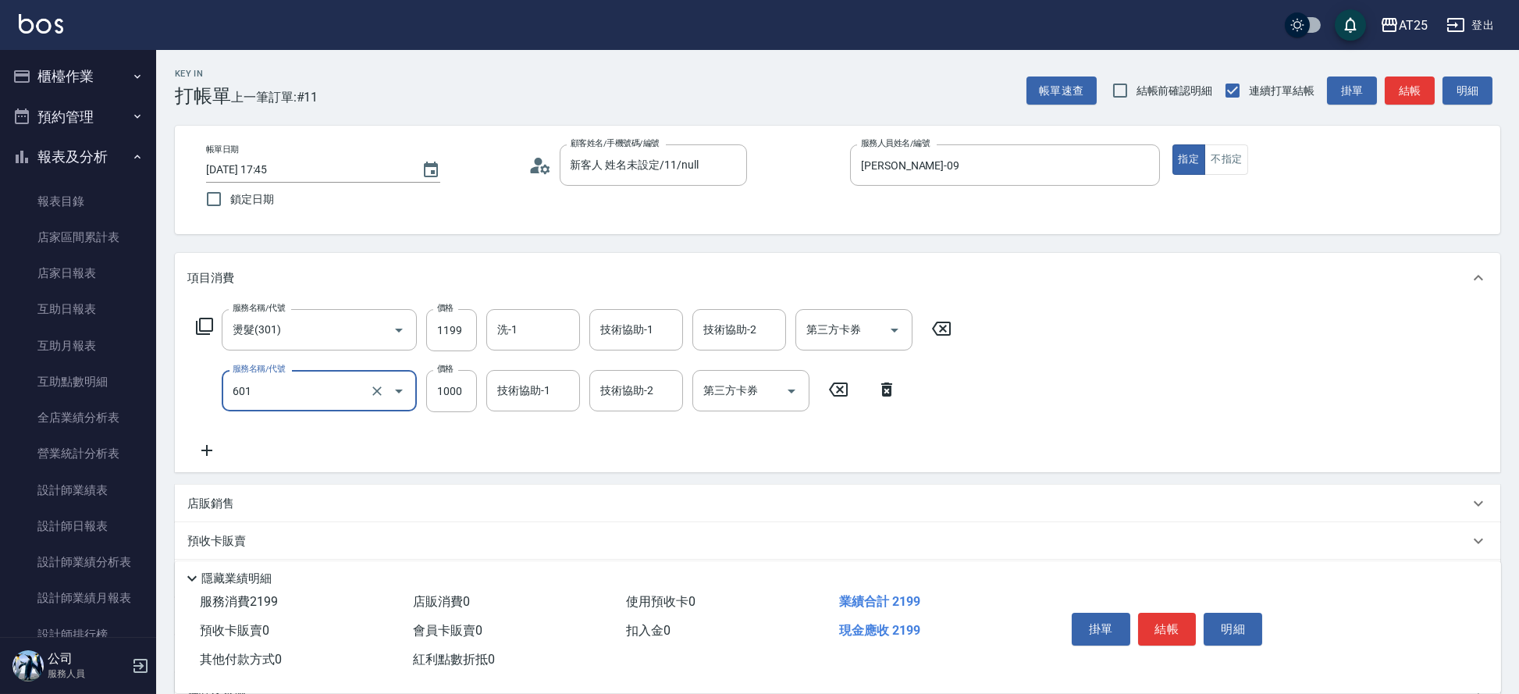
type input "自備護髮(1000上)(601)"
click at [447, 373] on label "價格" at bounding box center [445, 369] width 16 height 12
click at [447, 373] on input "1000" at bounding box center [451, 391] width 51 height 42
type input "120"
type input "180"
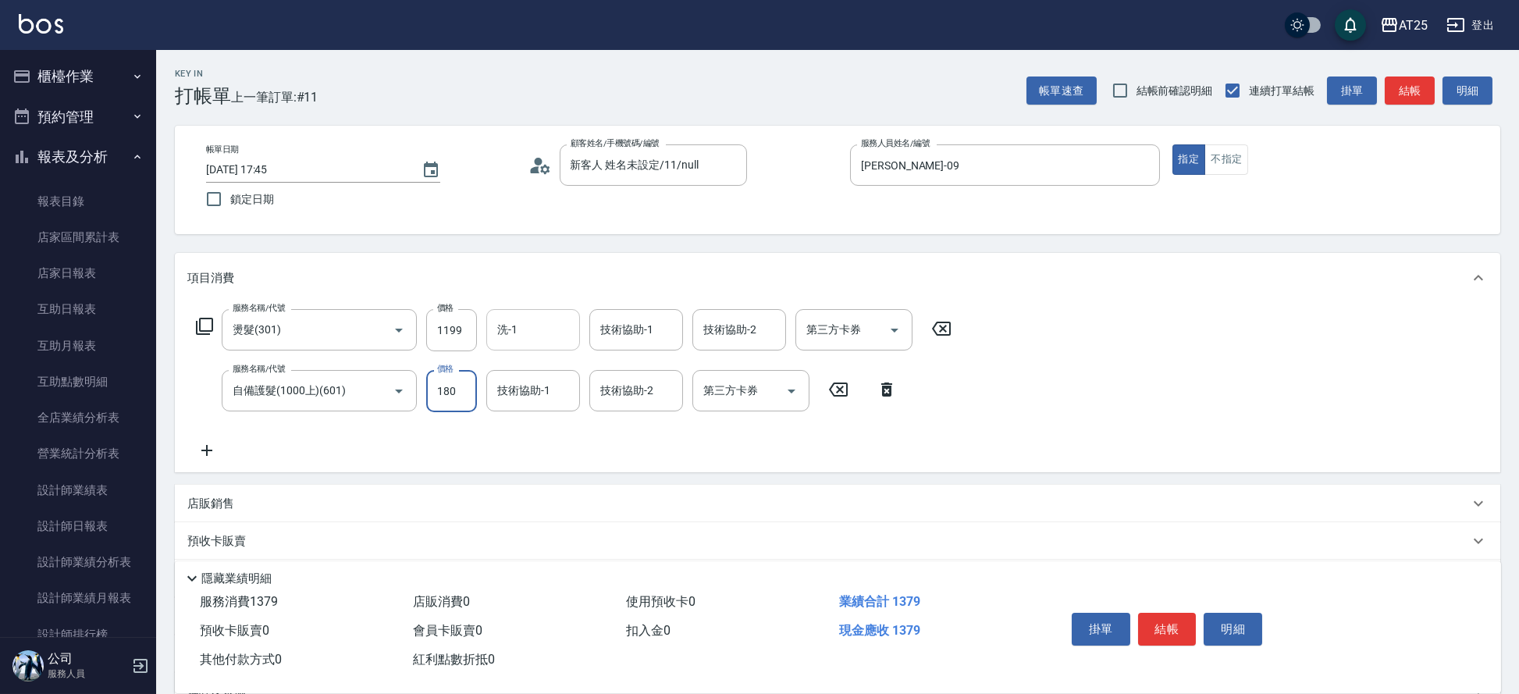
type input "290"
type input "1800"
click at [506, 333] on input "洗-1" at bounding box center [533, 329] width 80 height 27
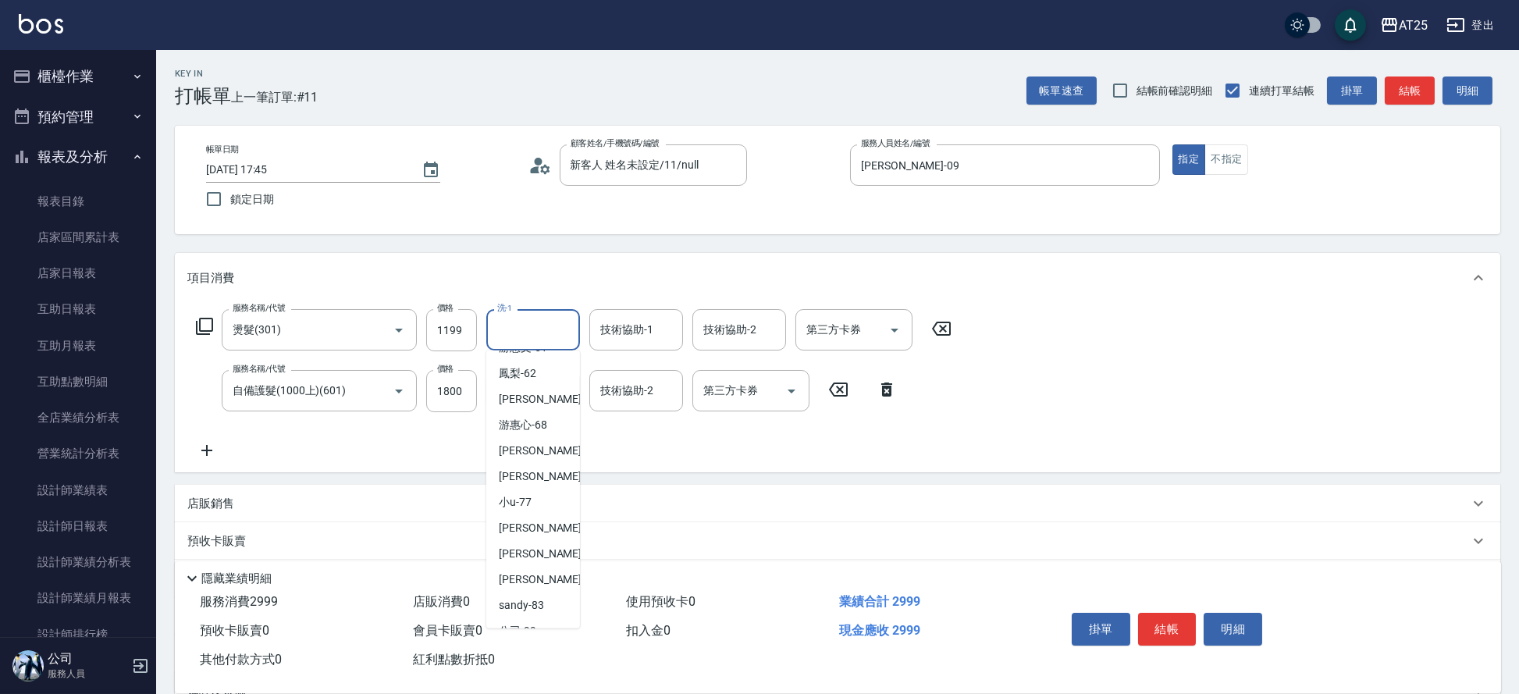
scroll to position [464, 0]
click at [545, 564] on div "小曼 -82" at bounding box center [533, 576] width 94 height 26
type input "小曼-82"
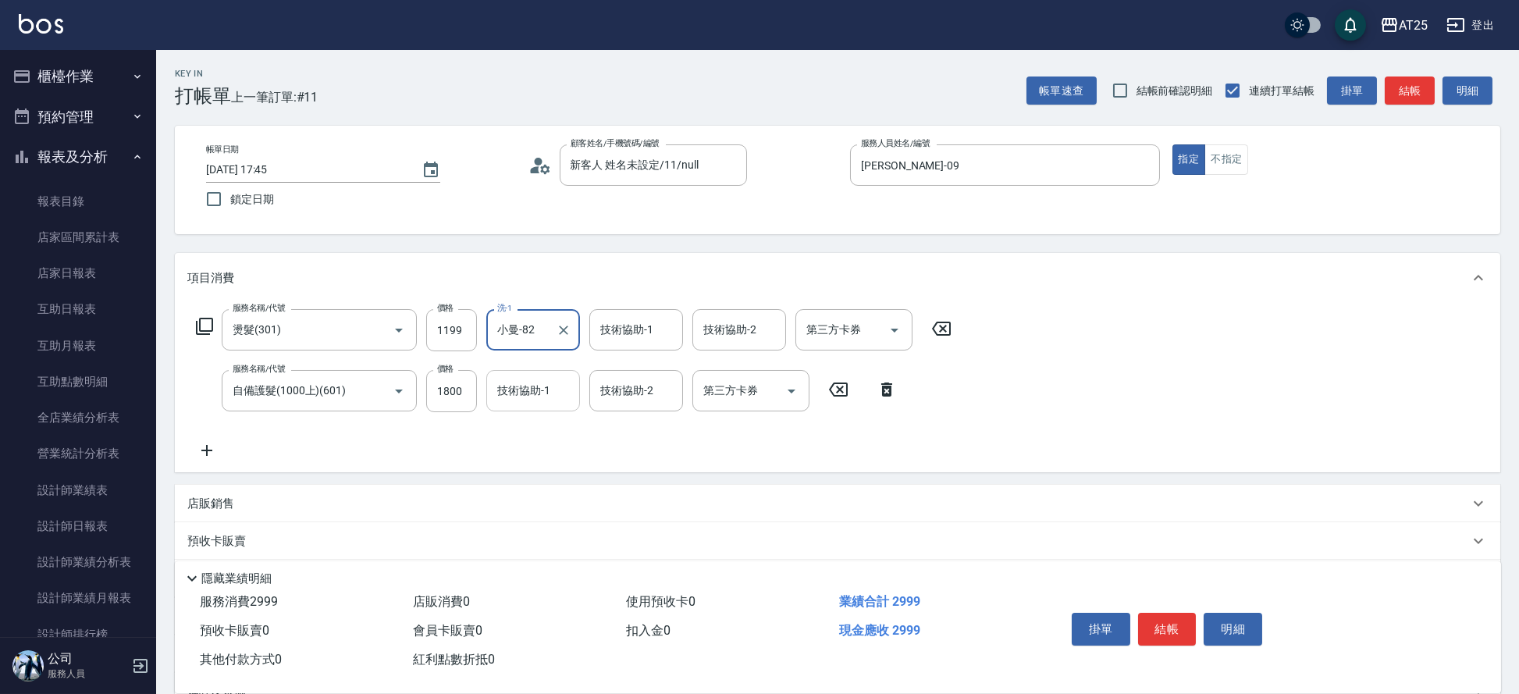
click at [525, 392] on input "技術協助-1" at bounding box center [533, 390] width 80 height 27
click at [546, 425] on div "小曼 -82" at bounding box center [533, 431] width 94 height 26
type input "小曼-82"
click at [1179, 614] on button "結帳" at bounding box center [1167, 629] width 59 height 33
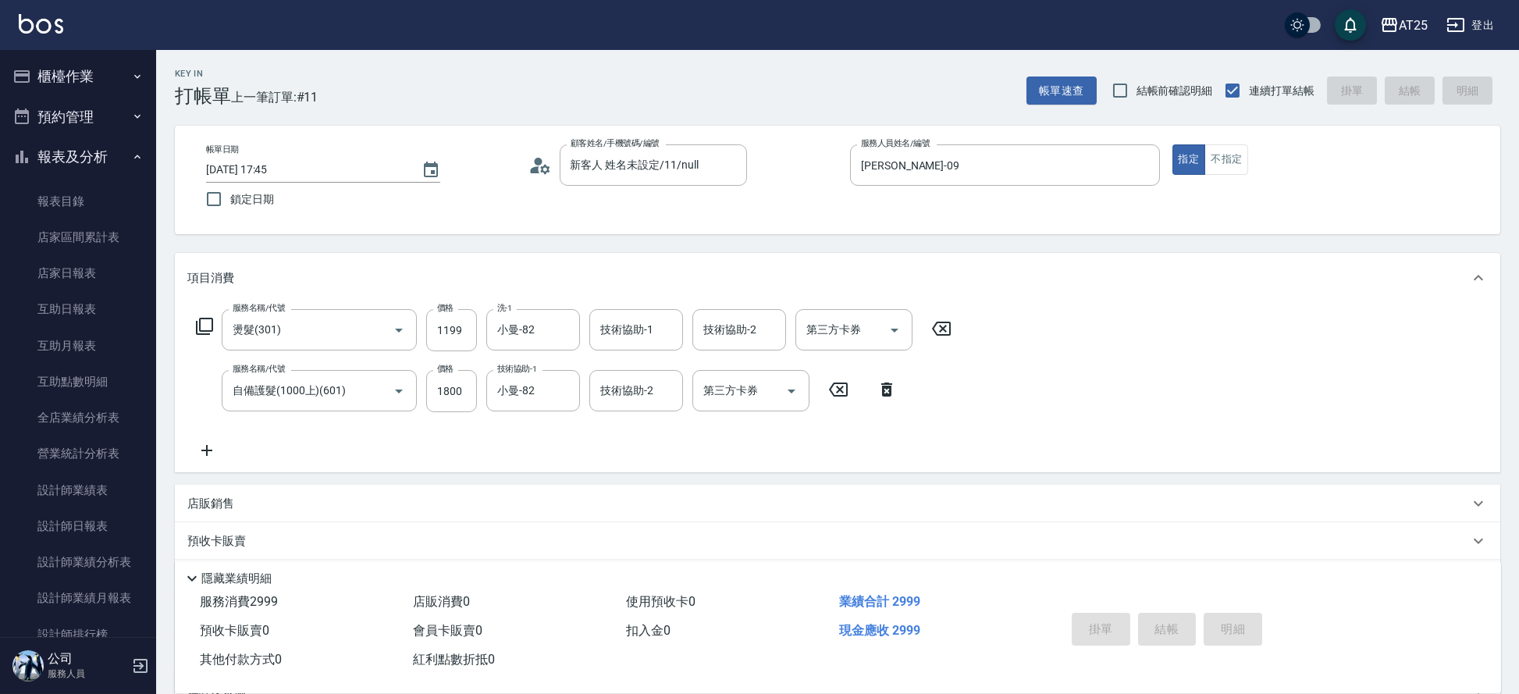
type input "2025/09/04 17:46"
type input "0"
